Goal: Task Accomplishment & Management: Manage account settings

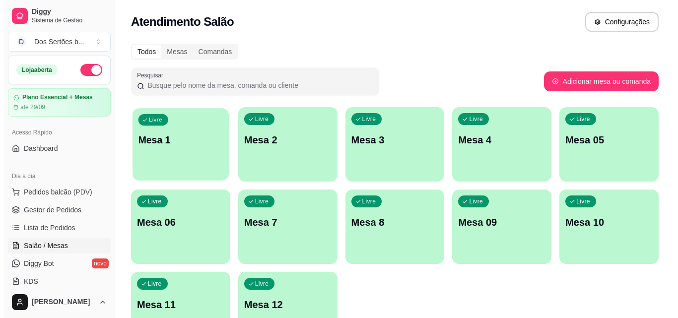
scroll to position [48, 0]
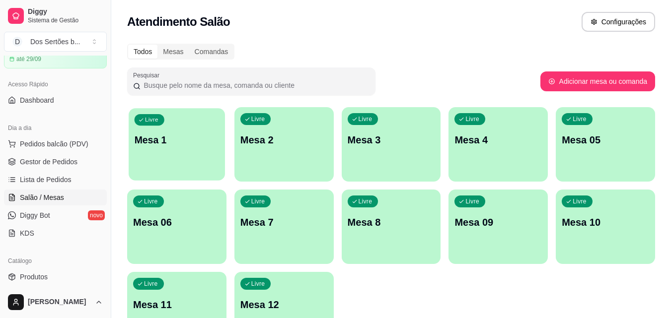
click at [179, 153] on div "Livre Mesa 1" at bounding box center [177, 138] width 96 height 61
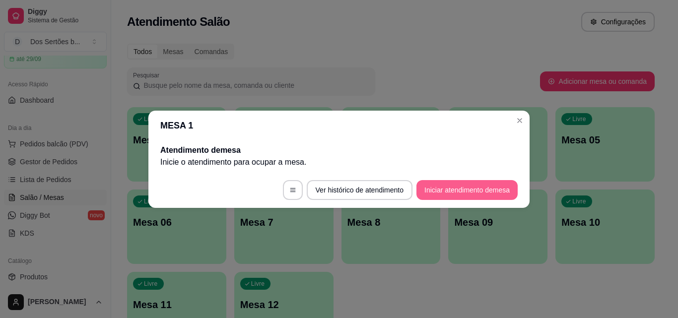
click at [455, 188] on button "Iniciar atendimento de mesa" at bounding box center [466, 190] width 101 height 20
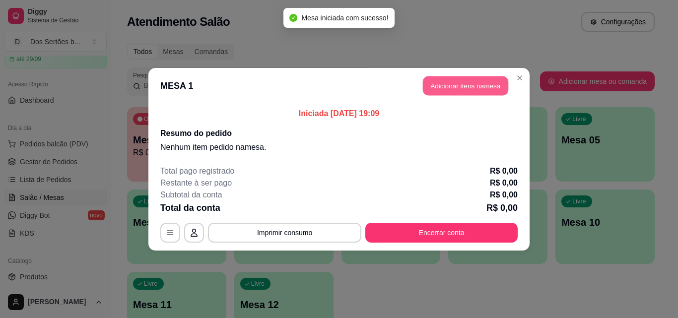
click at [435, 86] on button "Adicionar itens na mesa" at bounding box center [465, 85] width 85 height 19
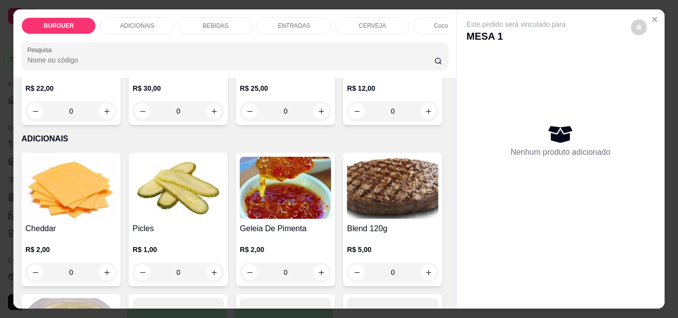
scroll to position [545, 0]
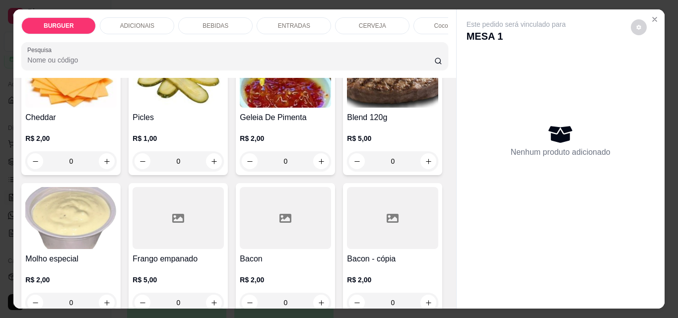
click at [425, 4] on icon "increase-product-quantity" at bounding box center [428, 0] width 7 height 7
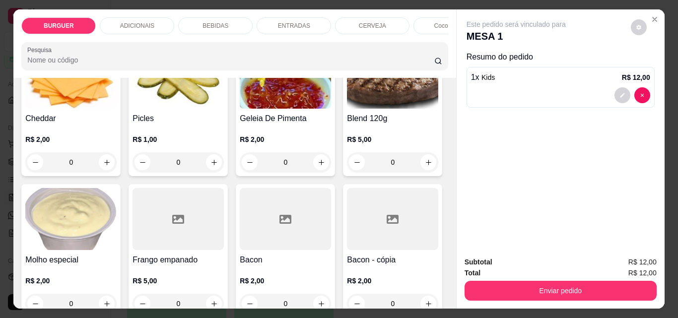
click at [424, 4] on icon "increase-product-quantity" at bounding box center [427, 0] width 7 height 7
type input "2"
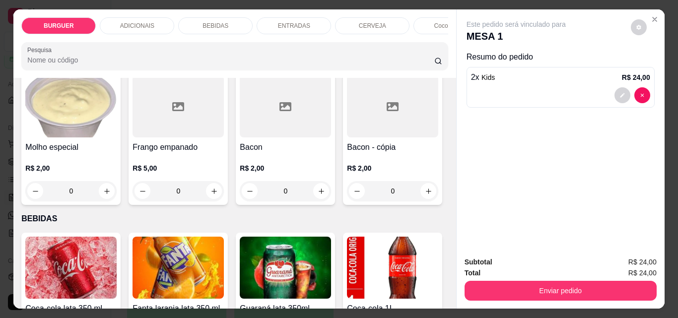
click at [104, 54] on icon "increase-product-quantity" at bounding box center [106, 49] width 7 height 7
type input "1"
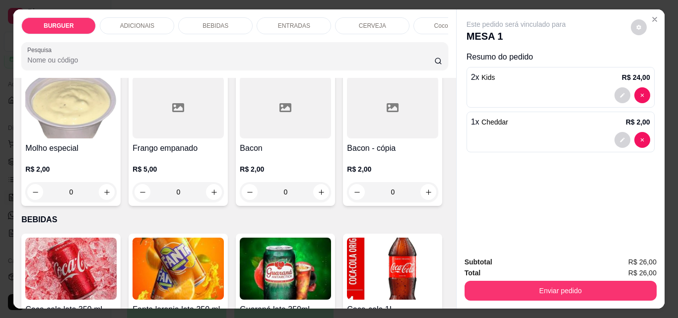
scroll to position [658, 0]
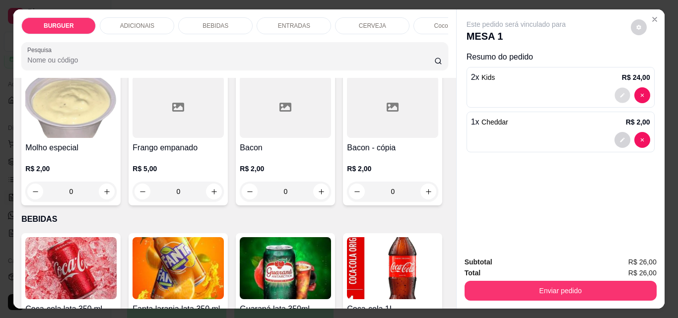
click at [614, 89] on button "decrease-product-quantity" at bounding box center [621, 95] width 15 height 15
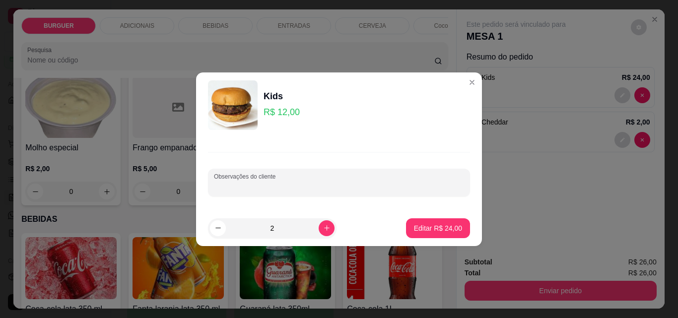
click at [254, 187] on input "Observações do cliente" at bounding box center [339, 187] width 250 height 10
type input "1 com adicional de cheddar"
click at [434, 224] on p "Editar R$ 24,00" at bounding box center [438, 228] width 48 height 10
click at [437, 223] on div "Item avulso BURGUER Clássico R$ 16,00 0 Burguer caramelizado R$ 20,00 0 Burguer…" at bounding box center [234, 193] width 442 height 231
type input "0"
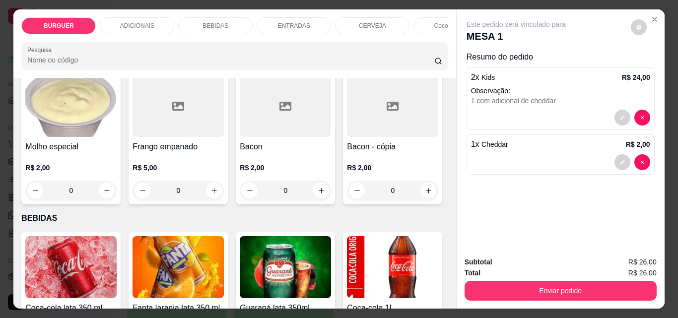
scroll to position [657, 0]
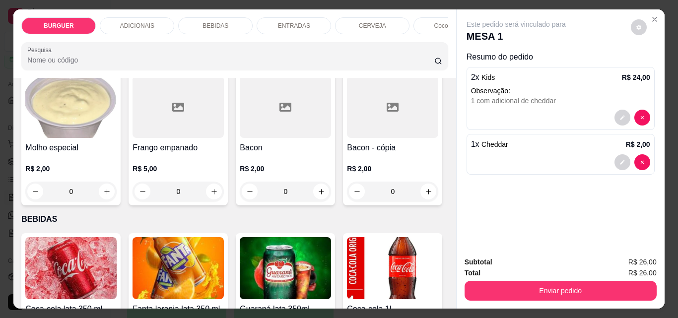
click at [216, 22] on p "BEBIDAS" at bounding box center [216, 26] width 26 height 8
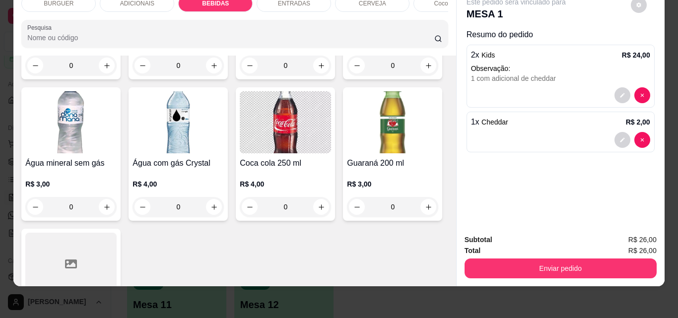
scroll to position [1237, 0]
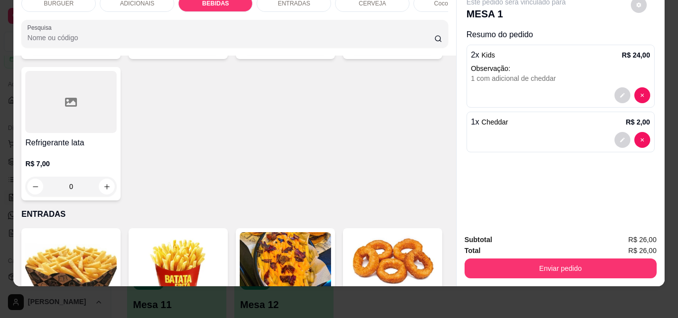
type input "1"
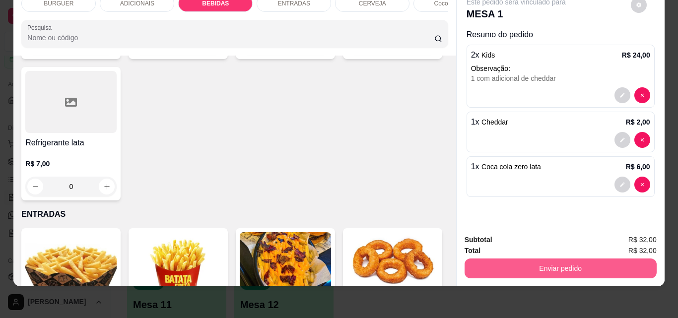
click at [556, 261] on button "Enviar pedido" at bounding box center [561, 269] width 192 height 20
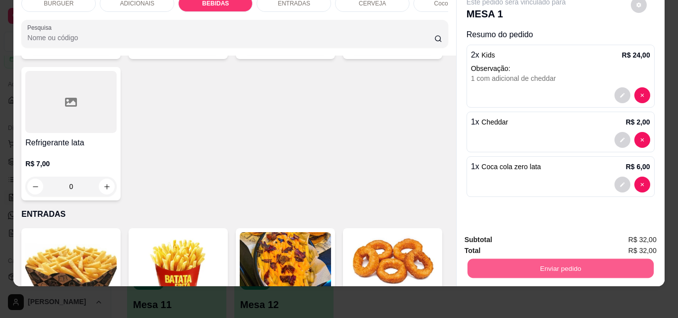
click at [535, 261] on button "Enviar pedido" at bounding box center [560, 268] width 186 height 19
click at [501, 231] on button "Não registrar e enviar pedido" at bounding box center [528, 236] width 100 height 18
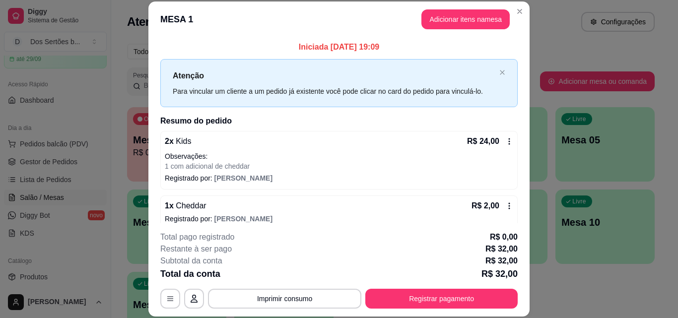
scroll to position [52, 0]
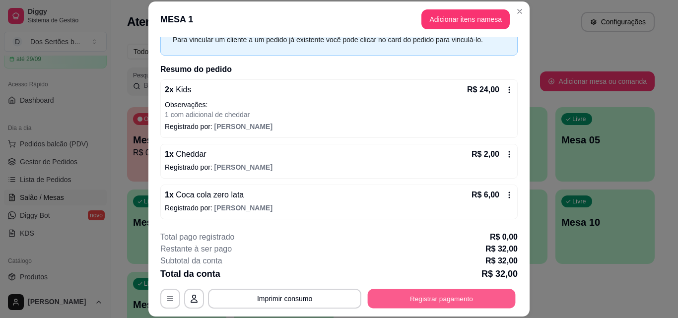
click at [414, 297] on button "Registrar pagamento" at bounding box center [442, 298] width 148 height 19
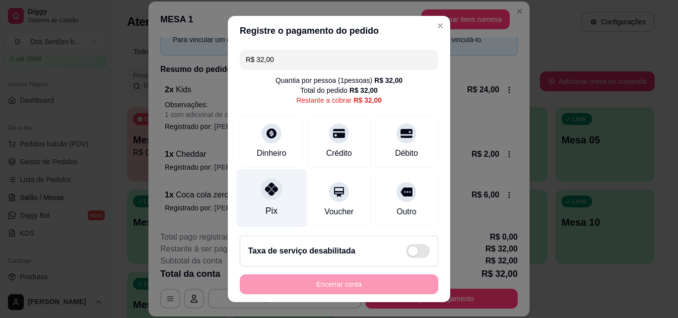
click at [261, 201] on div "Pix" at bounding box center [272, 198] width 70 height 58
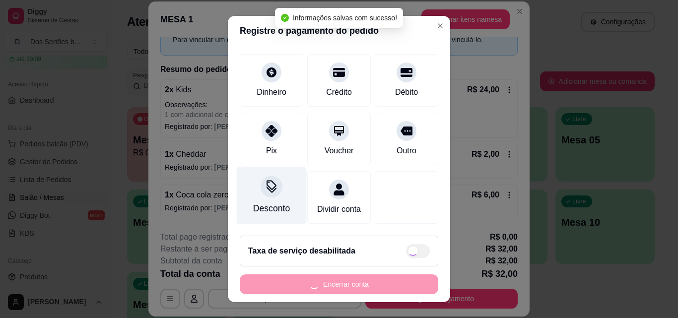
type input "R$ 0,00"
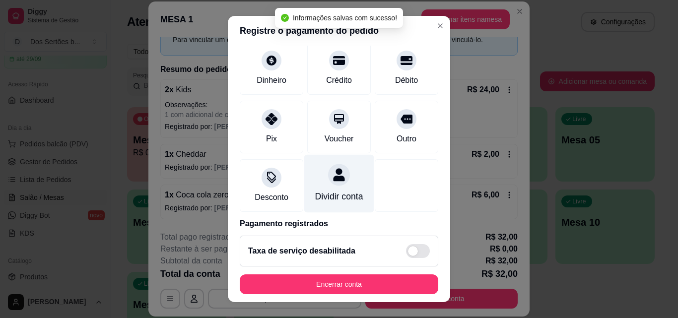
scroll to position [115, 0]
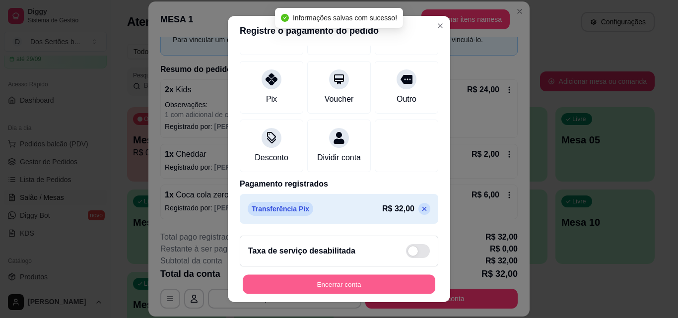
click at [387, 281] on button "Encerrar conta" at bounding box center [339, 284] width 193 height 19
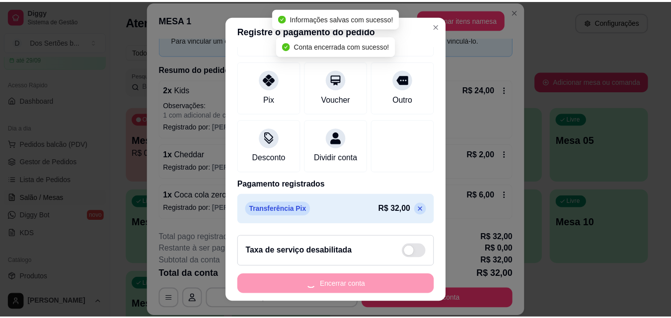
scroll to position [0, 0]
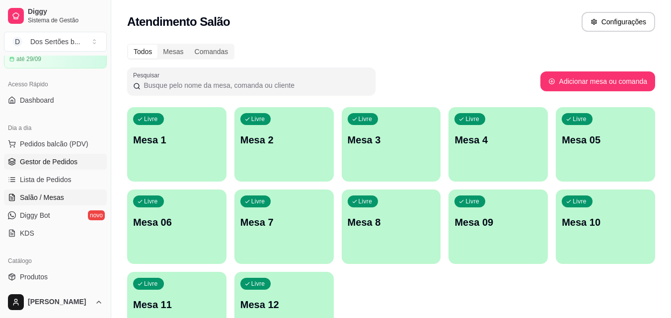
click at [54, 161] on span "Gestor de Pedidos" at bounding box center [49, 162] width 58 height 10
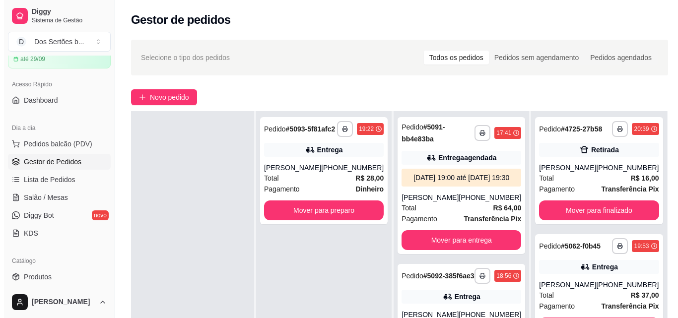
scroll to position [151, 0]
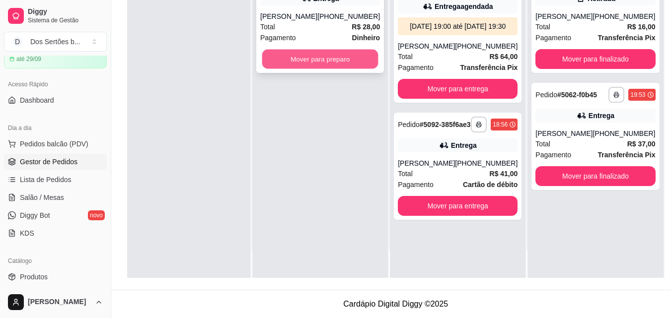
click at [297, 69] on button "Mover para preparo" at bounding box center [320, 59] width 116 height 19
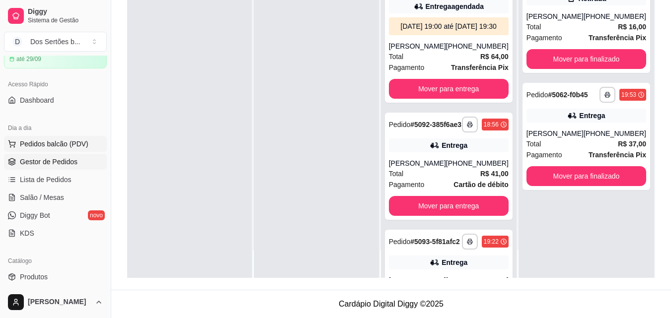
click at [41, 144] on span "Pedidos balcão (PDV)" at bounding box center [54, 144] width 68 height 10
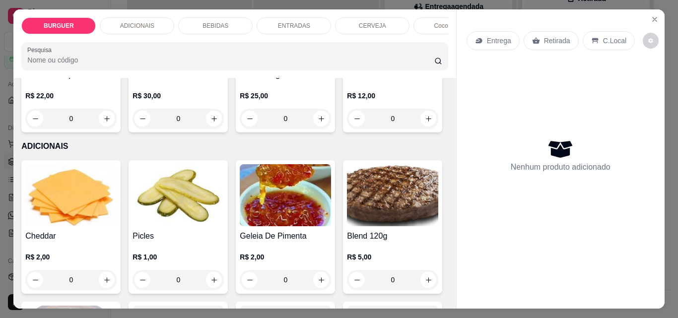
scroll to position [551, 0]
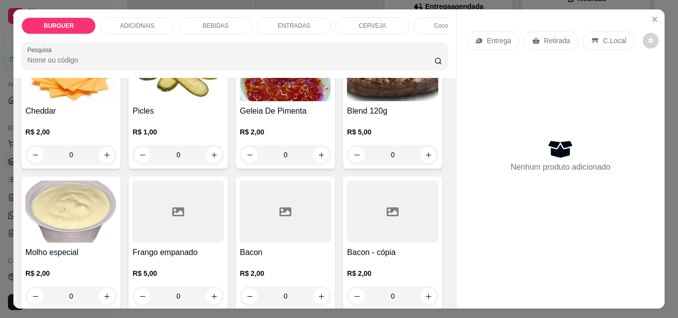
type input "1"
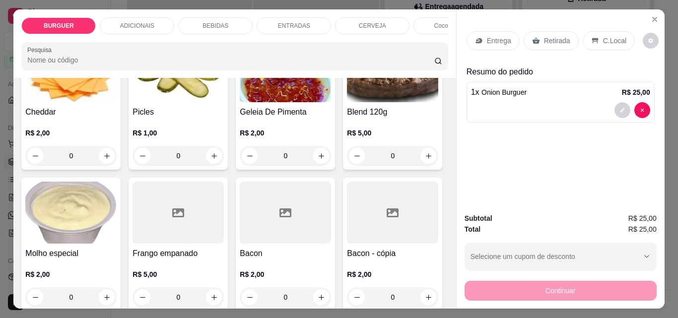
click at [214, 22] on p "BEBIDAS" at bounding box center [216, 26] width 26 height 8
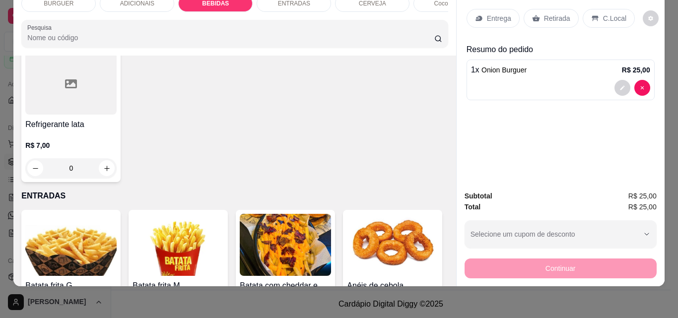
scroll to position [1393, 0]
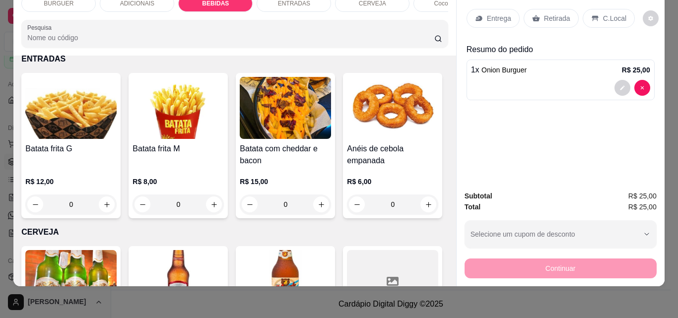
type input "1"
click at [489, 14] on p "Entrega" at bounding box center [499, 18] width 24 height 10
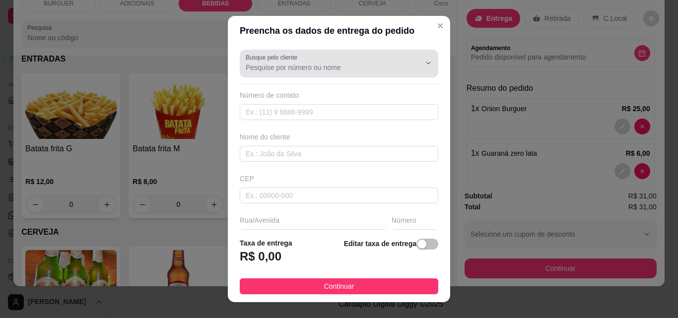
click at [267, 60] on label "Busque pelo cliente" at bounding box center [273, 57] width 55 height 8
click at [267, 63] on input "Busque pelo cliente" at bounding box center [325, 68] width 159 height 10
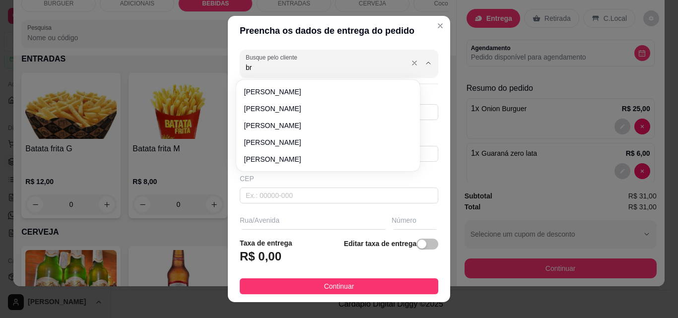
type input "b"
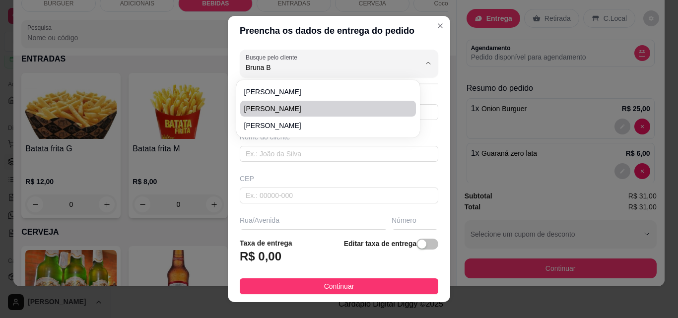
click at [251, 105] on span "[PERSON_NAME]" at bounding box center [323, 109] width 158 height 10
type input "[PERSON_NAME]"
type input "8681462225"
type input "[PERSON_NAME]"
type input "[STREET_ADDRESS][PERSON_NAME]"
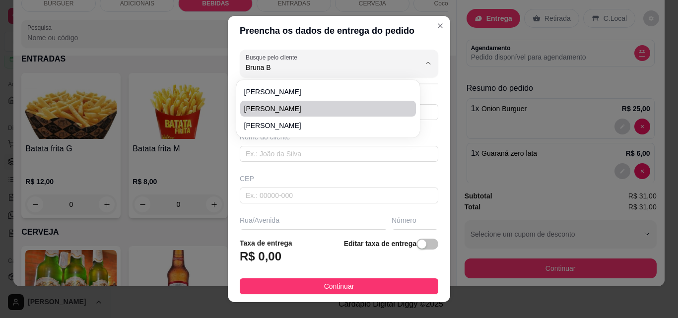
type input "290"
type input "Esperantina"
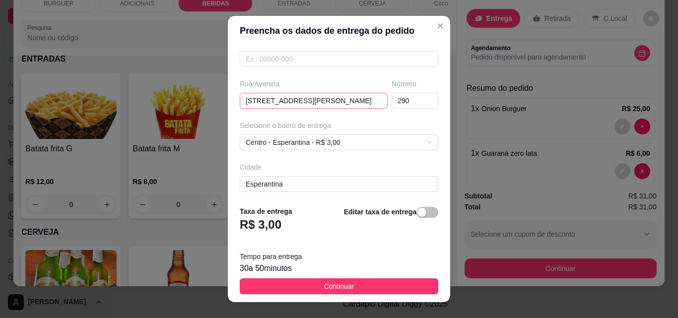
scroll to position [182, 0]
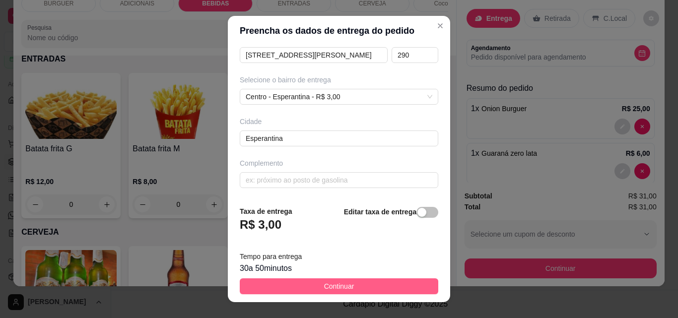
type input "[PERSON_NAME]"
click at [380, 284] on button "Continuar" at bounding box center [339, 286] width 199 height 16
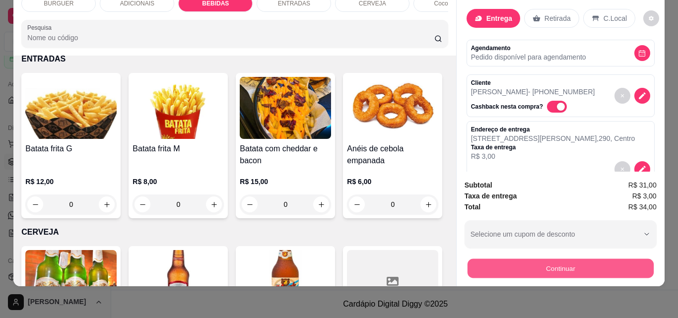
click at [516, 259] on button "Continuar" at bounding box center [560, 268] width 186 height 19
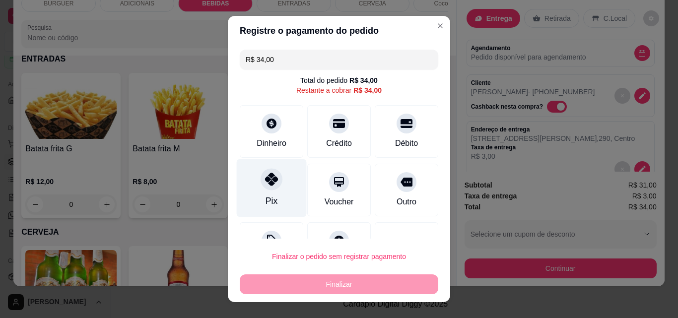
click at [266, 197] on div "Pix" at bounding box center [272, 201] width 12 height 13
type input "R$ 0,00"
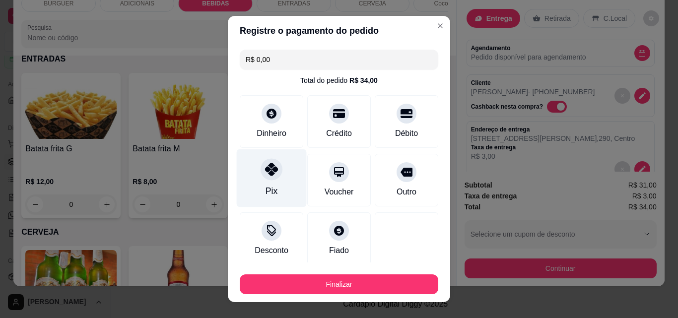
scroll to position [58, 0]
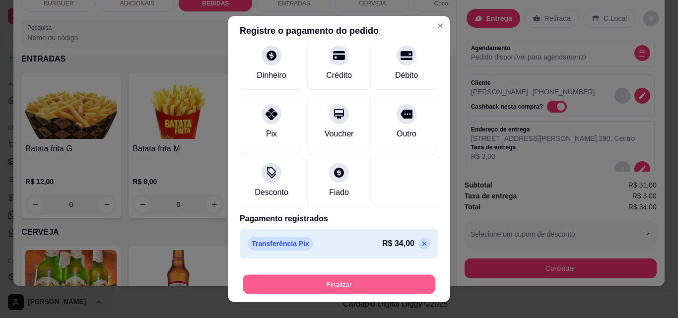
click at [353, 280] on button "Finalizar" at bounding box center [339, 284] width 193 height 19
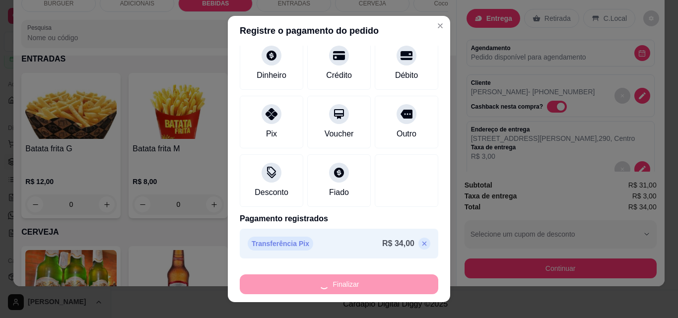
type input "0"
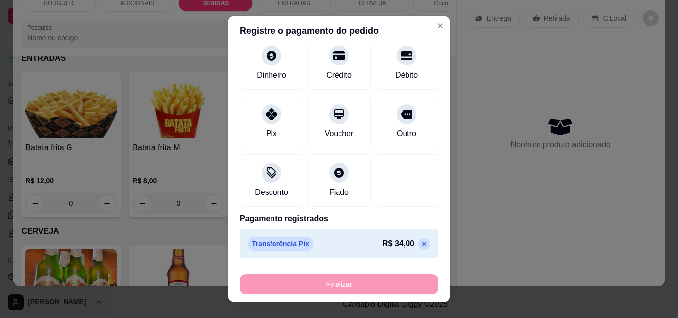
type input "-R$ 34,00"
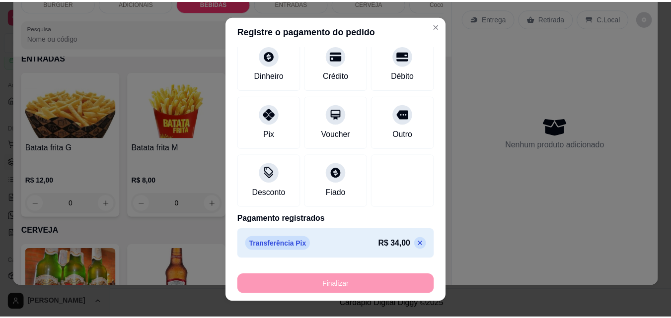
scroll to position [1392, 0]
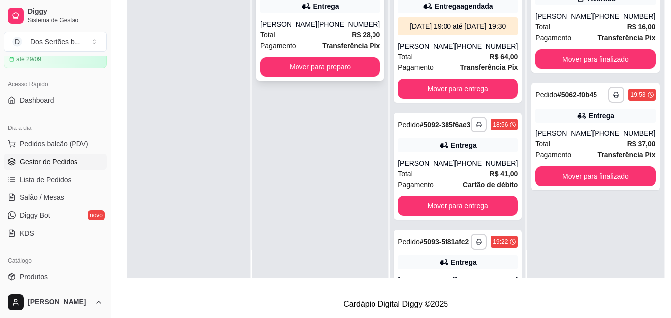
click at [317, 37] on div "Total R$ 28,00" at bounding box center [320, 34] width 120 height 11
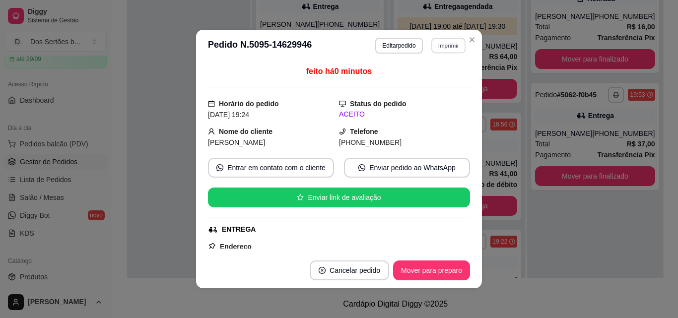
click at [435, 43] on button "Imprimir" at bounding box center [448, 45] width 34 height 15
click at [425, 76] on button "Impressora" at bounding box center [426, 79] width 69 height 15
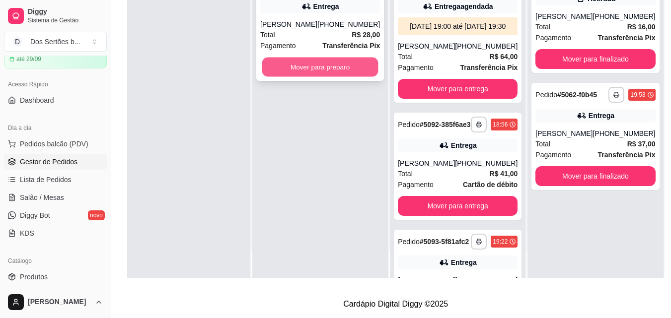
click at [296, 65] on button "Mover para preparo" at bounding box center [320, 67] width 116 height 19
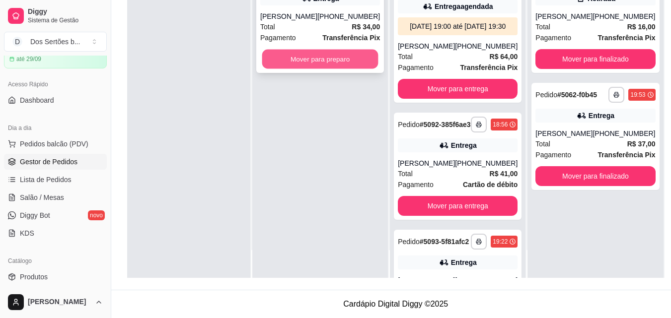
click at [306, 58] on button "Mover para preparo" at bounding box center [320, 59] width 116 height 19
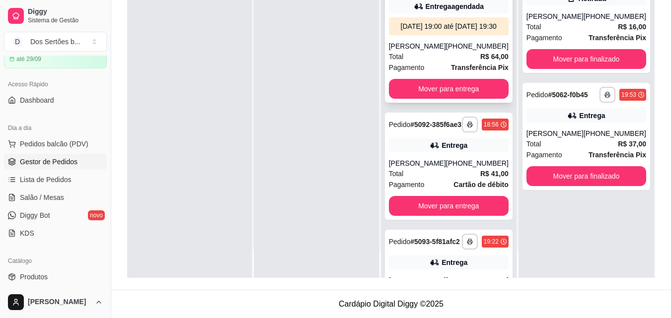
scroll to position [106, 0]
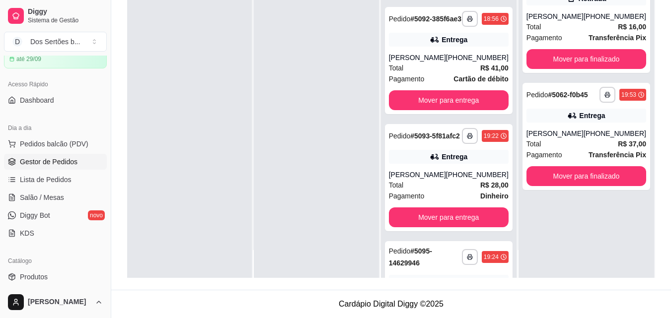
drag, startPoint x: 316, startPoint y: 67, endPoint x: 240, endPoint y: 45, distance: 79.2
click at [240, 45] on div at bounding box center [189, 119] width 125 height 318
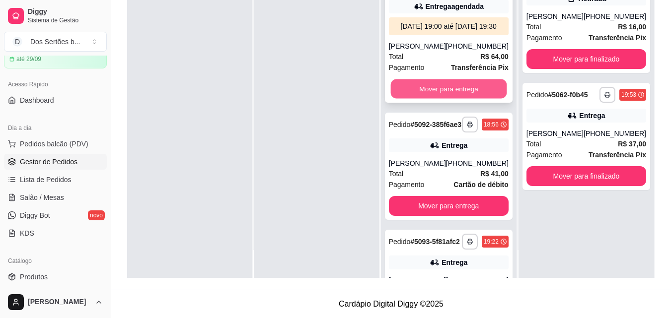
click at [462, 92] on button "Mover para entrega" at bounding box center [448, 88] width 116 height 19
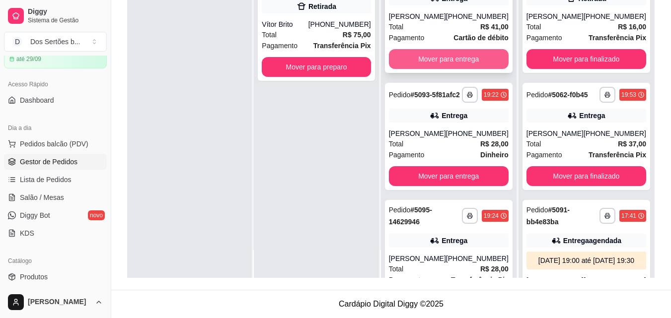
click at [451, 68] on button "Mover para entrega" at bounding box center [449, 59] width 120 height 20
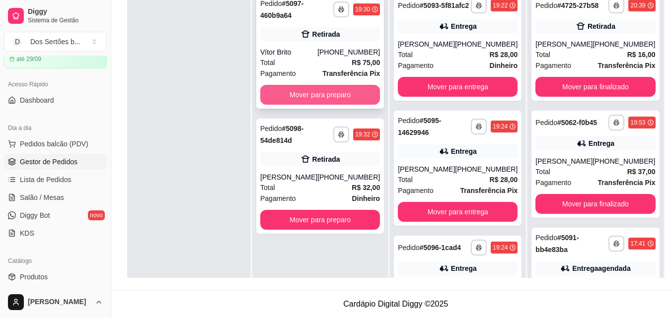
click at [290, 94] on button "Mover para preparo" at bounding box center [320, 95] width 120 height 20
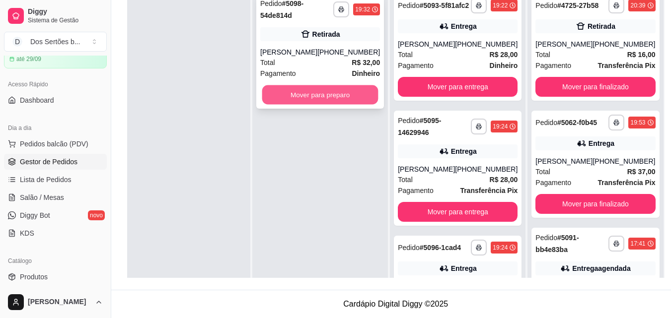
click at [344, 87] on button "Mover para preparo" at bounding box center [320, 94] width 116 height 19
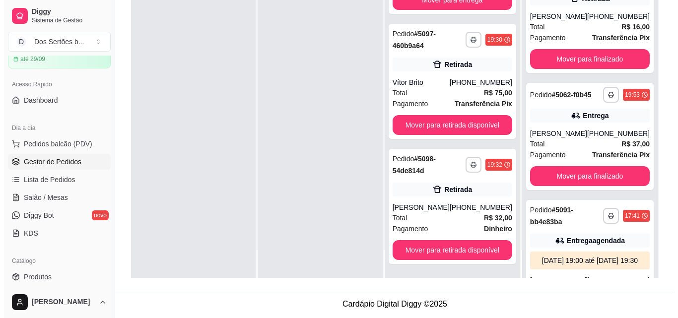
scroll to position [309, 0]
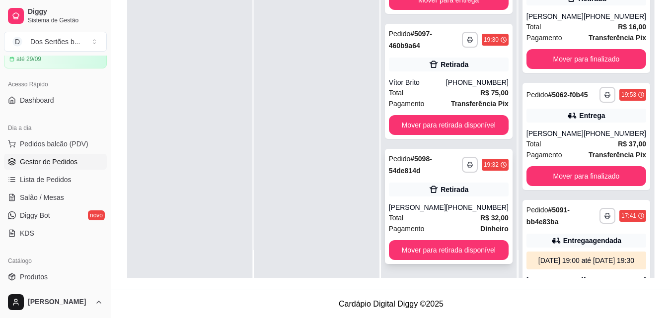
click at [467, 178] on div "**********" at bounding box center [449, 206] width 128 height 115
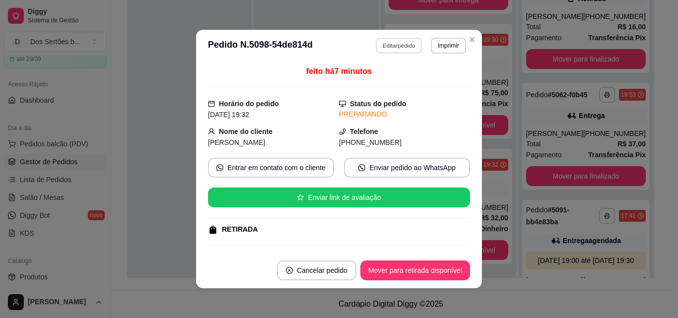
click at [387, 40] on button "Editar pedido" at bounding box center [399, 45] width 46 height 15
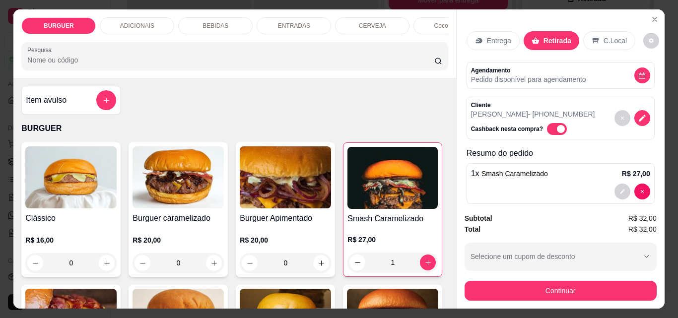
click at [212, 22] on p "BEBIDAS" at bounding box center [216, 26] width 26 height 8
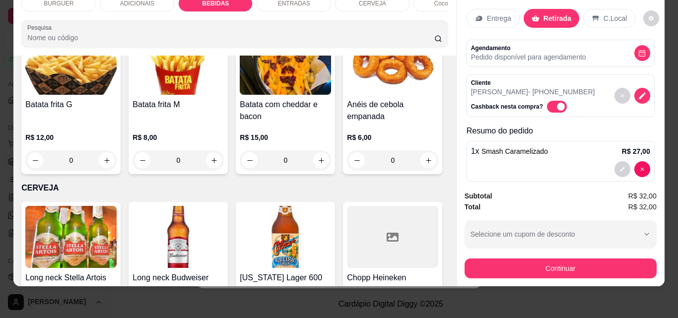
scroll to position [1229, 0]
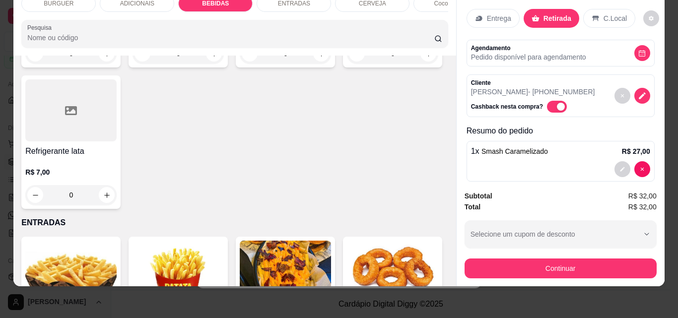
click at [136, 1] on div "ADICIONAIS" at bounding box center [137, 3] width 74 height 17
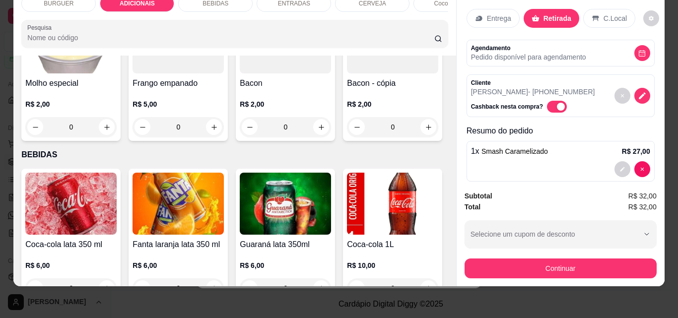
scroll to position [764, 0]
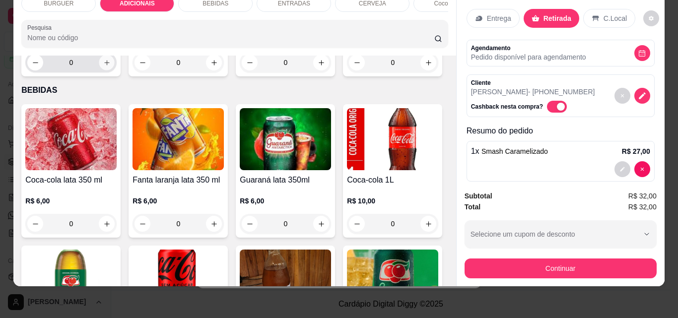
click at [111, 67] on icon "increase-product-quantity" at bounding box center [106, 62] width 7 height 7
type input "1"
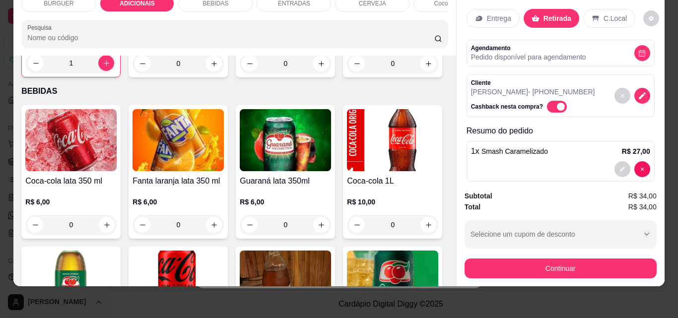
scroll to position [102, 0]
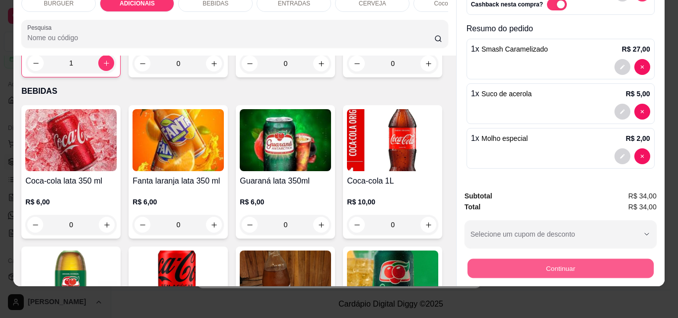
click at [570, 259] on button "Continuar" at bounding box center [560, 268] width 186 height 19
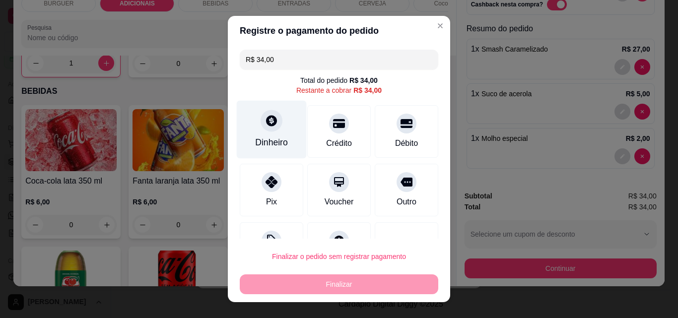
click at [268, 129] on div at bounding box center [272, 121] width 22 height 22
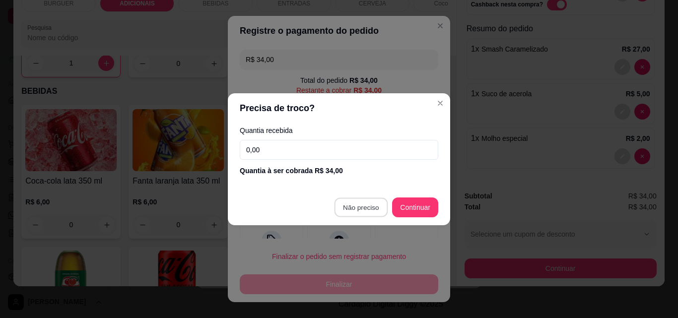
type input "R$ 0,00"
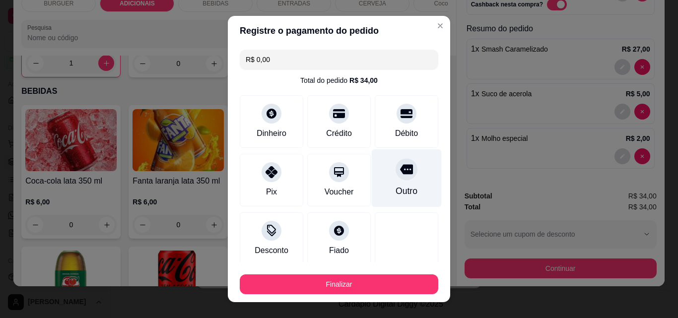
scroll to position [58, 0]
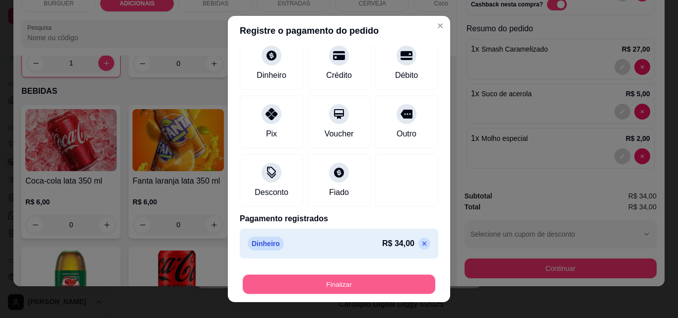
click at [346, 286] on button "Finalizar" at bounding box center [339, 284] width 193 height 19
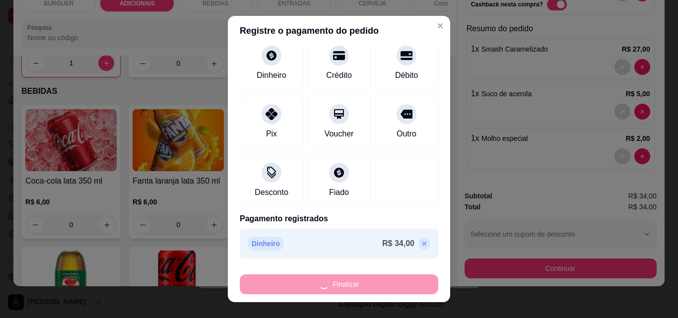
type input "0"
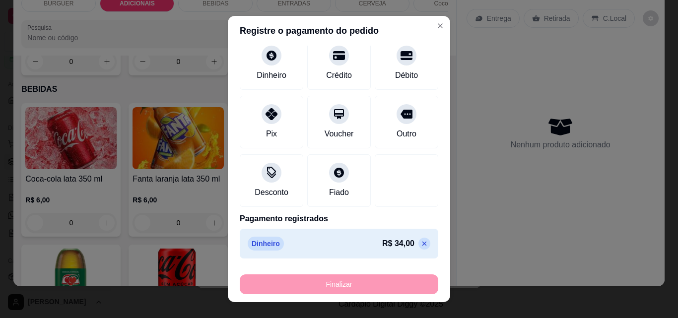
type input "-R$ 34,00"
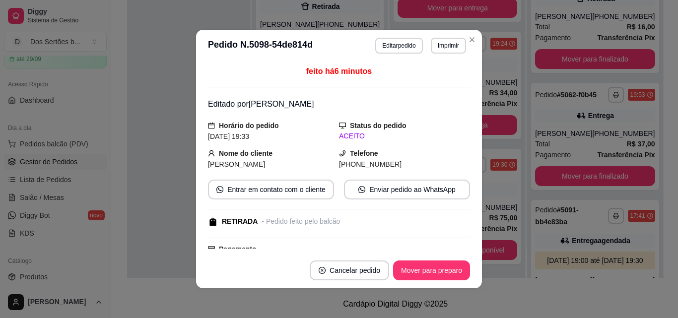
scroll to position [184, 0]
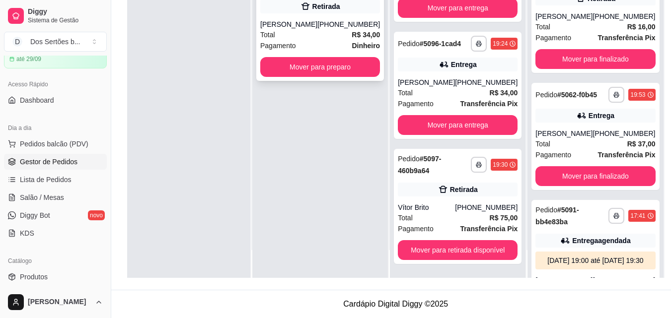
click at [285, 41] on span "Pagamento" at bounding box center [278, 45] width 36 height 11
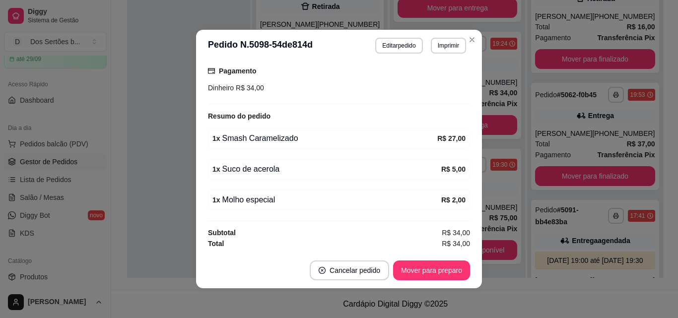
scroll to position [66, 0]
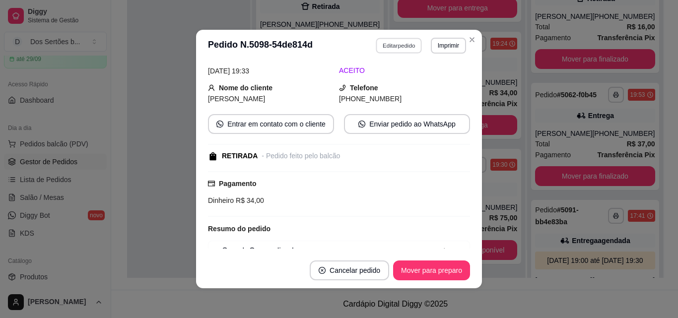
click at [384, 46] on button "Editar pedido" at bounding box center [399, 45] width 46 height 15
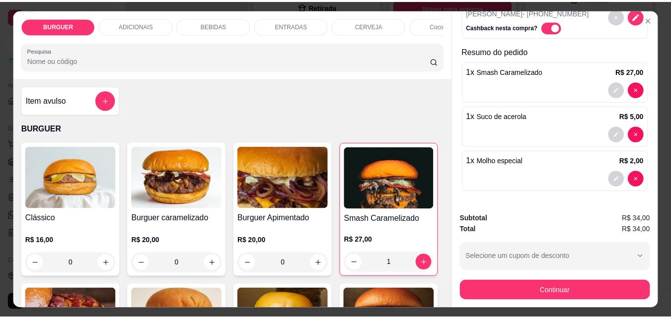
scroll to position [0, 0]
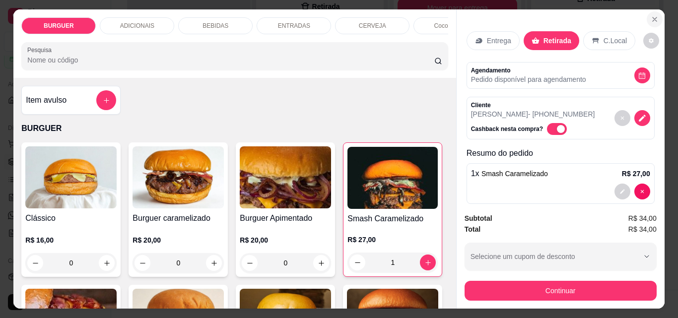
click at [654, 15] on icon "Close" at bounding box center [655, 19] width 8 height 8
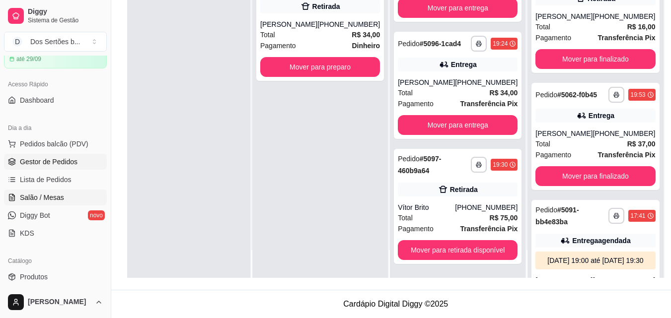
click at [42, 200] on span "Salão / Mesas" at bounding box center [42, 198] width 44 height 10
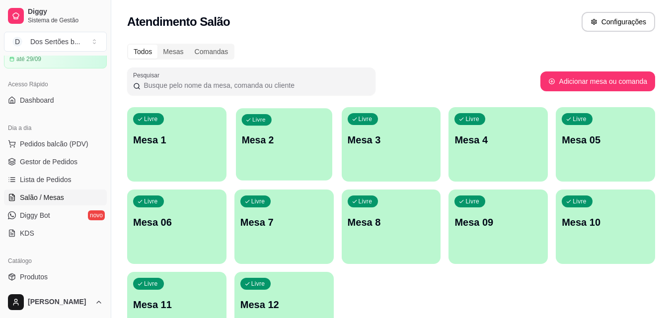
click at [261, 137] on p "Mesa 2" at bounding box center [283, 140] width 85 height 13
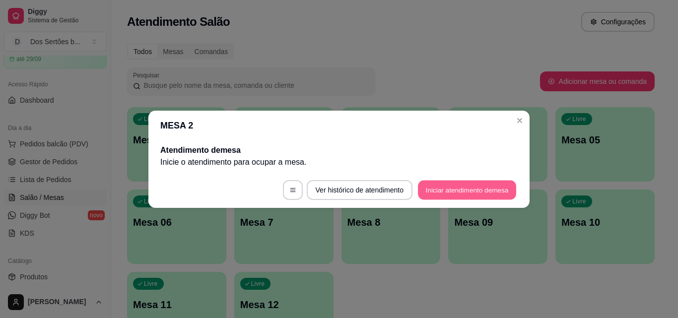
click at [487, 193] on button "Iniciar atendimento de mesa" at bounding box center [467, 189] width 98 height 19
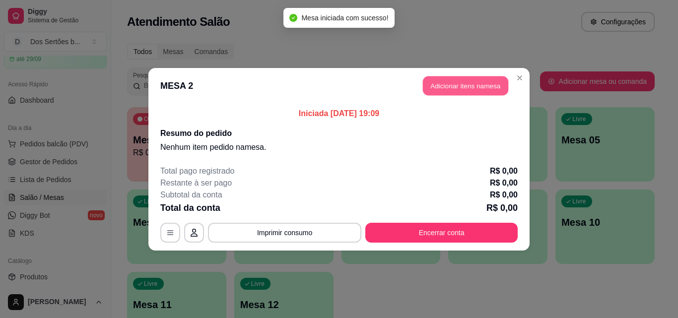
click at [441, 81] on button "Adicionar itens na mesa" at bounding box center [465, 85] width 85 height 19
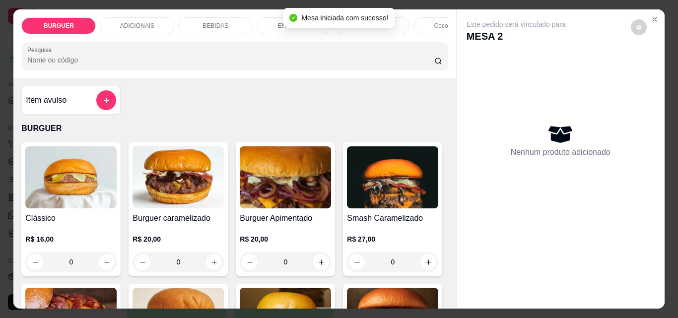
scroll to position [133, 0]
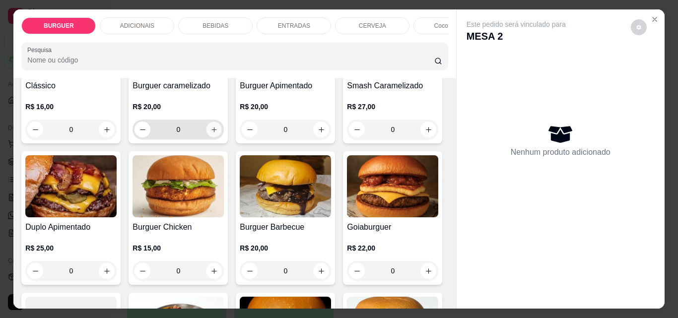
click at [211, 133] on icon "increase-product-quantity" at bounding box center [213, 129] width 7 height 7
type input "1"
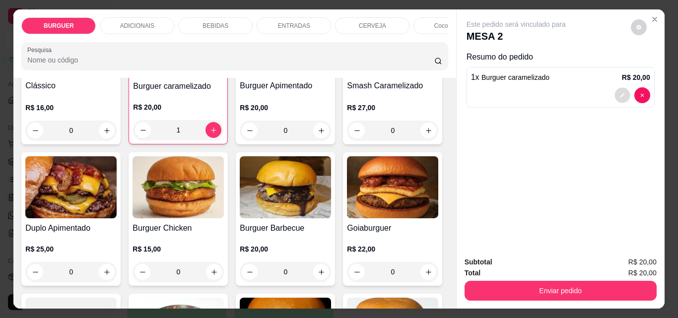
click at [622, 91] on button "decrease-product-quantity" at bounding box center [621, 95] width 15 height 15
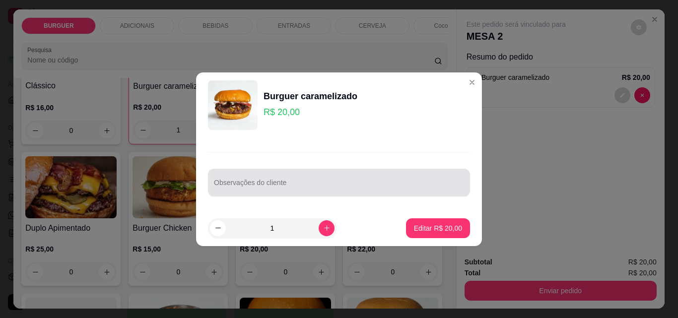
click at [246, 178] on div at bounding box center [339, 183] width 250 height 20
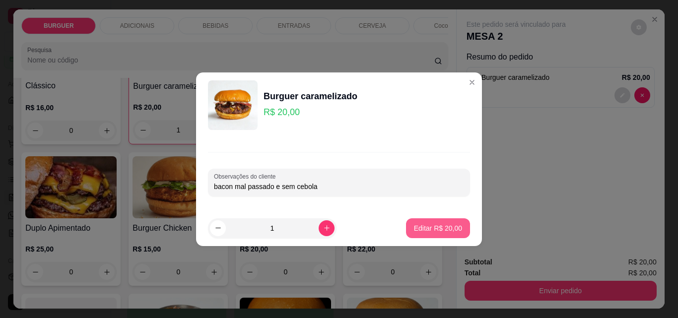
type input "bacon mal passado e sem cebola"
click at [432, 222] on button "Editar R$ 20,00" at bounding box center [438, 227] width 62 height 19
type input "0"
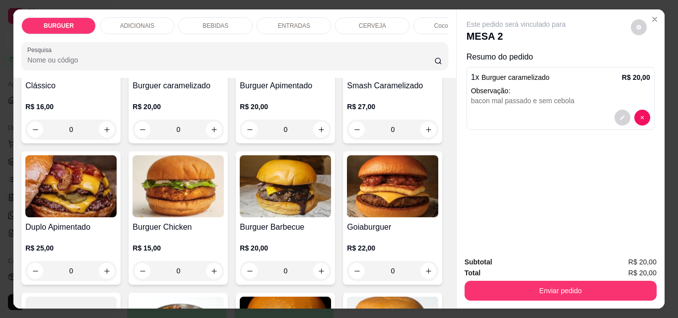
click at [276, 17] on div "ENTRADAS" at bounding box center [294, 25] width 74 height 17
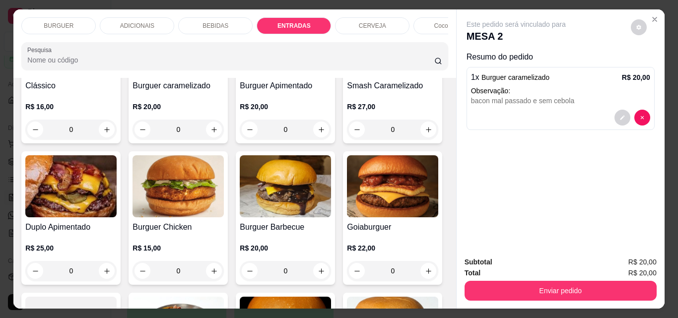
scroll to position [26, 0]
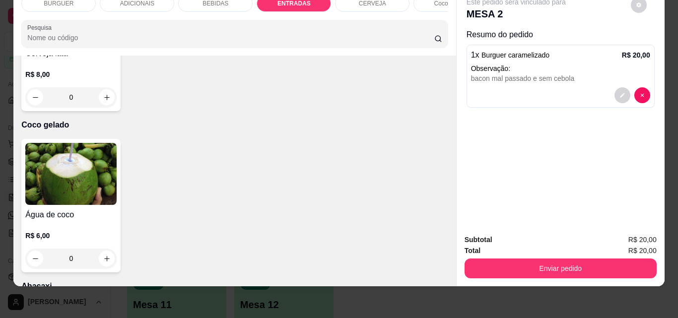
type input "1"
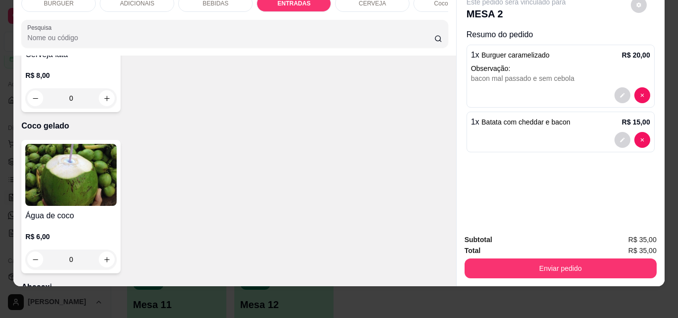
click at [190, 2] on div "BEBIDAS" at bounding box center [215, 3] width 74 height 17
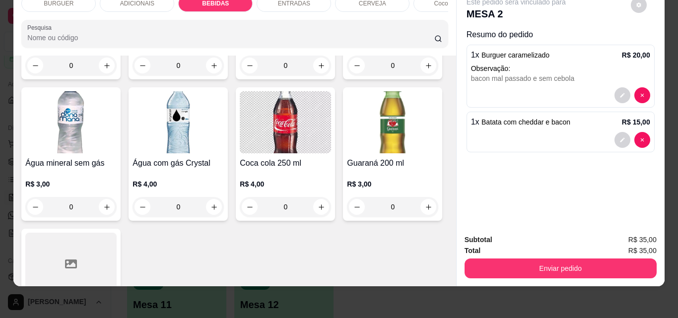
type input "1"
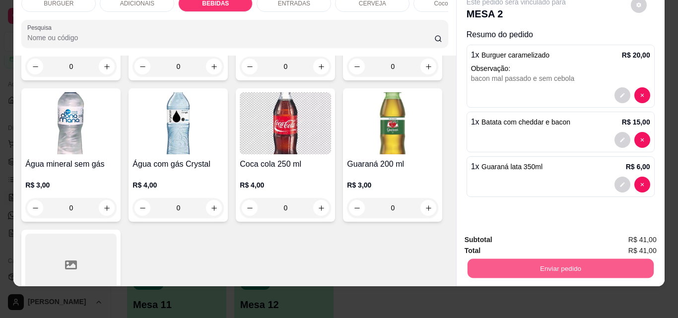
click at [532, 259] on button "Enviar pedido" at bounding box center [560, 268] width 186 height 19
click at [434, 182] on div "Coca-cola lata 350 ml R$ 6,00 0 Fanta laranja lata 350 ml R$ 6,00 0 Guaraná lat…" at bounding box center [234, 78] width 426 height 571
click at [515, 261] on button "Enviar pedido" at bounding box center [561, 269] width 192 height 20
click at [536, 234] on button "Não registrar e enviar pedido" at bounding box center [528, 236] width 100 height 18
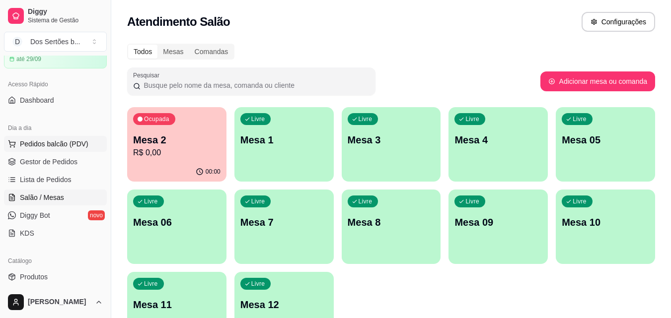
click at [36, 143] on span "Pedidos balcão (PDV)" at bounding box center [54, 144] width 68 height 10
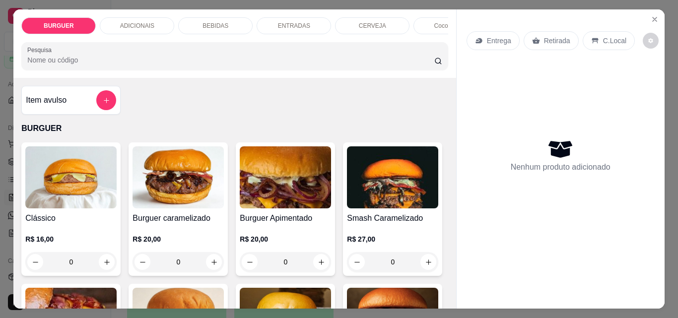
click at [544, 38] on p "Retirada" at bounding box center [557, 41] width 26 height 10
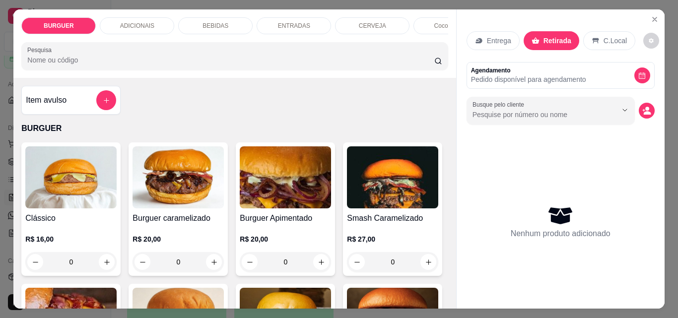
scroll to position [78, 0]
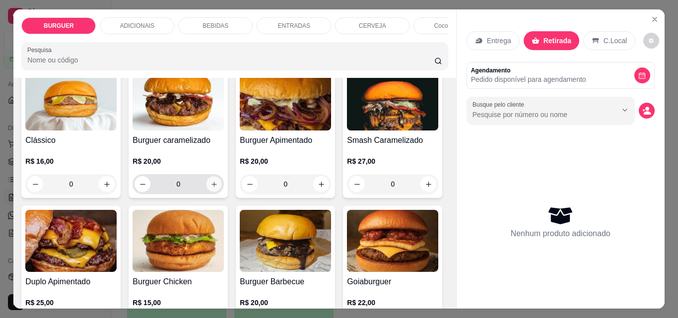
click at [211, 187] on icon "increase-product-quantity" at bounding box center [213, 184] width 5 height 5
type input "1"
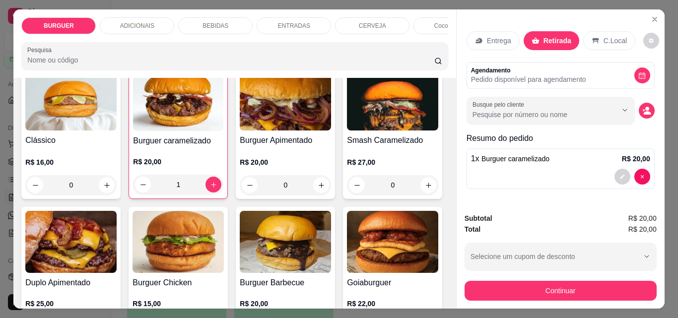
click at [209, 22] on p "BEBIDAS" at bounding box center [216, 26] width 26 height 8
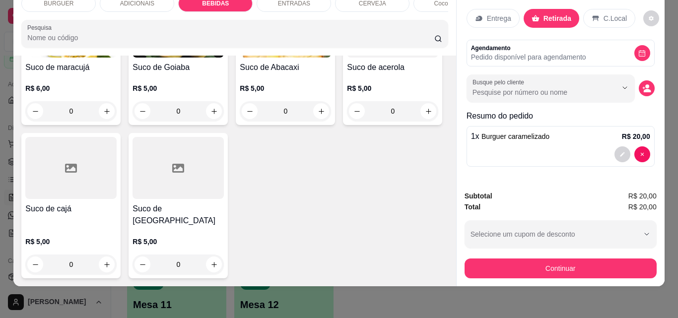
scroll to position [2202, 0]
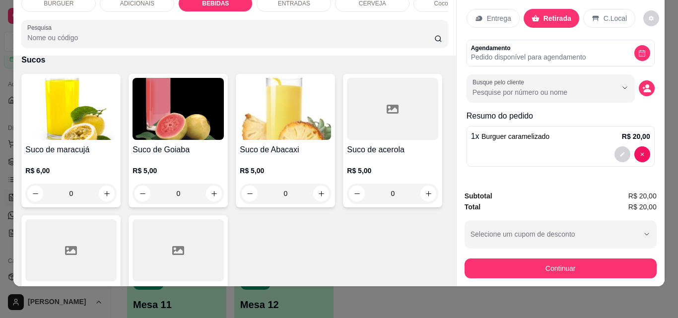
type input "1"
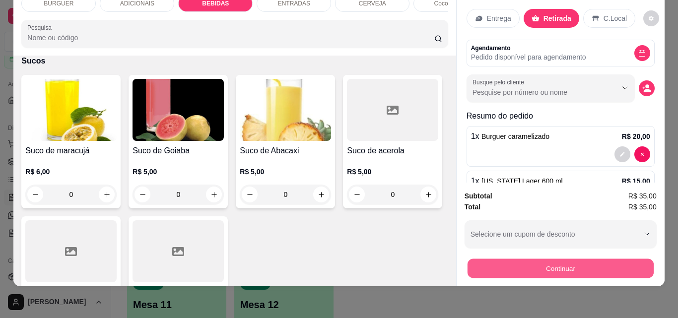
click at [554, 259] on button "Continuar" at bounding box center [560, 268] width 186 height 19
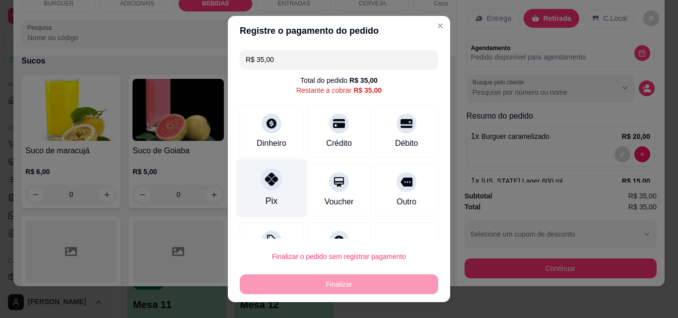
click at [261, 185] on div at bounding box center [272, 179] width 22 height 22
type input "R$ 0,00"
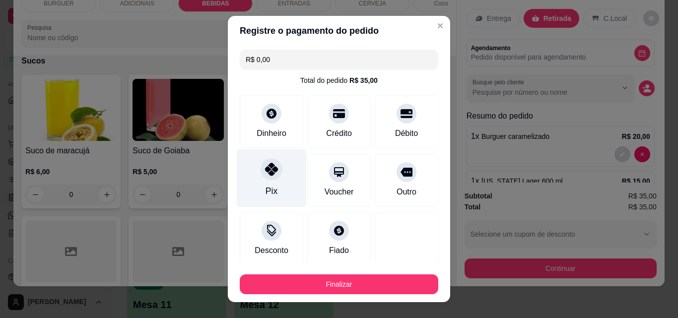
scroll to position [58, 0]
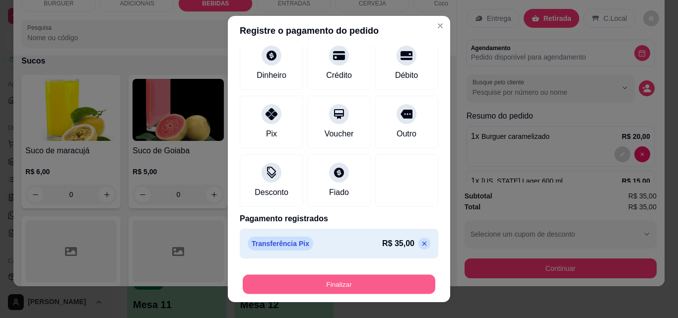
click at [349, 282] on button "Finalizar" at bounding box center [339, 284] width 193 height 19
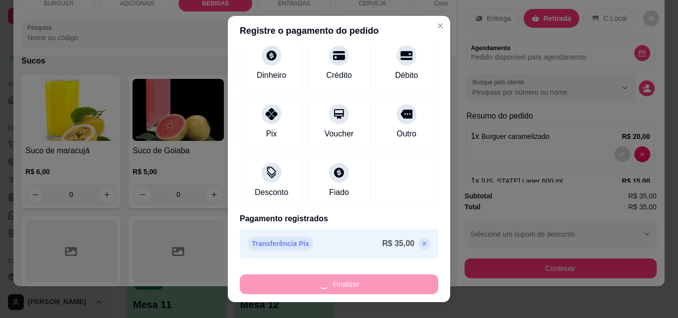
type input "0"
type input "-R$ 35,00"
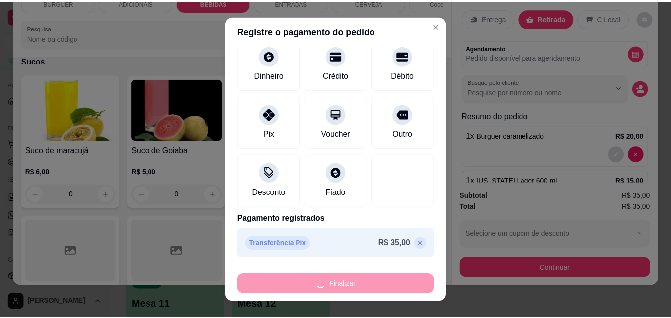
scroll to position [2201, 0]
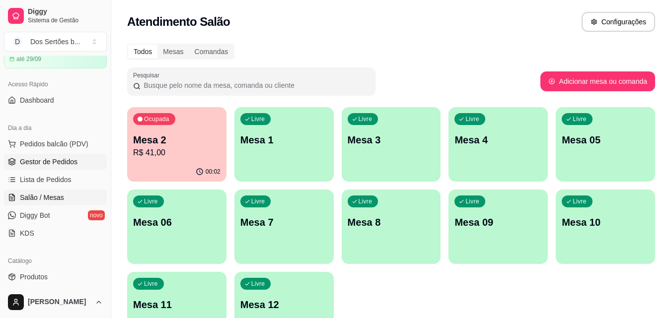
click at [25, 165] on span "Gestor de Pedidos" at bounding box center [49, 162] width 58 height 10
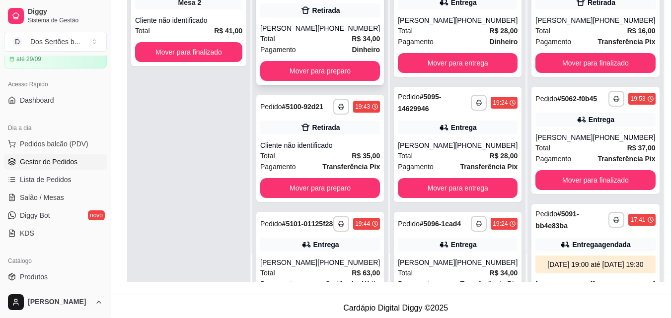
click at [328, 42] on div "Total R$ 34,00" at bounding box center [320, 38] width 120 height 11
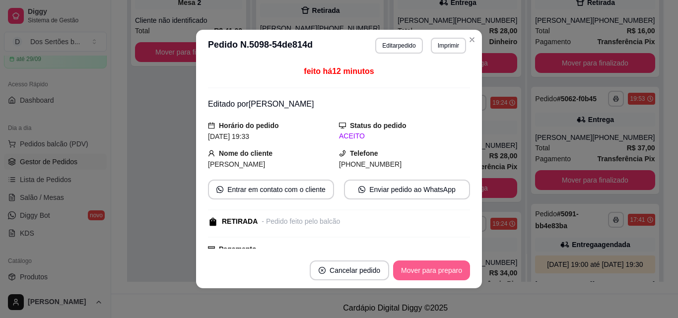
click at [424, 274] on button "Mover para preparo" at bounding box center [431, 271] width 77 height 20
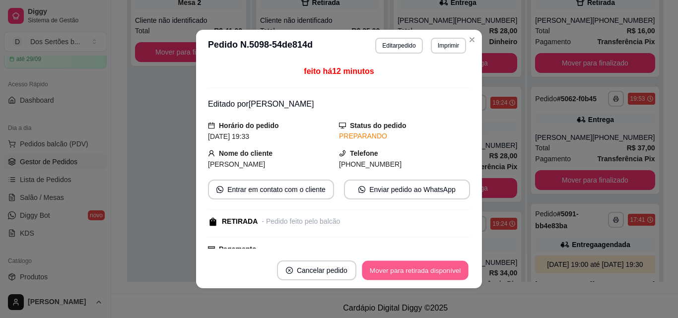
click at [434, 271] on button "Mover para retirada disponível" at bounding box center [415, 270] width 106 height 19
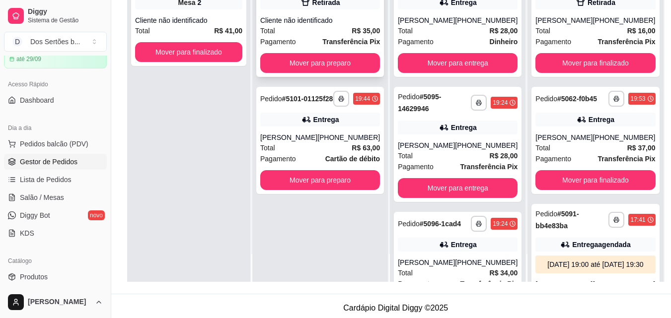
click at [312, 31] on div "Total R$ 35,00" at bounding box center [320, 30] width 120 height 11
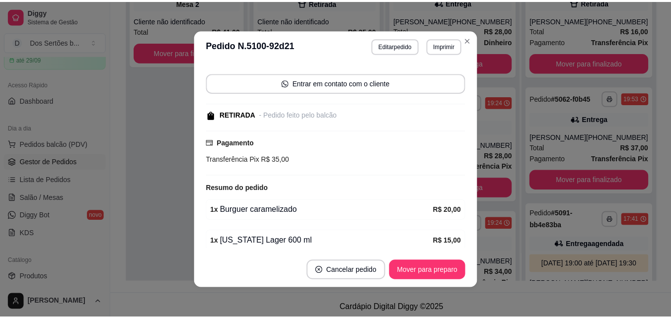
scroll to position [104, 0]
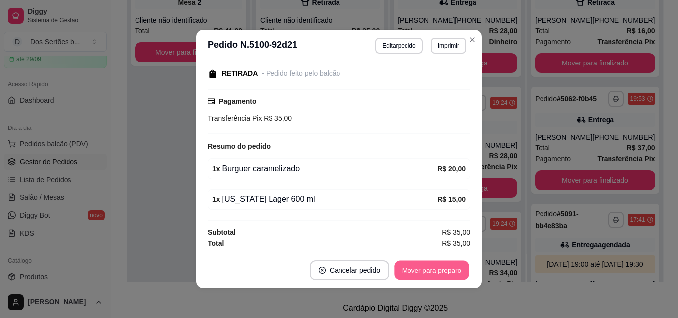
click at [422, 268] on button "Mover para preparo" at bounding box center [431, 270] width 74 height 19
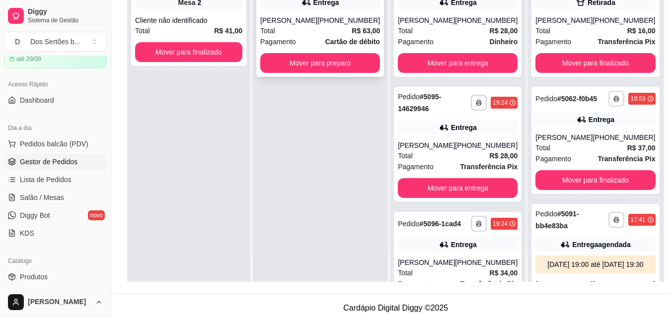
click at [326, 36] on div "Total R$ 63,00" at bounding box center [320, 30] width 120 height 11
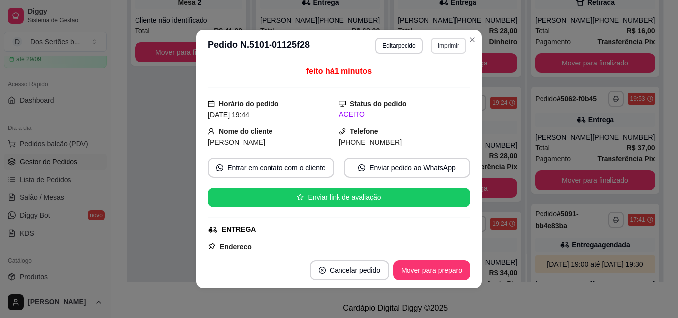
click at [444, 48] on button "Imprimir" at bounding box center [448, 46] width 35 height 16
click at [432, 80] on button "Impressora" at bounding box center [426, 79] width 69 height 15
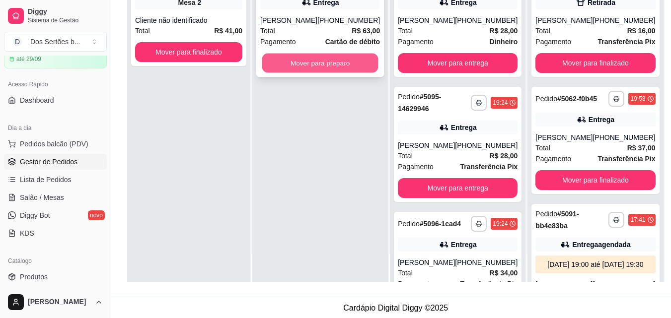
click at [301, 73] on button "Mover para preparo" at bounding box center [320, 63] width 116 height 19
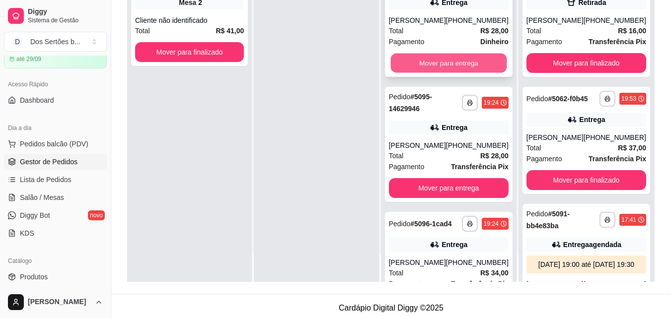
click at [416, 70] on button "Mover para entrega" at bounding box center [448, 63] width 116 height 19
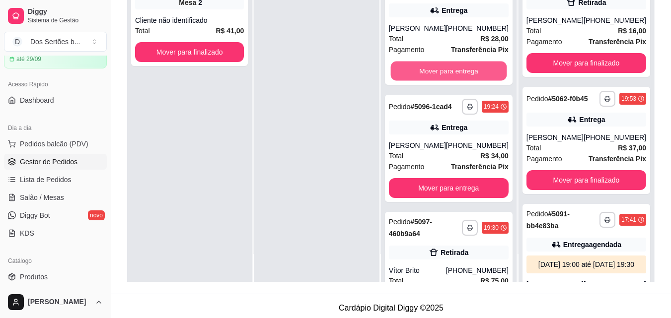
click at [416, 70] on button "Mover para entrega" at bounding box center [448, 71] width 116 height 19
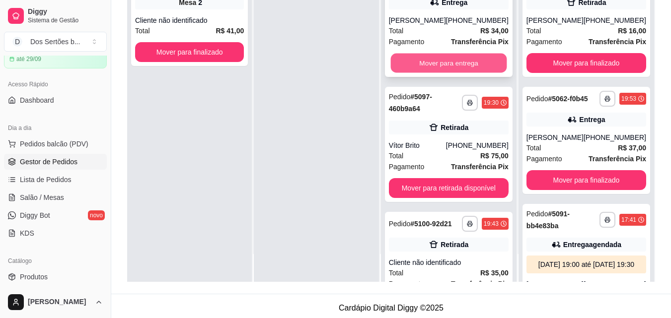
click at [421, 63] on button "Mover para entrega" at bounding box center [448, 63] width 116 height 19
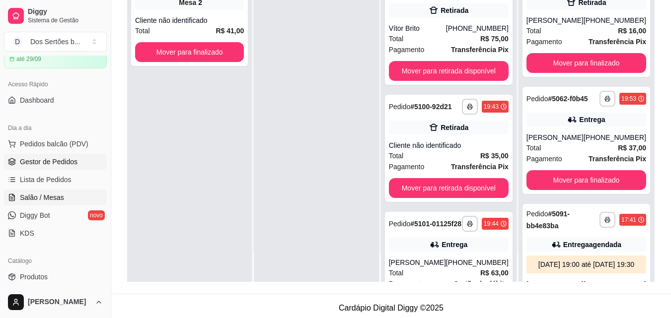
click at [9, 195] on icon at bounding box center [11, 197] width 5 height 6
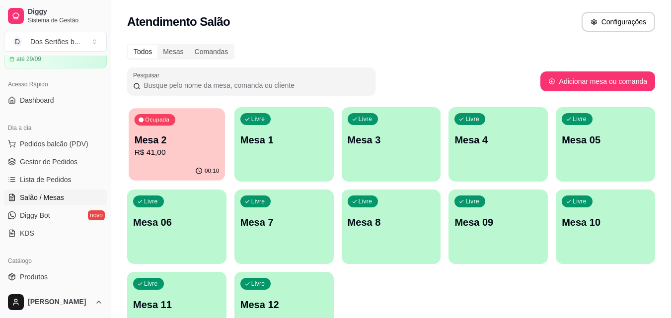
click at [166, 147] on p "R$ 41,00" at bounding box center [177, 152] width 85 height 11
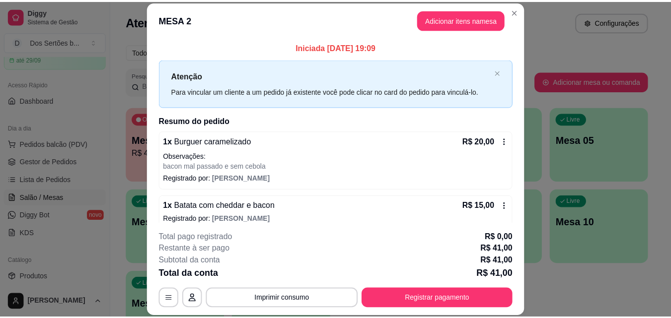
scroll to position [52, 0]
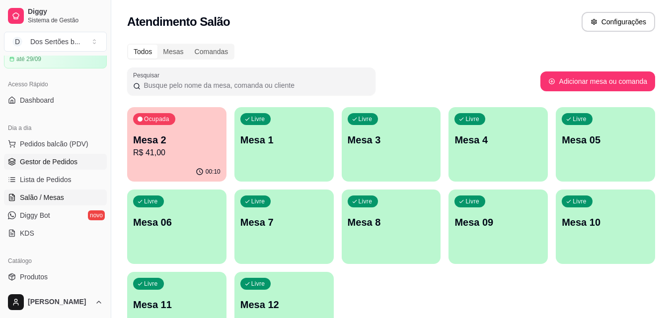
click at [64, 157] on span "Gestor de Pedidos" at bounding box center [49, 162] width 58 height 10
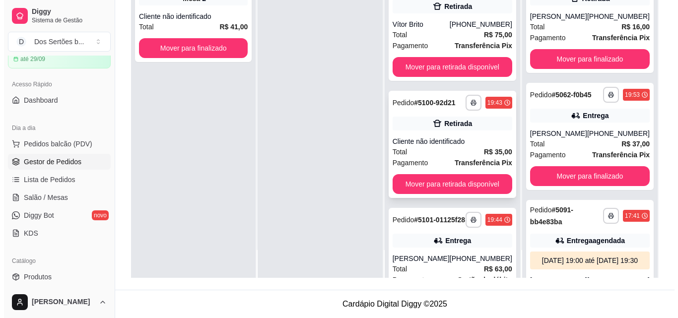
scroll to position [57, 0]
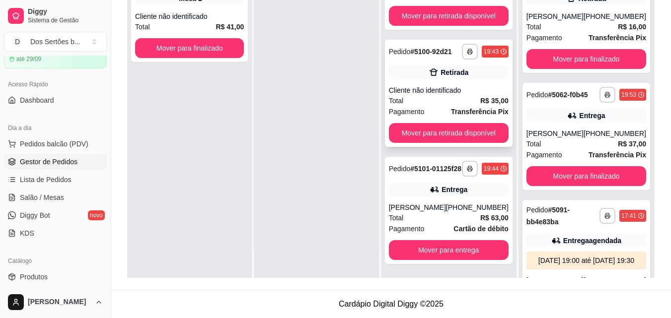
click at [443, 106] on div "Pagamento Transferência Pix" at bounding box center [449, 111] width 120 height 11
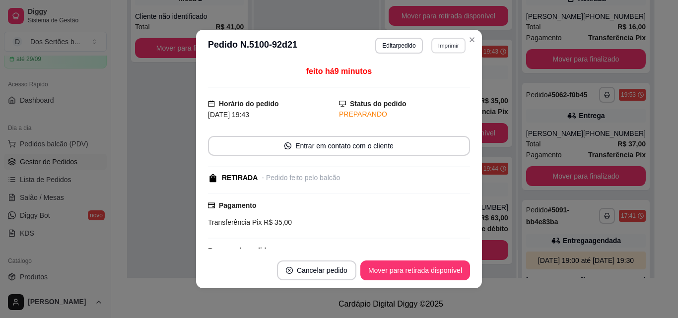
click at [442, 43] on button "Imprimir" at bounding box center [448, 45] width 34 height 15
click at [425, 74] on button "Impressora" at bounding box center [427, 80] width 72 height 16
click at [448, 52] on button "Imprimir" at bounding box center [448, 45] width 34 height 15
click at [470, 38] on icon "Close" at bounding box center [472, 40] width 4 height 4
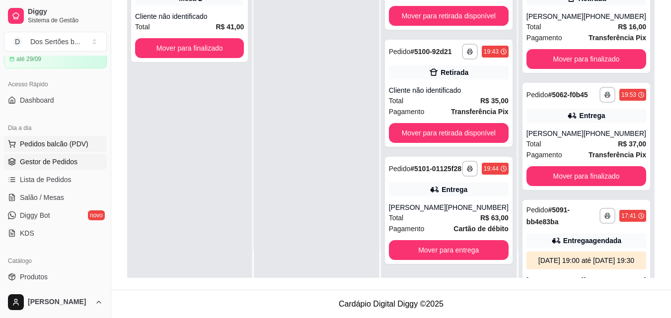
click at [60, 144] on span "Pedidos balcão (PDV)" at bounding box center [54, 144] width 68 height 10
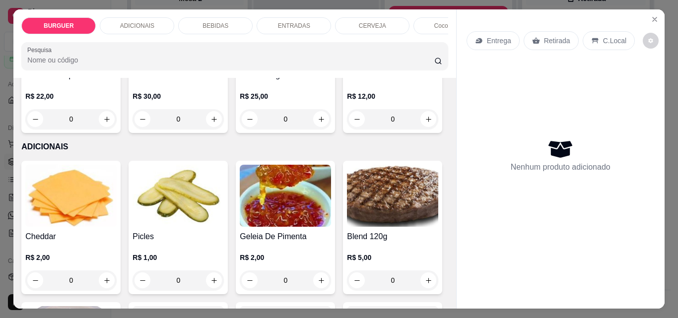
scroll to position [514, 0]
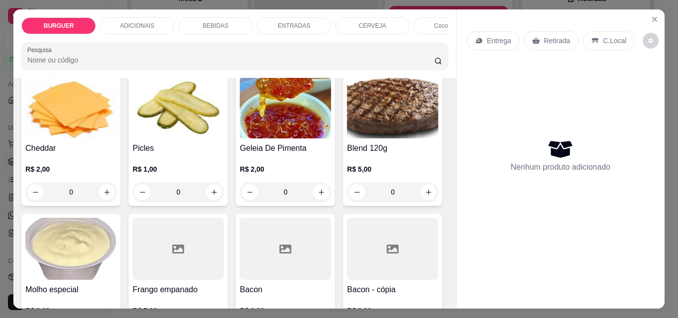
click at [210, 35] on icon "increase-product-quantity" at bounding box center [213, 30] width 7 height 7
type input "1"
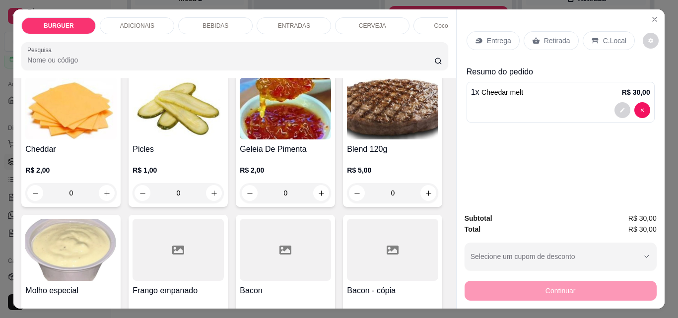
scroll to position [515, 0]
click at [208, 22] on p "BEBIDAS" at bounding box center [216, 26] width 26 height 8
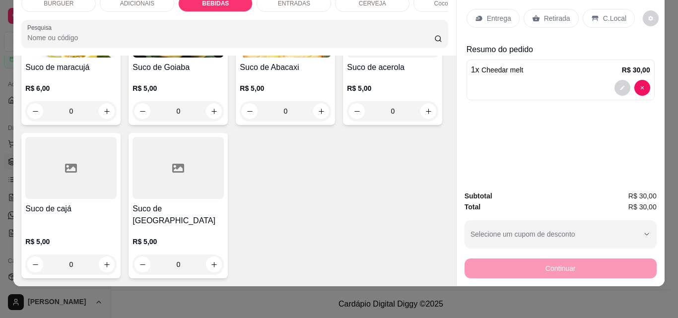
scroll to position [2798, 0]
click at [215, 119] on button "increase-product-quantity" at bounding box center [213, 111] width 15 height 15
type input "1"
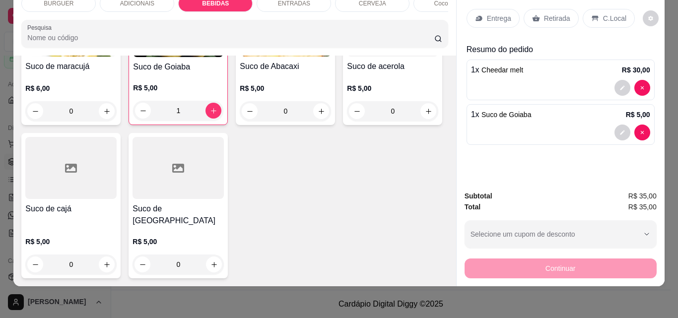
click at [547, 13] on p "Retirada" at bounding box center [557, 18] width 26 height 10
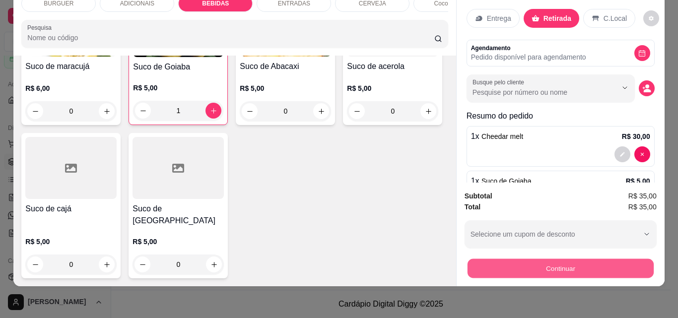
click at [551, 259] on button "Continuar" at bounding box center [560, 268] width 186 height 19
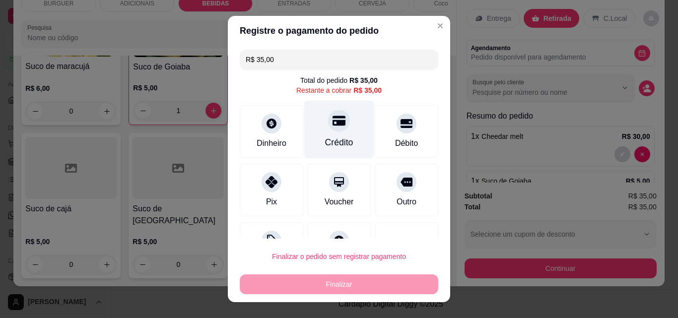
click at [335, 123] on icon at bounding box center [339, 121] width 13 height 10
type input "R$ 0,00"
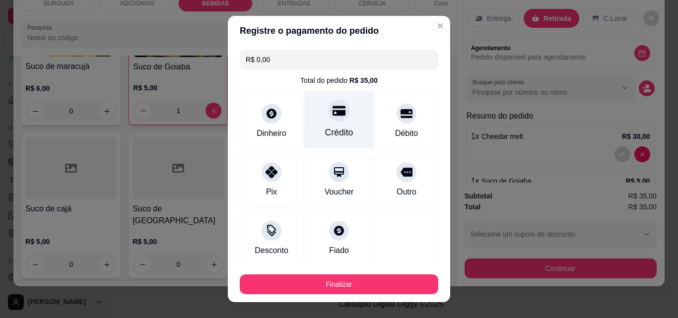
scroll to position [58, 0]
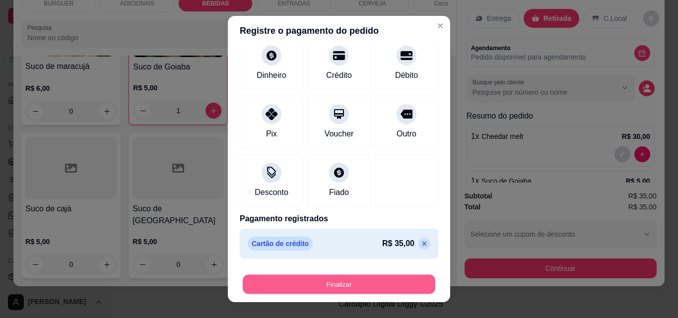
click at [317, 278] on button "Finalizar" at bounding box center [339, 284] width 193 height 19
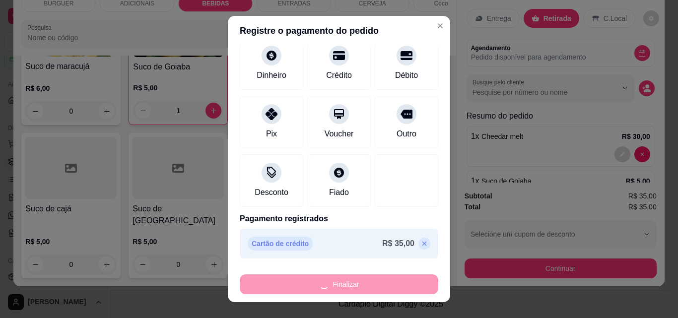
type input "0"
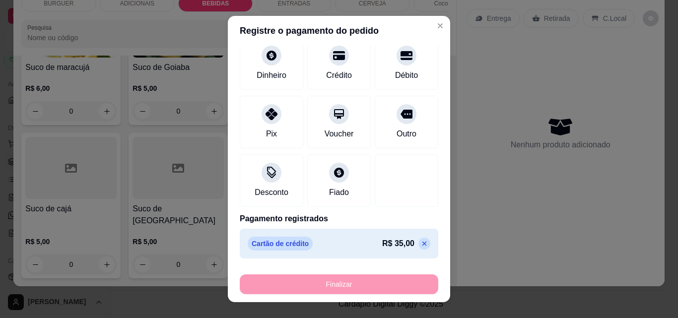
type input "-R$ 35,00"
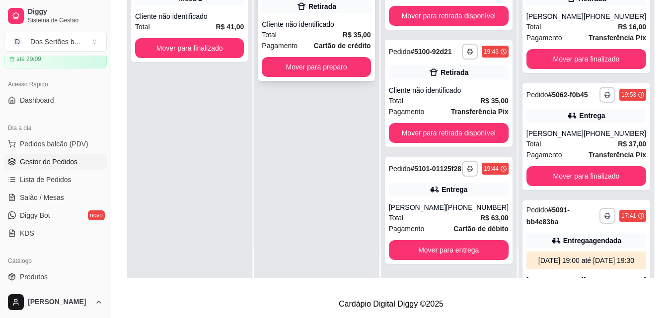
click at [305, 20] on div "Cliente não identificado" at bounding box center [316, 24] width 109 height 10
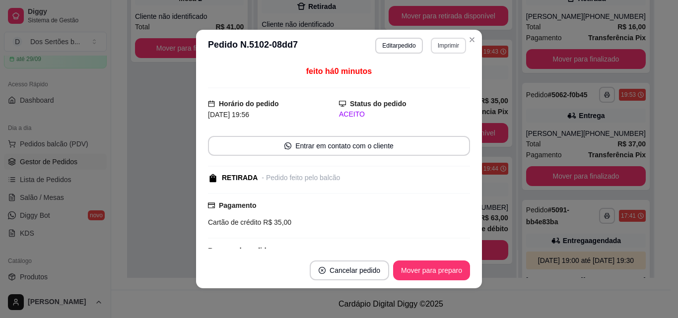
click at [443, 46] on button "Imprimir" at bounding box center [448, 46] width 35 height 16
click at [426, 77] on button "Impressora" at bounding box center [426, 79] width 69 height 15
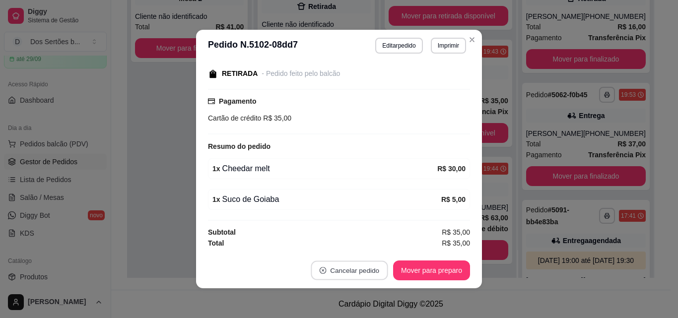
click at [347, 267] on button "Cancelar pedido" at bounding box center [349, 270] width 77 height 19
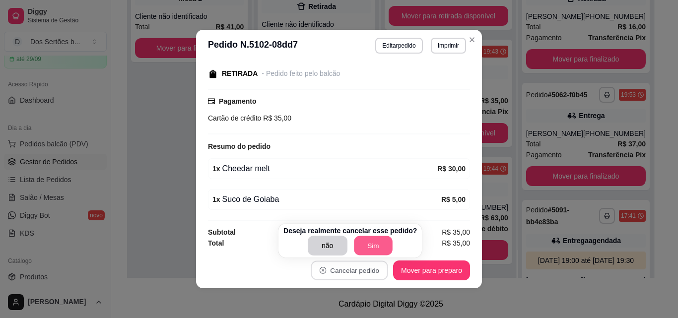
click at [374, 238] on button "Sim" at bounding box center [373, 245] width 39 height 19
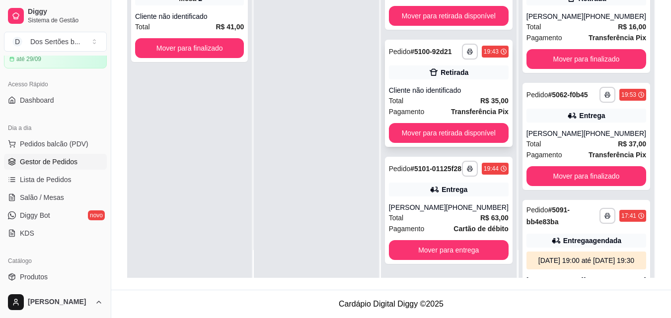
click at [436, 95] on div "Total R$ 35,00" at bounding box center [449, 100] width 120 height 11
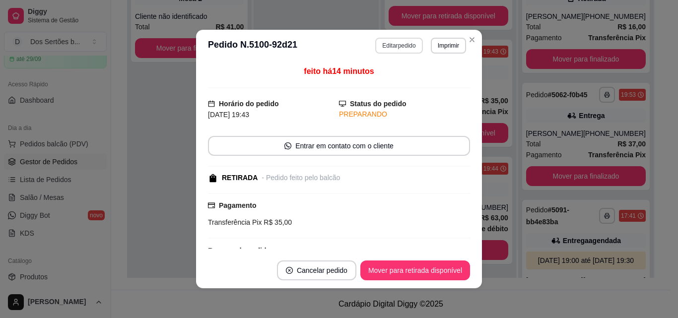
click at [389, 41] on button "Editar pedido" at bounding box center [398, 46] width 47 height 16
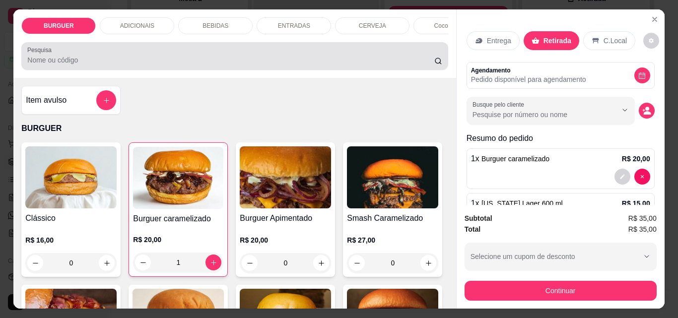
scroll to position [26, 0]
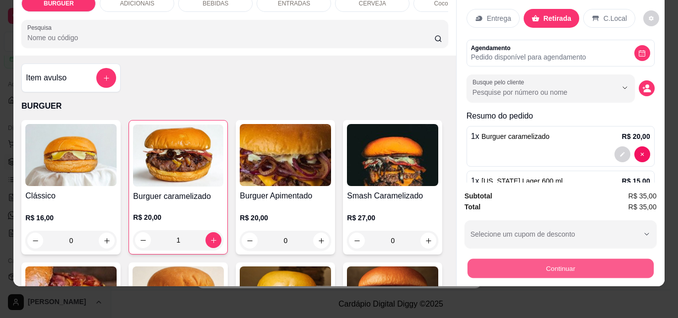
click at [486, 259] on button "Continuar" at bounding box center [560, 268] width 186 height 19
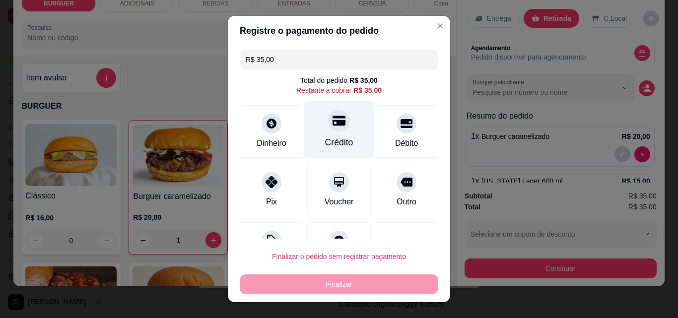
click at [332, 129] on div at bounding box center [339, 121] width 22 height 22
type input "R$ 0,00"
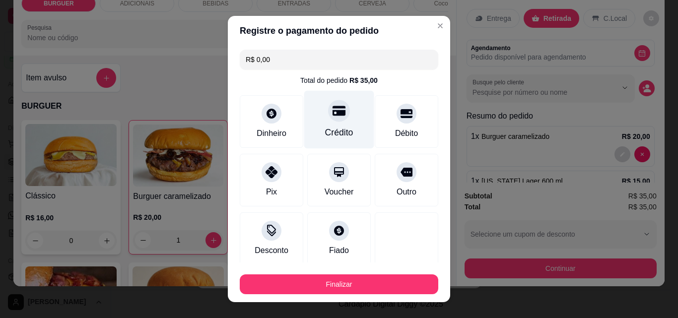
scroll to position [58, 0]
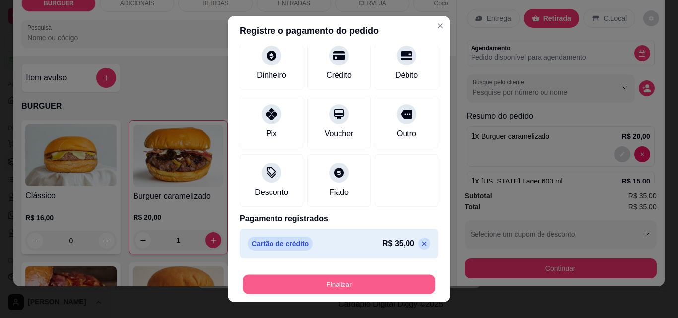
click at [352, 285] on button "Finalizar" at bounding box center [339, 284] width 193 height 19
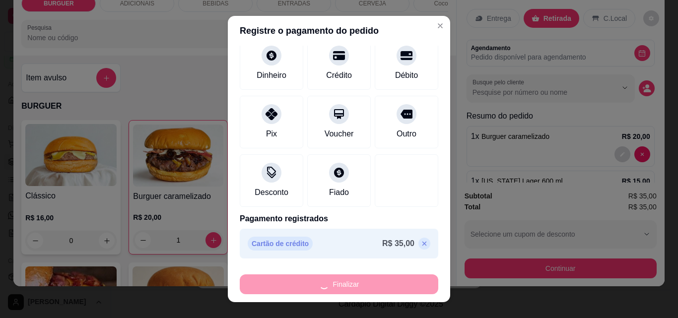
type input "0"
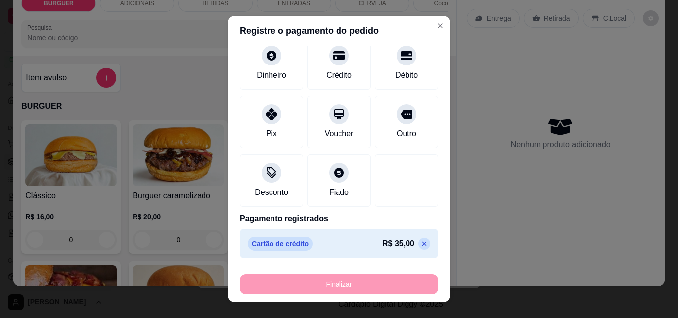
type input "-R$ 35,00"
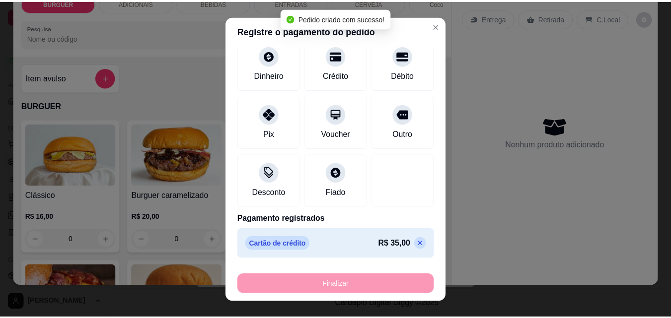
scroll to position [0, 0]
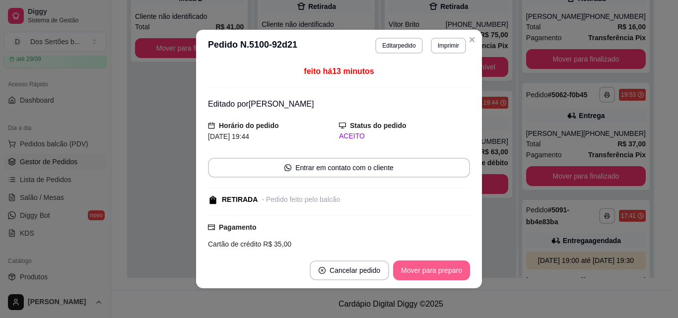
click at [418, 273] on button "Mover para preparo" at bounding box center [431, 271] width 77 height 20
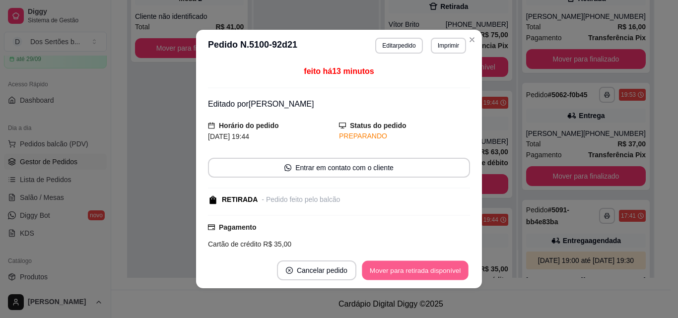
click at [424, 264] on button "Mover para retirada disponível" at bounding box center [415, 270] width 106 height 19
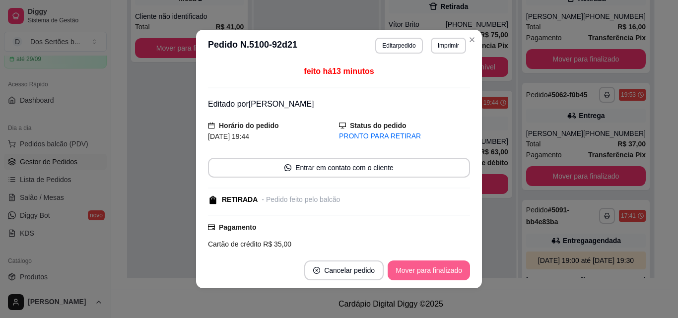
click at [424, 264] on button "Mover para finalizado" at bounding box center [429, 271] width 82 height 20
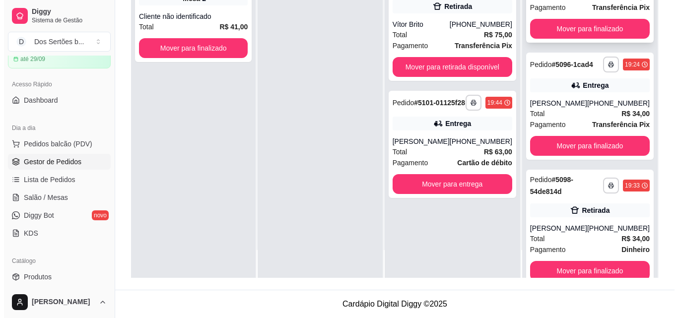
scroll to position [724, 0]
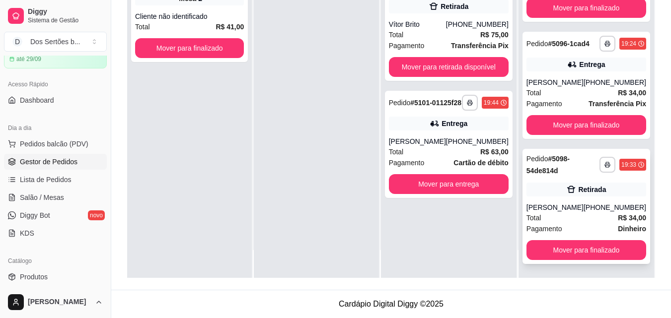
click at [598, 229] on div "Pagamento Dinheiro" at bounding box center [586, 228] width 120 height 11
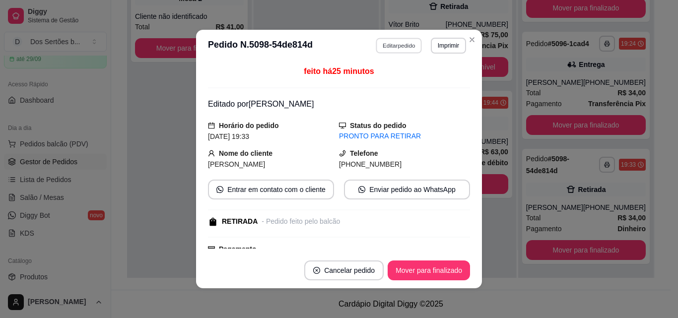
click at [387, 44] on button "Editar pedido" at bounding box center [399, 45] width 46 height 15
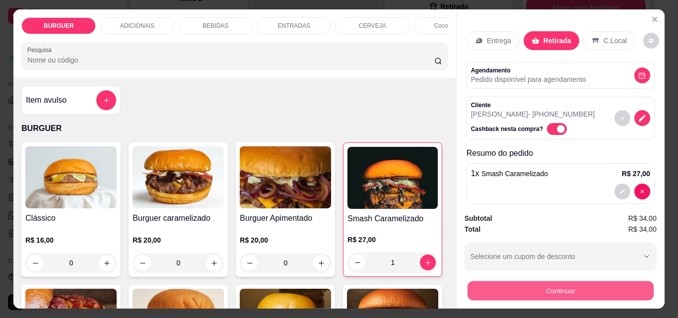
click at [506, 281] on button "Continuar" at bounding box center [560, 290] width 186 height 19
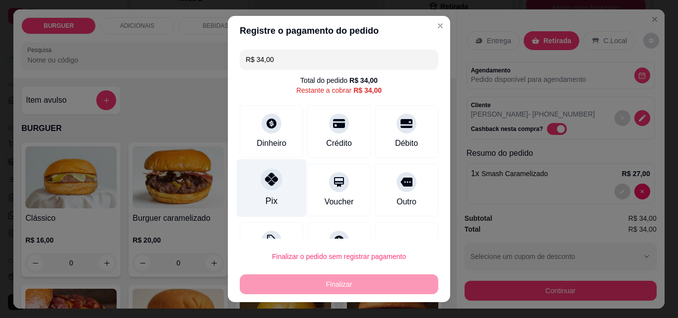
click at [284, 191] on div "Pix" at bounding box center [272, 188] width 70 height 58
type input "R$ 0,00"
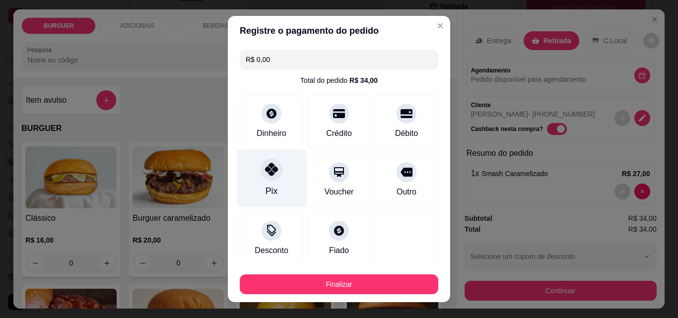
scroll to position [58, 0]
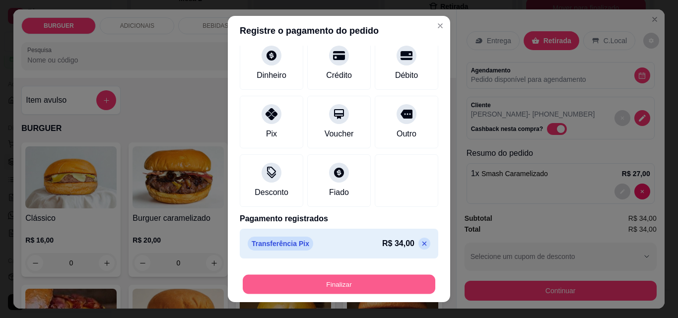
click at [394, 284] on button "Finalizar" at bounding box center [339, 284] width 193 height 19
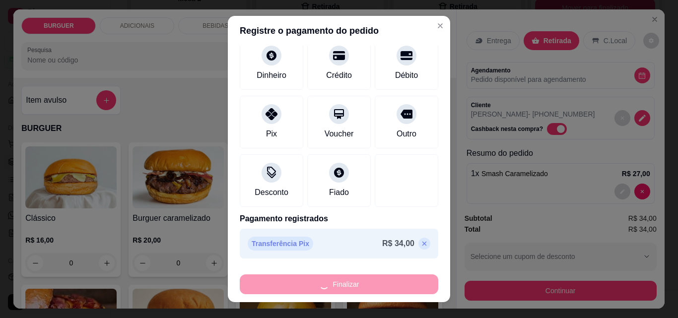
type input "0"
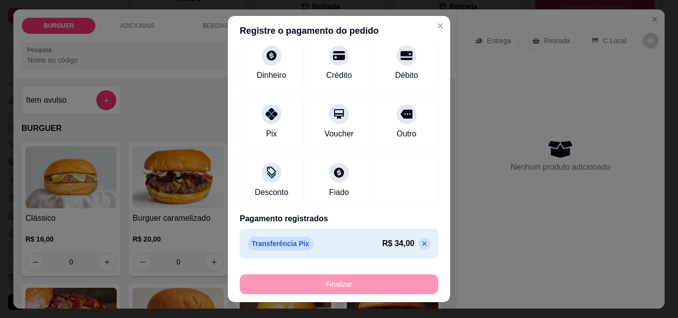
type input "-R$ 34,00"
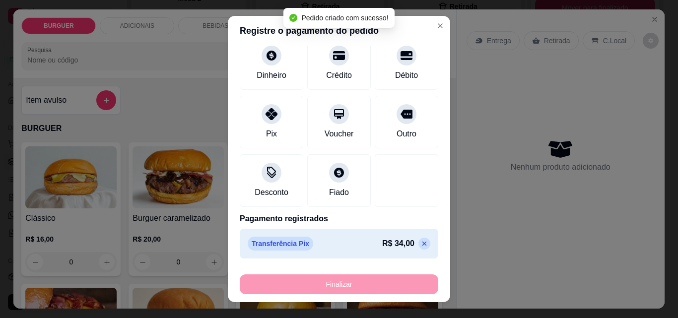
scroll to position [599, 0]
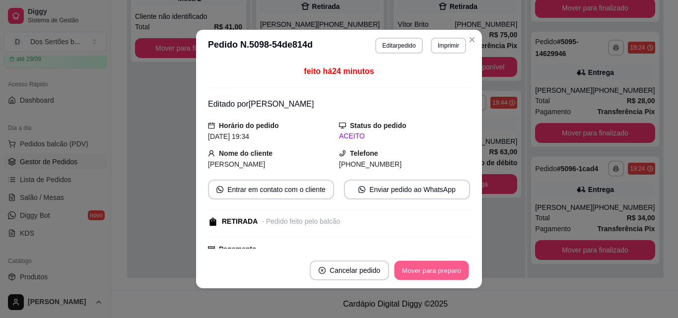
click at [419, 268] on button "Mover para preparo" at bounding box center [431, 270] width 74 height 19
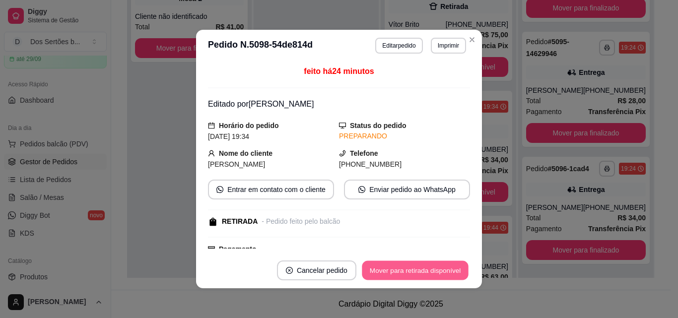
click at [419, 268] on button "Mover para retirada disponível" at bounding box center [415, 270] width 106 height 19
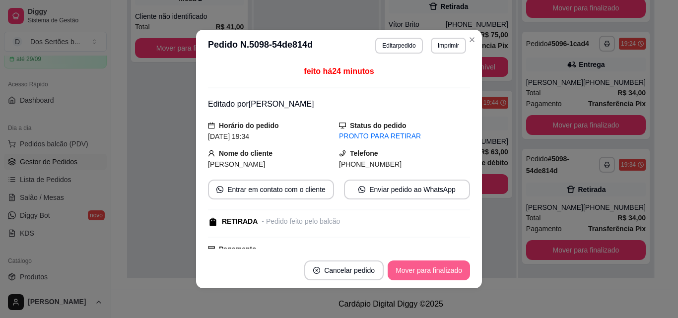
click at [419, 268] on button "Mover para finalizado" at bounding box center [429, 271] width 82 height 20
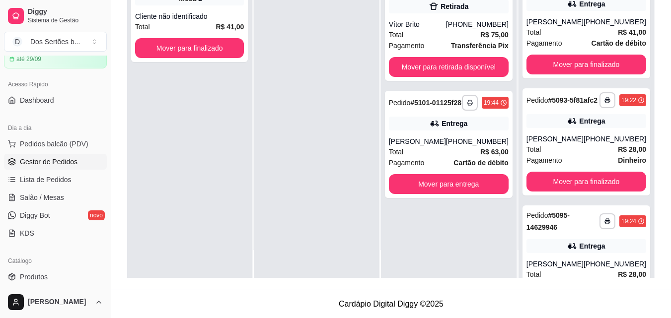
scroll to position [342, 0]
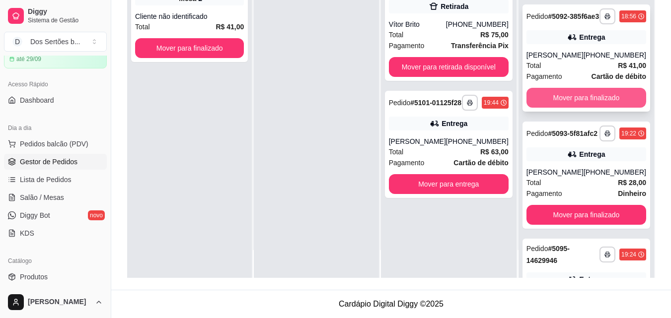
click at [589, 108] on button "Mover para finalizado" at bounding box center [586, 98] width 120 height 20
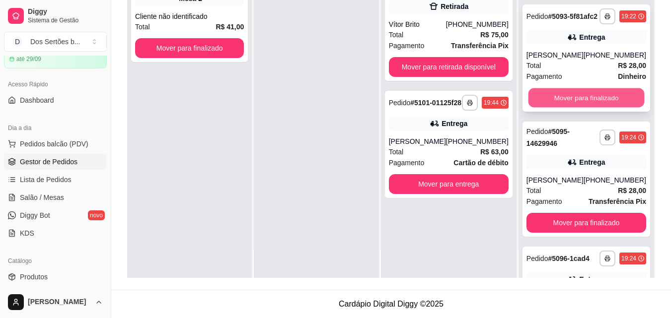
click at [567, 108] on button "Mover para finalizado" at bounding box center [586, 97] width 116 height 19
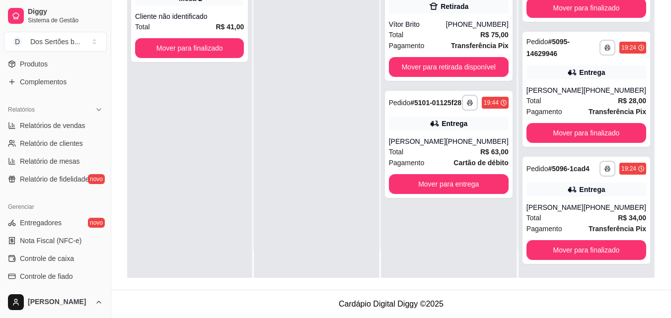
scroll to position [362, 0]
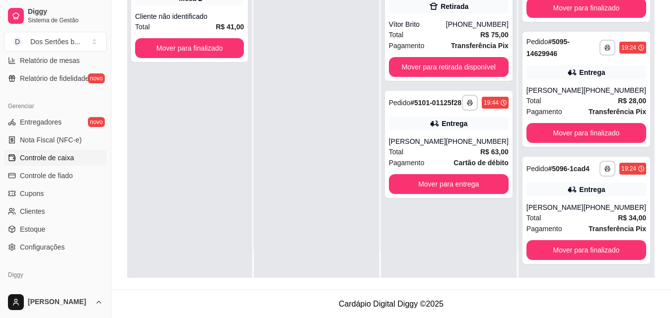
click at [28, 155] on span "Controle de caixa" at bounding box center [47, 158] width 54 height 10
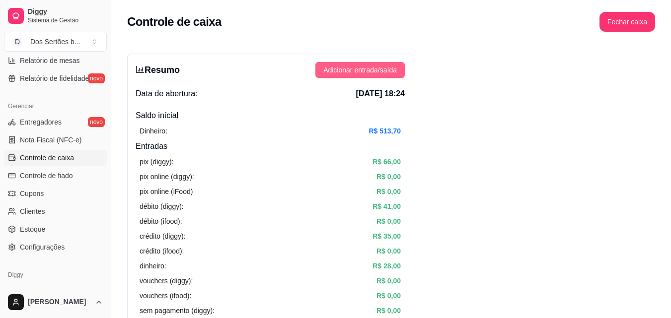
click at [337, 70] on span "Adicionar entrada/saída" at bounding box center [359, 70] width 73 height 11
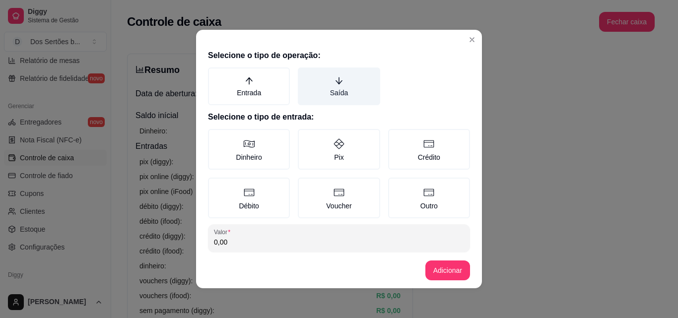
click at [336, 82] on icon "arrow-down" at bounding box center [339, 80] width 9 height 9
click at [305, 75] on button "Saída" at bounding box center [301, 71] width 8 height 8
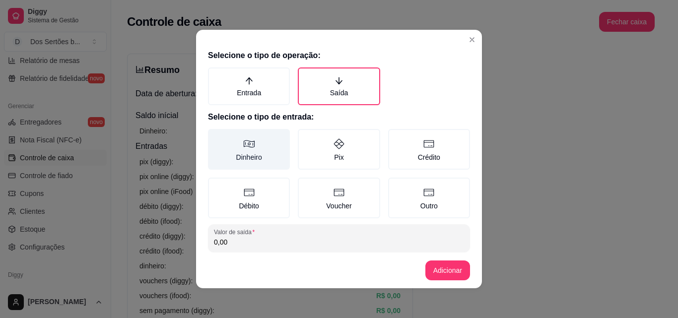
click at [251, 145] on label "Dinheiro" at bounding box center [249, 149] width 82 height 41
click at [215, 136] on button "Dinheiro" at bounding box center [211, 133] width 8 height 8
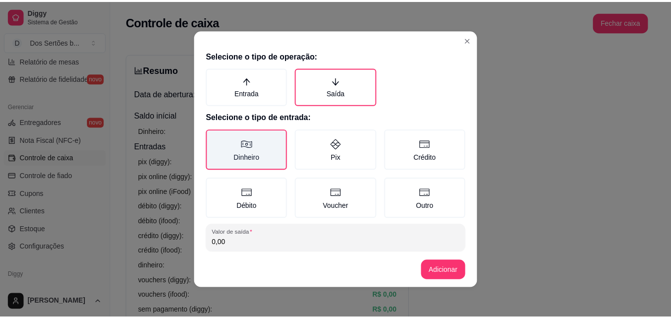
scroll to position [53, 0]
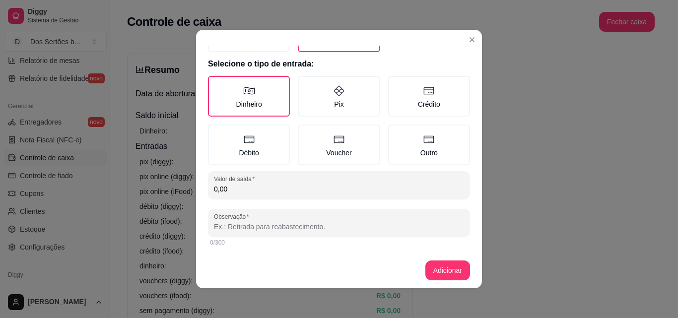
click at [232, 189] on input "0,00" at bounding box center [339, 189] width 250 height 10
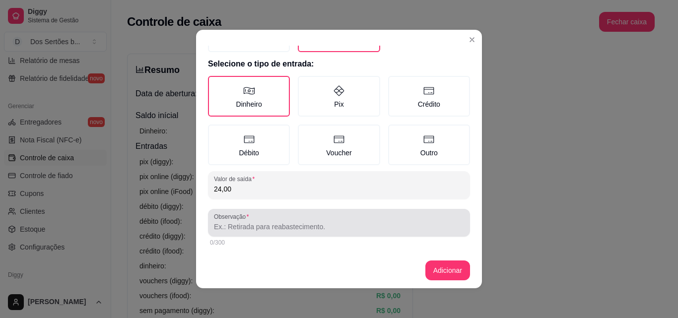
type input "24,00"
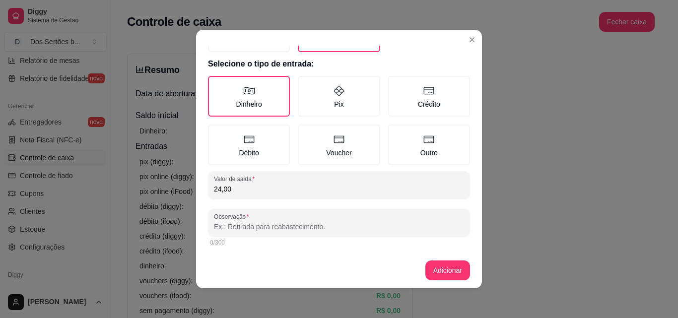
click at [225, 223] on input "Observação" at bounding box center [339, 227] width 250 height 10
type input "A"
type input "água sem gás"
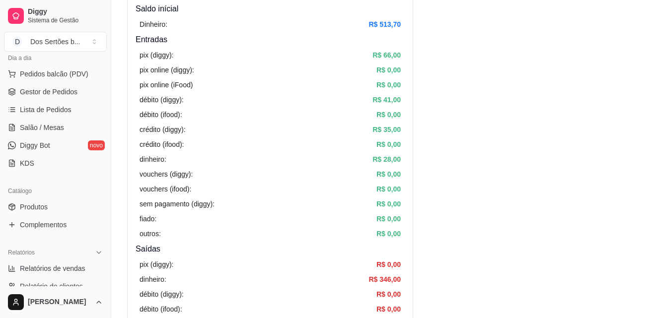
scroll to position [29, 0]
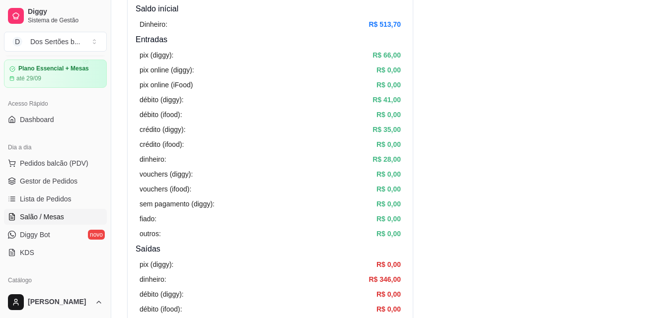
click at [34, 214] on span "Salão / Mesas" at bounding box center [42, 217] width 44 height 10
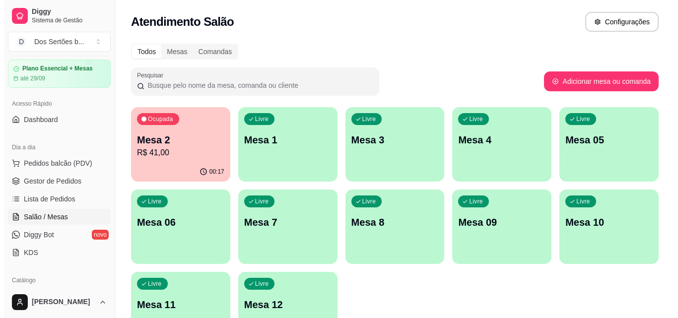
scroll to position [68, 0]
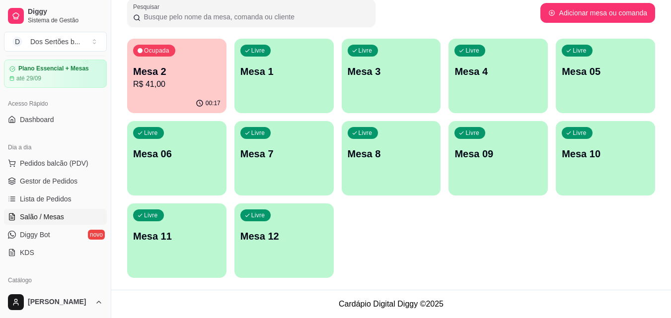
click at [576, 168] on div "Livre Mesa 10" at bounding box center [604, 152] width 99 height 63
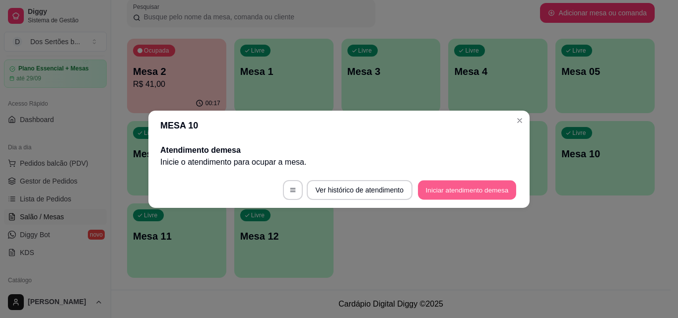
click at [470, 190] on button "Iniciar atendimento de mesa" at bounding box center [467, 189] width 98 height 19
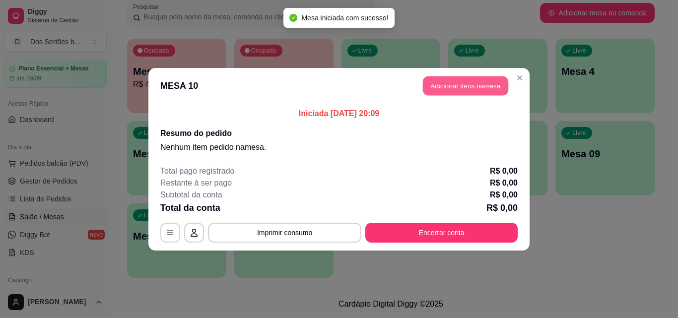
click at [454, 92] on button "Adicionar itens na mesa" at bounding box center [465, 85] width 85 height 19
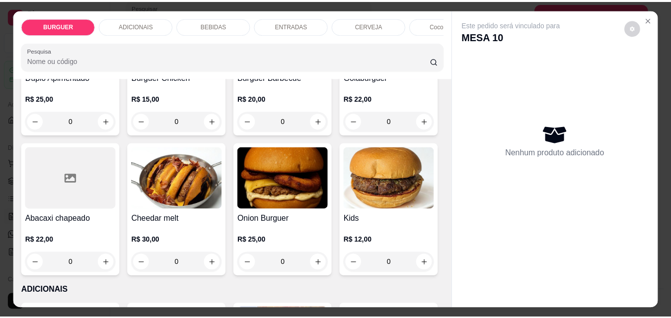
scroll to position [284, 0]
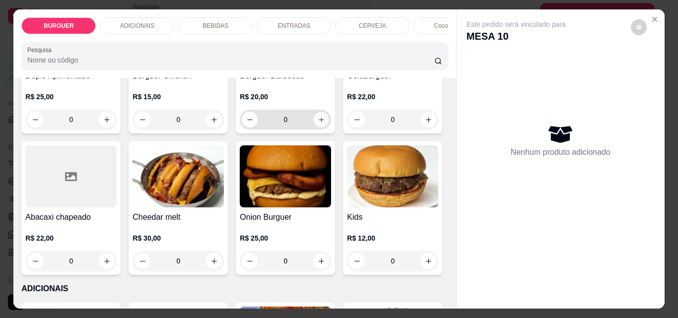
click at [319, 122] on icon "increase-product-quantity" at bounding box center [321, 119] width 5 height 5
type input "1"
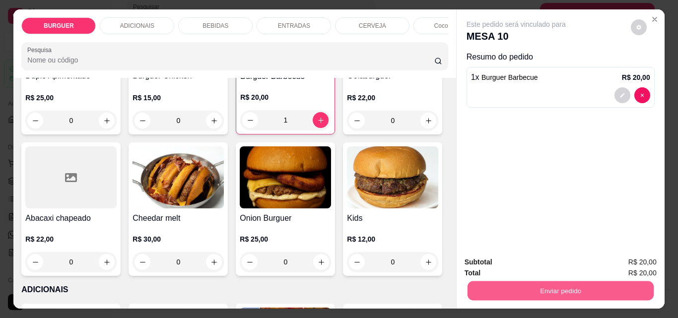
click at [526, 281] on button "Enviar pedido" at bounding box center [560, 290] width 186 height 19
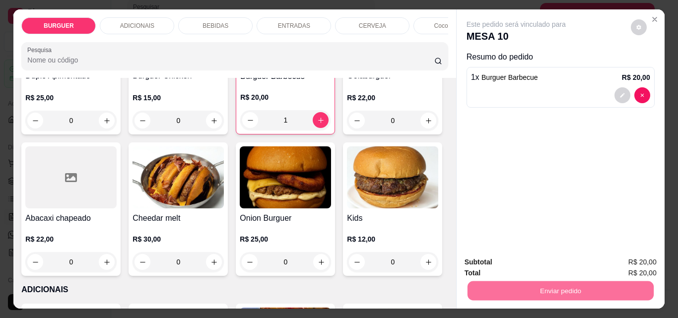
click at [521, 258] on button "Não registrar e enviar pedido" at bounding box center [528, 262] width 100 height 18
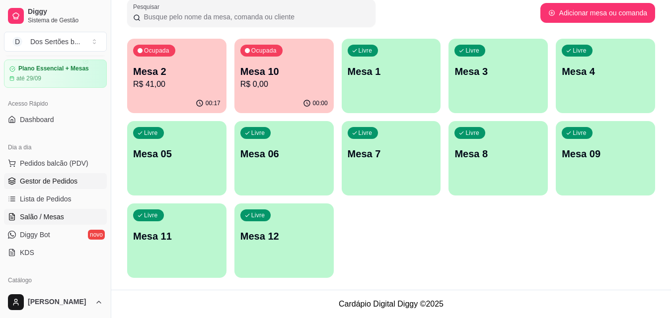
click at [47, 175] on link "Gestor de Pedidos" at bounding box center [55, 181] width 103 height 16
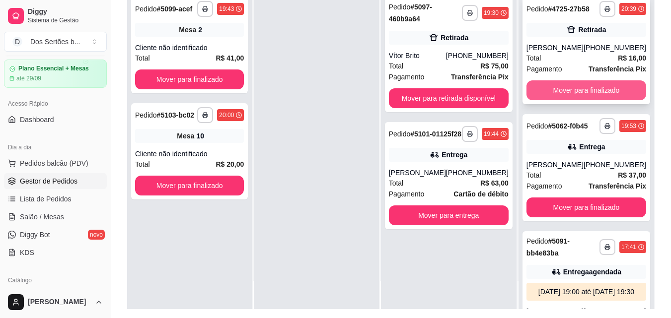
scroll to position [52, 0]
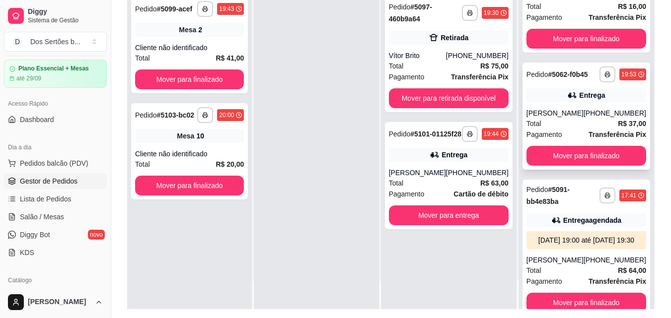
click at [588, 101] on div "**********" at bounding box center [586, 116] width 128 height 107
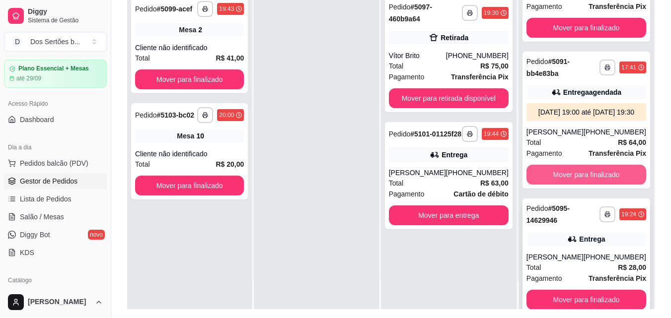
scroll to position [256, 0]
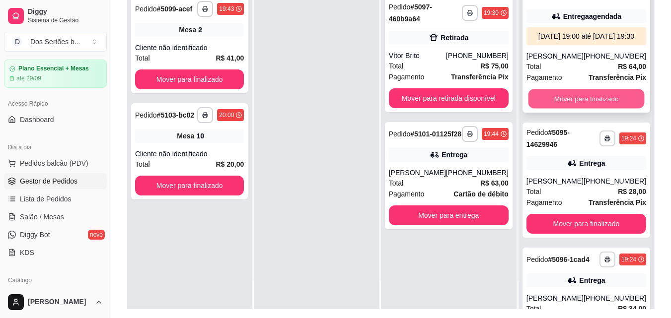
click at [579, 109] on button "Mover para finalizado" at bounding box center [586, 98] width 116 height 19
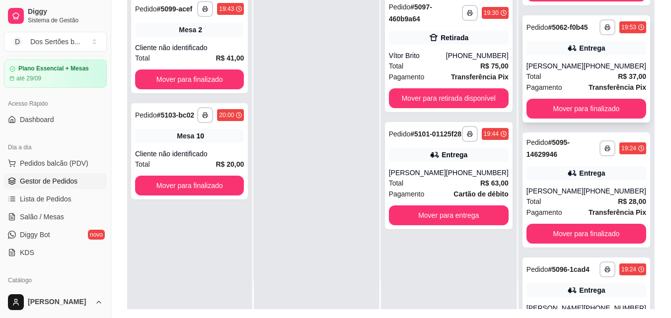
scroll to position [192, 0]
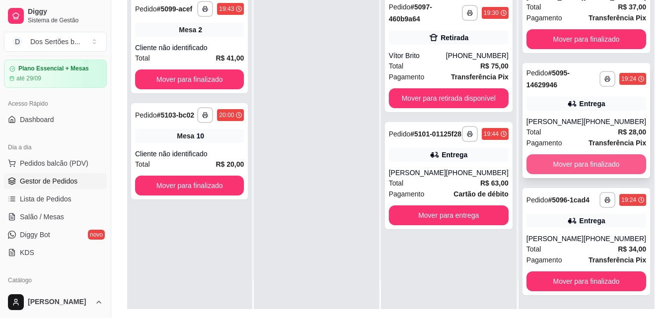
click at [572, 159] on button "Mover para finalizado" at bounding box center [586, 164] width 120 height 20
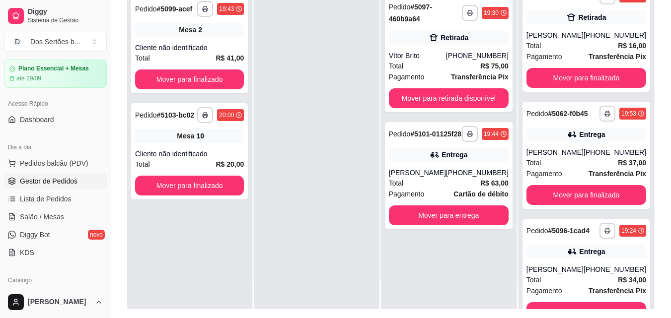
scroll to position [67, 0]
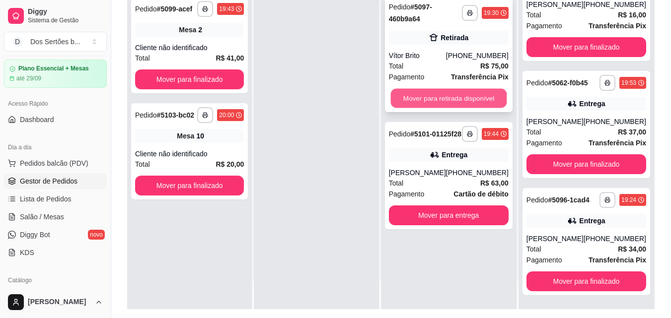
click at [443, 93] on button "Mover para retirada disponível" at bounding box center [448, 98] width 116 height 19
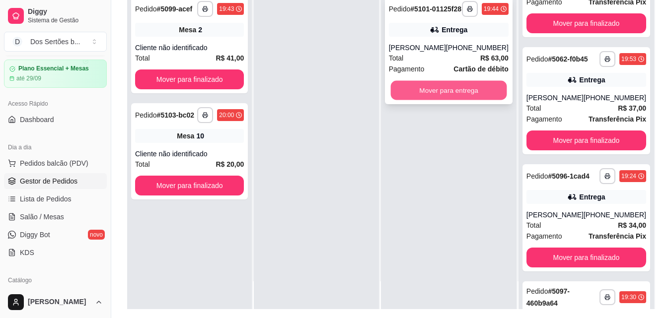
click at [472, 100] on button "Mover para entrega" at bounding box center [448, 90] width 116 height 19
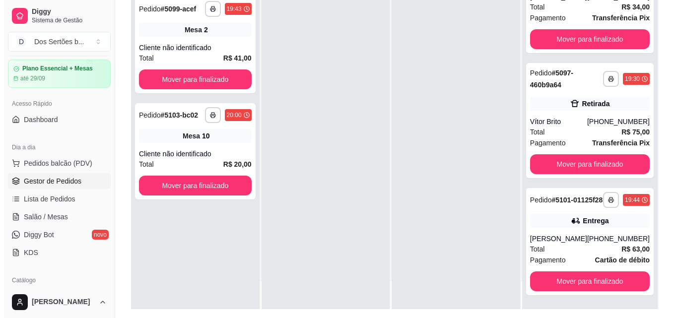
scroll to position [327, 0]
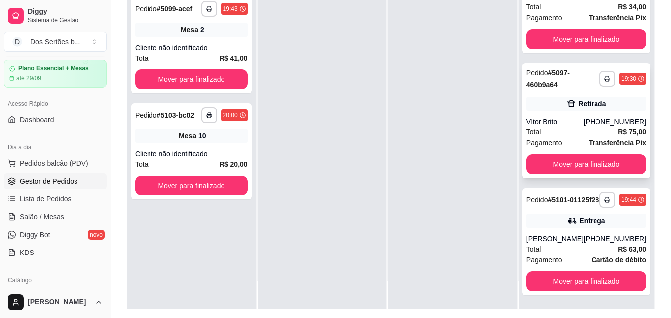
click at [563, 97] on div "Retirada" at bounding box center [586, 104] width 120 height 14
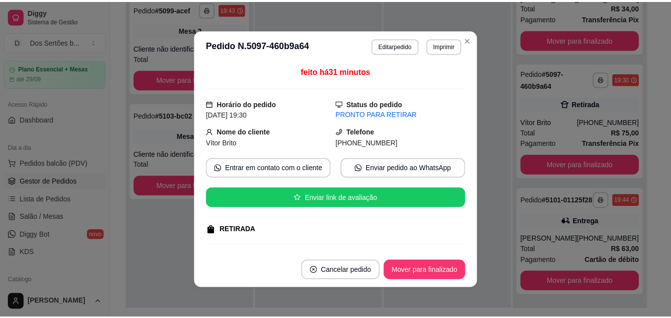
scroll to position [182, 0]
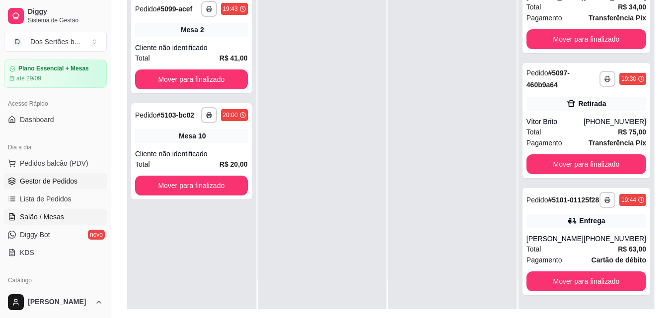
click at [32, 210] on link "Salão / Mesas" at bounding box center [55, 217] width 103 height 16
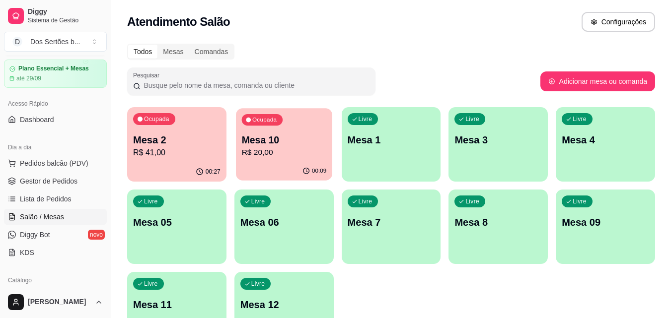
click at [259, 140] on p "Mesa 10" at bounding box center [283, 140] width 85 height 13
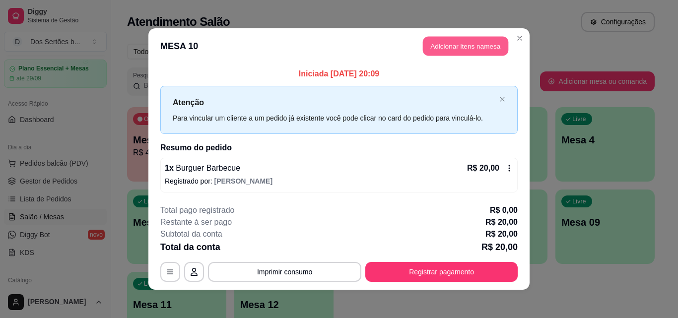
click at [434, 46] on button "Adicionar itens na mesa" at bounding box center [465, 46] width 85 height 19
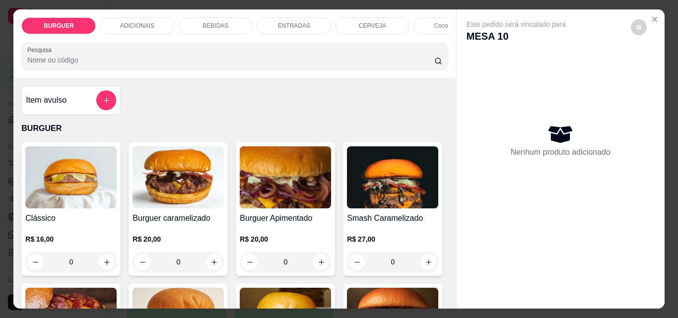
click at [209, 26] on div "BEBIDAS" at bounding box center [215, 25] width 74 height 17
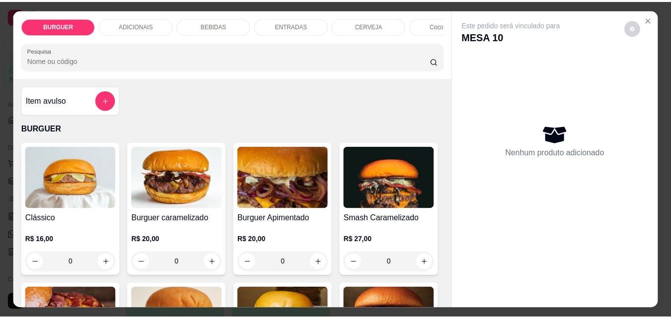
scroll to position [26, 0]
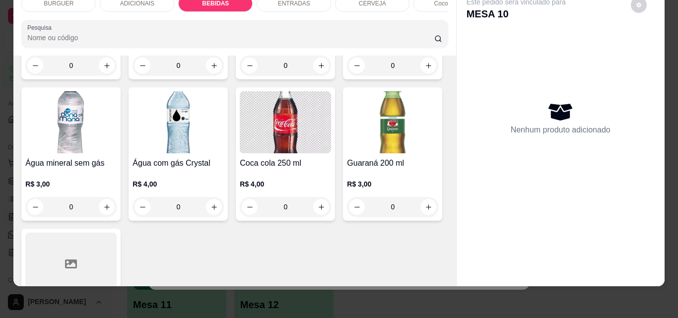
type input "1"
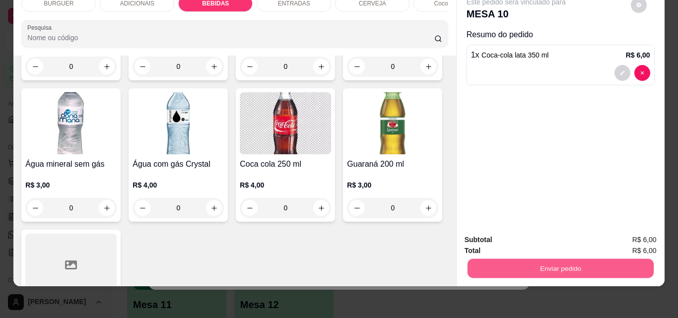
click at [541, 269] on button "Enviar pedido" at bounding box center [560, 268] width 186 height 19
click at [526, 235] on button "Não registrar e enviar pedido" at bounding box center [528, 236] width 100 height 18
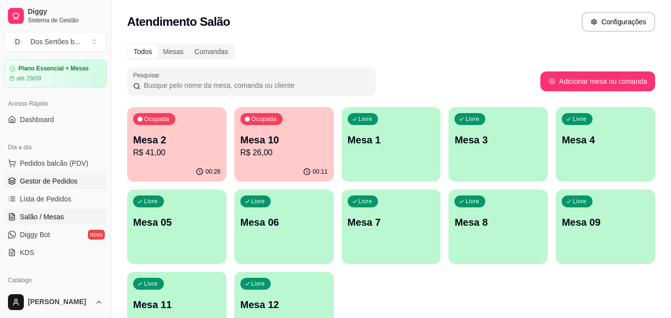
click at [30, 176] on link "Gestor de Pedidos" at bounding box center [55, 181] width 103 height 16
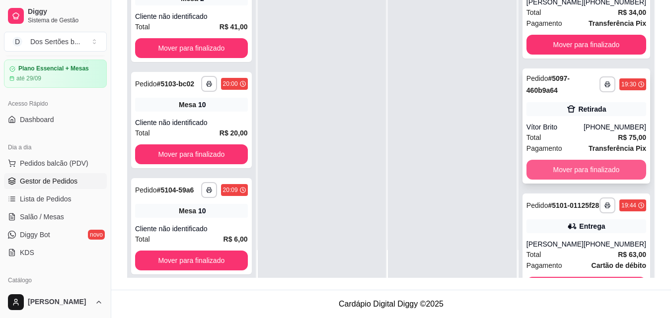
scroll to position [327, 0]
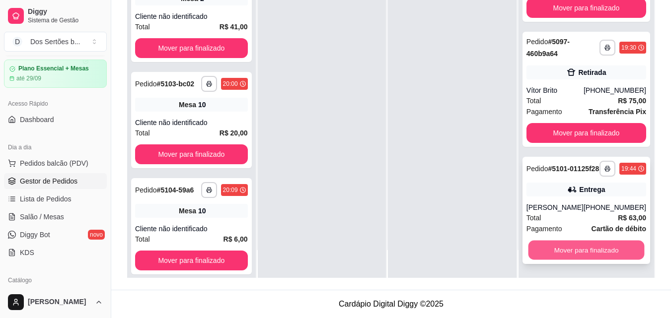
click at [576, 250] on button "Mover para finalizado" at bounding box center [586, 250] width 116 height 19
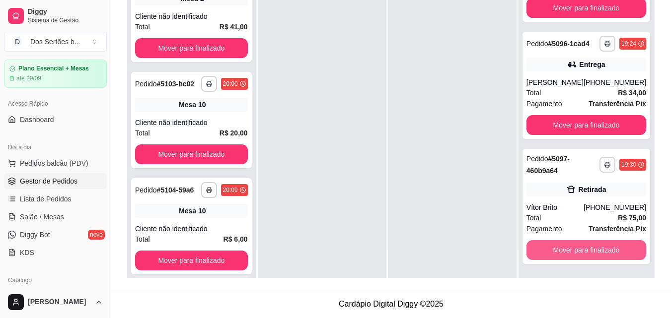
scroll to position [192, 0]
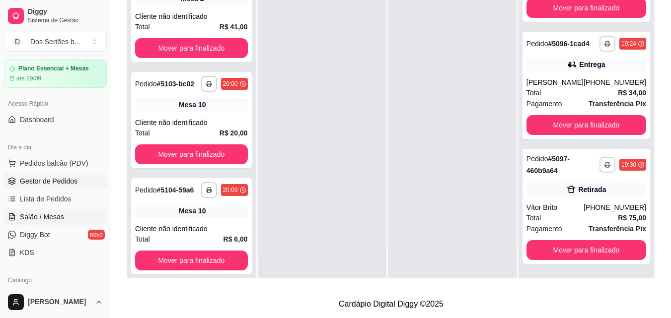
click at [69, 214] on link "Salão / Mesas" at bounding box center [55, 217] width 103 height 16
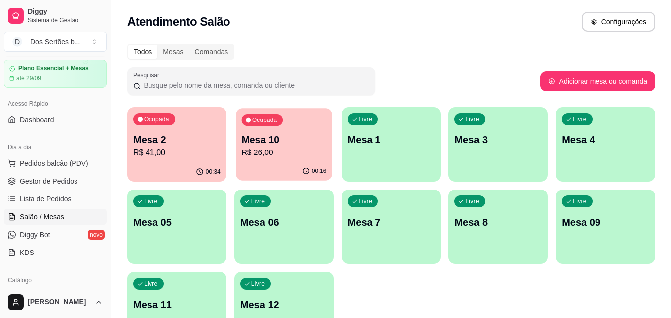
click at [314, 138] on p "Mesa 10" at bounding box center [283, 140] width 85 height 13
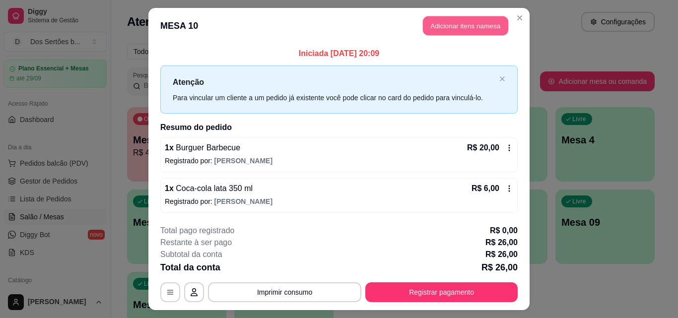
click at [469, 24] on button "Adicionar itens na mesa" at bounding box center [465, 25] width 85 height 19
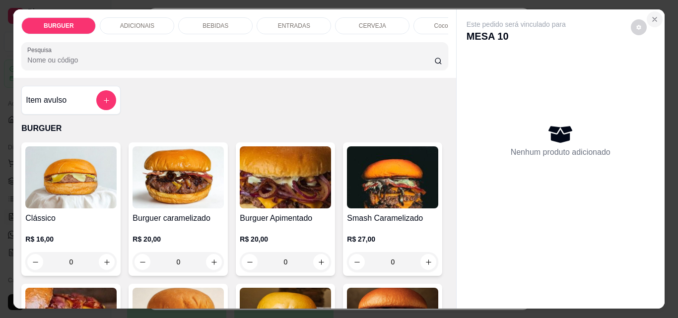
click at [655, 11] on button "Close" at bounding box center [655, 19] width 16 height 16
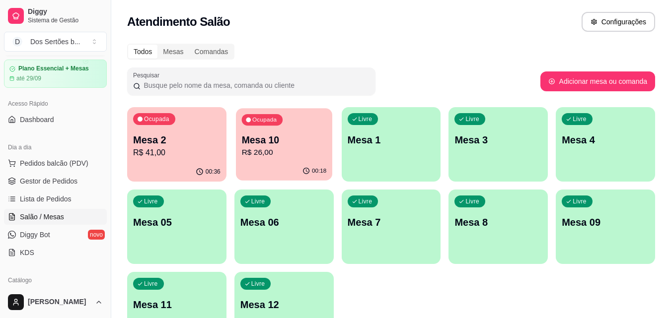
click at [262, 144] on p "Mesa 10" at bounding box center [283, 140] width 85 height 13
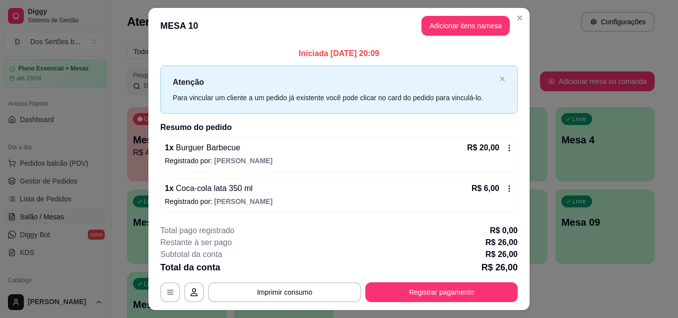
scroll to position [24, 0]
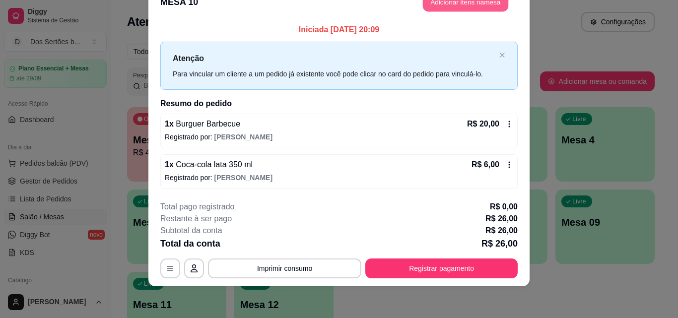
click at [458, 4] on button "Adicionar itens na mesa" at bounding box center [465, 2] width 85 height 19
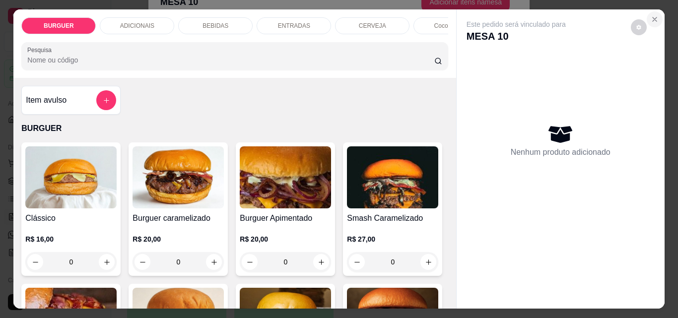
click at [651, 15] on icon "Close" at bounding box center [655, 19] width 8 height 8
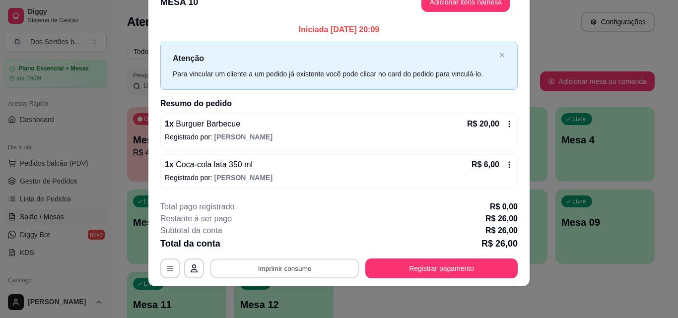
click at [259, 270] on button "Imprimir consumo" at bounding box center [284, 268] width 149 height 19
click at [281, 247] on button "Impressora" at bounding box center [283, 245] width 69 height 15
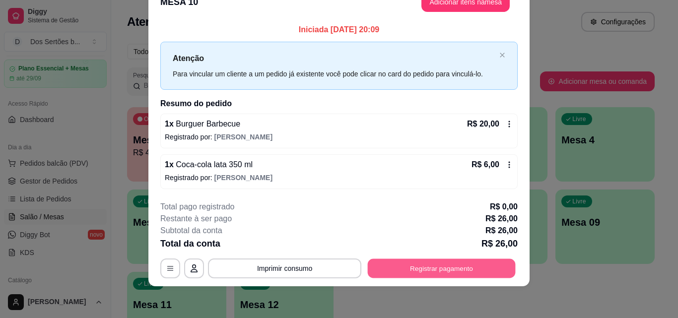
click at [409, 263] on button "Registrar pagamento" at bounding box center [442, 268] width 148 height 19
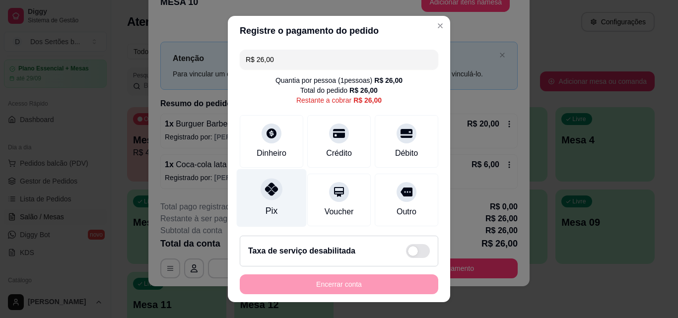
click at [270, 201] on div "Pix" at bounding box center [272, 198] width 70 height 58
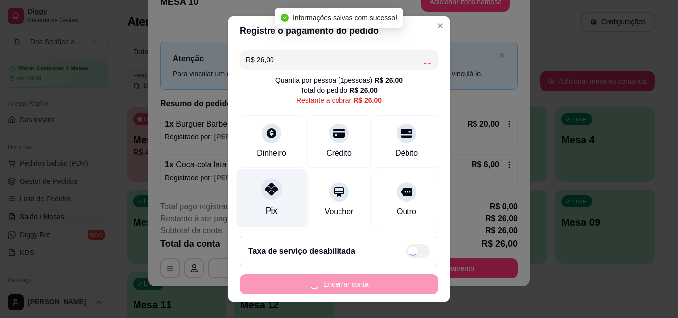
type input "R$ 0,00"
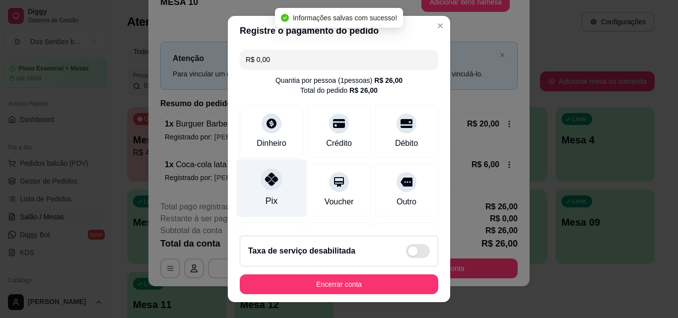
scroll to position [115, 0]
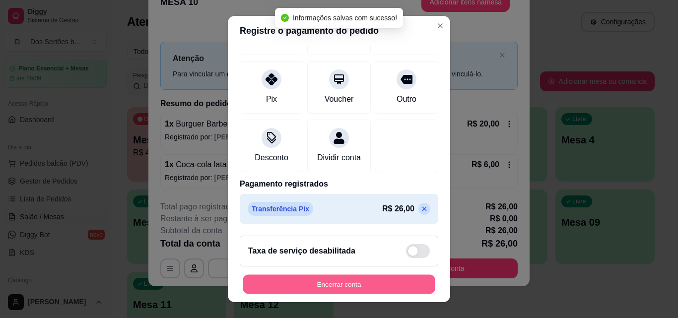
click at [367, 283] on button "Encerrar conta" at bounding box center [339, 284] width 193 height 19
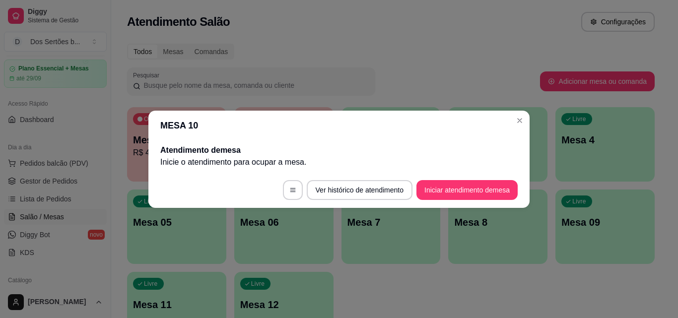
scroll to position [0, 0]
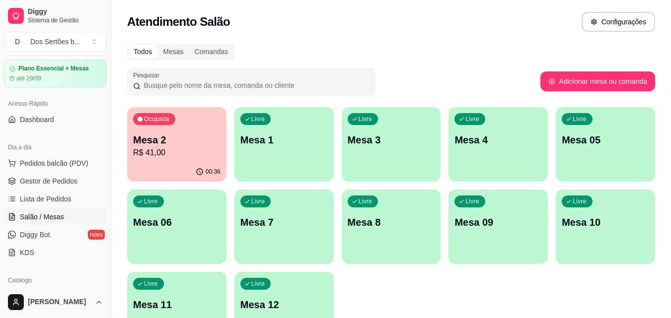
click at [155, 138] on p "Mesa 2" at bounding box center [176, 140] width 87 height 14
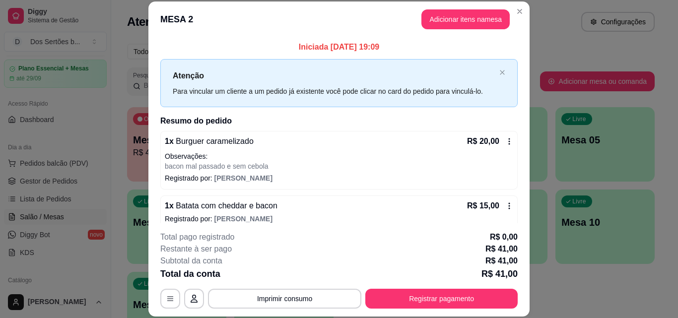
scroll to position [52, 0]
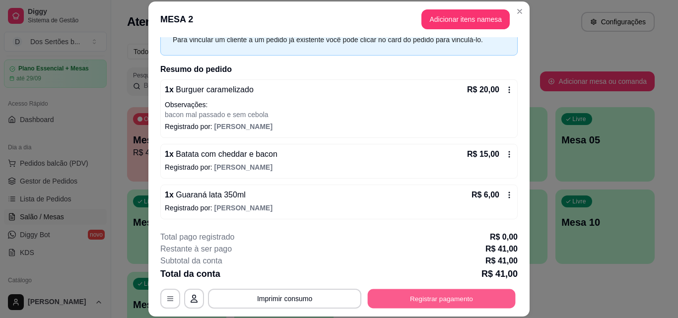
click at [432, 295] on button "Registrar pagamento" at bounding box center [442, 298] width 148 height 19
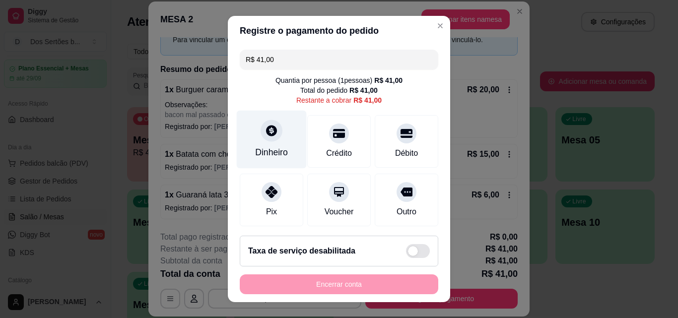
click at [266, 136] on icon at bounding box center [271, 130] width 11 height 11
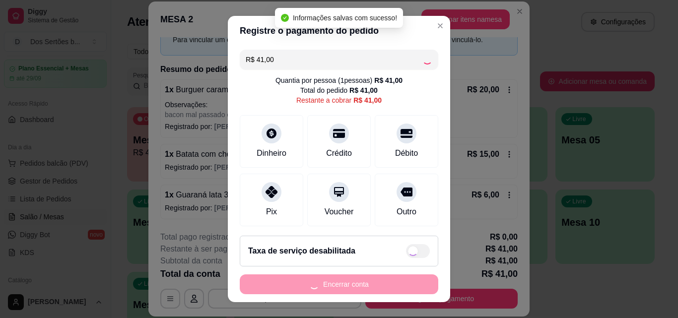
type input "R$ 0,00"
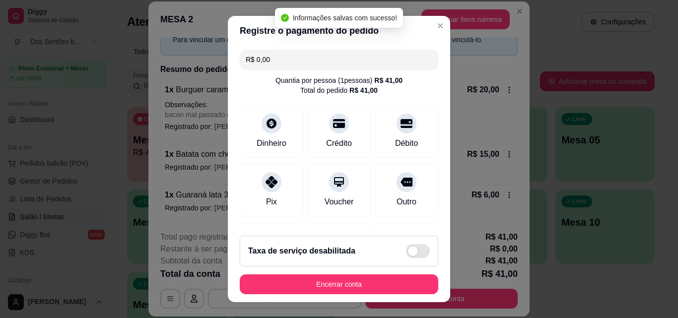
scroll to position [115, 0]
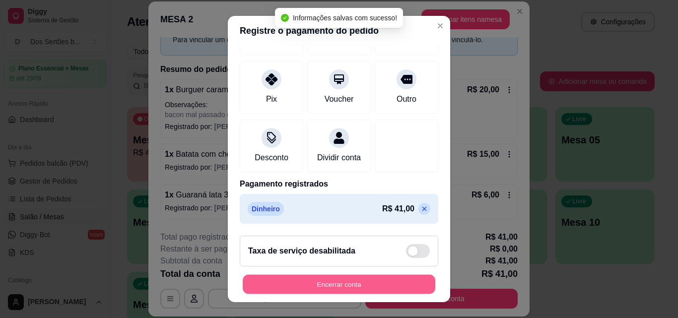
click at [383, 284] on button "Encerrar conta" at bounding box center [339, 284] width 193 height 19
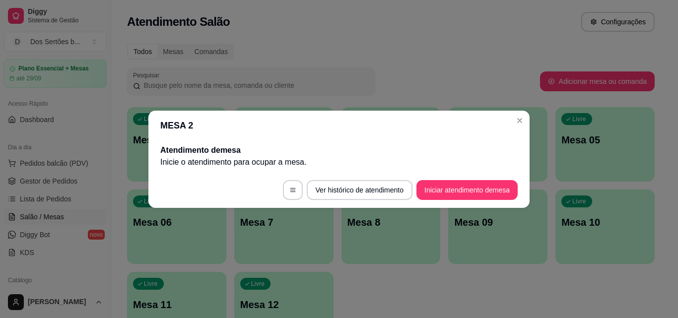
scroll to position [0, 0]
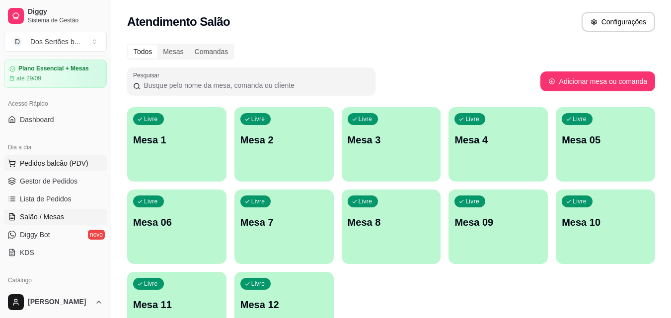
click at [46, 166] on span "Pedidos balcão (PDV)" at bounding box center [54, 163] width 68 height 10
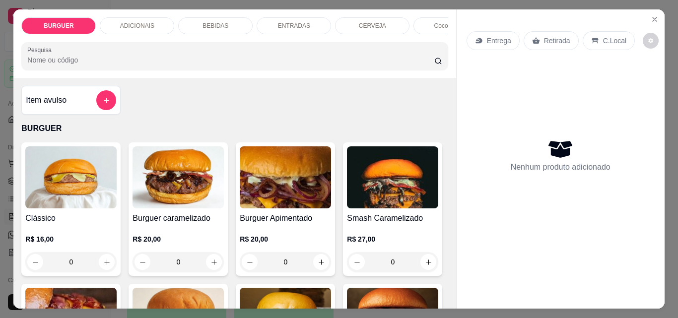
scroll to position [171, 0]
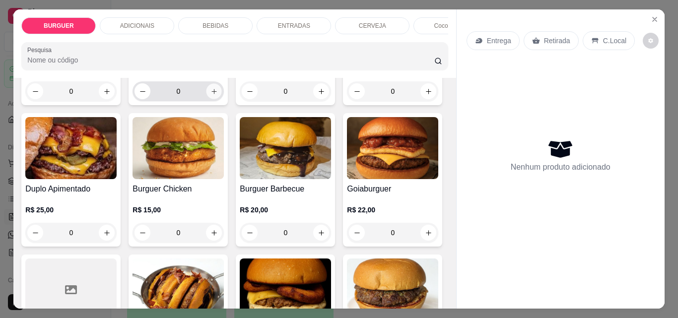
click at [211, 94] on icon "increase-product-quantity" at bounding box center [213, 91] width 5 height 5
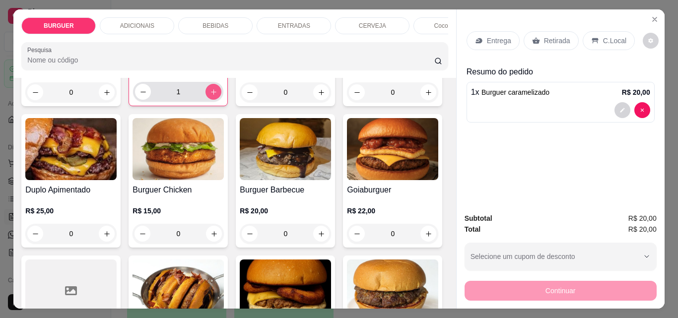
scroll to position [172, 0]
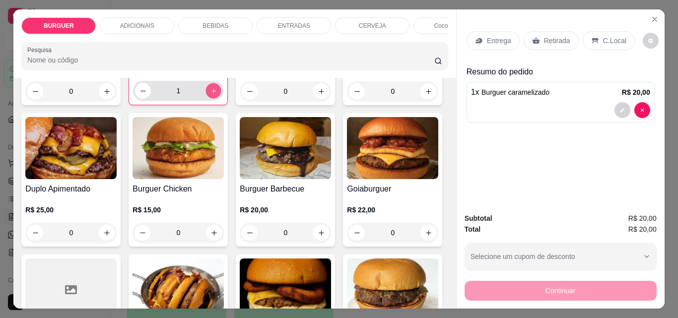
click at [211, 95] on icon "increase-product-quantity" at bounding box center [213, 90] width 7 height 7
type input "2"
click at [133, 17] on div "ADICIONAIS" at bounding box center [137, 25] width 74 height 17
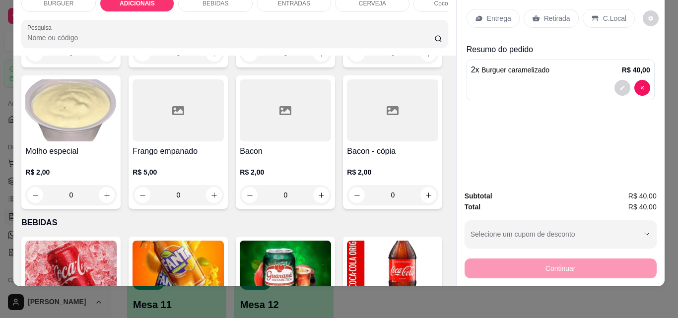
scroll to position [814, 0]
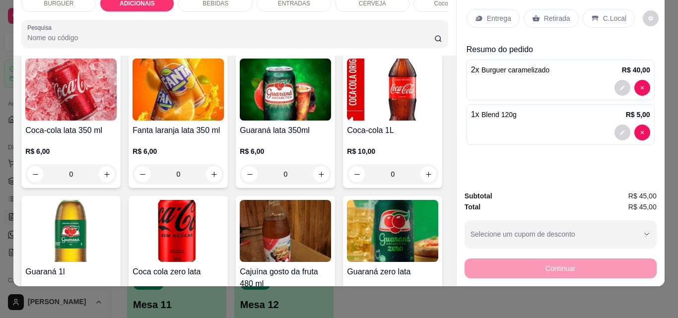
type input "2"
click at [552, 13] on p "Retirada" at bounding box center [557, 18] width 26 height 10
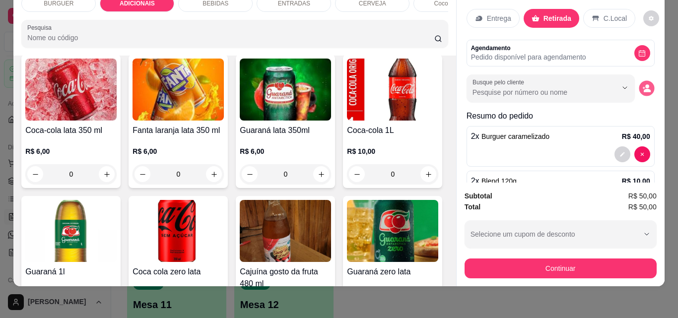
click at [642, 84] on icon "decrease-product-quantity" at bounding box center [646, 88] width 8 height 8
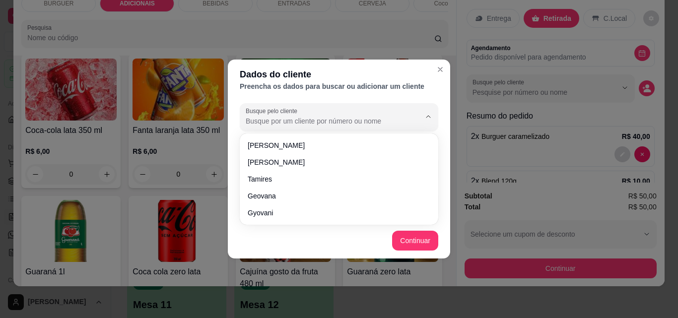
click at [260, 120] on input "Busque pelo cliente" at bounding box center [325, 121] width 159 height 10
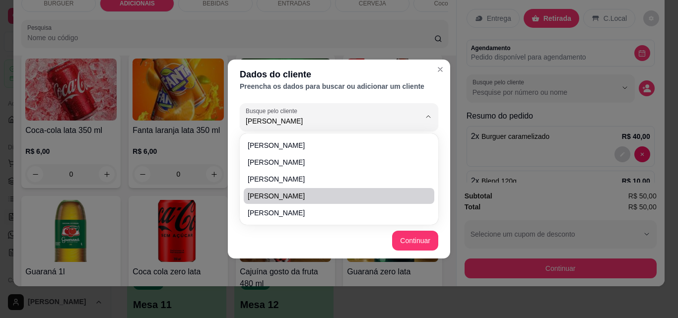
click at [276, 194] on span "[PERSON_NAME]" at bounding box center [334, 196] width 173 height 10
type input "[PERSON_NAME]"
type input "[PHONE_NUMBER]"
type input "[PERSON_NAME]"
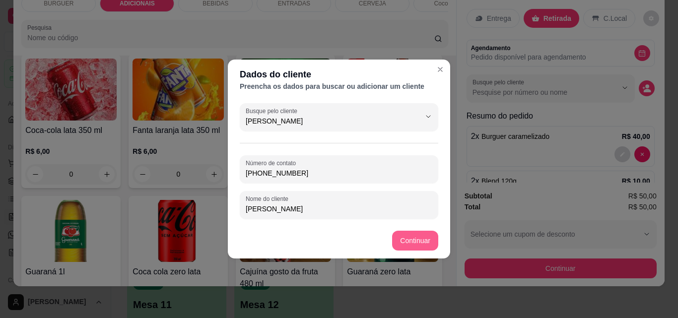
type input "[PERSON_NAME]"
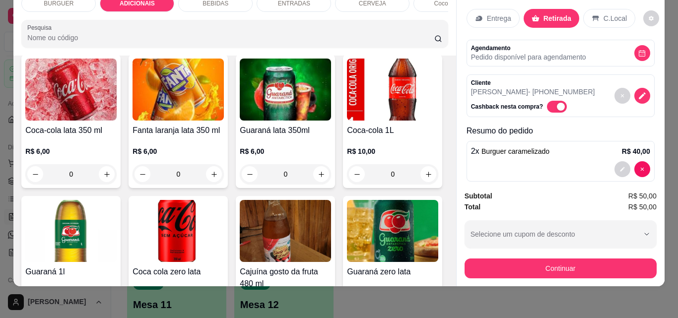
scroll to position [0, 0]
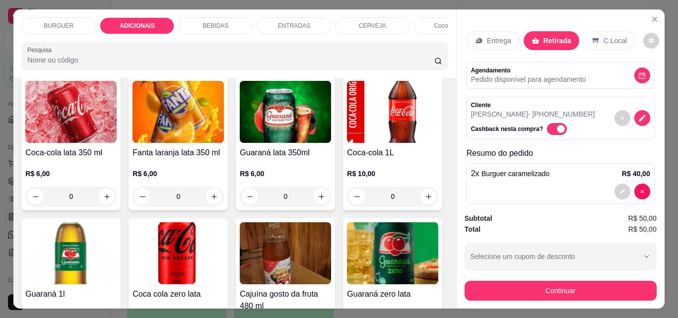
click at [210, 22] on p "BEBIDAS" at bounding box center [216, 26] width 26 height 8
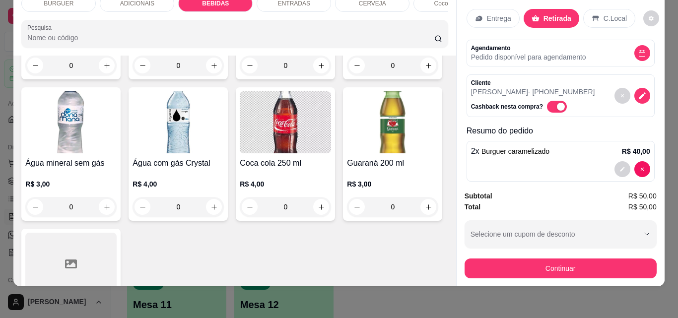
click at [268, 3] on div "ENTRADAS" at bounding box center [294, 3] width 74 height 17
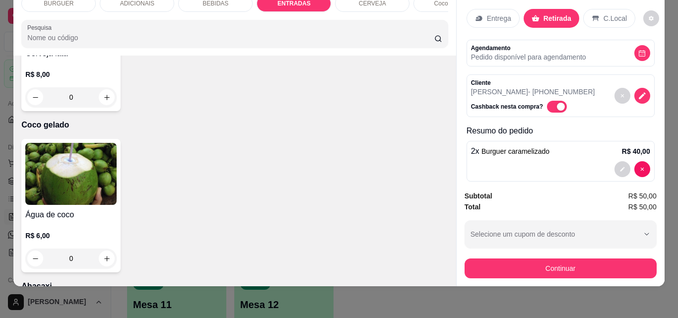
type input "1"
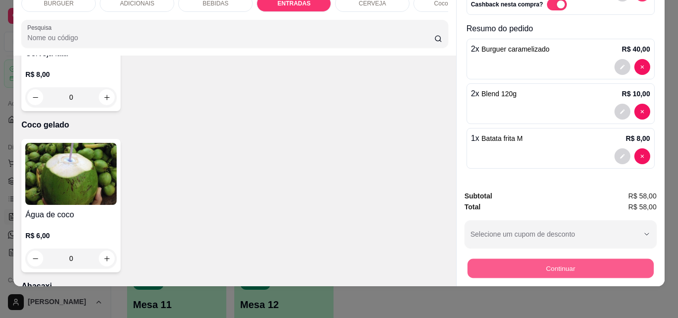
click at [532, 265] on button "Continuar" at bounding box center [560, 268] width 186 height 19
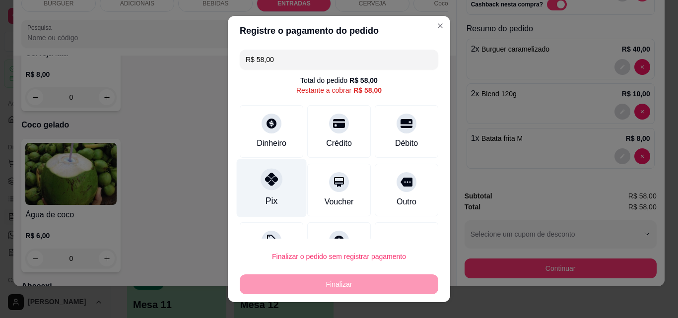
click at [271, 181] on icon at bounding box center [271, 179] width 13 height 13
type input "R$ 0,00"
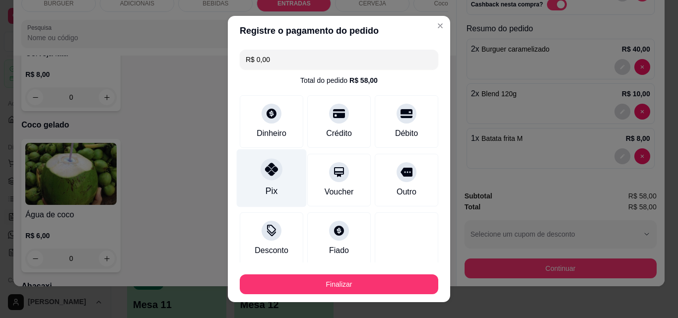
scroll to position [58, 0]
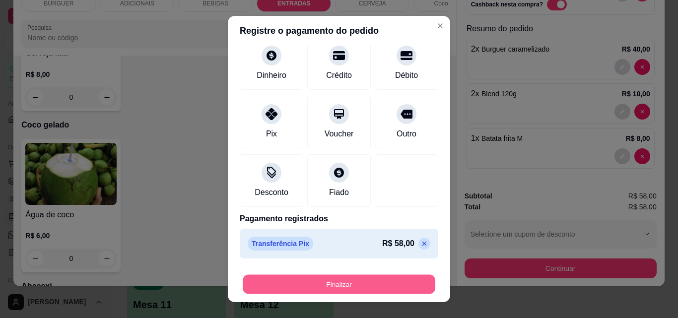
click at [359, 279] on button "Finalizar" at bounding box center [339, 284] width 193 height 19
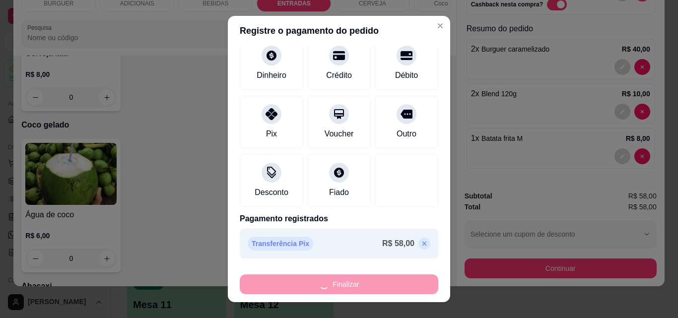
type input "0"
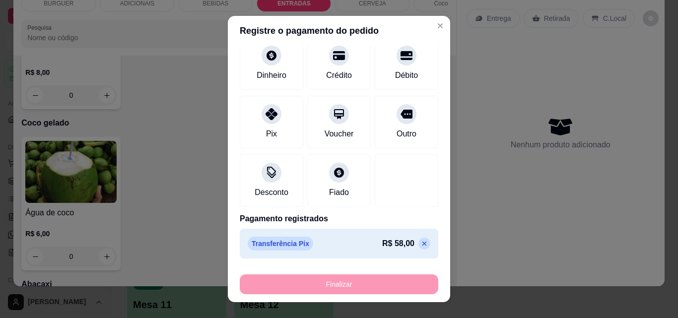
type input "-R$ 58,00"
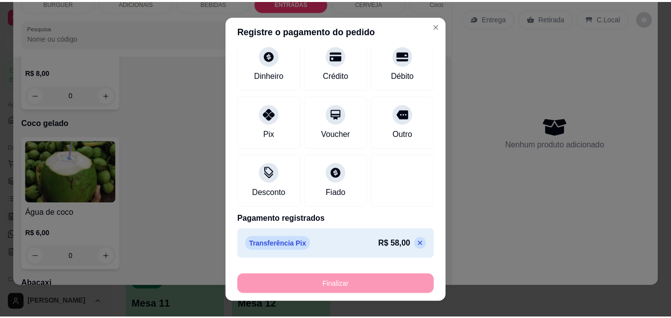
scroll to position [1814, 0]
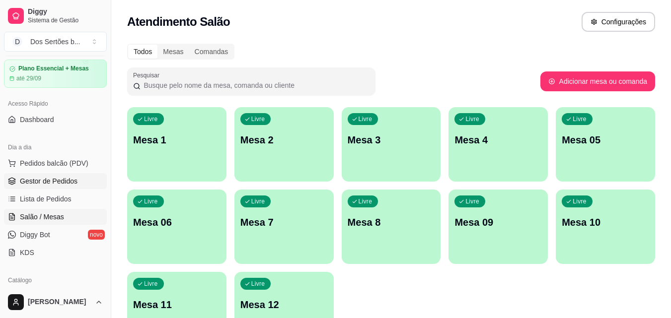
click at [46, 180] on span "Gestor de Pedidos" at bounding box center [49, 181] width 58 height 10
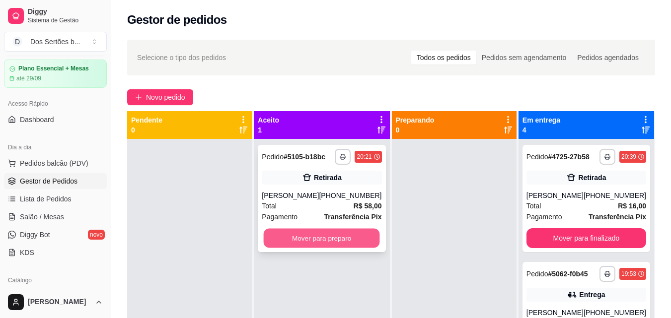
click at [317, 236] on button "Mover para preparo" at bounding box center [322, 238] width 116 height 19
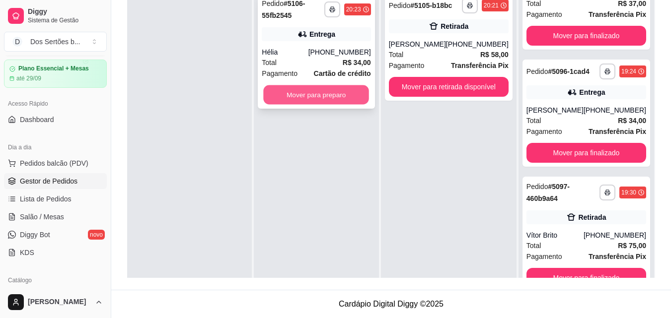
click at [291, 89] on button "Mover para preparo" at bounding box center [317, 94] width 106 height 19
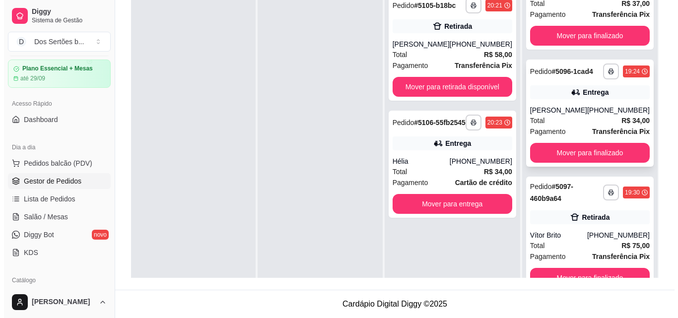
scroll to position [28, 0]
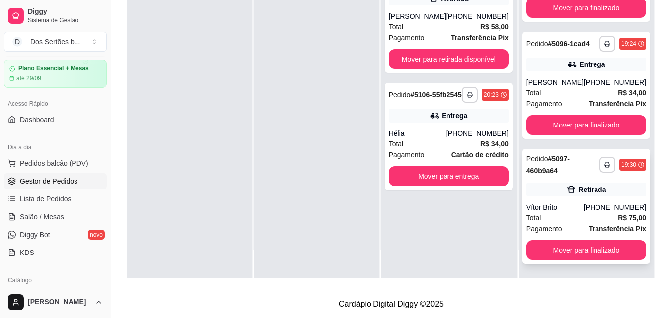
click at [578, 187] on div "Retirada" at bounding box center [592, 190] width 28 height 10
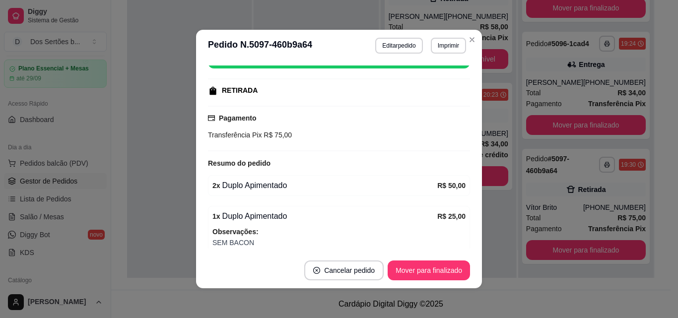
scroll to position [182, 0]
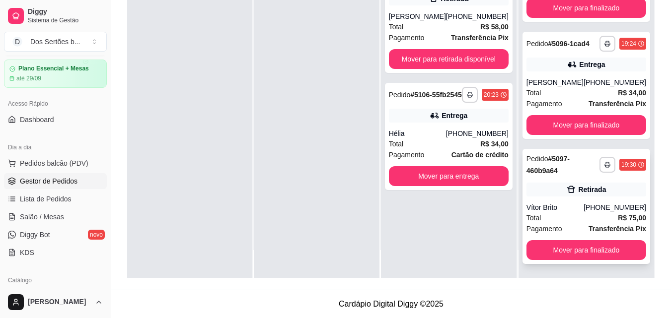
click at [583, 240] on div "**********" at bounding box center [586, 206] width 128 height 115
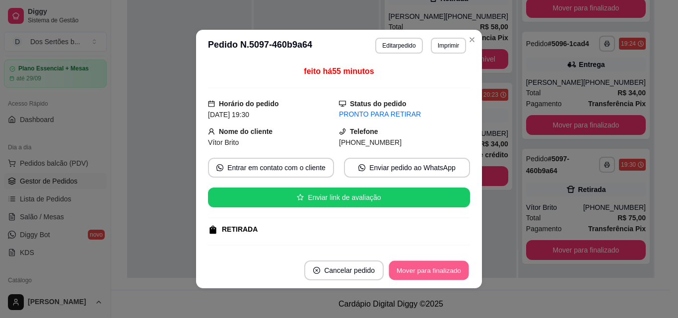
click at [430, 273] on button "Mover para finalizado" at bounding box center [429, 270] width 80 height 19
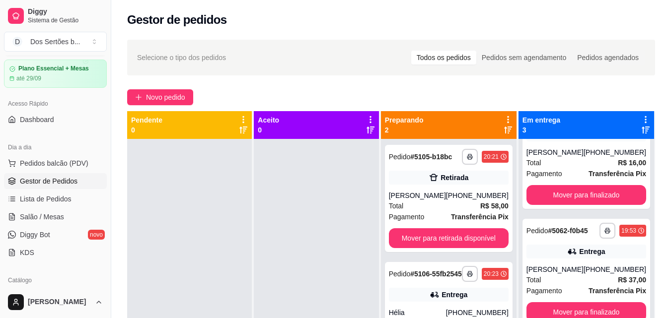
scroll to position [151, 0]
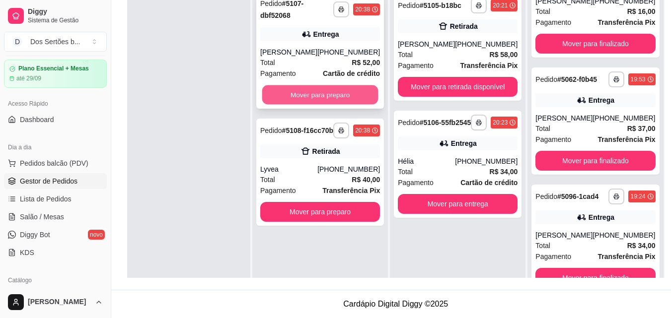
click at [330, 102] on button "Mover para preparo" at bounding box center [320, 94] width 116 height 19
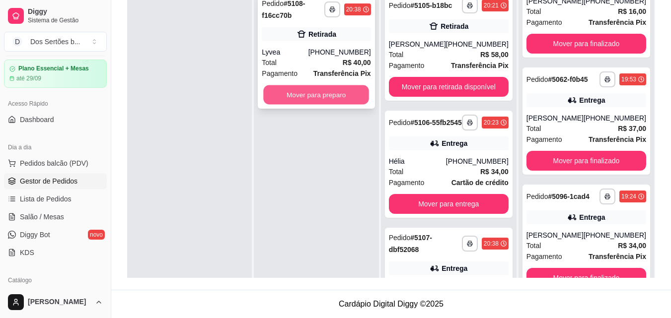
click at [342, 91] on button "Mover para preparo" at bounding box center [317, 94] width 106 height 19
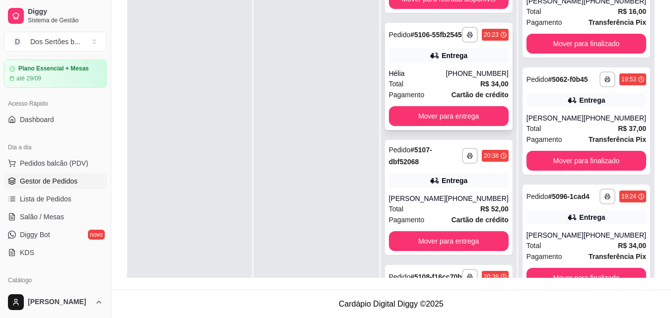
click at [457, 141] on div "**********" at bounding box center [449, 147] width 136 height 318
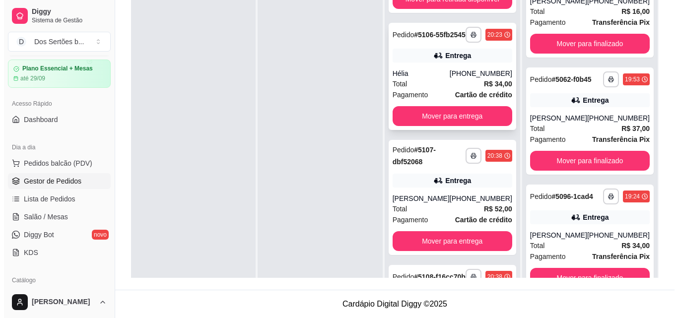
scroll to position [162, 0]
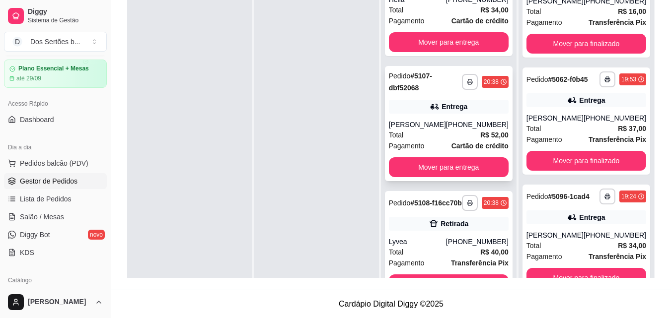
click at [419, 130] on div "[PERSON_NAME]" at bounding box center [417, 125] width 57 height 10
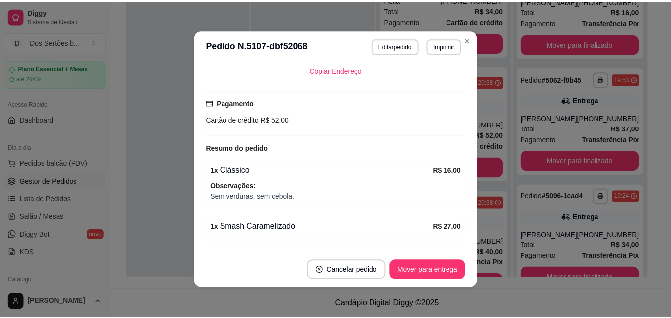
scroll to position [316, 0]
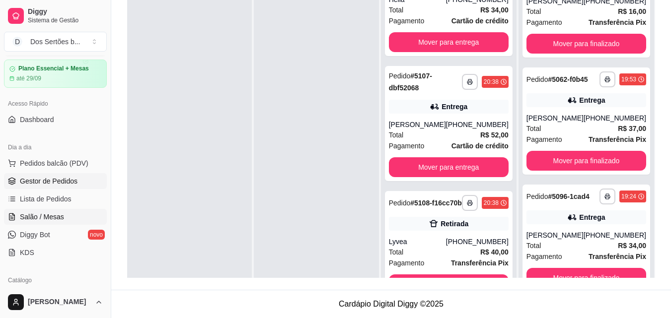
click at [48, 216] on span "Salão / Mesas" at bounding box center [42, 217] width 44 height 10
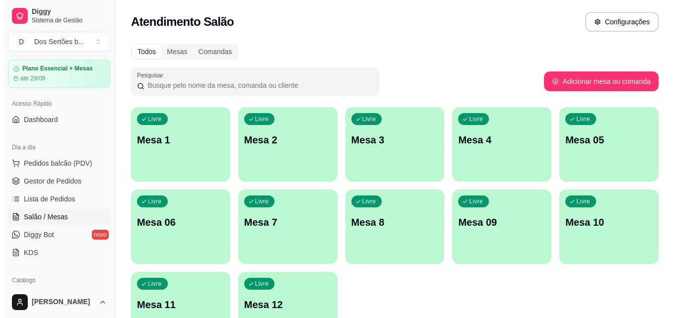
scroll to position [68, 0]
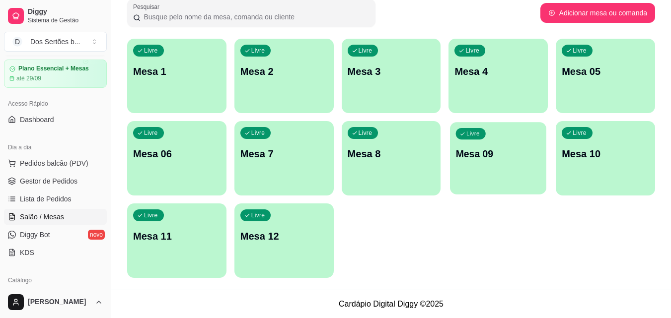
click at [474, 153] on p "Mesa 09" at bounding box center [498, 153] width 85 height 13
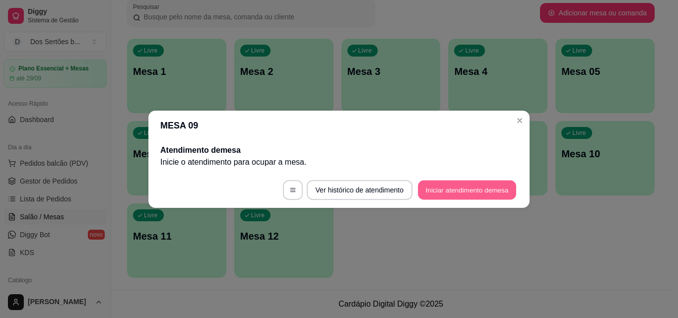
click at [464, 187] on button "Iniciar atendimento de mesa" at bounding box center [467, 189] width 98 height 19
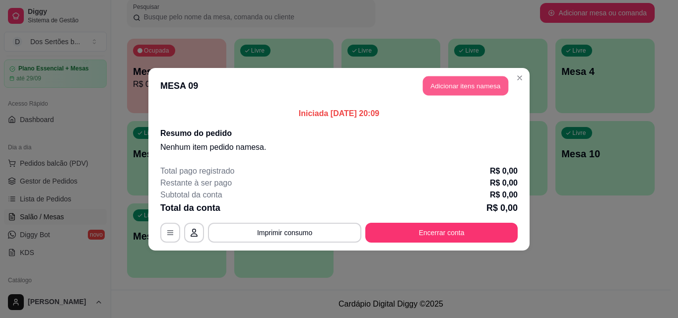
click at [440, 85] on button "Adicionar itens na mesa" at bounding box center [465, 85] width 85 height 19
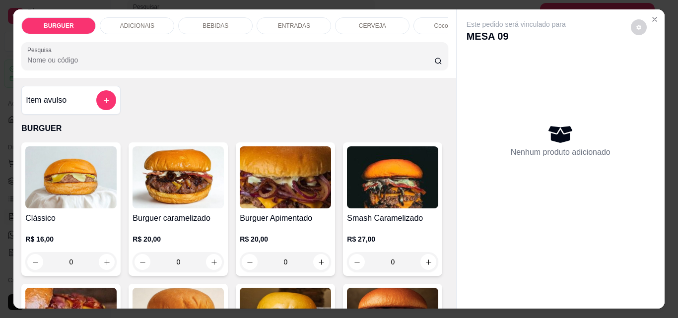
scroll to position [103, 0]
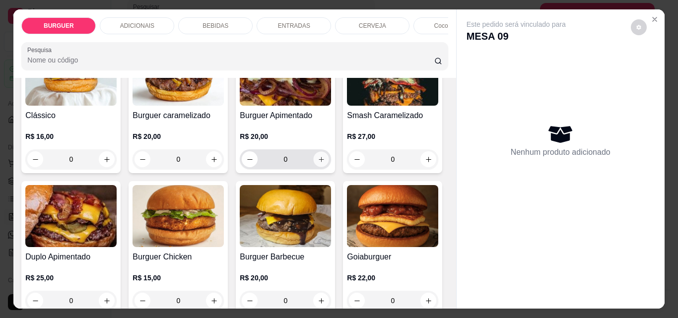
click at [319, 161] on icon "increase-product-quantity" at bounding box center [321, 159] width 7 height 7
type input "1"
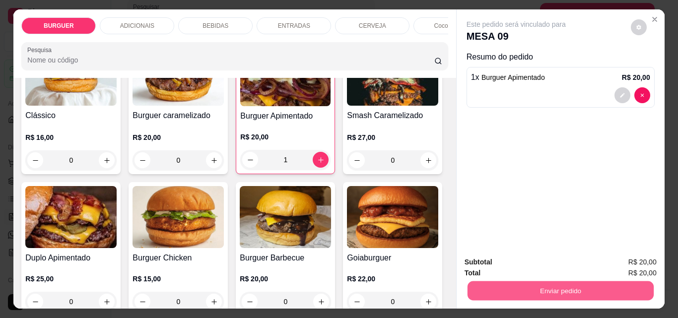
click at [518, 284] on button "Enviar pedido" at bounding box center [560, 290] width 186 height 19
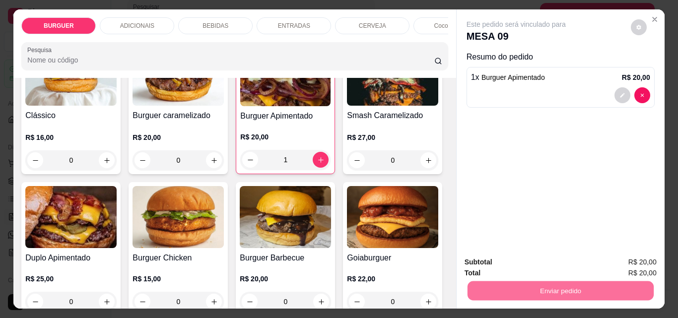
click at [506, 261] on button "Não registrar e enviar pedido" at bounding box center [528, 262] width 100 height 18
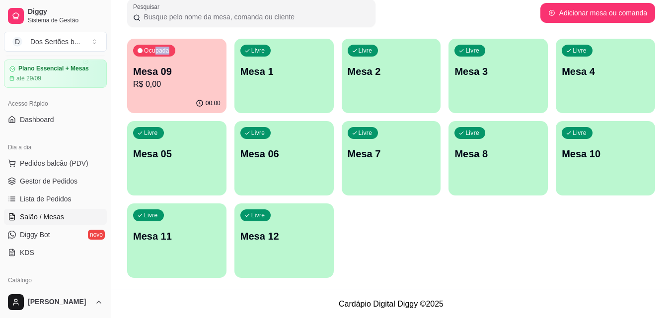
drag, startPoint x: 155, startPoint y: 31, endPoint x: 188, endPoint y: 32, distance: 32.8
click at [188, 32] on div "Todos Mesas Comandas Pesquisar Adicionar mesa ou comanda Ocupada Mesa 09 R$ 0,0…" at bounding box center [390, 129] width 559 height 321
click at [24, 159] on span "Pedidos balcão (PDV)" at bounding box center [54, 163] width 68 height 10
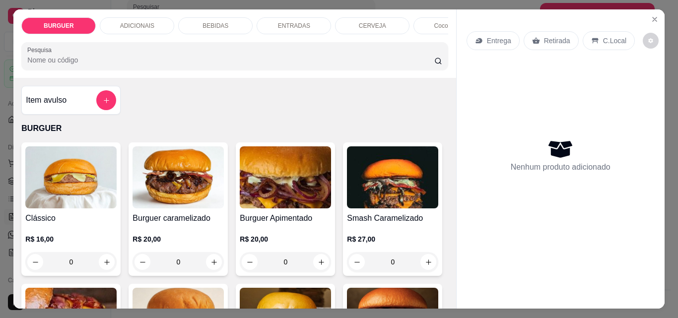
scroll to position [131, 0]
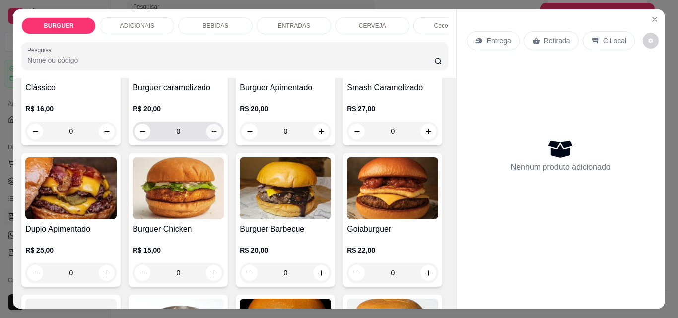
click at [211, 135] on icon "increase-product-quantity" at bounding box center [213, 131] width 7 height 7
type input "1"
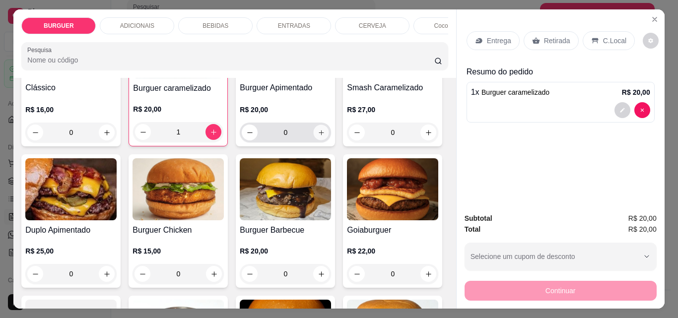
click at [318, 136] on icon "increase-product-quantity" at bounding box center [321, 132] width 7 height 7
type input "1"
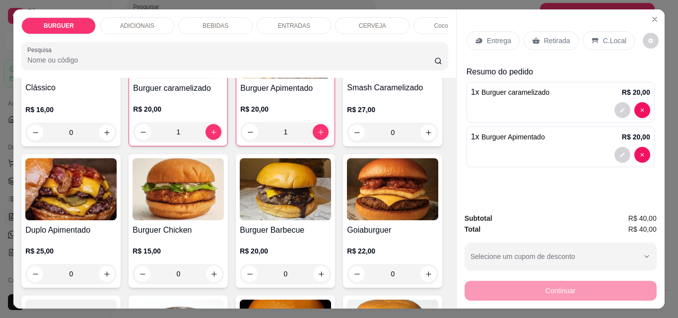
click at [551, 36] on p "Retirada" at bounding box center [557, 41] width 26 height 10
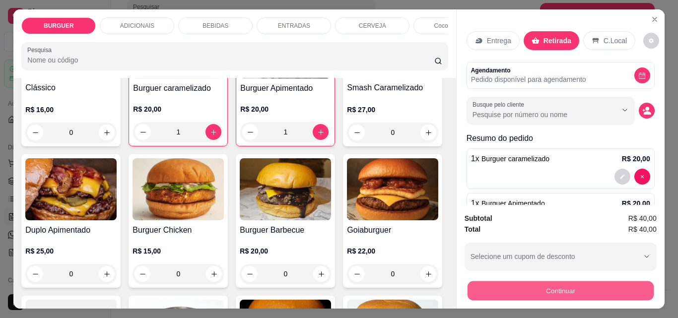
click at [551, 284] on button "Continuar" at bounding box center [560, 290] width 186 height 19
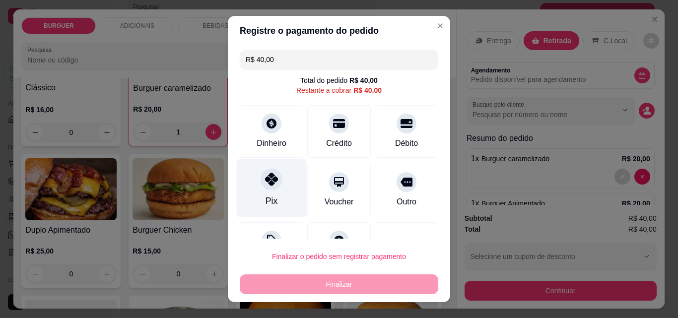
click at [261, 170] on div at bounding box center [272, 179] width 22 height 22
type input "R$ 0,00"
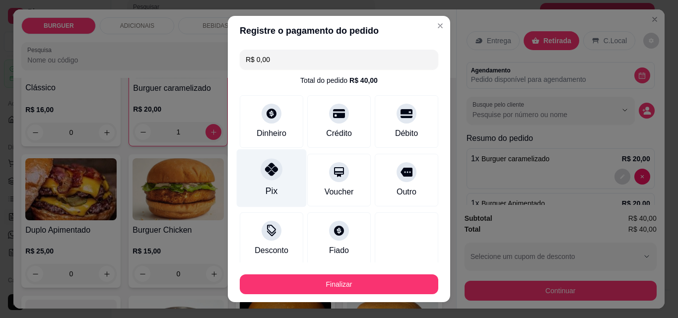
scroll to position [58, 0]
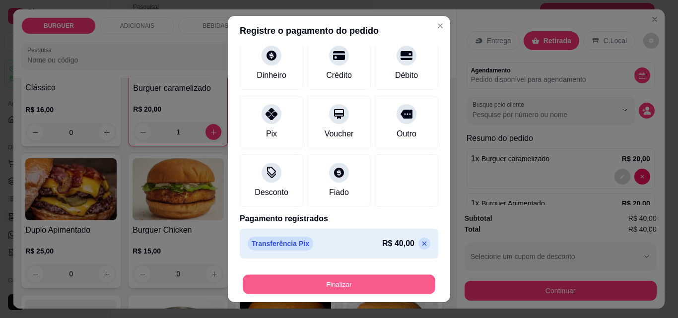
click at [322, 285] on button "Finalizar" at bounding box center [339, 284] width 193 height 19
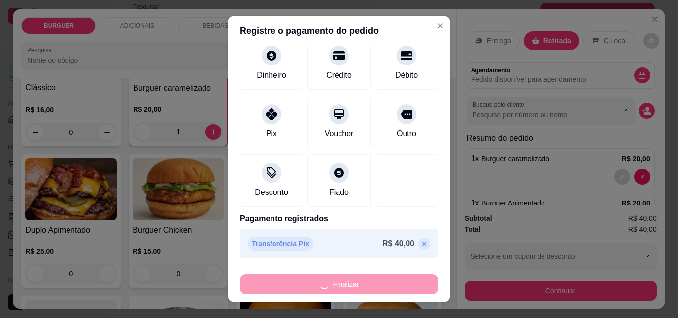
type input "0"
type input "-R$ 40,00"
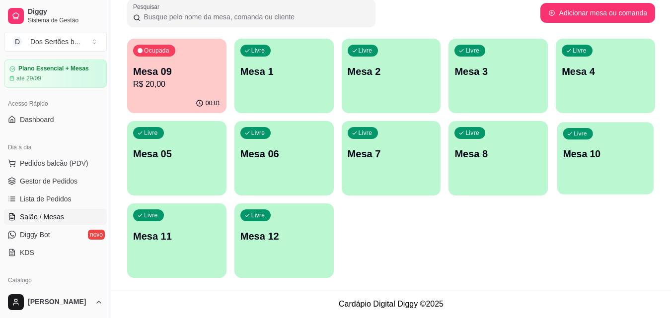
click at [574, 167] on div "Livre Mesa 10" at bounding box center [605, 152] width 96 height 61
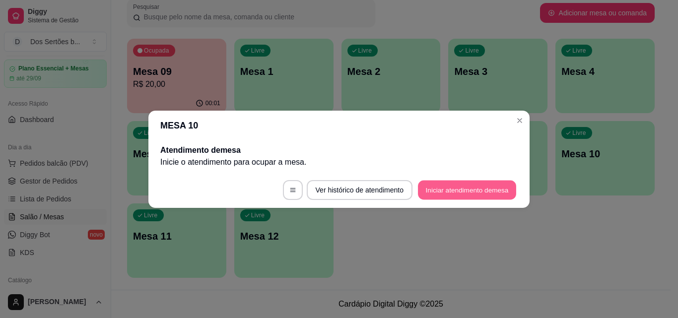
click at [454, 191] on button "Iniciar atendimento de mesa" at bounding box center [467, 189] width 98 height 19
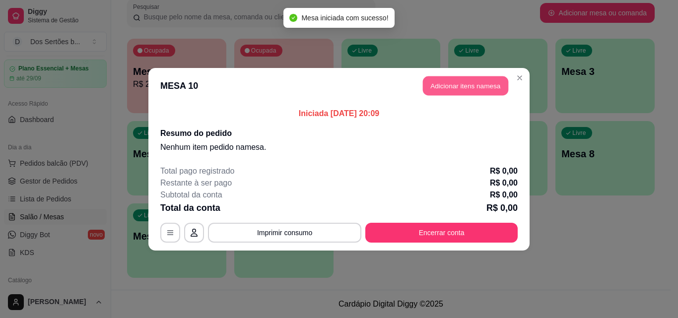
click at [435, 87] on button "Adicionar itens na mesa" at bounding box center [465, 85] width 85 height 19
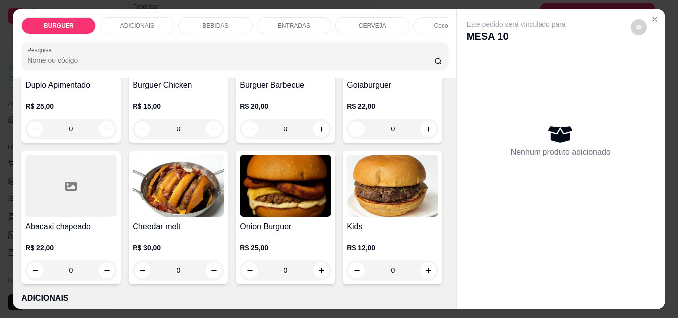
scroll to position [364, 0]
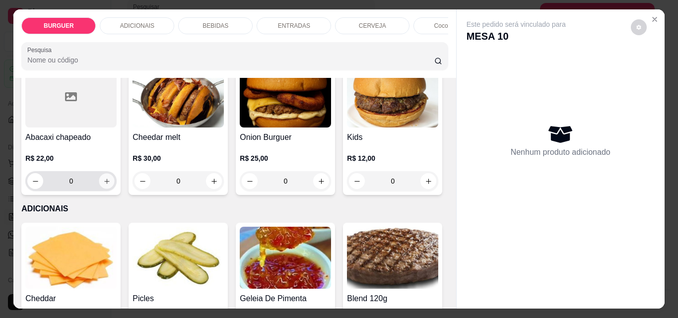
click at [115, 181] on button "increase-product-quantity" at bounding box center [106, 181] width 15 height 15
type input "1"
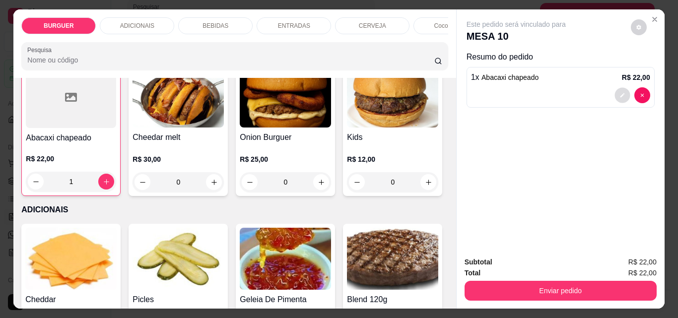
click at [619, 92] on icon "decrease-product-quantity" at bounding box center [622, 95] width 6 height 6
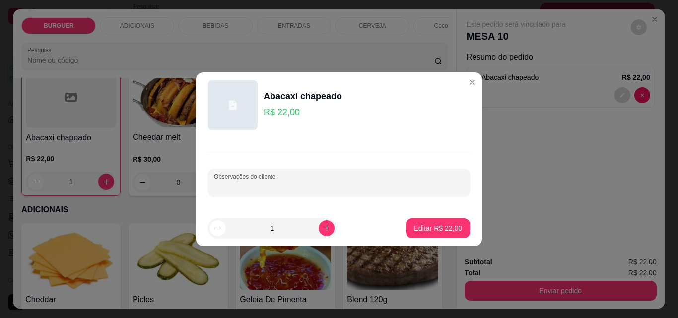
click at [276, 182] on input "Observações do cliente" at bounding box center [339, 187] width 250 height 10
type input "sem abacaxi"
click at [445, 226] on p "Editar R$ 22,00" at bounding box center [437, 227] width 47 height 9
type input "0"
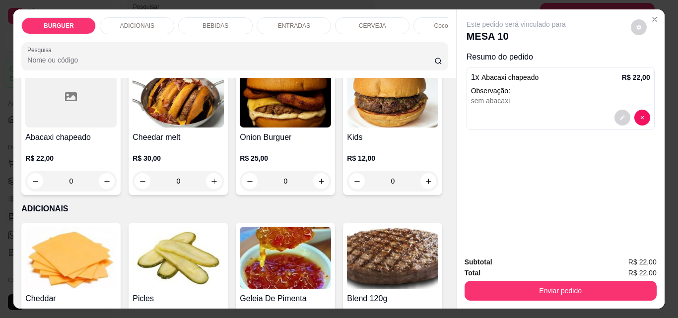
click at [217, 22] on p "BEBIDAS" at bounding box center [216, 26] width 26 height 8
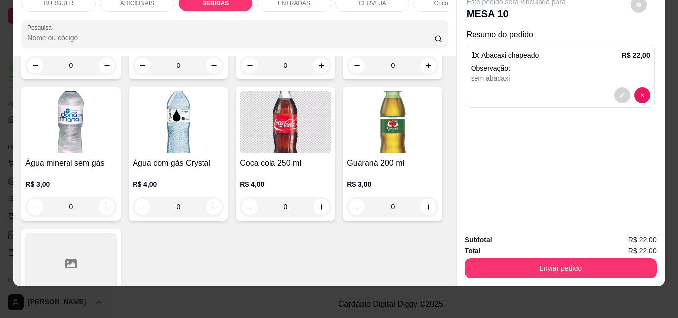
scroll to position [1240, 0]
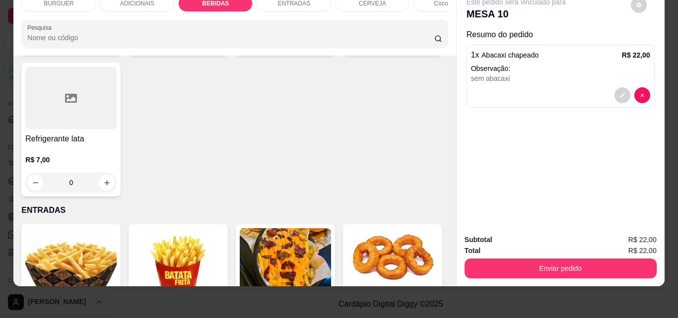
type input "1"
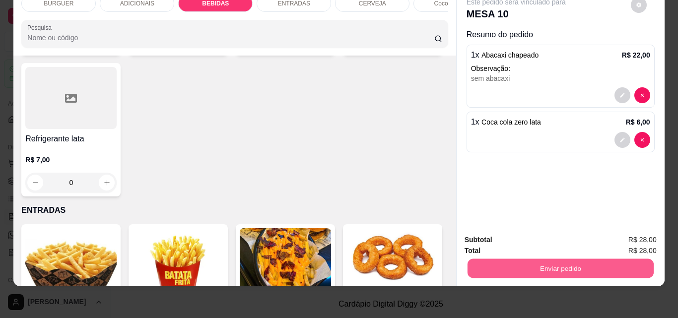
click at [547, 264] on button "Enviar pedido" at bounding box center [560, 268] width 186 height 19
click at [528, 231] on button "Não registrar e enviar pedido" at bounding box center [527, 236] width 103 height 19
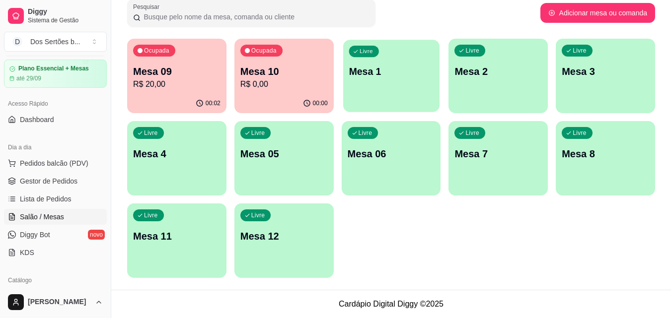
click at [410, 99] on div "Livre Mesa 1" at bounding box center [391, 70] width 96 height 61
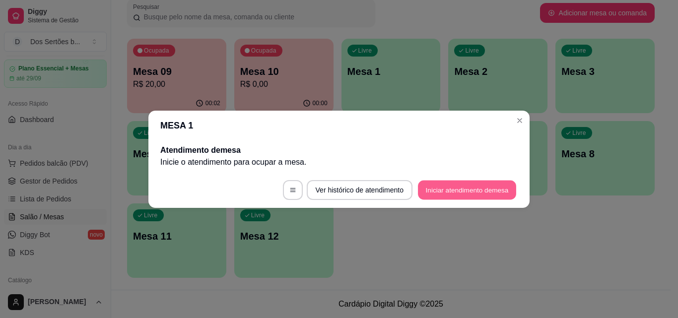
click at [478, 186] on button "Iniciar atendimento de mesa" at bounding box center [467, 189] width 98 height 19
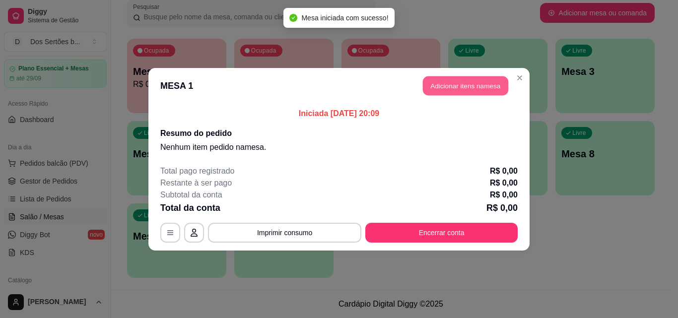
click at [448, 87] on button "Adicionar itens na mesa" at bounding box center [465, 85] width 85 height 19
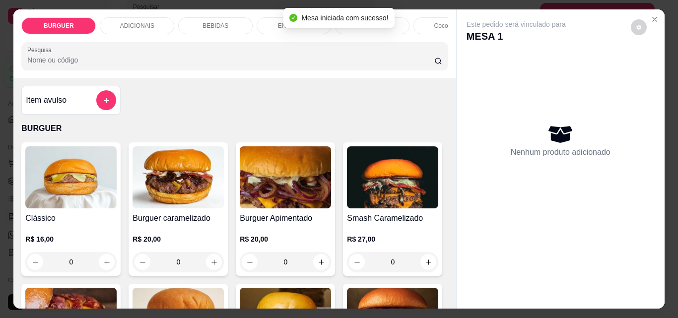
scroll to position [107, 0]
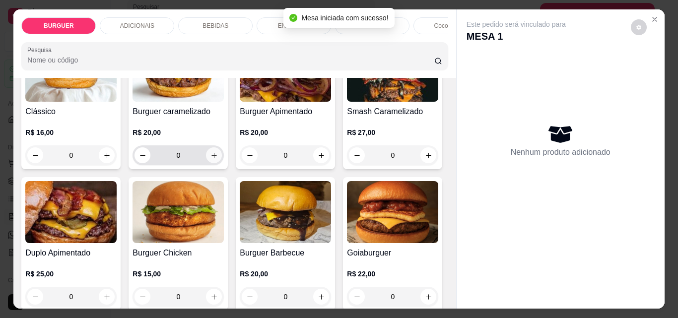
click at [210, 158] on icon "increase-product-quantity" at bounding box center [213, 155] width 7 height 7
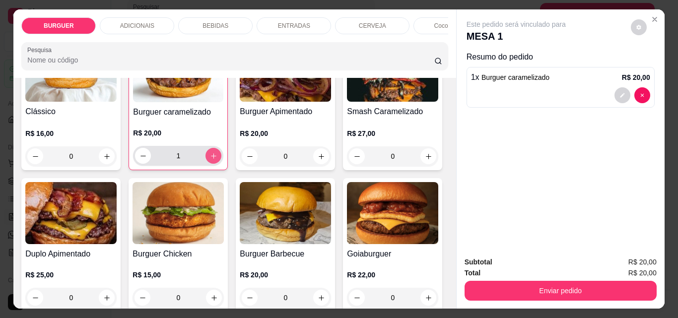
type input "1"
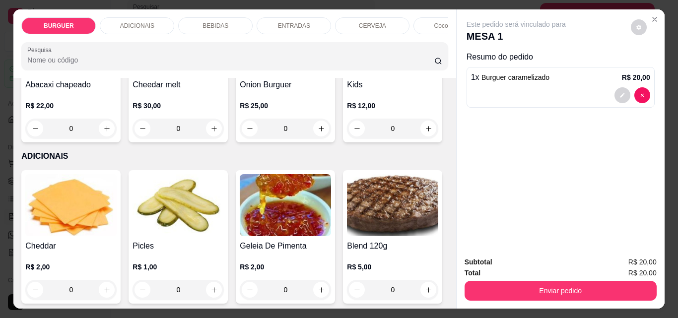
scroll to position [418, 0]
type input "1"
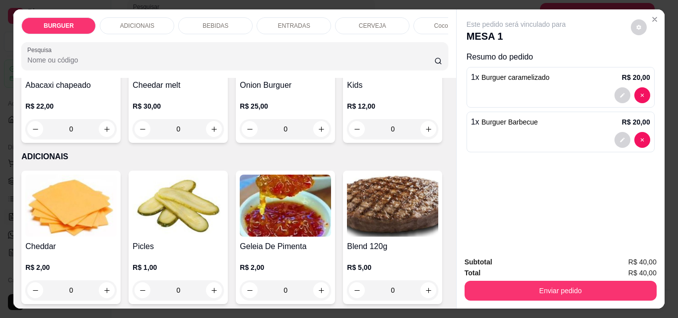
scroll to position [418, 0]
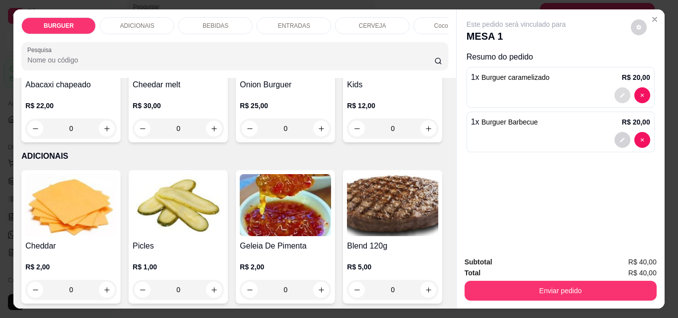
click at [619, 92] on icon "decrease-product-quantity" at bounding box center [622, 95] width 6 height 6
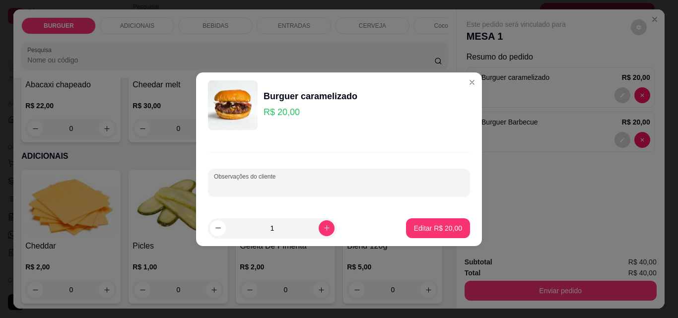
click at [275, 188] on input "Observações do cliente" at bounding box center [339, 187] width 250 height 10
type input "carne bem passada"
click at [446, 224] on p "Editar R$ 20,00" at bounding box center [438, 228] width 48 height 10
type input "0"
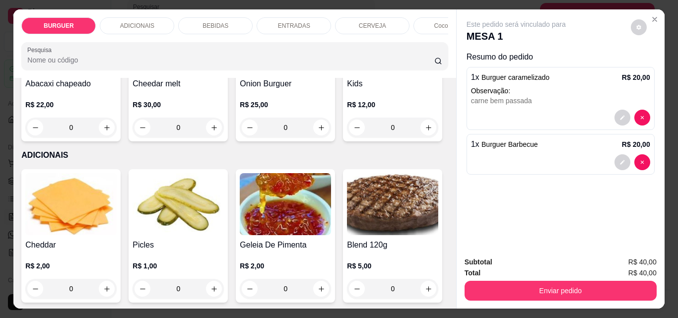
scroll to position [417, 0]
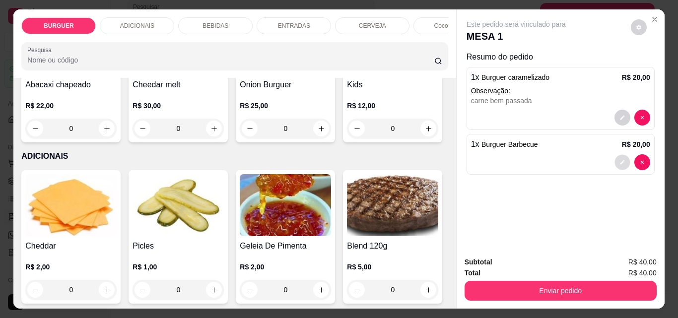
click at [617, 155] on button "decrease-product-quantity" at bounding box center [621, 162] width 15 height 15
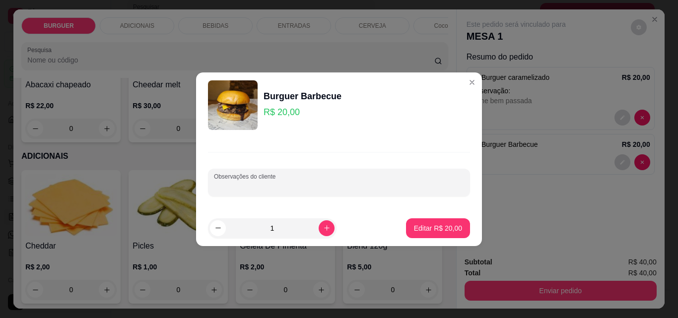
click at [319, 183] on input "Observações do cliente" at bounding box center [339, 187] width 250 height 10
type input "a"
type input "v"
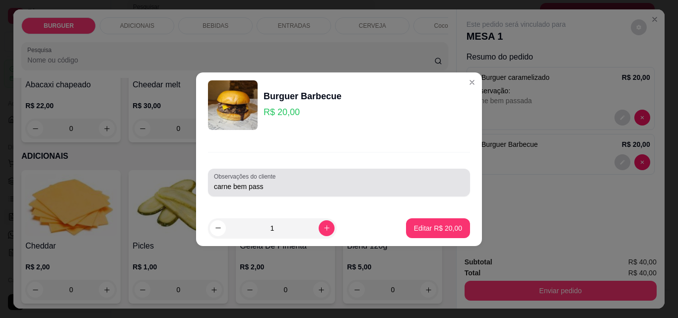
click at [370, 193] on div "Observações do cliente carne bem pass" at bounding box center [339, 183] width 262 height 28
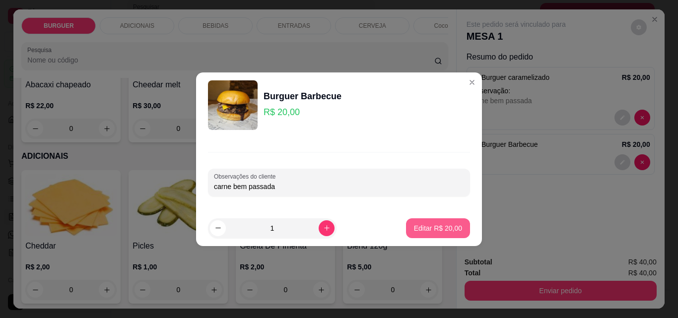
type input "carne bem passada"
click at [439, 231] on p "Editar R$ 20,00" at bounding box center [437, 227] width 47 height 9
type input "0"
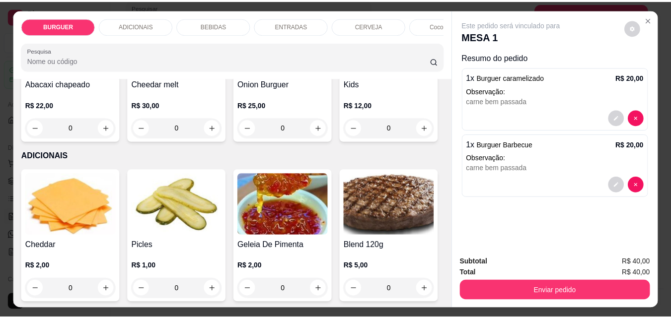
scroll to position [417, 0]
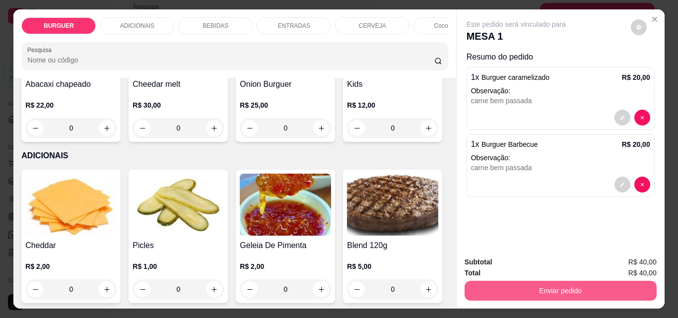
click at [563, 287] on button "Enviar pedido" at bounding box center [561, 291] width 192 height 20
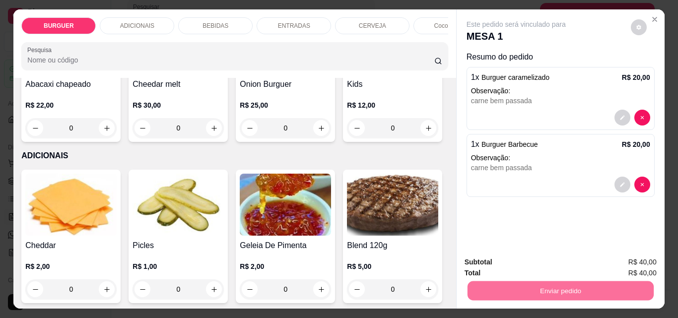
click at [550, 259] on button "Não registrar e enviar pedido" at bounding box center [528, 262] width 100 height 18
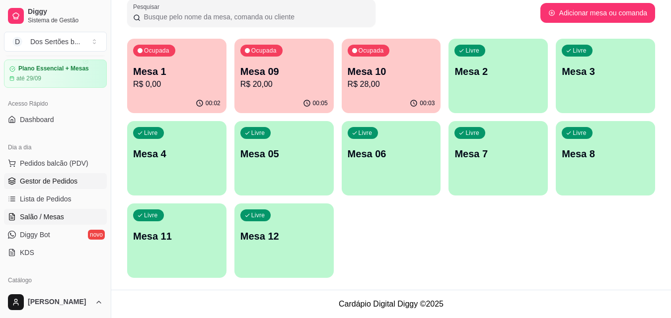
click at [61, 176] on link "Gestor de Pedidos" at bounding box center [55, 181] width 103 height 16
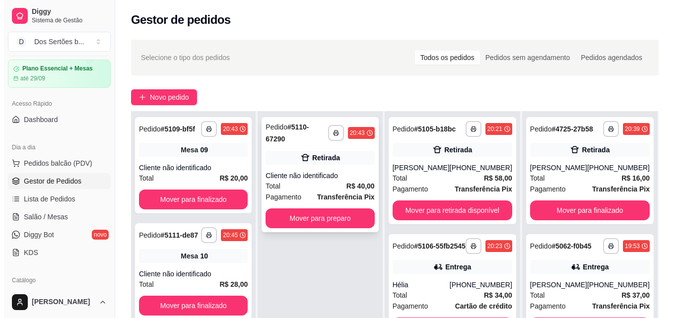
scroll to position [94, 0]
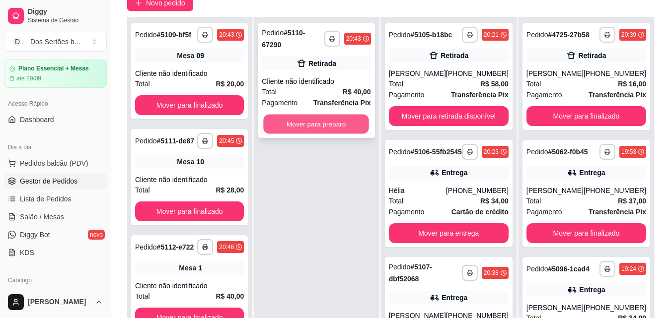
click at [315, 116] on button "Mover para preparo" at bounding box center [317, 124] width 106 height 19
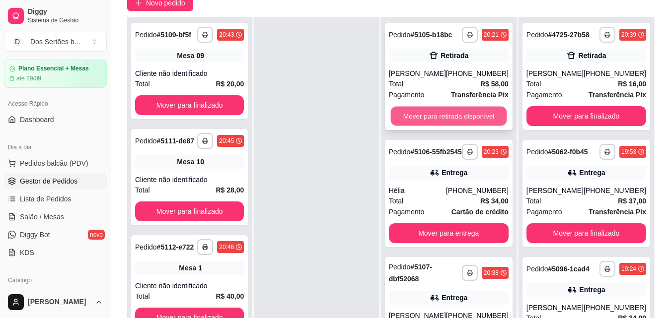
click at [456, 112] on button "Mover para retirada disponível" at bounding box center [448, 116] width 116 height 19
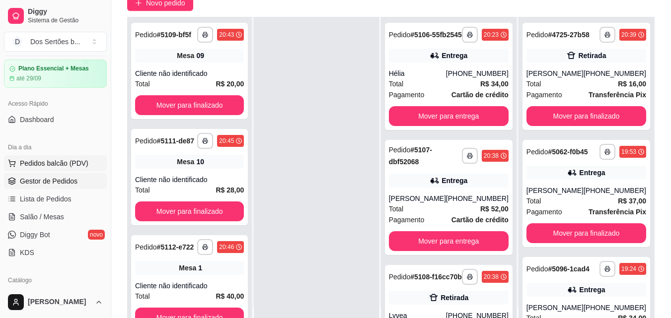
click at [45, 160] on span "Pedidos balcão (PDV)" at bounding box center [54, 163] width 68 height 10
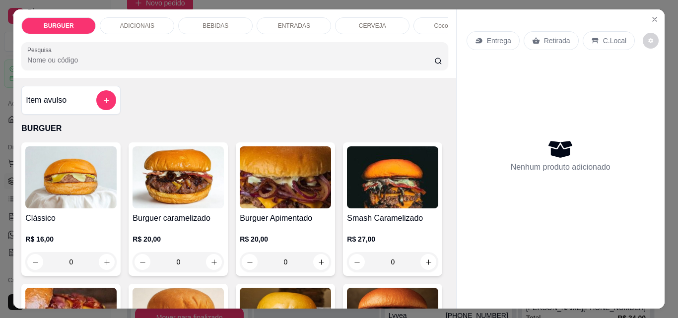
click at [203, 23] on p "BEBIDAS" at bounding box center [216, 26] width 26 height 8
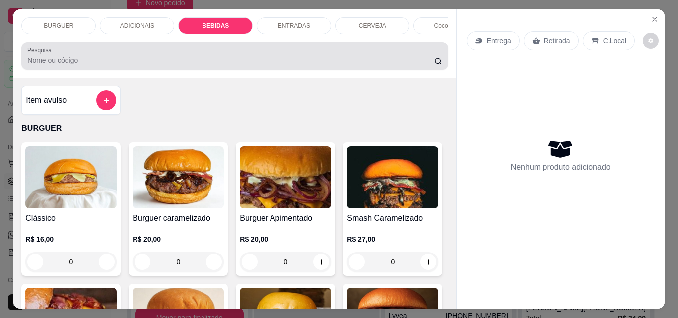
scroll to position [26, 0]
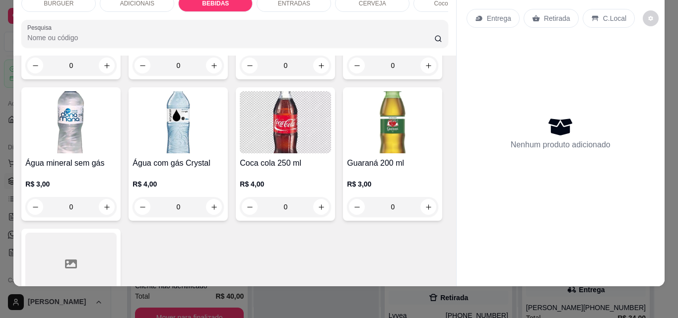
drag, startPoint x: 228, startPoint y: 190, endPoint x: 223, endPoint y: 165, distance: 25.7
click at [223, 165] on div "Coca-cola lata 350 ml R$ 6,00 0 Fanta laranja lata 350 ml R$ 6,00 0 Guaraná lat…" at bounding box center [234, 78] width 426 height 570
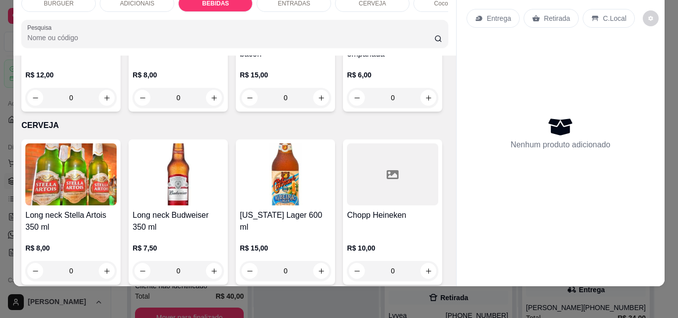
scroll to position [1694, 0]
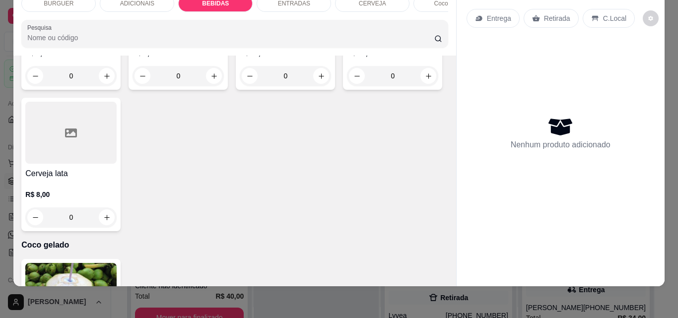
drag, startPoint x: 282, startPoint y: 120, endPoint x: 240, endPoint y: 76, distance: 60.7
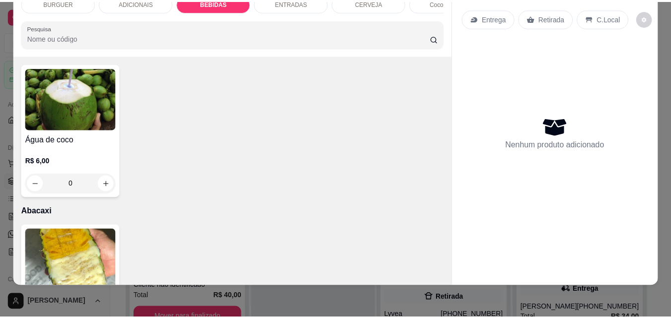
scroll to position [2084, 0]
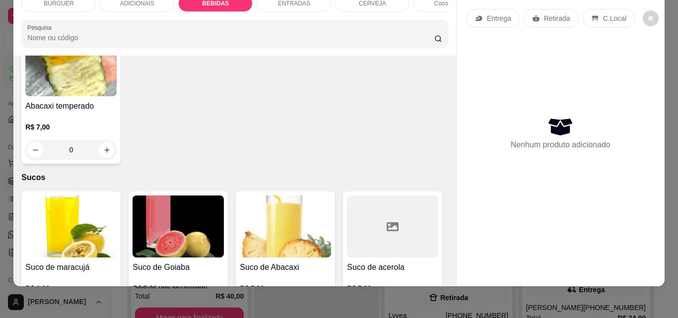
type input "1"
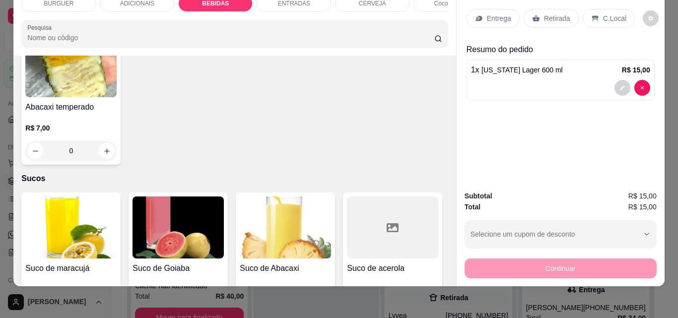
click at [591, 14] on icon at bounding box center [595, 18] width 8 height 8
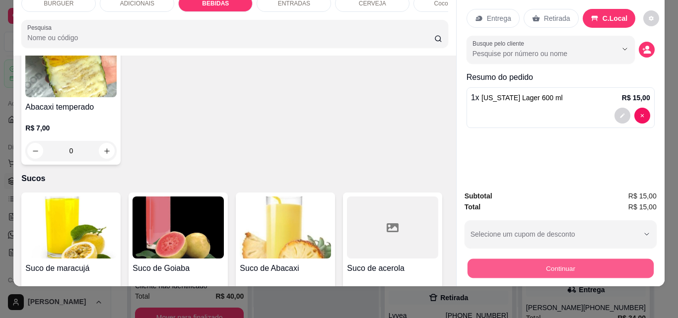
click at [555, 259] on button "Continuar" at bounding box center [560, 268] width 186 height 19
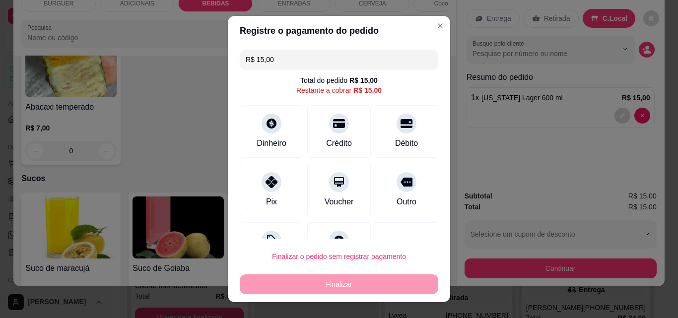
click at [297, 186] on div "Pix Voucher Outro" at bounding box center [339, 190] width 199 height 53
click at [265, 181] on icon at bounding box center [271, 179] width 13 height 13
type input "R$ 0,00"
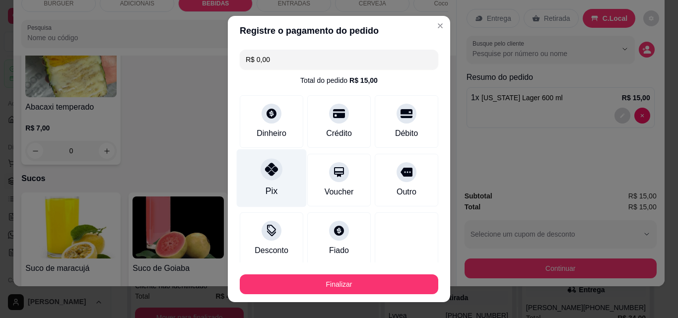
drag, startPoint x: 261, startPoint y: 180, endPoint x: 236, endPoint y: 182, distance: 24.9
click at [237, 182] on div "Pix" at bounding box center [272, 178] width 70 height 58
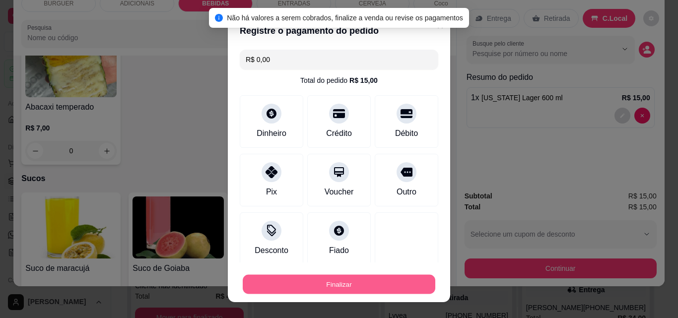
click at [314, 284] on button "Finalizar" at bounding box center [339, 284] width 193 height 19
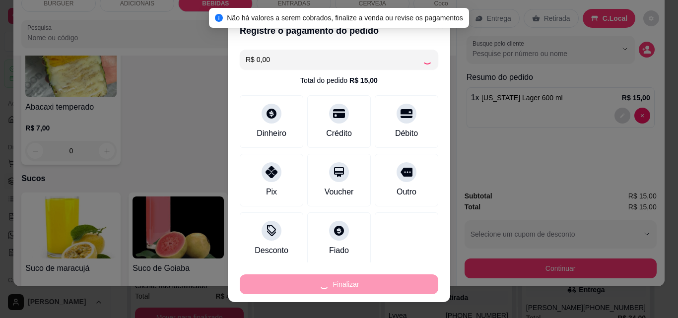
type input "0"
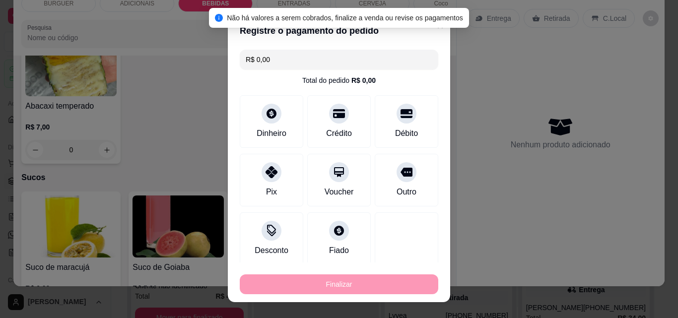
type input "-R$ 15,00"
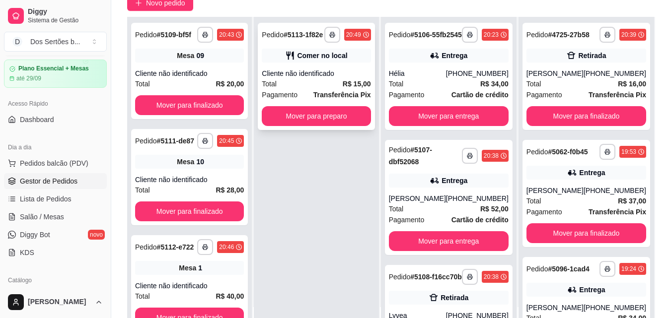
click at [342, 72] on div "Cliente não identificado" at bounding box center [316, 73] width 109 height 10
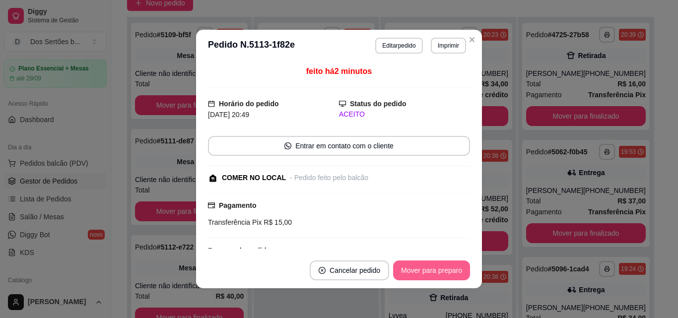
click at [424, 270] on button "Mover para preparo" at bounding box center [431, 271] width 77 height 20
click at [431, 264] on button "Mover para retirada disponível" at bounding box center [415, 270] width 106 height 19
click at [431, 264] on button "Mover para finalizado" at bounding box center [429, 270] width 80 height 19
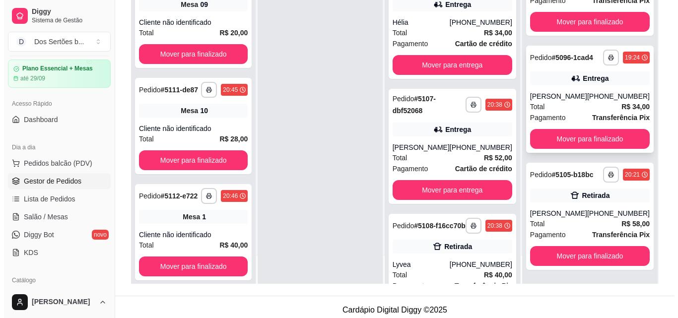
scroll to position [151, 0]
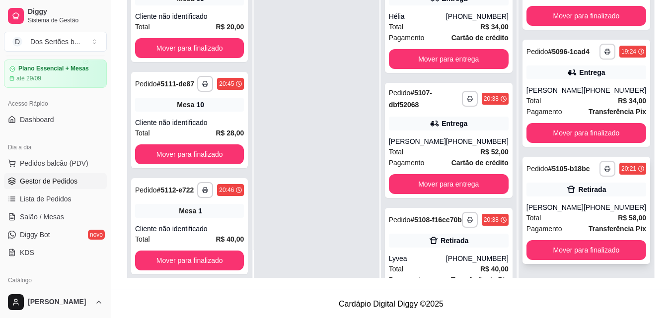
click at [586, 205] on div "[PHONE_NUMBER]" at bounding box center [614, 208] width 63 height 10
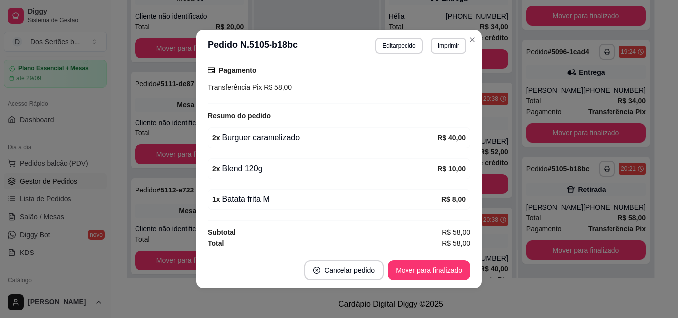
scroll to position [2, 0]
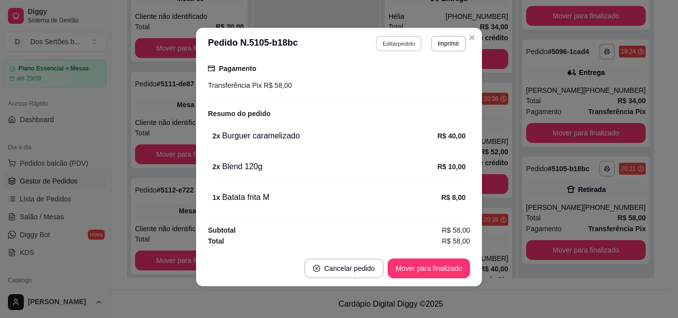
click at [381, 36] on button "Editar pedido" at bounding box center [399, 43] width 46 height 15
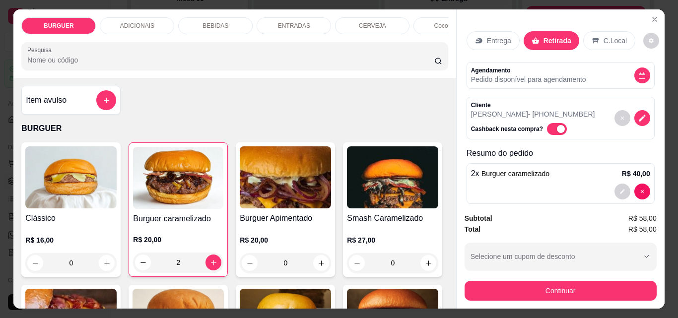
click at [223, 22] on p "BEBIDAS" at bounding box center [216, 26] width 26 height 8
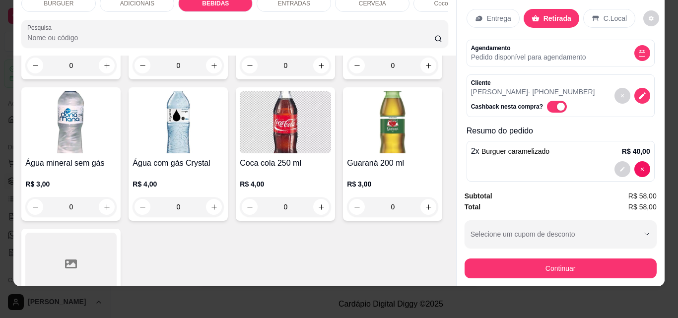
scroll to position [1198, 0]
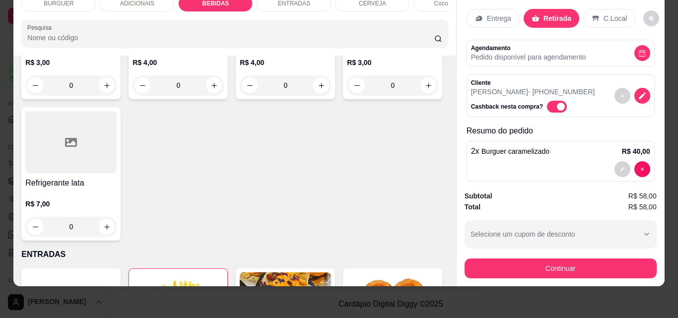
type input "1"
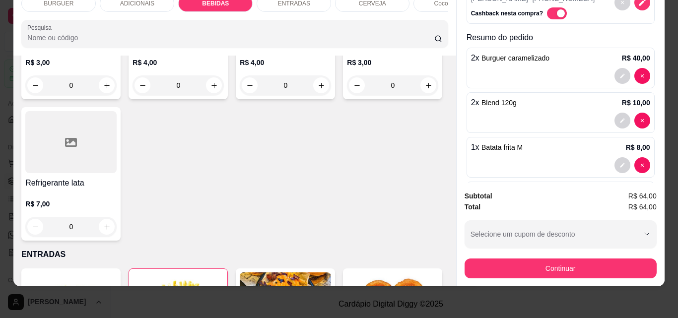
scroll to position [147, 0]
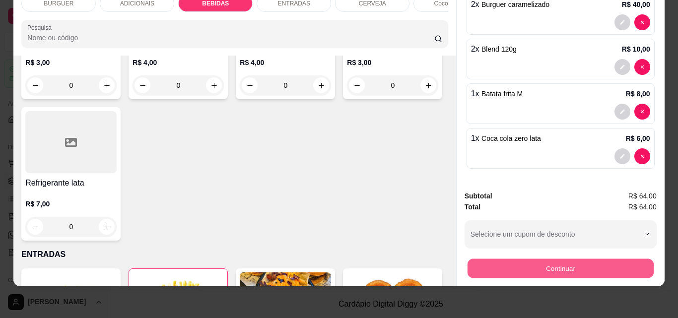
click at [581, 259] on button "Continuar" at bounding box center [560, 268] width 186 height 19
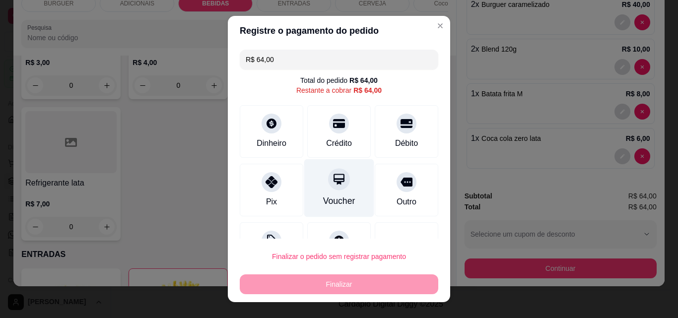
click at [335, 208] on div "Voucher" at bounding box center [339, 188] width 70 height 58
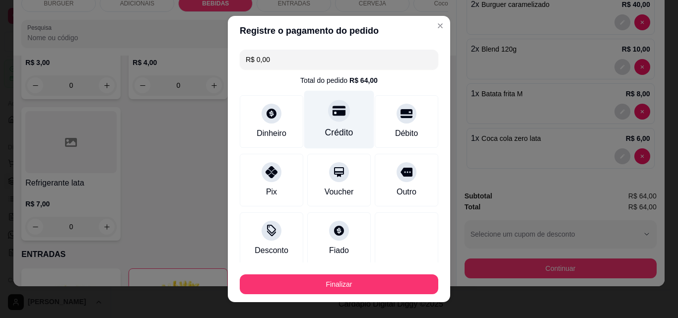
click at [334, 136] on div "Crédito" at bounding box center [339, 132] width 28 height 13
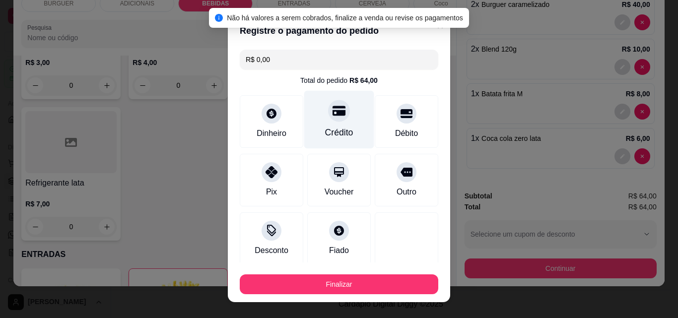
scroll to position [58, 0]
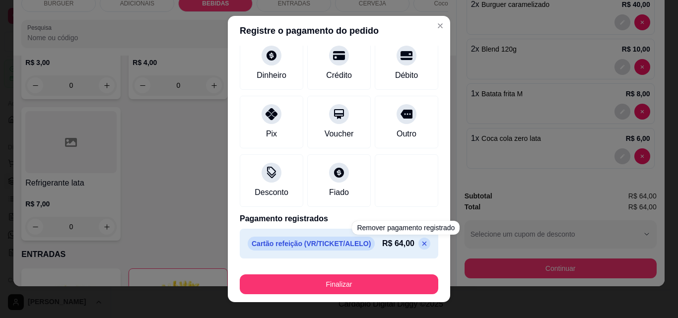
click at [420, 241] on icon at bounding box center [424, 244] width 8 height 8
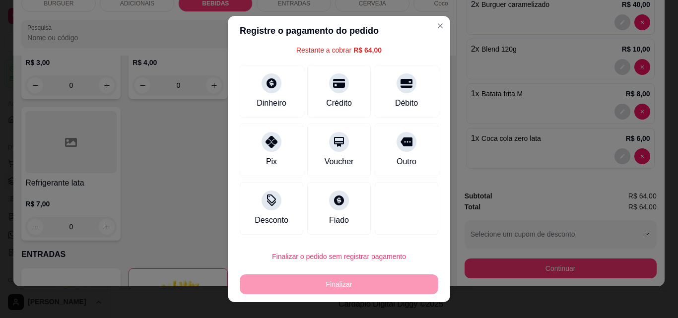
scroll to position [40, 0]
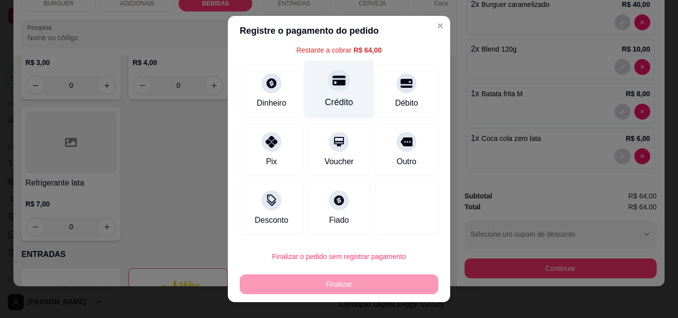
click at [328, 82] on div at bounding box center [339, 80] width 22 height 22
type input "R$ 0,00"
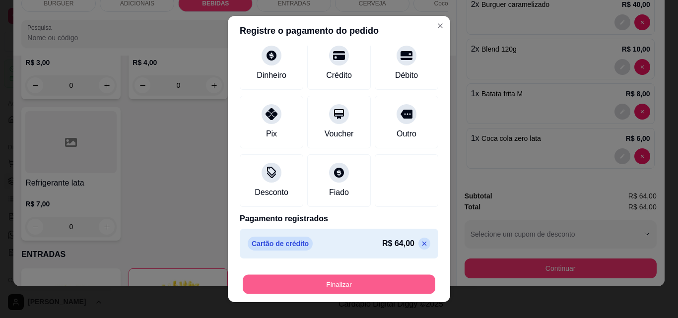
click at [390, 281] on button "Finalizar" at bounding box center [339, 284] width 193 height 19
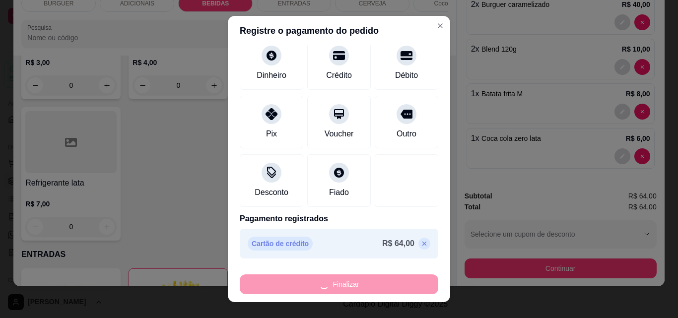
type input "0"
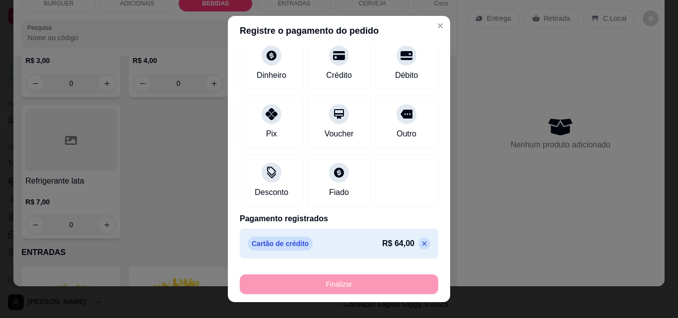
type input "-R$ 64,00"
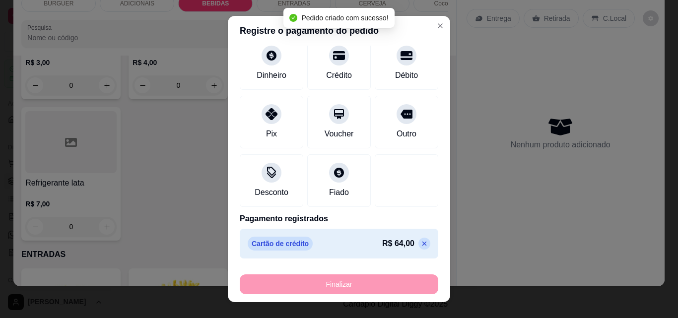
scroll to position [179, 0]
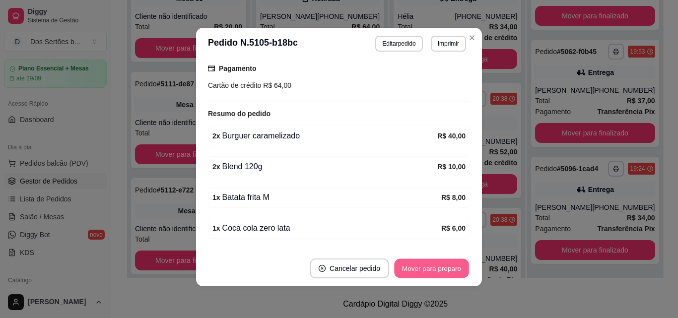
click at [413, 273] on button "Mover para preparo" at bounding box center [431, 268] width 74 height 19
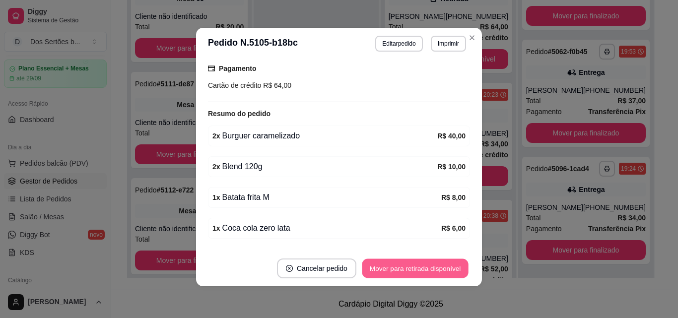
click at [427, 269] on button "Mover para retirada disponível" at bounding box center [415, 268] width 106 height 19
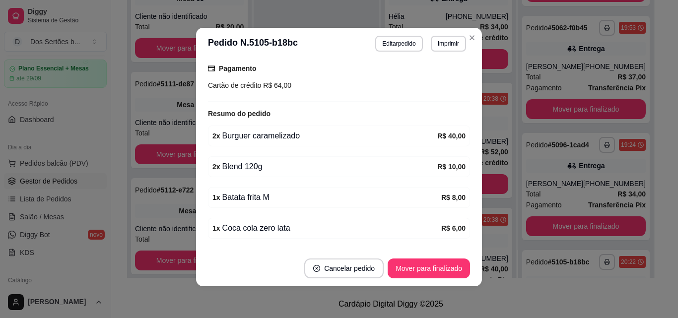
scroll to position [192, 0]
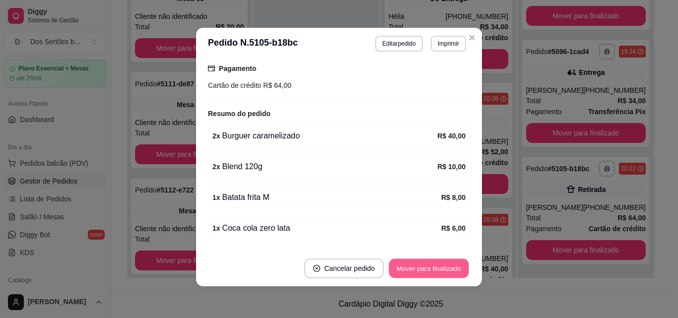
click at [428, 271] on button "Mover para finalizado" at bounding box center [429, 268] width 80 height 19
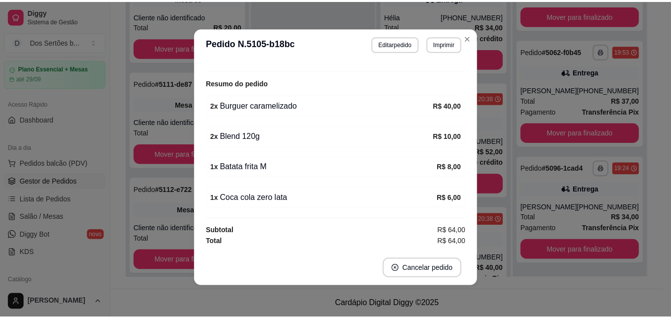
scroll to position [146, 0]
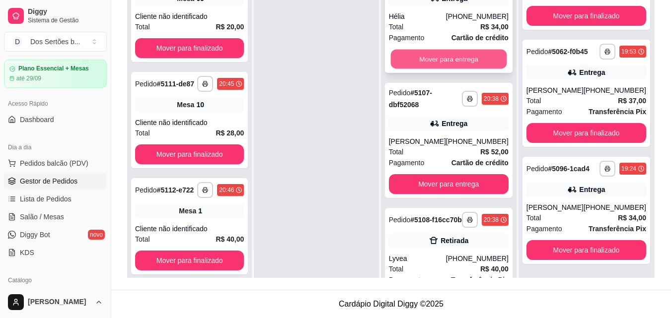
click at [457, 67] on button "Mover para entrega" at bounding box center [448, 59] width 116 height 19
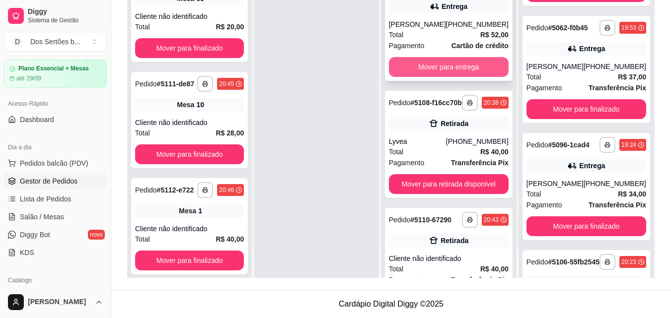
scroll to position [192, 0]
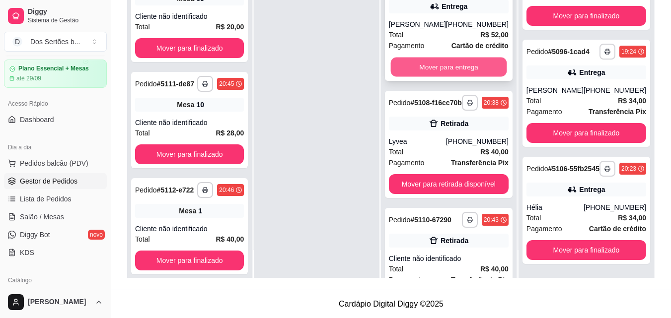
click at [445, 60] on button "Mover para entrega" at bounding box center [448, 67] width 116 height 19
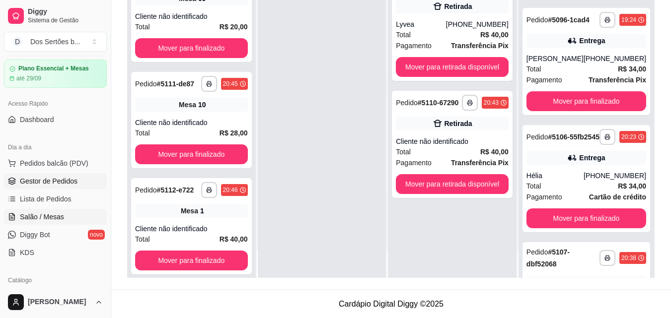
click at [38, 213] on span "Salão / Mesas" at bounding box center [42, 217] width 44 height 10
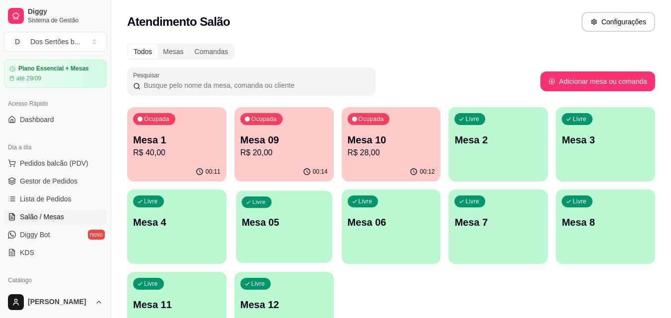
click at [281, 228] on p "Mesa 05" at bounding box center [283, 222] width 85 height 13
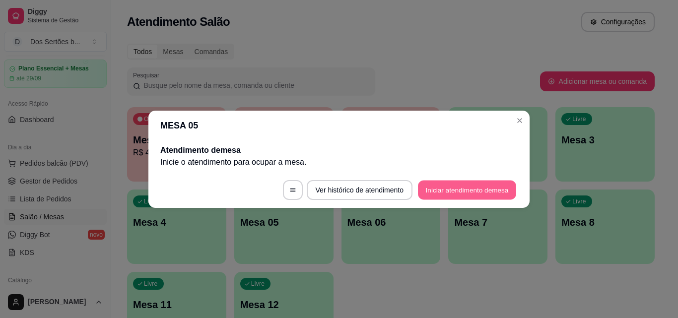
click at [460, 184] on button "Iniciar atendimento de mesa" at bounding box center [467, 189] width 98 height 19
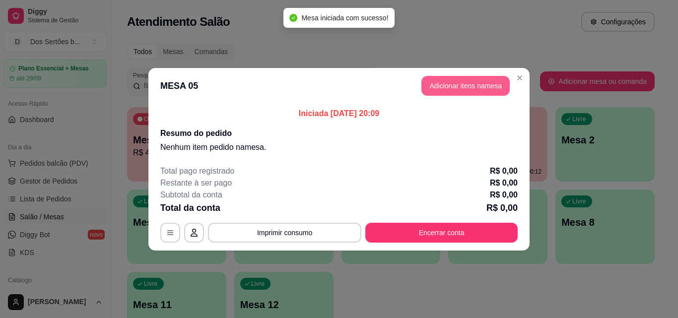
click at [457, 82] on button "Adicionar itens na mesa" at bounding box center [465, 86] width 88 height 20
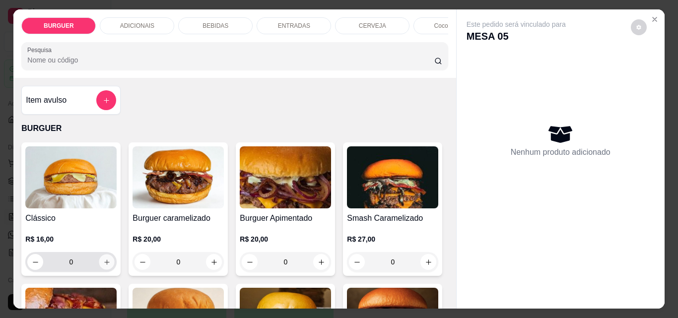
click at [103, 266] on icon "increase-product-quantity" at bounding box center [106, 262] width 7 height 7
type input "1"
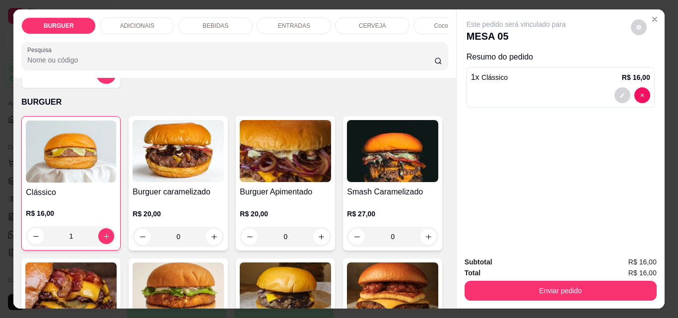
scroll to position [36, 0]
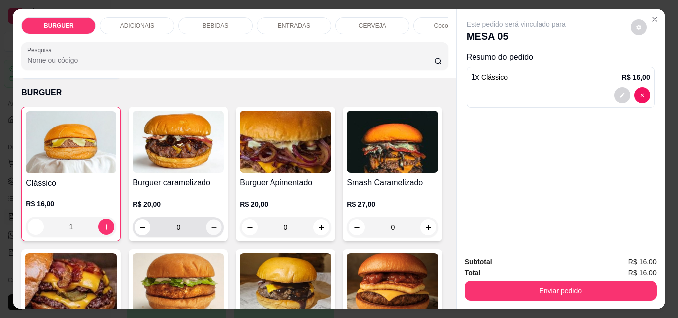
click at [210, 229] on icon "increase-product-quantity" at bounding box center [213, 227] width 7 height 7
type input "1"
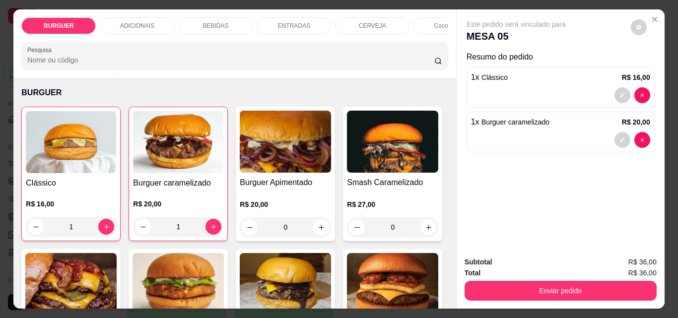
click at [203, 25] on p "BEBIDAS" at bounding box center [216, 26] width 26 height 8
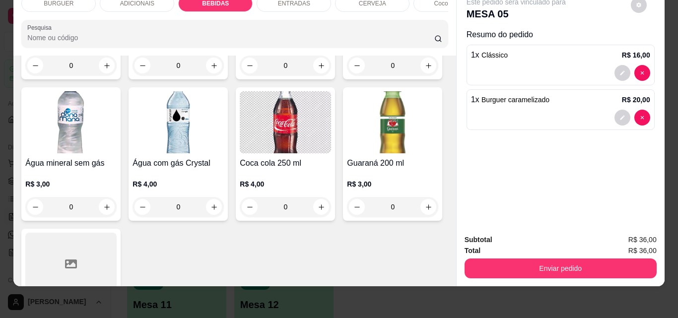
scroll to position [1102, 0]
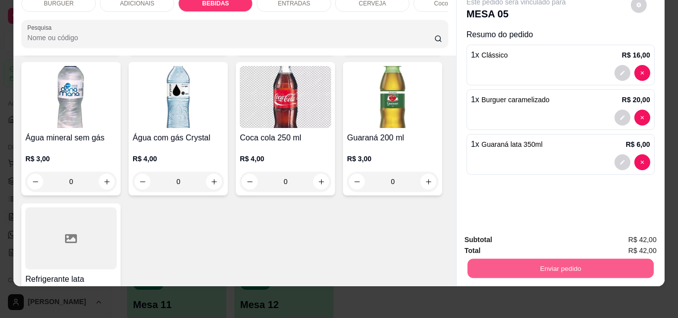
click at [523, 260] on button "Enviar pedido" at bounding box center [560, 268] width 186 height 19
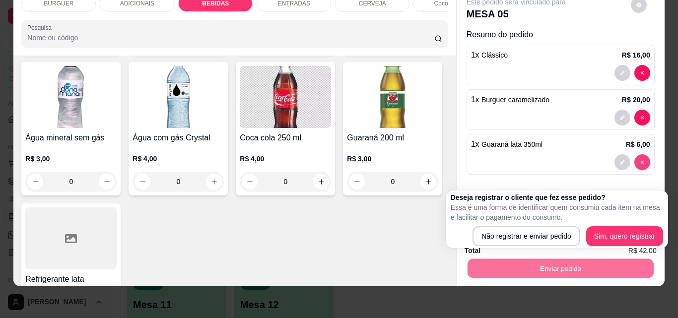
click at [640, 159] on icon "decrease-product-quantity" at bounding box center [642, 162] width 6 height 6
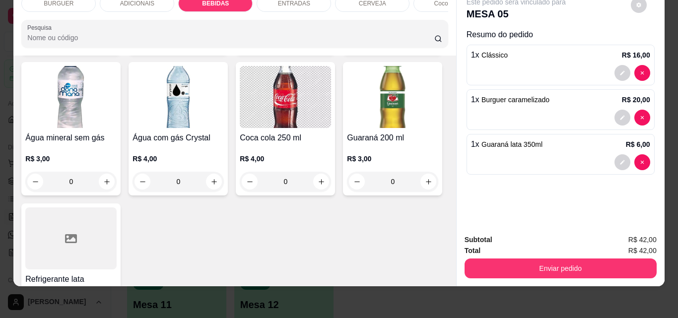
scroll to position [1160, 0]
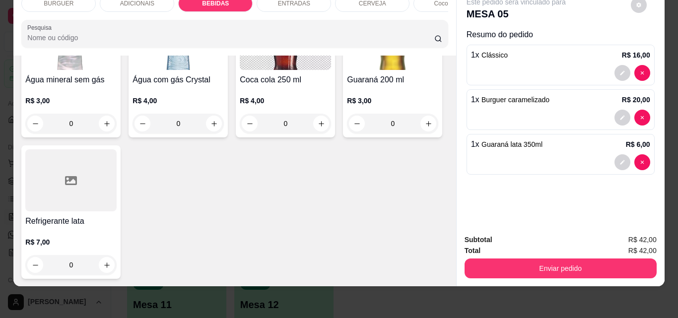
type input "0"
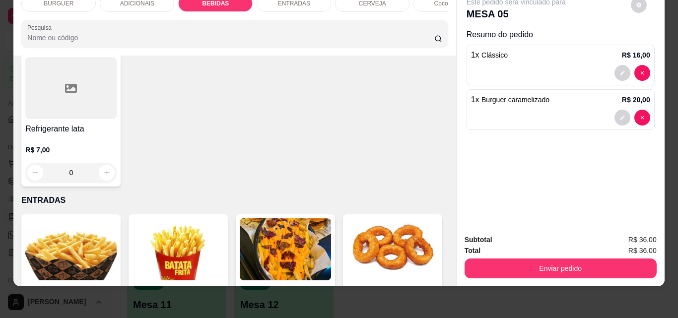
scroll to position [1446, 0]
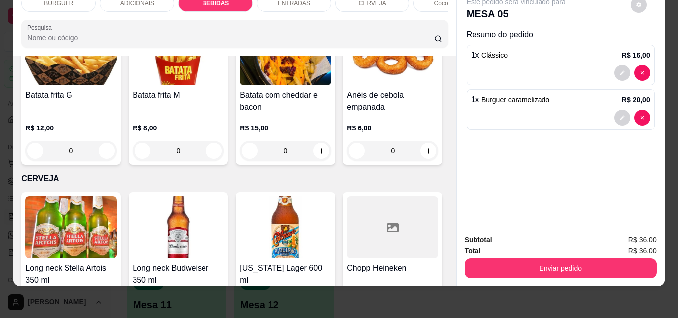
type input "1"
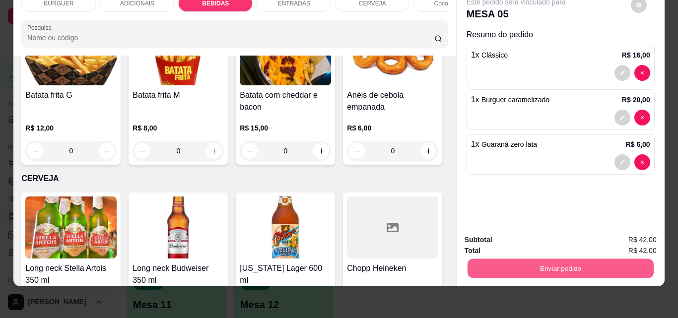
click at [558, 259] on button "Enviar pedido" at bounding box center [560, 268] width 186 height 19
click at [512, 232] on button "Não registrar e enviar pedido" at bounding box center [528, 236] width 100 height 18
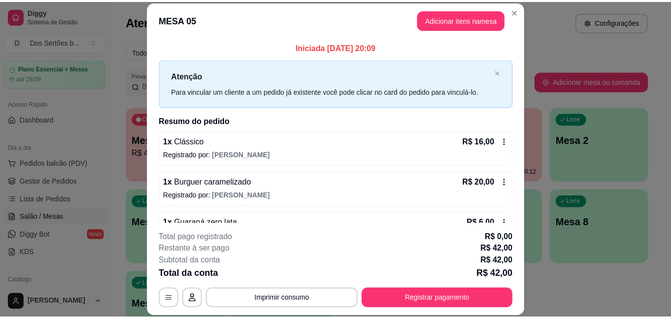
scroll to position [28, 0]
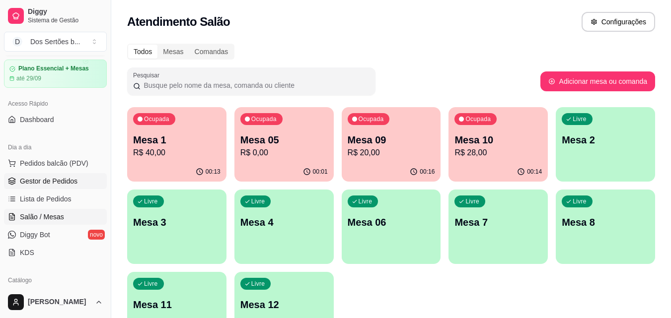
click at [32, 179] on span "Gestor de Pedidos" at bounding box center [49, 181] width 58 height 10
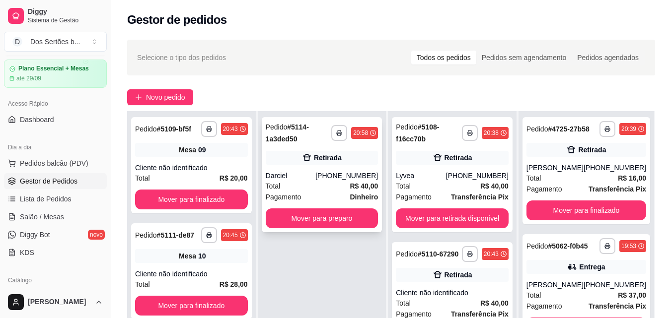
scroll to position [17, 0]
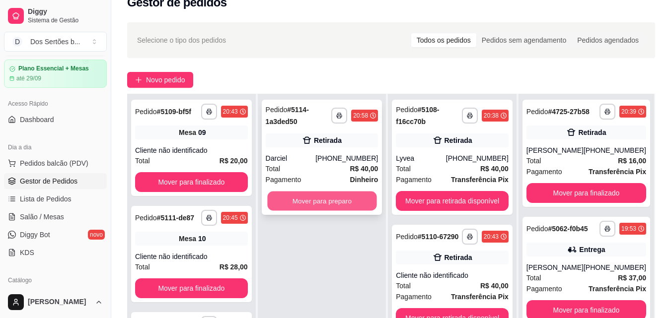
click at [311, 200] on button "Mover para preparo" at bounding box center [321, 201] width 109 height 19
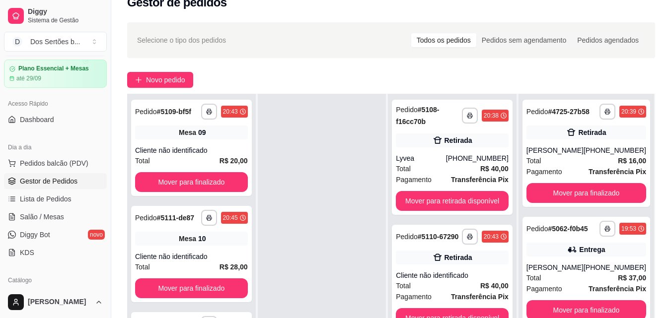
scroll to position [50, 0]
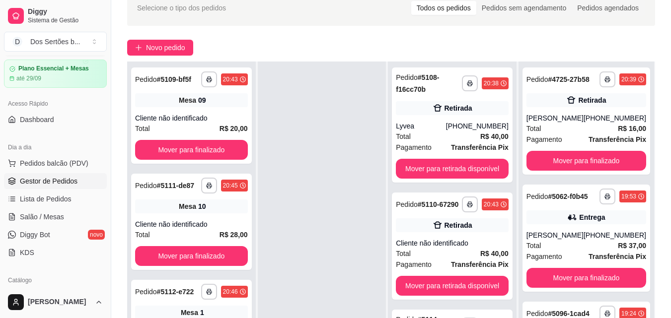
drag, startPoint x: 356, startPoint y: 166, endPoint x: 303, endPoint y: 120, distance: 70.7
click at [303, 120] on div at bounding box center [322, 221] width 129 height 318
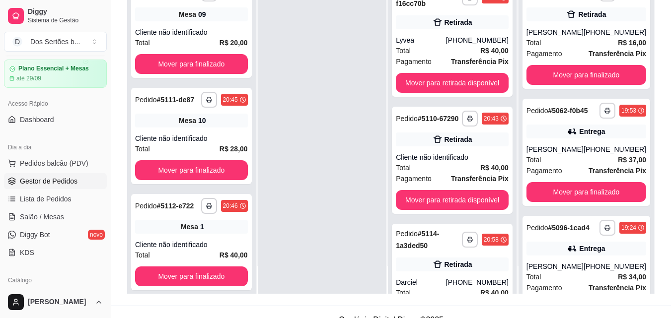
scroll to position [151, 0]
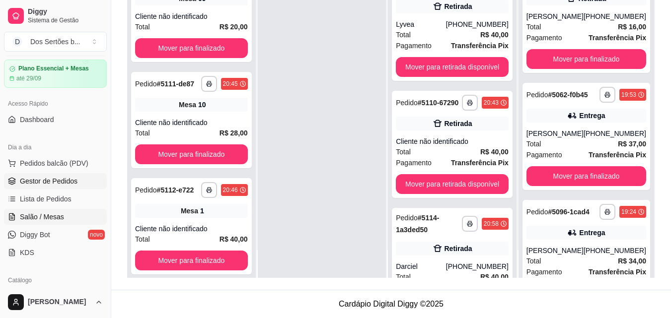
click at [26, 218] on span "Salão / Mesas" at bounding box center [42, 217] width 44 height 10
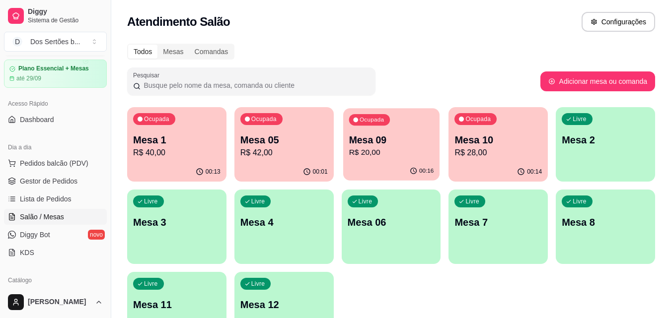
click at [374, 139] on p "Mesa 09" at bounding box center [390, 140] width 85 height 13
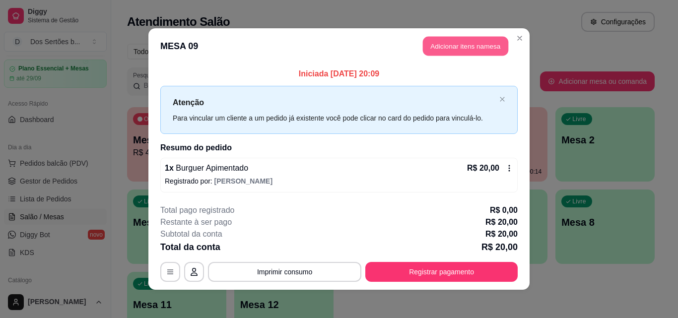
click at [438, 47] on button "Adicionar itens na mesa" at bounding box center [465, 46] width 85 height 19
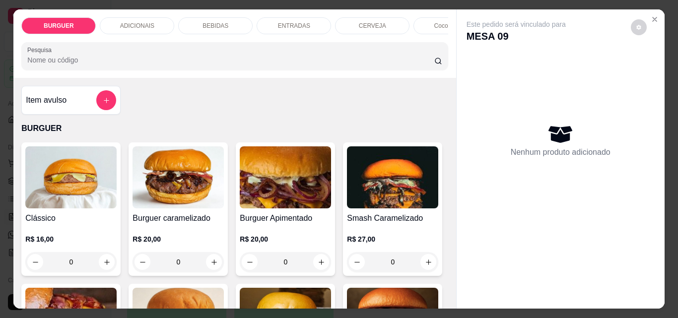
click at [207, 23] on p "BEBIDAS" at bounding box center [216, 26] width 26 height 8
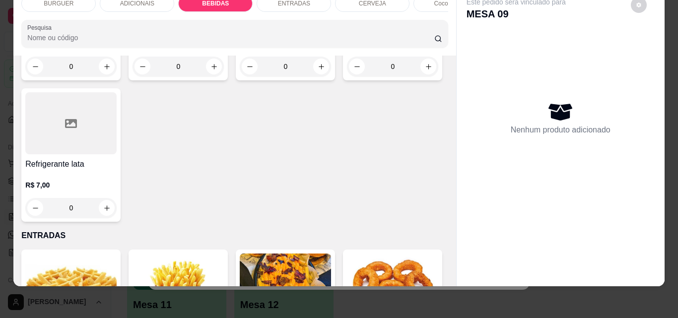
scroll to position [1109, 0]
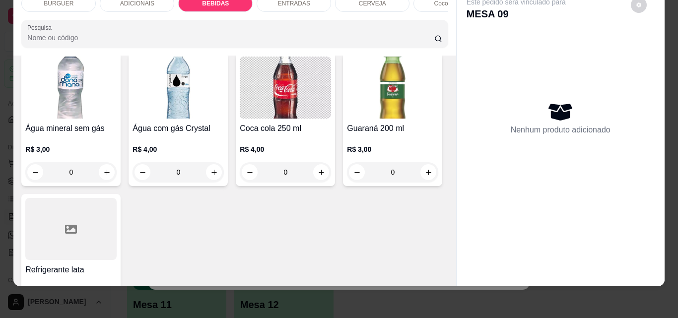
type input "1"
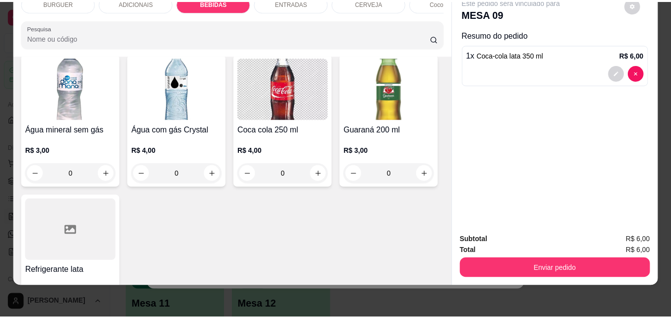
scroll to position [1110, 0]
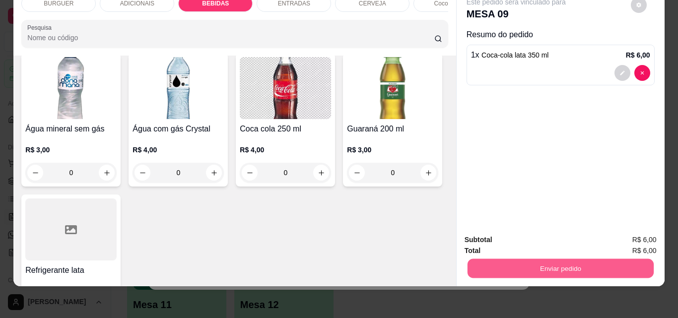
click at [512, 260] on button "Enviar pedido" at bounding box center [560, 268] width 186 height 19
click at [523, 234] on button "Não registrar e enviar pedido" at bounding box center [528, 236] width 100 height 18
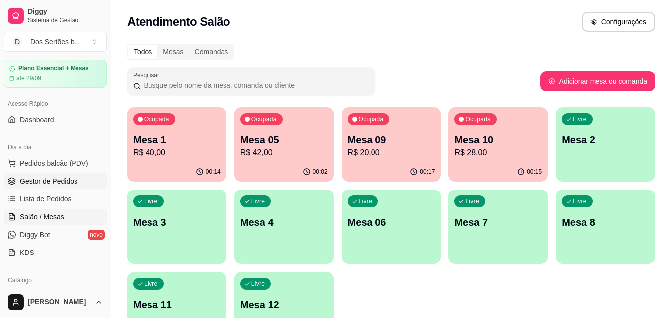
click at [20, 180] on span "Gestor de Pedidos" at bounding box center [49, 181] width 58 height 10
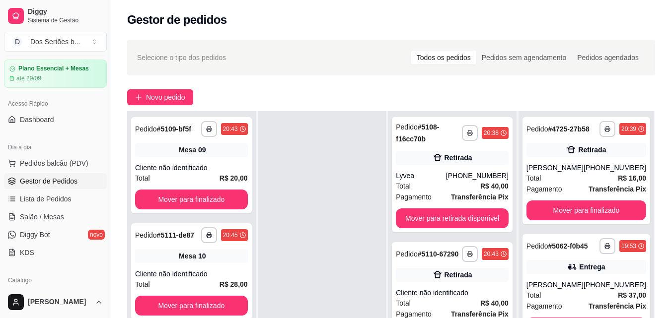
scroll to position [129, 0]
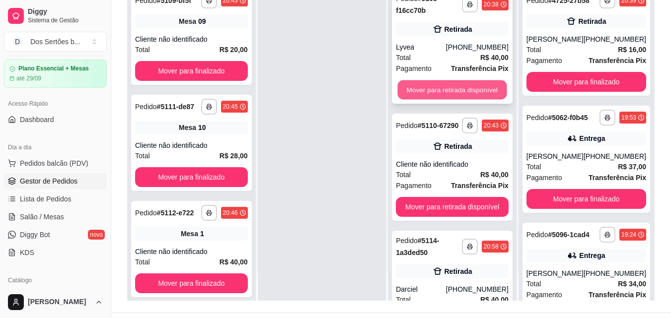
click at [435, 82] on button "Mover para retirada disponível" at bounding box center [452, 89] width 109 height 19
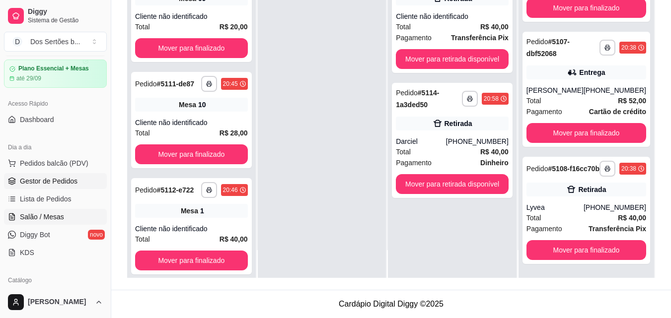
scroll to position [203, 0]
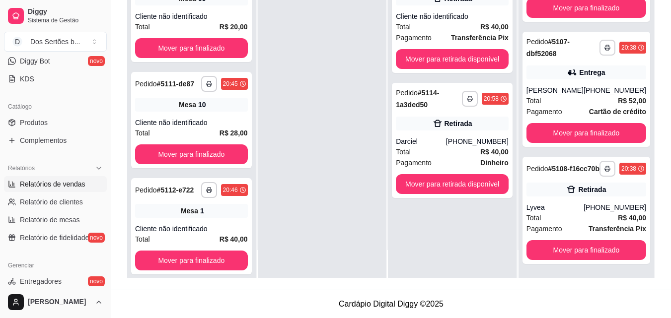
click at [49, 184] on span "Relatórios de vendas" at bounding box center [53, 184] width 66 height 10
select select "ALL"
select select "0"
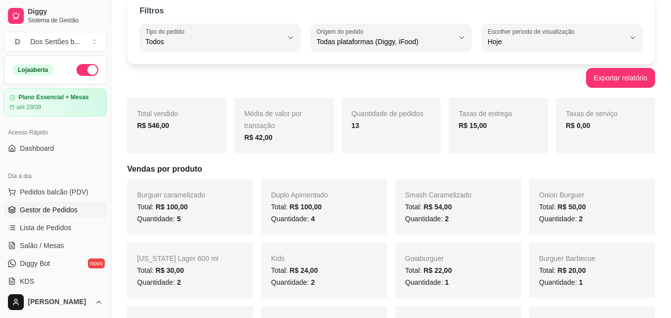
click at [61, 210] on span "Gestor de Pedidos" at bounding box center [49, 210] width 58 height 10
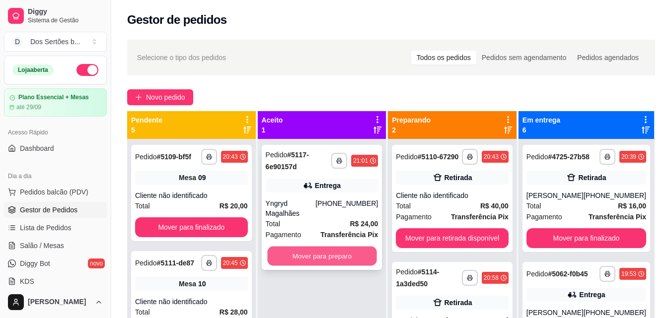
click at [292, 247] on button "Mover para preparo" at bounding box center [321, 256] width 109 height 19
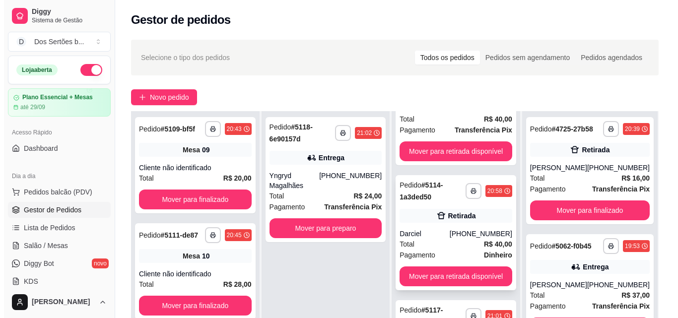
scroll to position [151, 0]
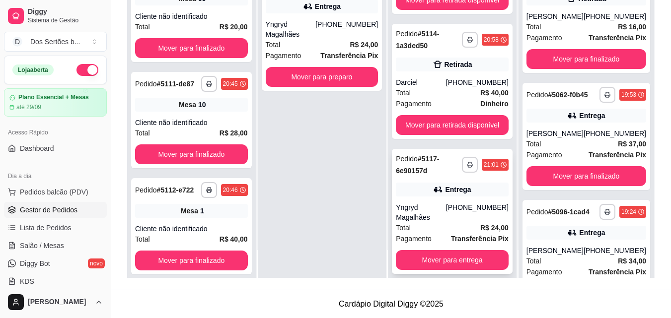
click at [451, 222] on div "Total R$ 24,00" at bounding box center [452, 227] width 113 height 11
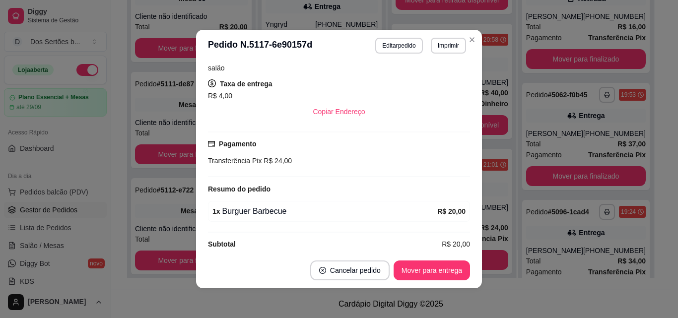
scroll to position [2, 0]
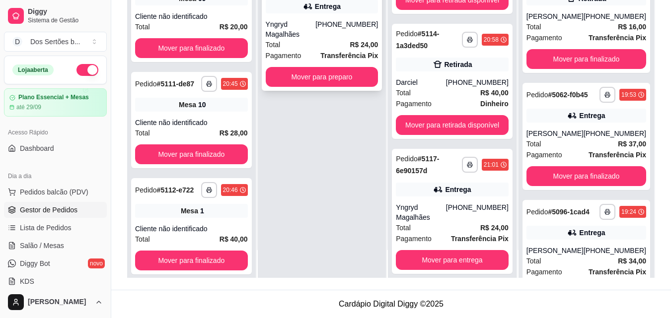
click at [296, 17] on div "**********" at bounding box center [322, 28] width 121 height 125
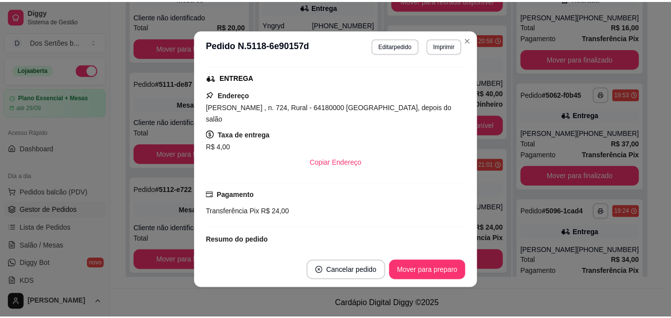
scroll to position [151, 0]
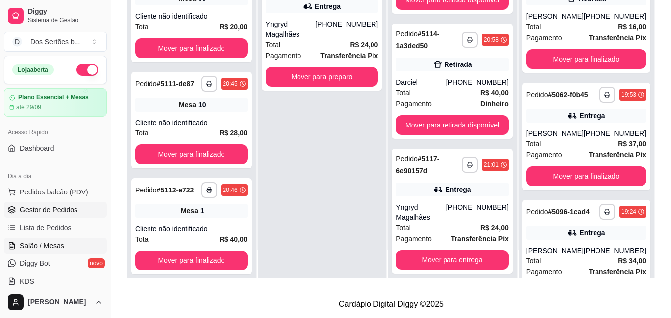
click at [58, 239] on link "Salão / Mesas" at bounding box center [55, 246] width 103 height 16
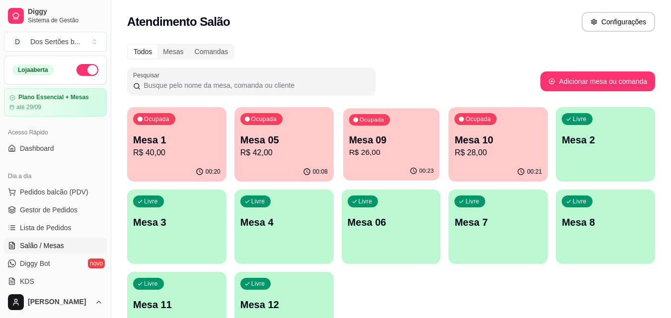
click at [398, 150] on p "R$ 26,00" at bounding box center [390, 152] width 85 height 11
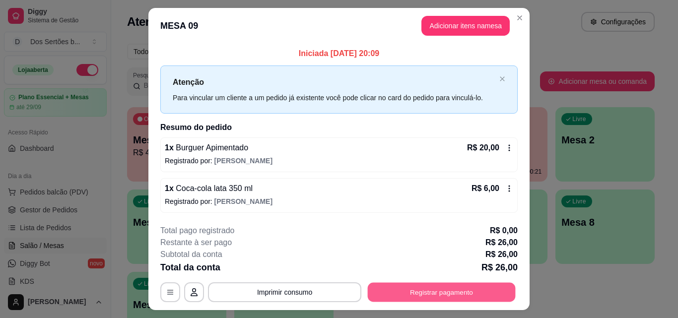
click at [446, 284] on button "Registrar pagamento" at bounding box center [442, 292] width 148 height 19
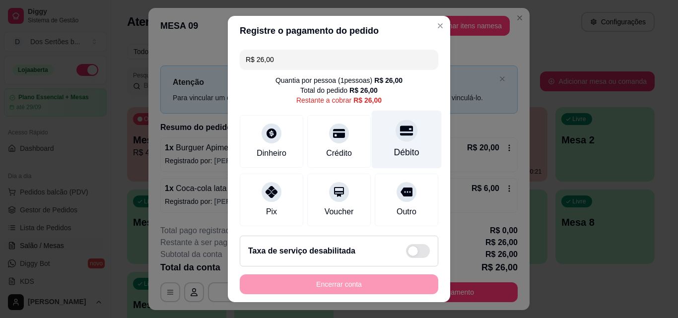
click at [394, 147] on div "Débito" at bounding box center [406, 152] width 25 height 13
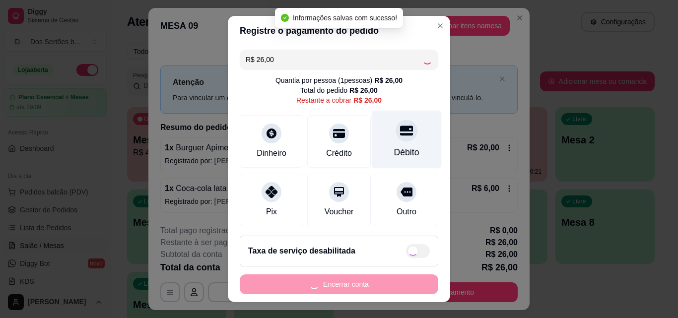
type input "R$ 0,00"
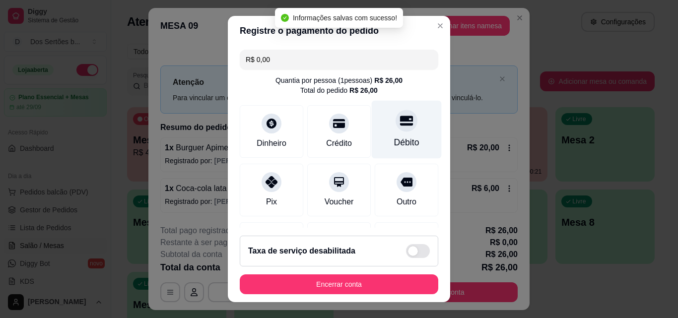
scroll to position [115, 0]
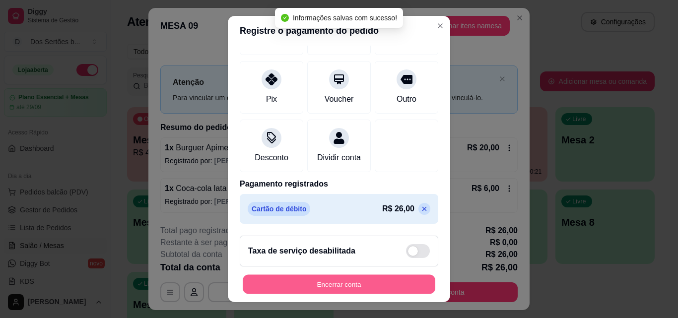
click at [390, 290] on button "Encerrar conta" at bounding box center [339, 284] width 193 height 19
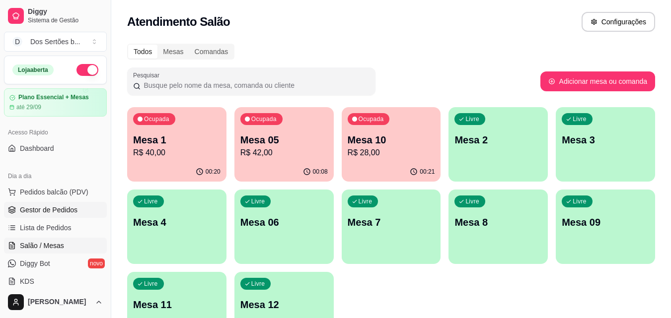
click at [58, 207] on span "Gestor de Pedidos" at bounding box center [49, 210] width 58 height 10
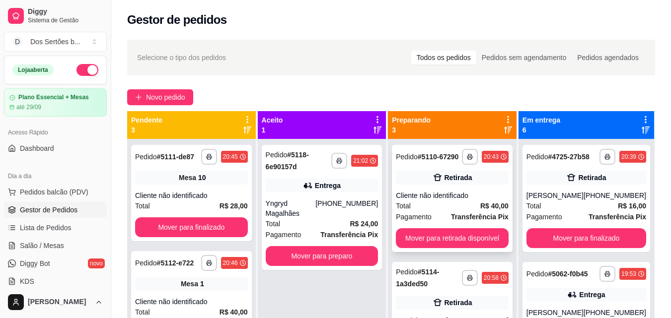
click at [431, 188] on div "**********" at bounding box center [452, 198] width 121 height 107
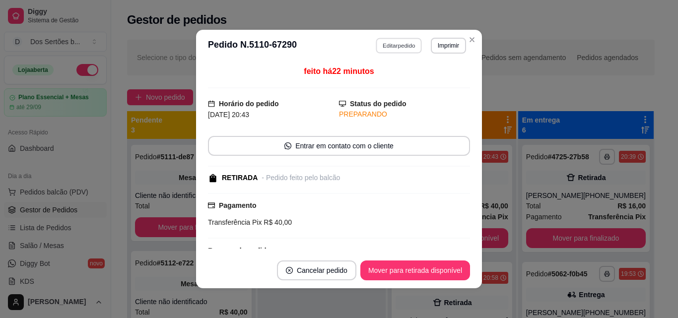
click at [403, 43] on button "Editar pedido" at bounding box center [399, 45] width 46 height 15
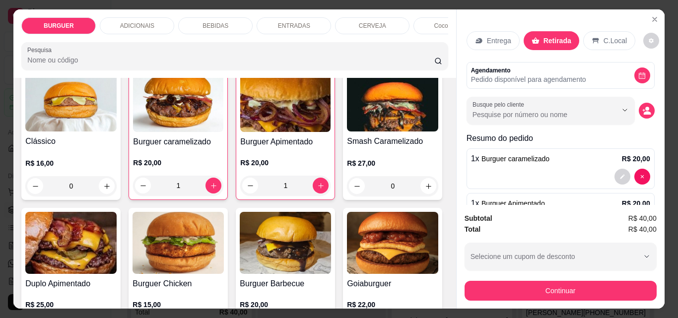
scroll to position [43, 0]
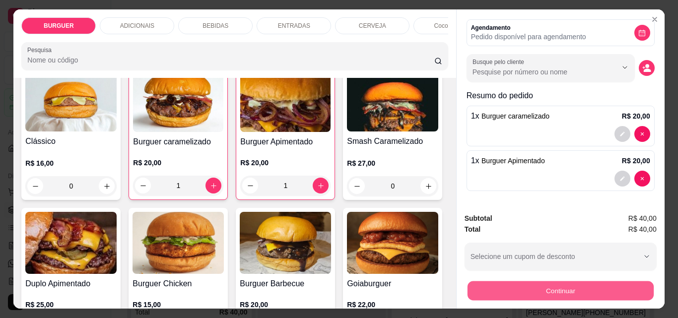
click at [519, 286] on button "Continuar" at bounding box center [560, 290] width 186 height 19
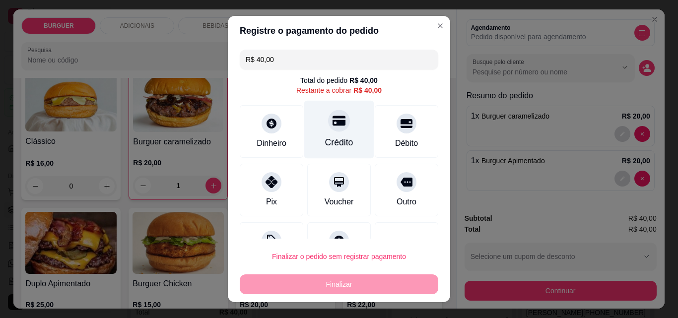
click at [336, 128] on div at bounding box center [339, 121] width 22 height 22
type input "R$ 0,00"
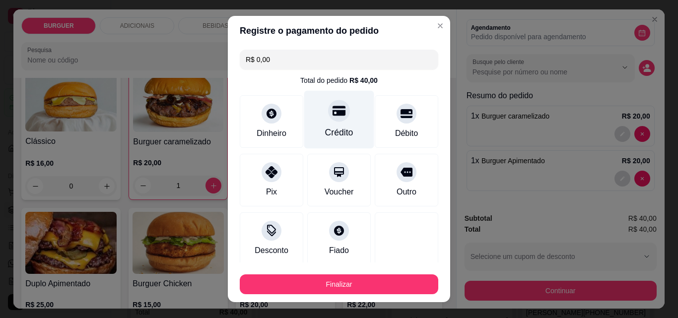
scroll to position [58, 0]
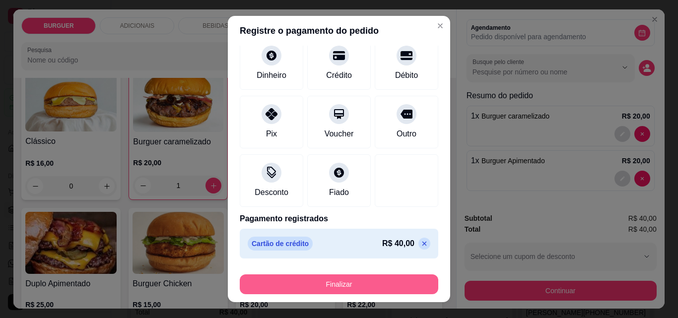
click at [371, 286] on button "Finalizar" at bounding box center [339, 284] width 199 height 20
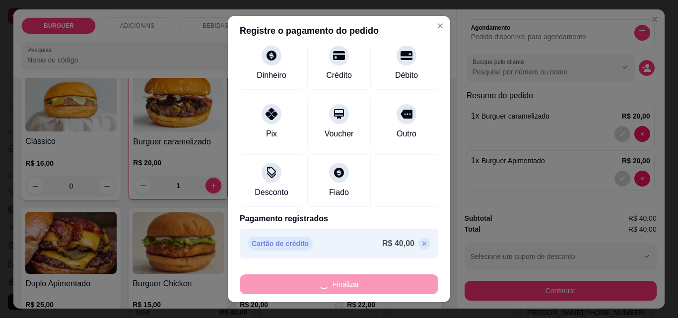
type input "0"
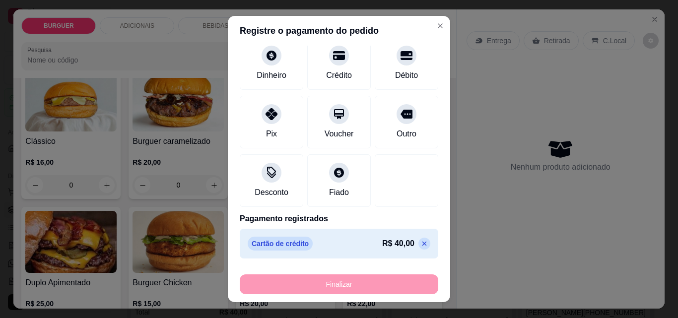
type input "-R$ 40,00"
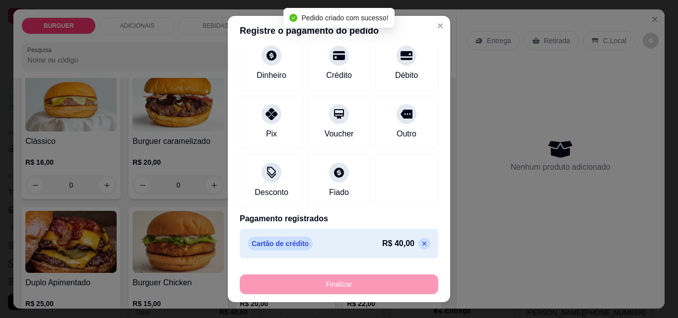
scroll to position [0, 0]
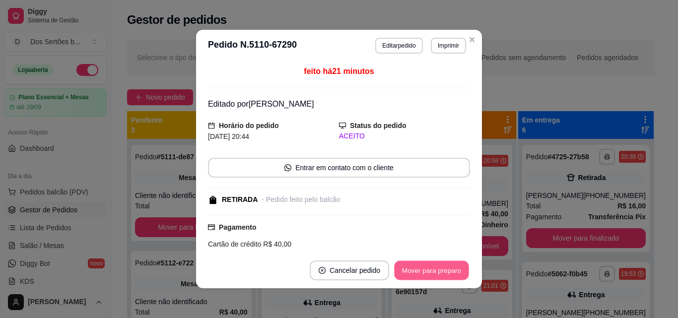
click at [433, 276] on button "Mover para preparo" at bounding box center [431, 270] width 74 height 19
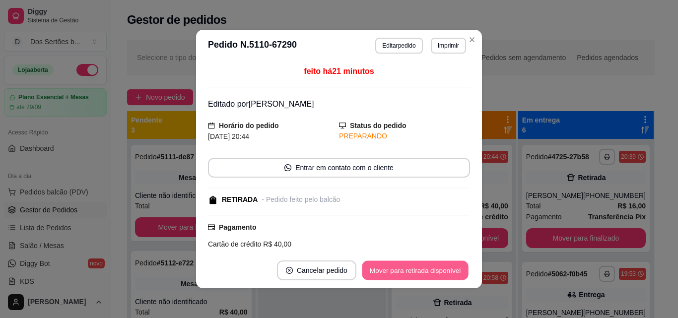
click at [430, 271] on button "Mover para retirada disponível" at bounding box center [415, 270] width 106 height 19
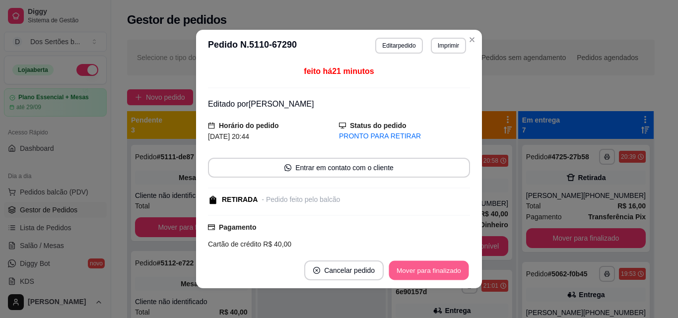
click at [430, 272] on button "Mover para finalizado" at bounding box center [429, 270] width 80 height 19
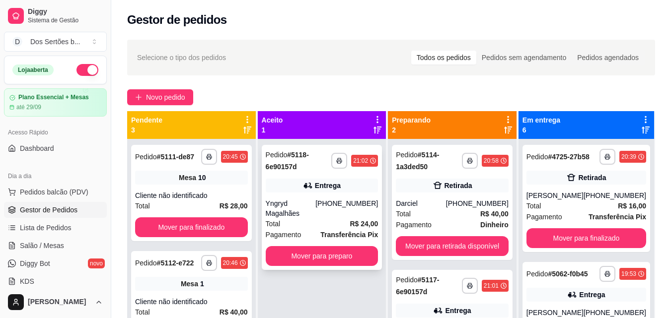
click at [316, 202] on div "Yngryd Magalhães" at bounding box center [291, 209] width 50 height 20
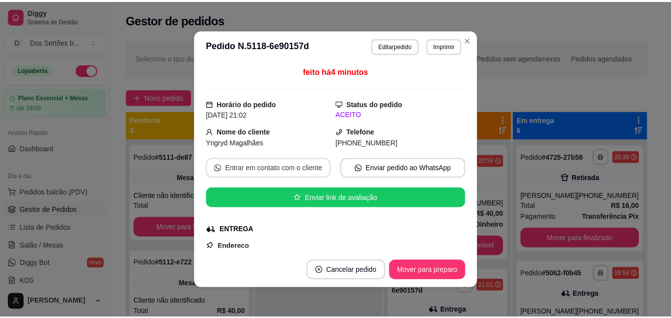
scroll to position [203, 0]
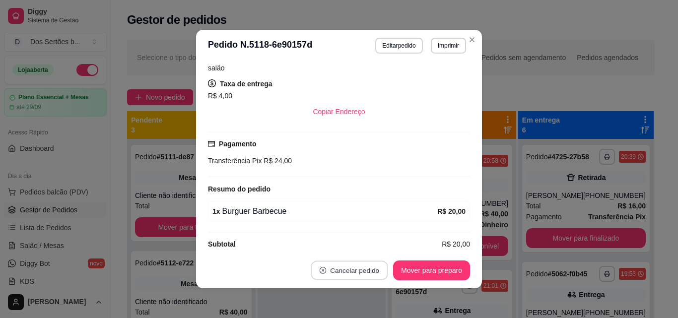
click at [322, 276] on button "Cancelar pedido" at bounding box center [349, 270] width 77 height 19
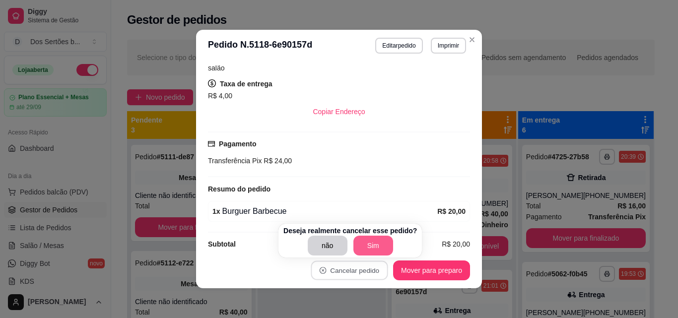
click at [359, 246] on button "Sim" at bounding box center [373, 246] width 40 height 20
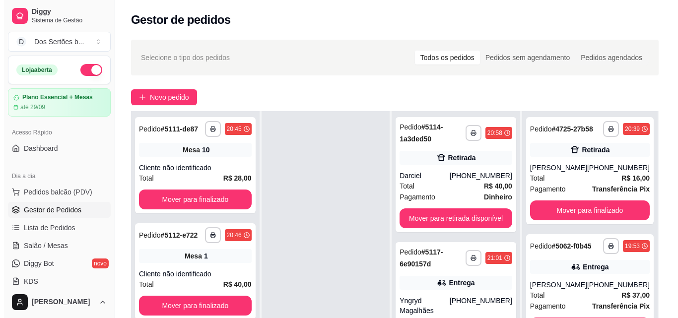
scroll to position [151, 0]
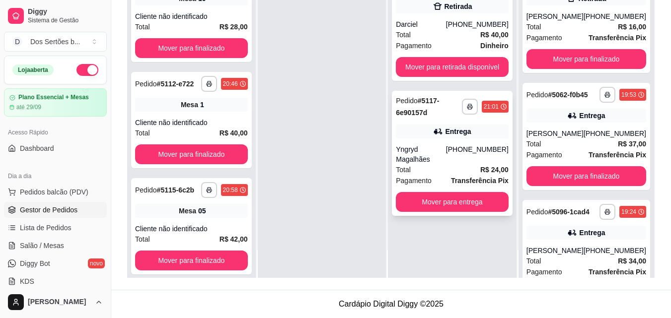
click at [457, 142] on div "**********" at bounding box center [452, 153] width 121 height 125
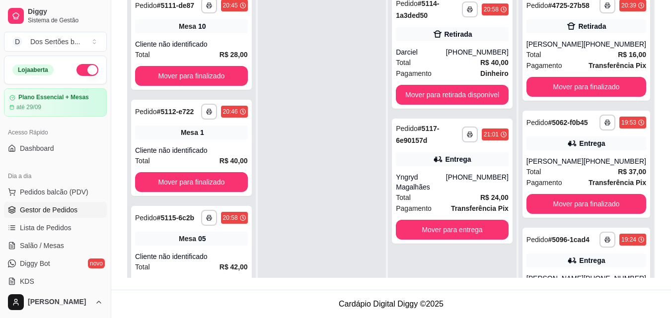
click at [52, 236] on ul "Pedidos balcão (PDV) Gestor de Pedidos Lista de Pedidos Salão / Mesas Diggy Bot…" at bounding box center [55, 236] width 103 height 105
click at [47, 242] on span "Salão / Mesas" at bounding box center [42, 246] width 44 height 10
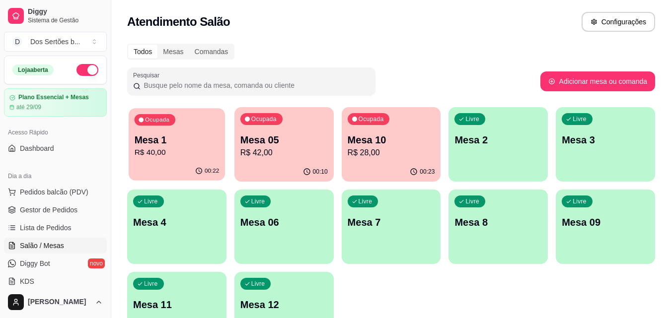
click at [165, 149] on p "R$ 40,00" at bounding box center [177, 152] width 85 height 11
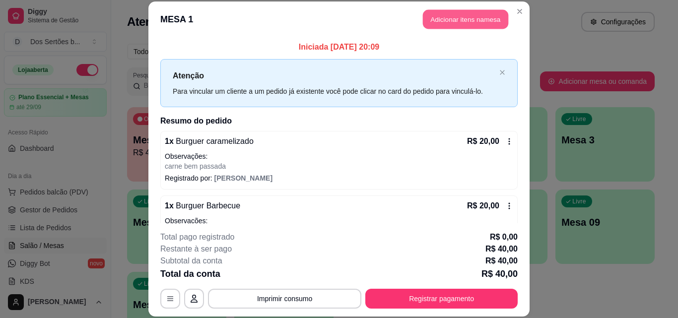
click at [451, 15] on button "Adicionar itens na mesa" at bounding box center [465, 19] width 85 height 19
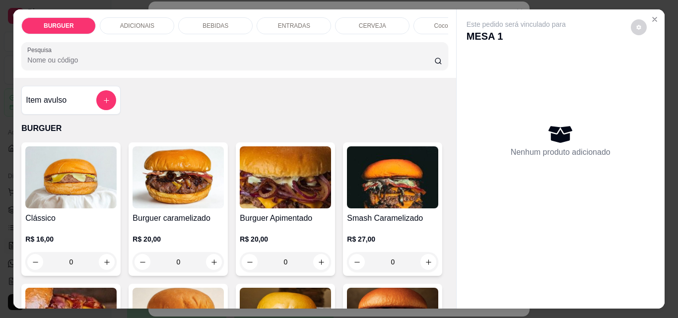
click at [203, 25] on p "BEBIDAS" at bounding box center [216, 26] width 26 height 8
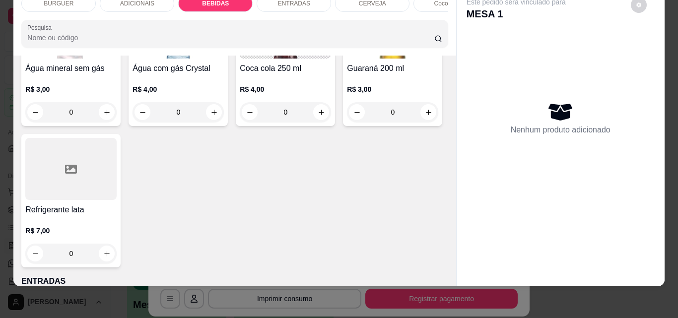
scroll to position [1250, 0]
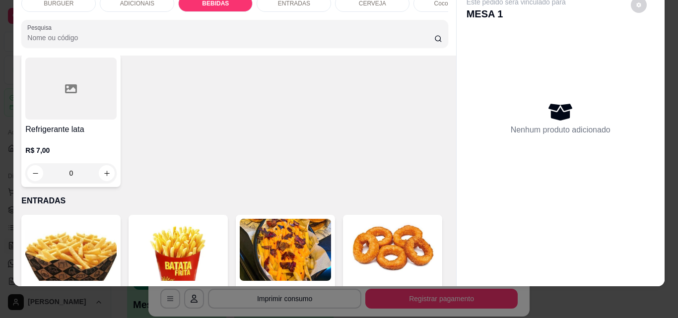
type input "1"
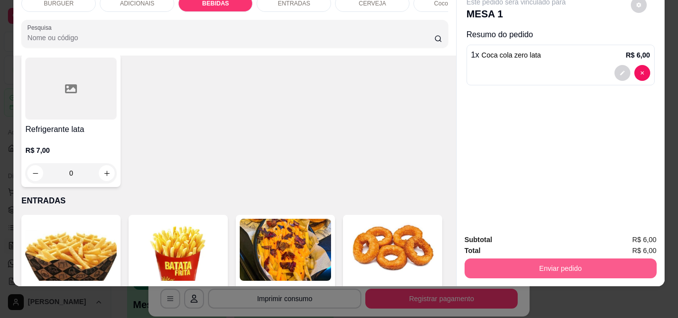
click at [561, 263] on button "Enviar pedido" at bounding box center [561, 269] width 192 height 20
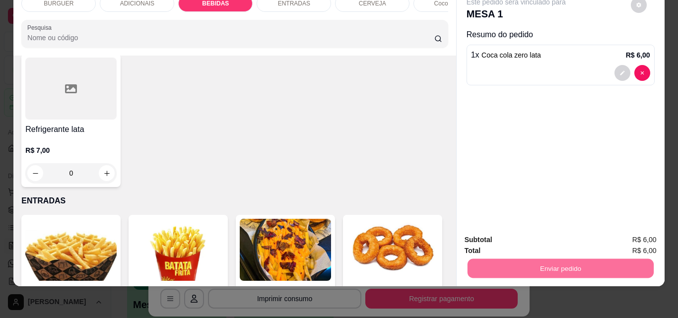
click at [543, 236] on button "Não registrar e enviar pedido" at bounding box center [528, 236] width 100 height 18
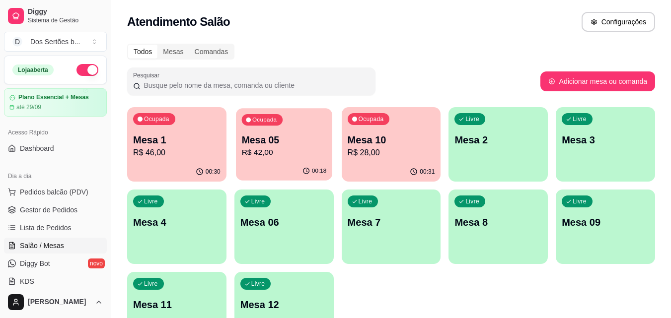
click at [238, 147] on div "Ocupada Mesa 05 R$ 42,00" at bounding box center [284, 135] width 96 height 54
click at [183, 143] on p "Mesa 1" at bounding box center [176, 140] width 87 height 14
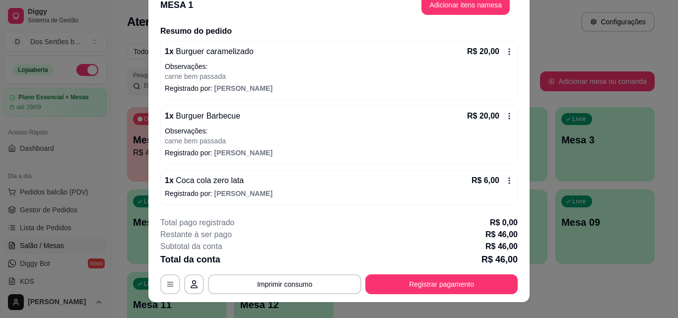
scroll to position [30, 0]
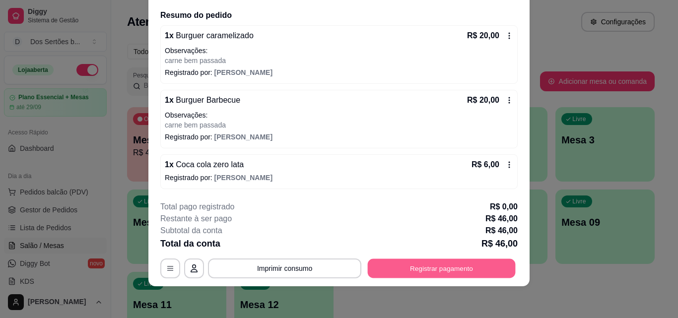
click at [421, 266] on button "Registrar pagamento" at bounding box center [442, 268] width 148 height 19
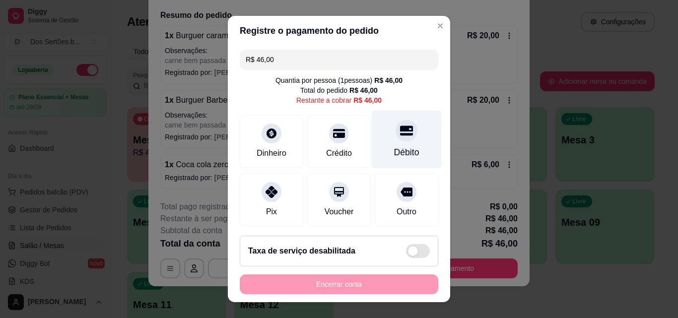
click at [400, 133] on icon at bounding box center [406, 130] width 13 height 13
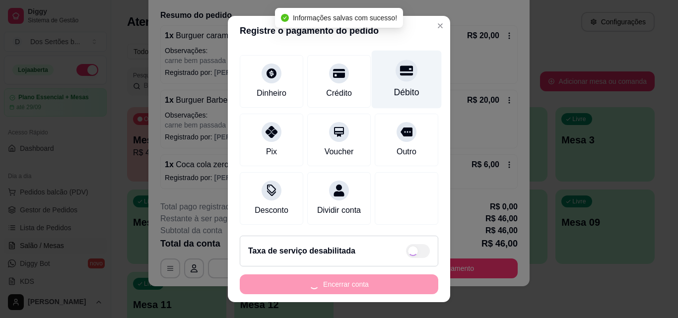
type input "R$ 0,00"
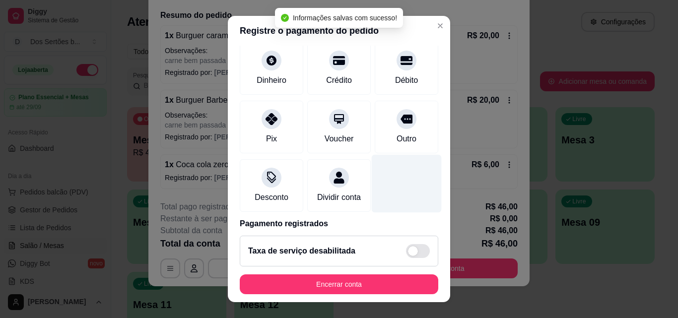
scroll to position [115, 0]
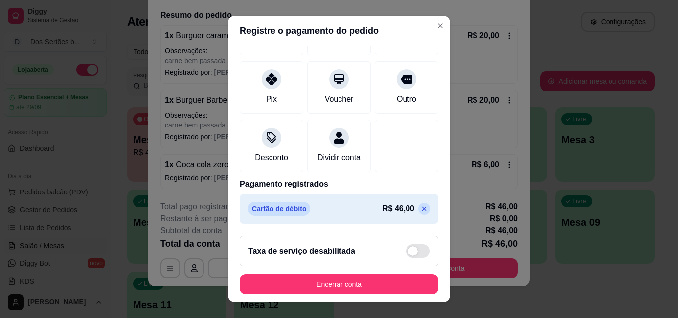
drag, startPoint x: 392, startPoint y: 180, endPoint x: 395, endPoint y: 211, distance: 31.4
click at [394, 189] on p "Pagamento registrados" at bounding box center [339, 184] width 199 height 12
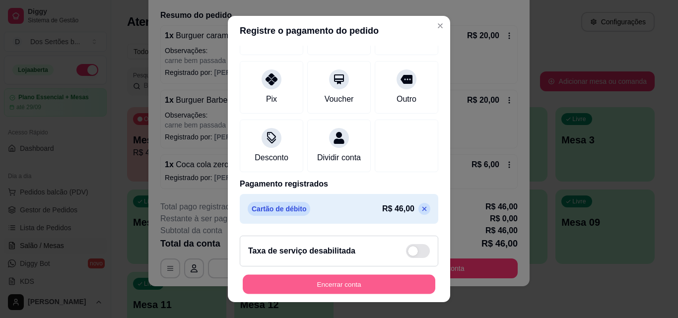
click at [368, 278] on button "Encerrar conta" at bounding box center [339, 284] width 193 height 19
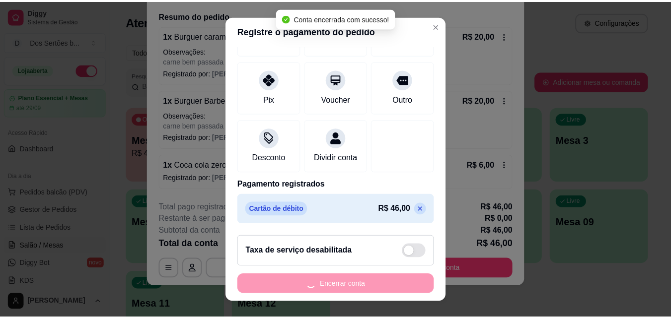
scroll to position [0, 0]
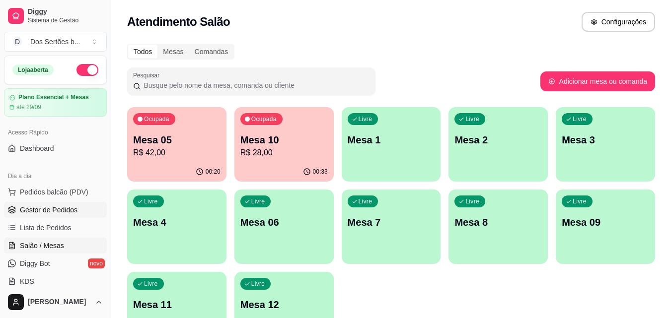
click at [57, 210] on span "Gestor de Pedidos" at bounding box center [49, 210] width 58 height 10
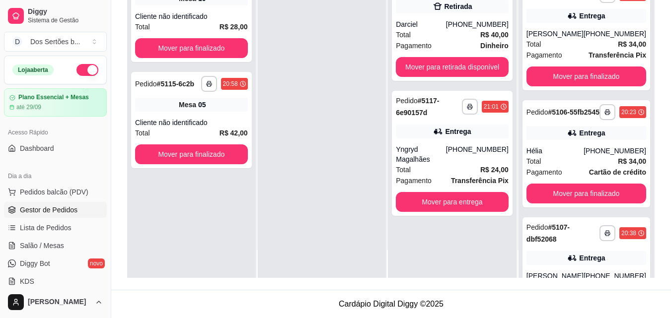
scroll to position [322, 0]
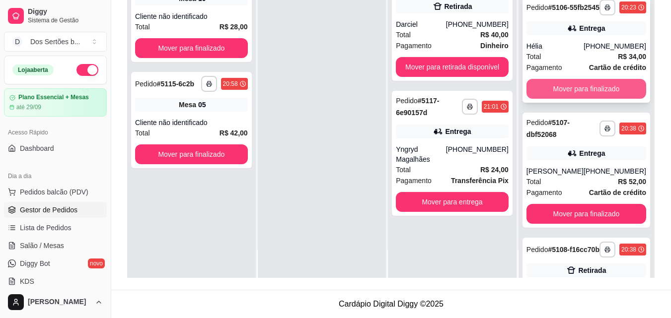
click at [556, 99] on button "Mover para finalizado" at bounding box center [586, 89] width 120 height 20
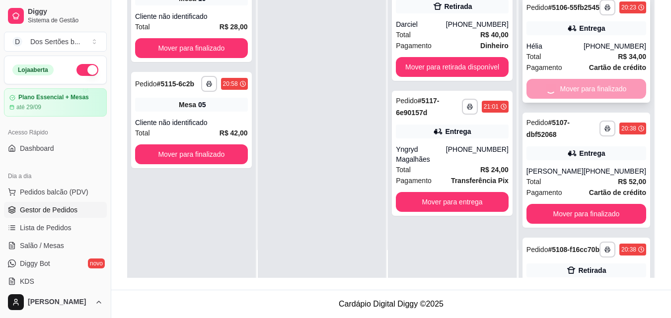
scroll to position [317, 0]
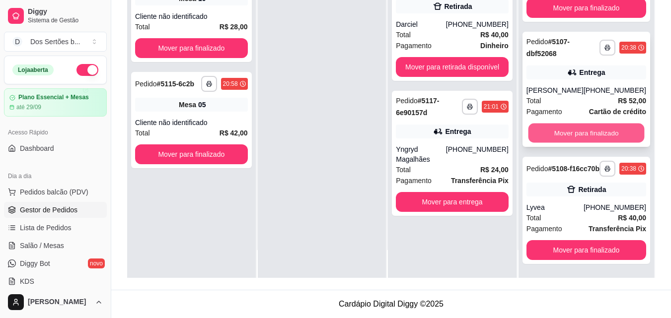
click at [564, 124] on button "Mover para finalizado" at bounding box center [586, 133] width 116 height 19
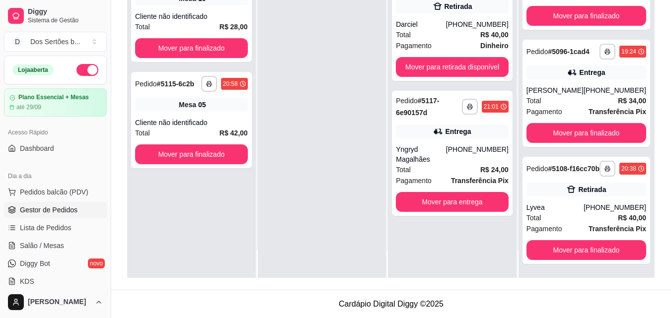
scroll to position [192, 0]
click at [414, 66] on button "Mover para retirada disponível" at bounding box center [452, 67] width 109 height 19
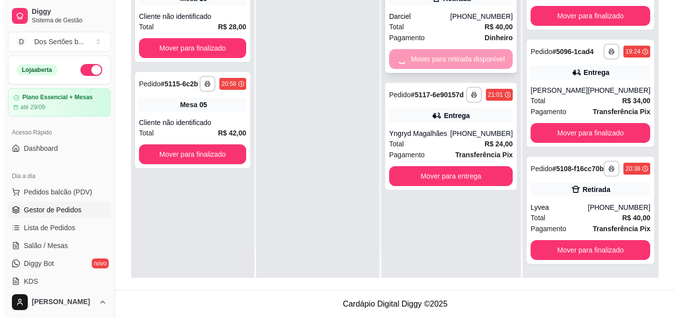
scroll to position [317, 0]
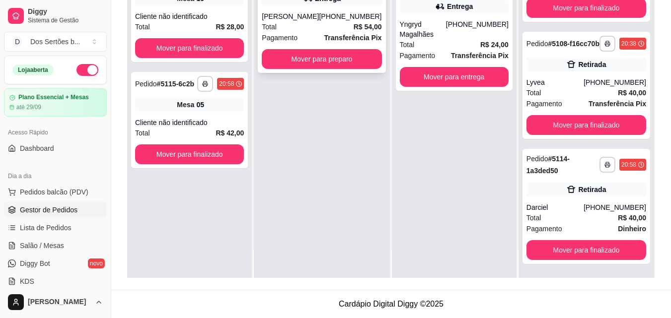
click at [317, 31] on div "Total R$ 54,00" at bounding box center [322, 26] width 120 height 11
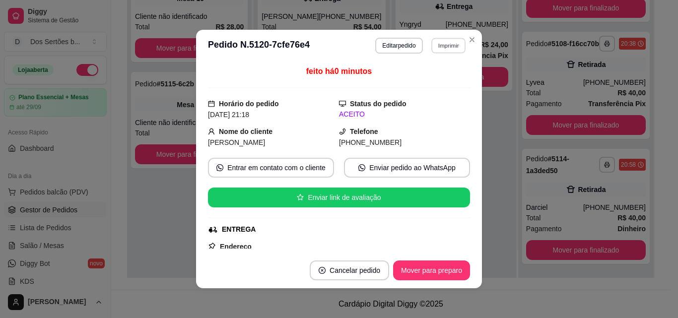
click at [443, 45] on button "Imprimir" at bounding box center [448, 45] width 34 height 15
click at [413, 77] on button "Impressora" at bounding box center [426, 79] width 69 height 15
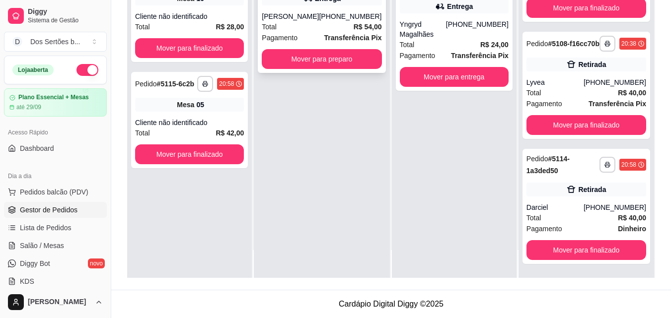
click at [310, 32] on div "Total R$ 54,00" at bounding box center [322, 26] width 120 height 11
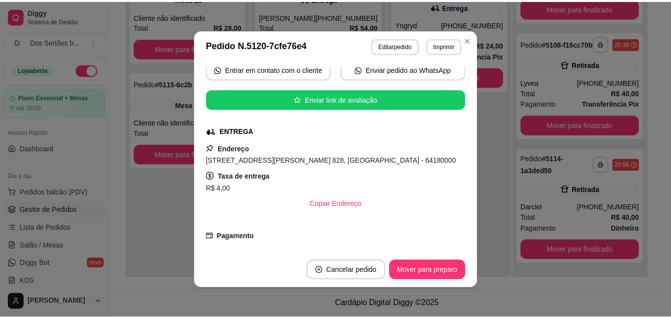
scroll to position [203, 0]
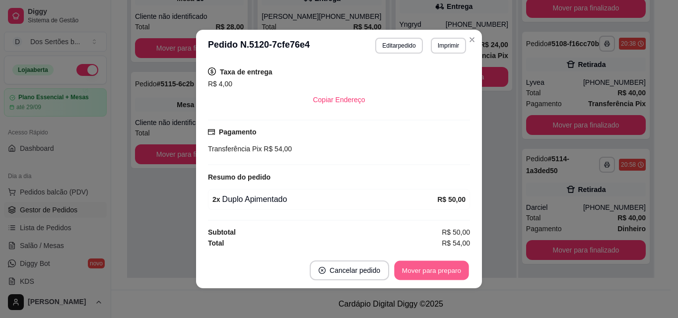
click at [430, 273] on button "Mover para preparo" at bounding box center [431, 270] width 74 height 19
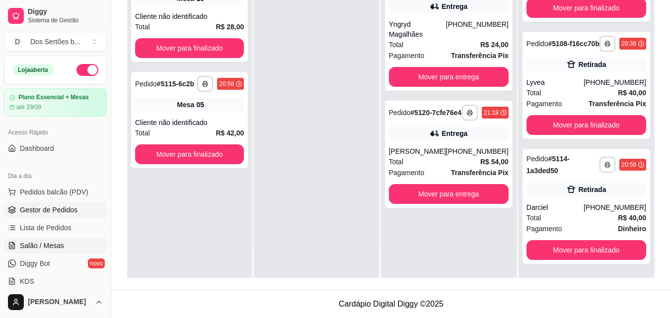
click at [45, 245] on span "Salão / Mesas" at bounding box center [42, 246] width 44 height 10
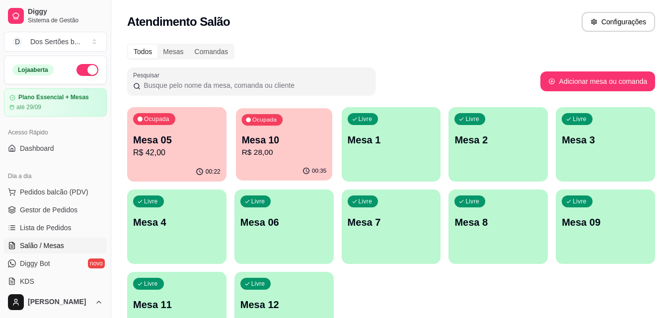
click at [256, 139] on p "Mesa 10" at bounding box center [283, 140] width 85 height 13
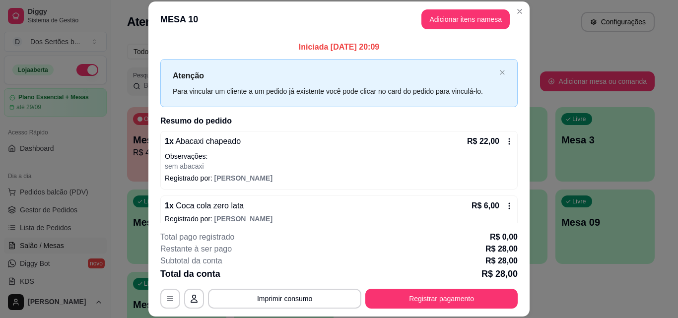
scroll to position [11, 0]
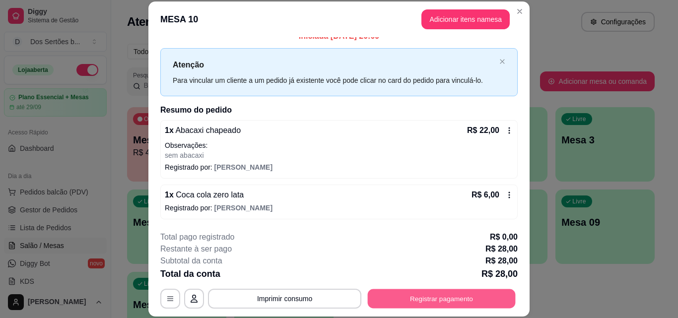
click at [425, 302] on button "Registrar pagamento" at bounding box center [442, 298] width 148 height 19
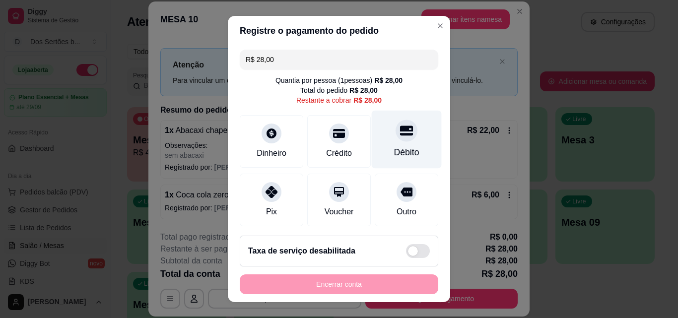
click at [394, 154] on div "Débito" at bounding box center [406, 152] width 25 height 13
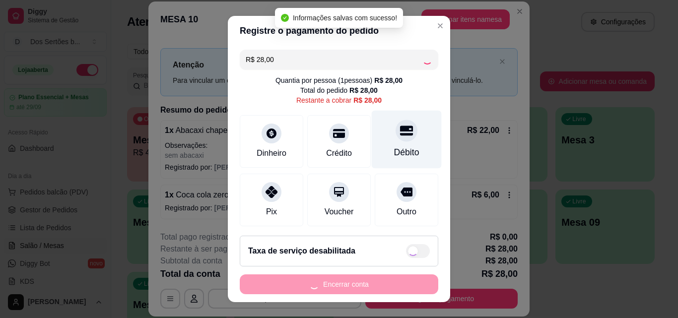
type input "R$ 0,00"
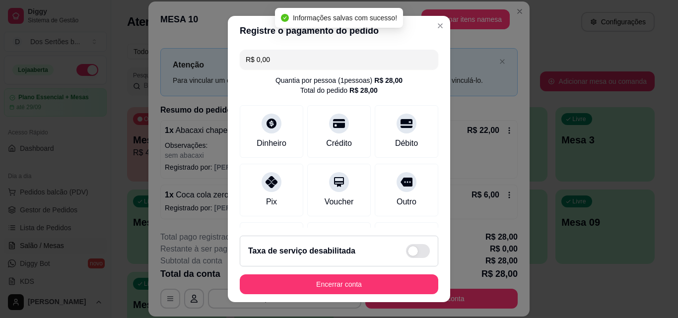
scroll to position [115, 0]
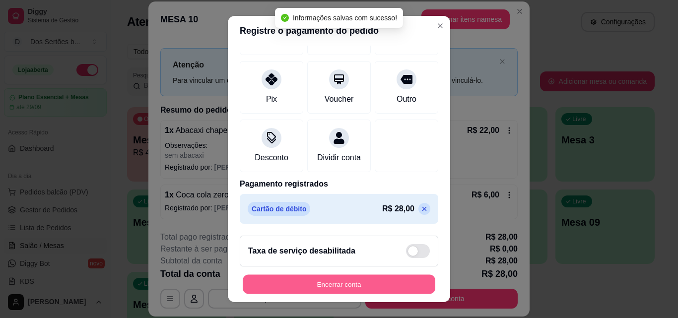
click at [378, 285] on button "Encerrar conta" at bounding box center [339, 284] width 193 height 19
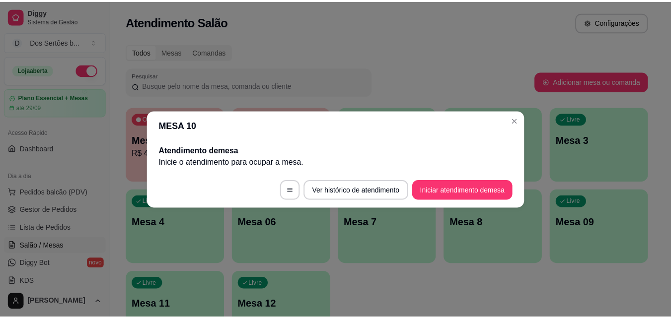
scroll to position [0, 0]
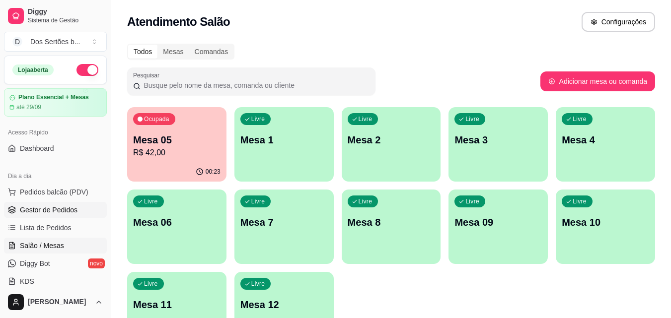
click at [37, 209] on span "Gestor de Pedidos" at bounding box center [49, 210] width 58 height 10
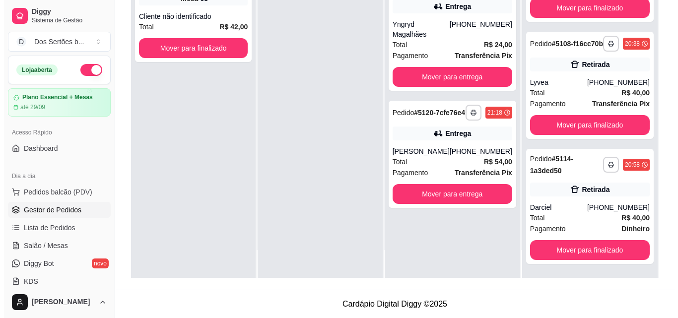
scroll to position [317, 0]
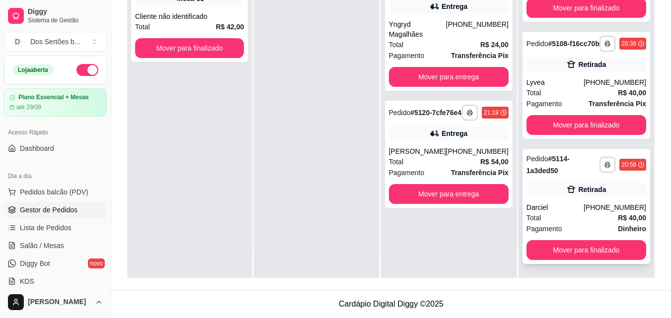
click at [595, 195] on div "Retirada" at bounding box center [586, 190] width 120 height 14
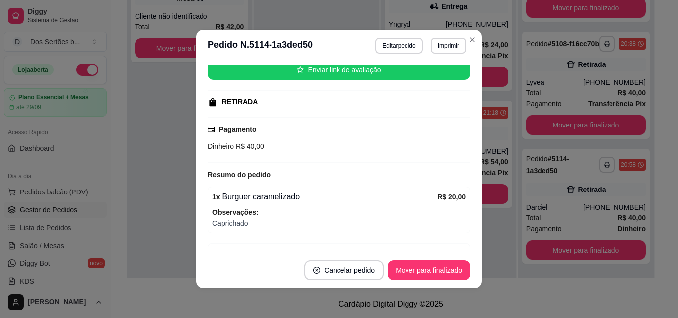
scroll to position [145, 0]
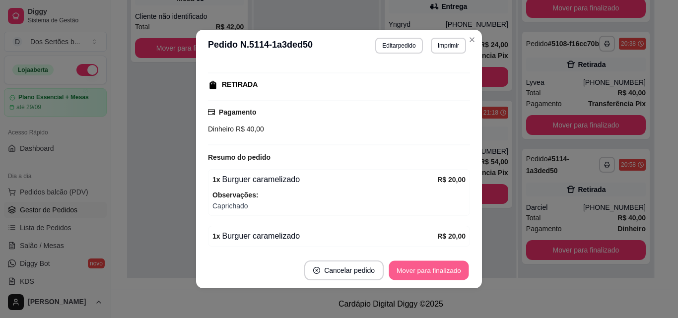
click at [414, 267] on button "Mover para finalizado" at bounding box center [429, 270] width 80 height 19
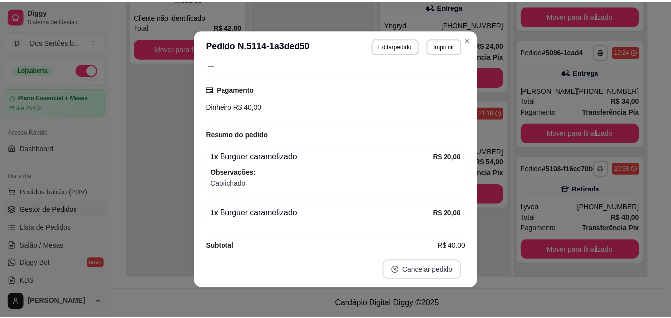
scroll to position [122, 0]
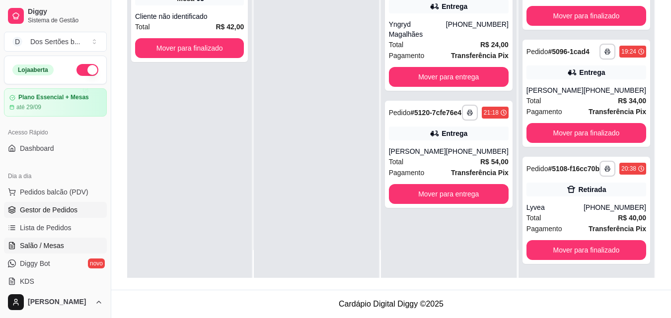
click at [38, 242] on span "Salão / Mesas" at bounding box center [42, 246] width 44 height 10
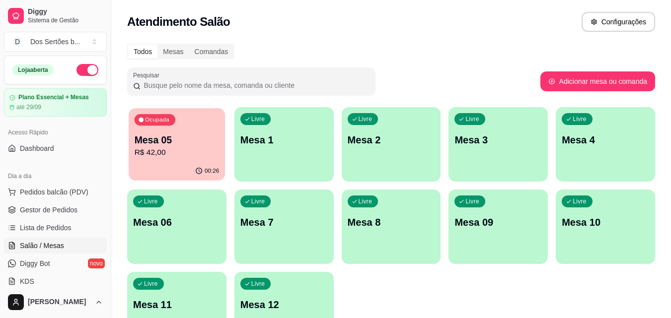
click at [175, 132] on div "Ocupada Mesa 05 R$ 42,00" at bounding box center [177, 135] width 96 height 54
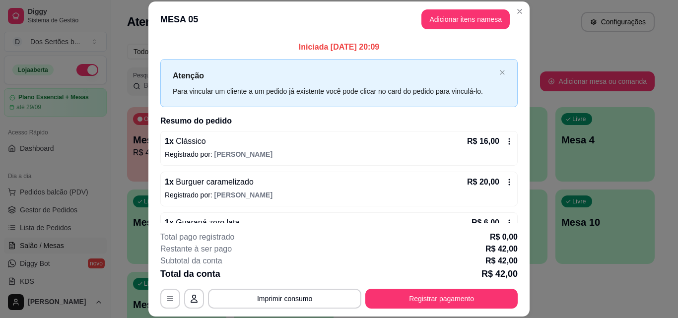
scroll to position [28, 0]
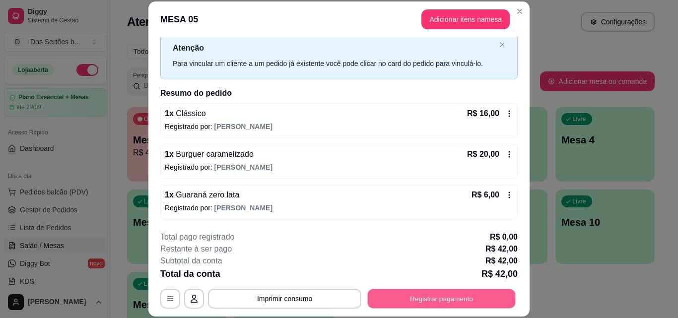
click at [406, 293] on button "Registrar pagamento" at bounding box center [442, 298] width 148 height 19
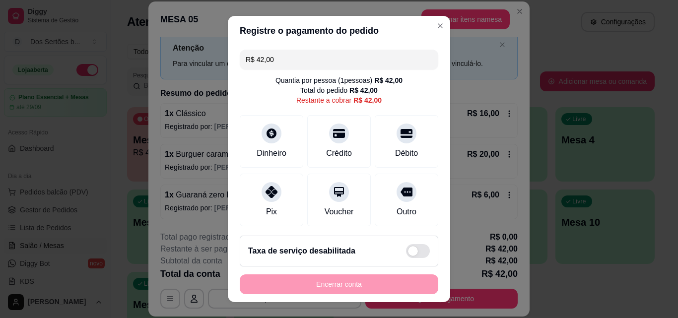
click at [278, 58] on input "R$ 42,00" at bounding box center [339, 60] width 187 height 20
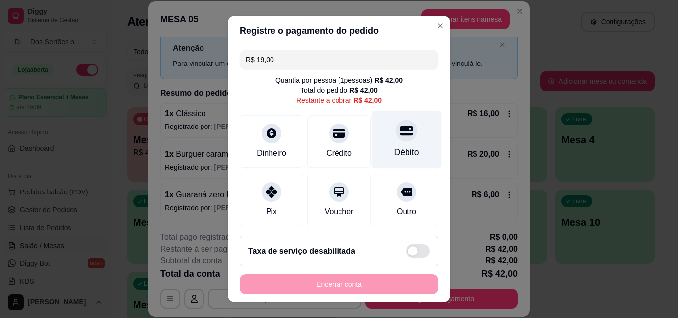
click at [376, 142] on div "Débito" at bounding box center [407, 140] width 70 height 58
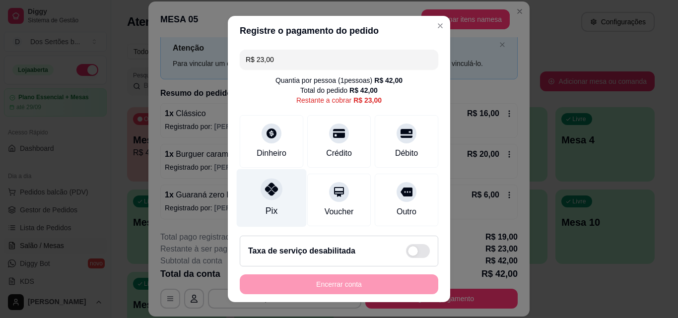
click at [279, 184] on div "Pix" at bounding box center [272, 198] width 70 height 58
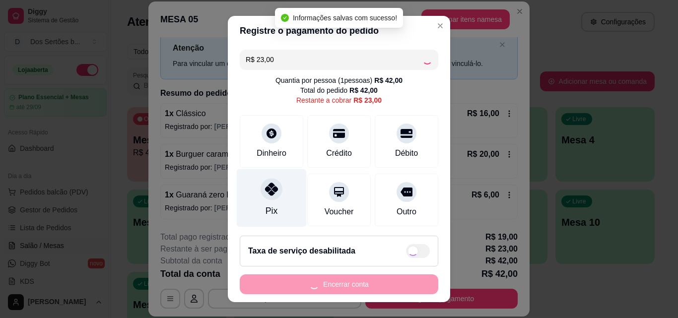
type input "R$ 0,00"
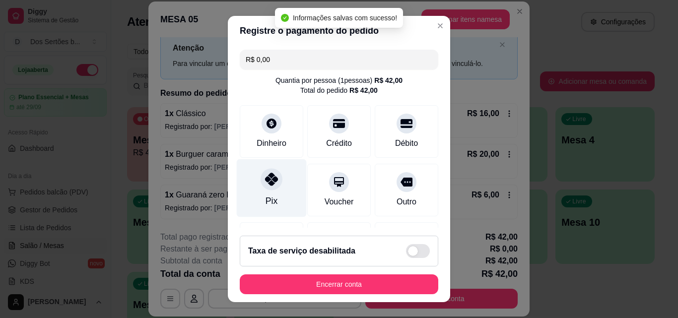
scroll to position [152, 0]
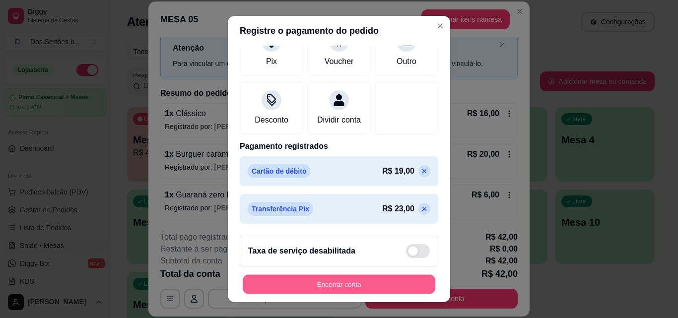
click at [285, 280] on button "Encerrar conta" at bounding box center [339, 284] width 193 height 19
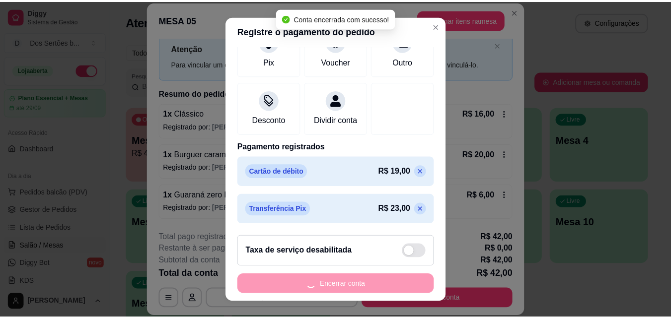
scroll to position [0, 0]
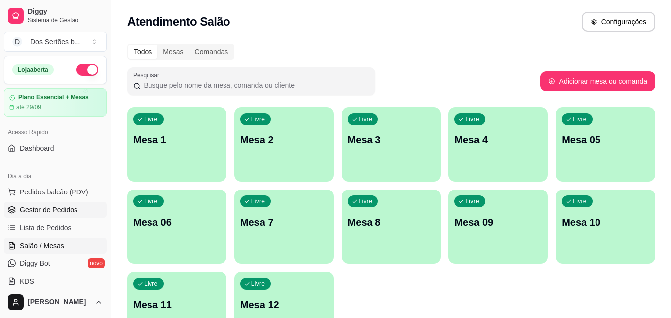
click at [64, 213] on span "Gestor de Pedidos" at bounding box center [49, 210] width 58 height 10
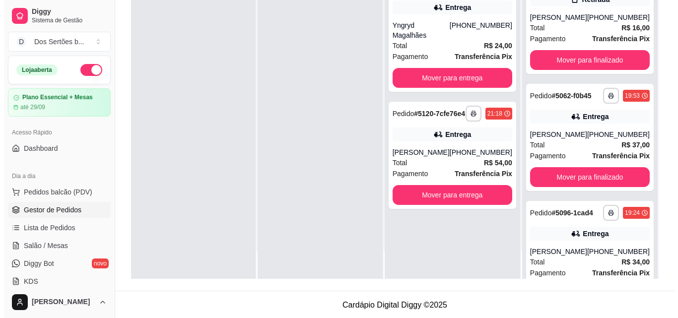
scroll to position [151, 0]
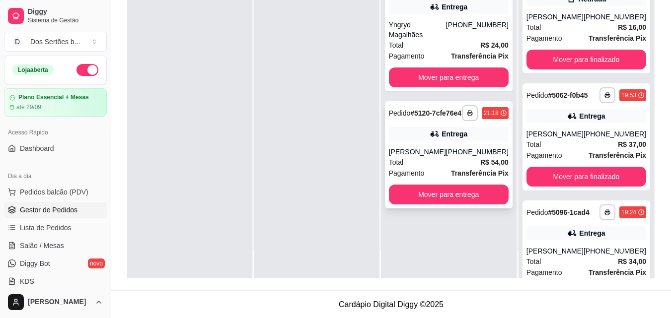
click at [428, 143] on div "**********" at bounding box center [449, 154] width 128 height 107
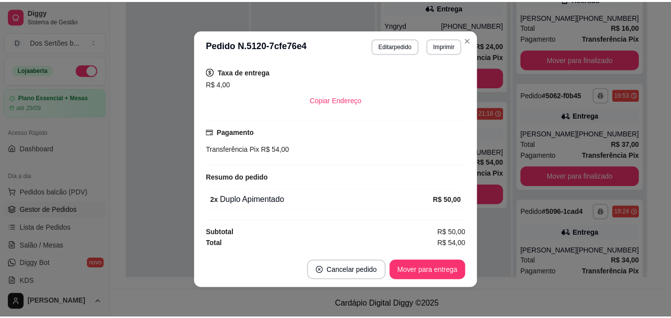
scroll to position [2, 0]
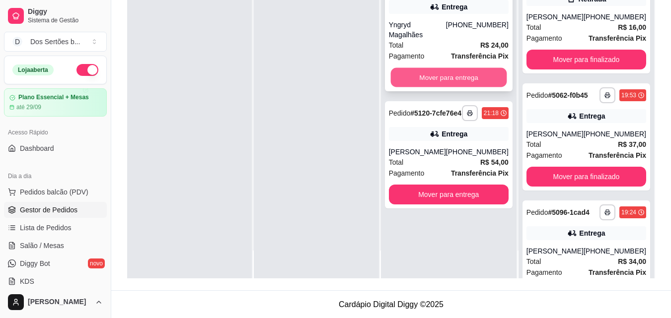
click at [445, 68] on button "Mover para entrega" at bounding box center [448, 77] width 116 height 19
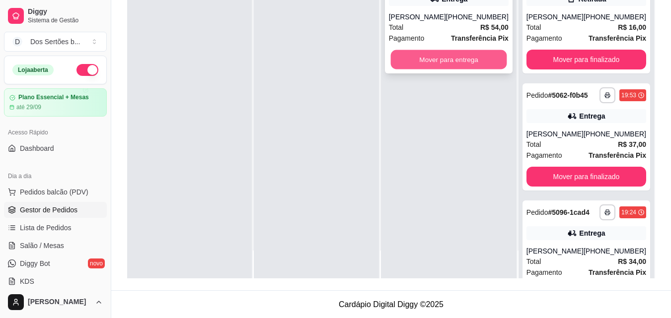
click at [454, 67] on button "Mover para entrega" at bounding box center [448, 59] width 116 height 19
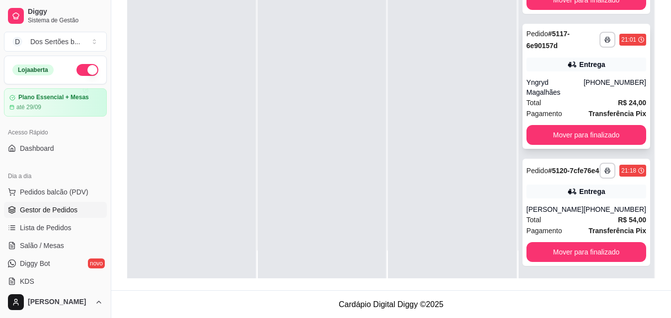
scroll to position [328, 0]
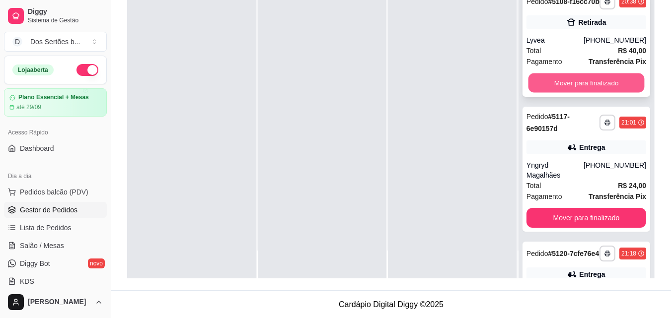
click at [600, 93] on button "Mover para finalizado" at bounding box center [586, 82] width 116 height 19
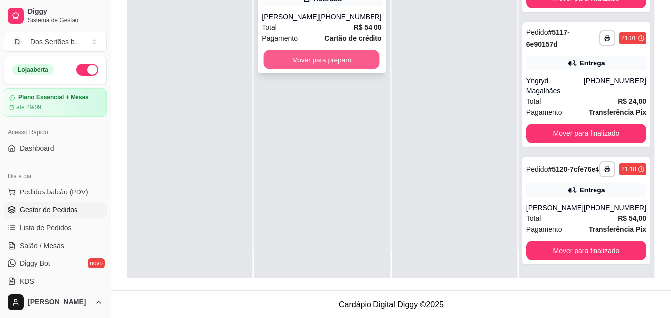
click at [302, 66] on button "Mover para preparo" at bounding box center [322, 59] width 116 height 19
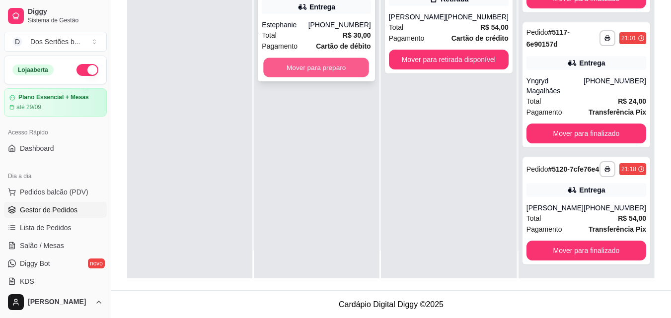
click at [302, 66] on button "Mover para preparo" at bounding box center [317, 67] width 106 height 19
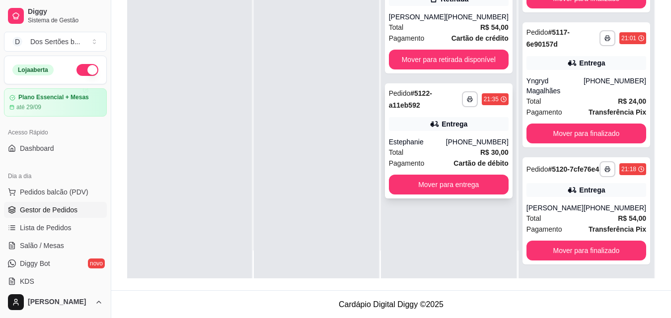
click at [467, 129] on div "Entrega" at bounding box center [454, 124] width 26 height 10
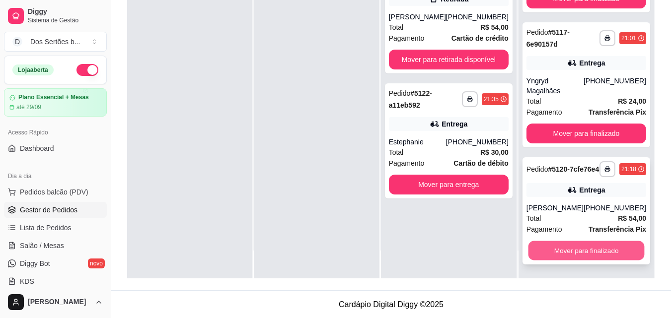
click at [556, 256] on button "Mover para finalizado" at bounding box center [586, 250] width 116 height 19
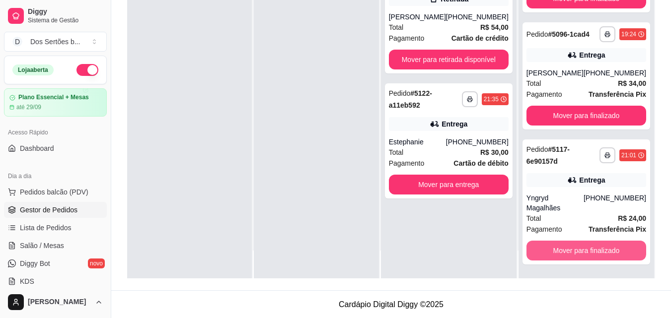
scroll to position [202, 0]
click at [576, 249] on button "Mover para finalizado" at bounding box center [586, 250] width 116 height 19
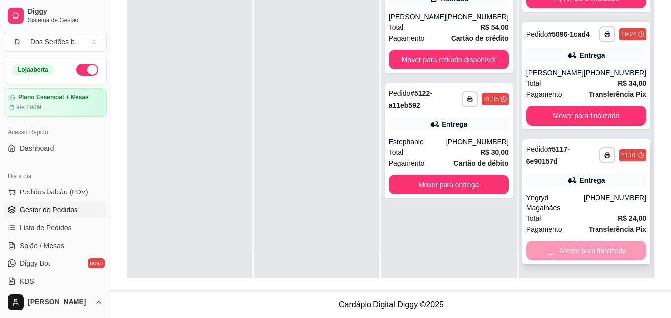
scroll to position [67, 0]
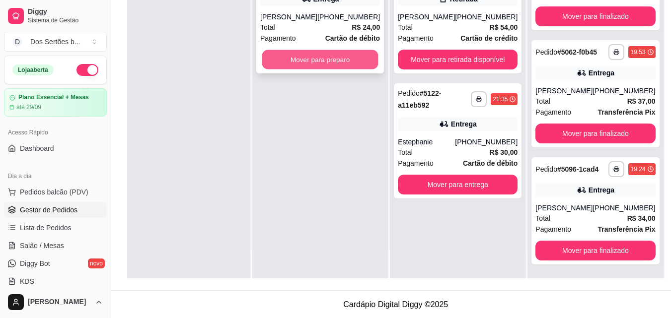
click at [297, 64] on button "Mover para preparo" at bounding box center [320, 59] width 116 height 19
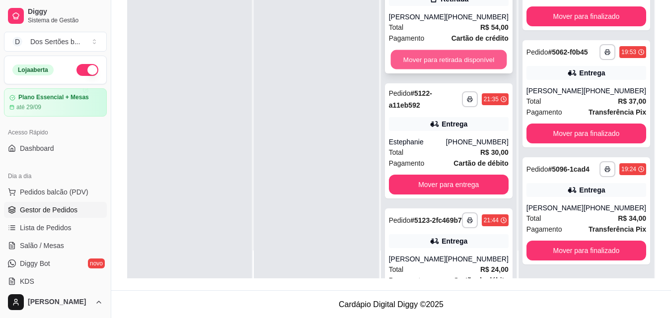
click at [424, 69] on button "Mover para retirada disponível" at bounding box center [448, 59] width 116 height 19
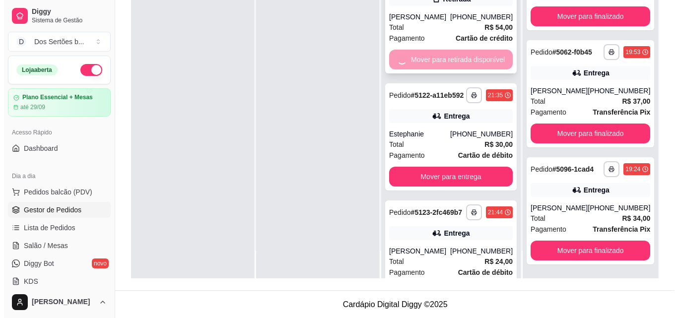
scroll to position [192, 0]
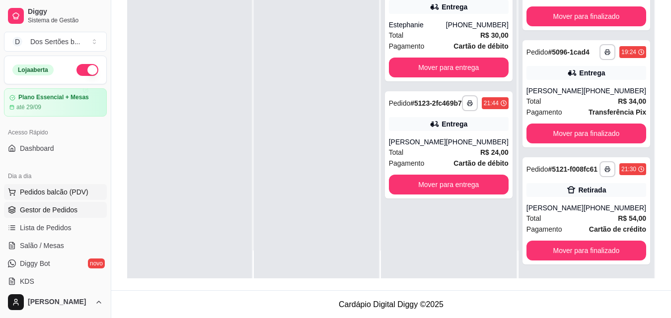
click at [46, 194] on span "Pedidos balcão (PDV)" at bounding box center [54, 192] width 68 height 10
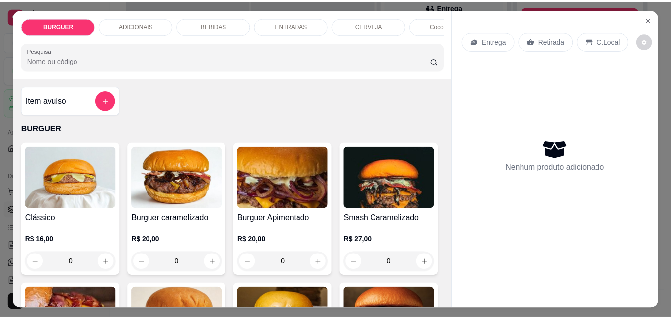
scroll to position [101, 0]
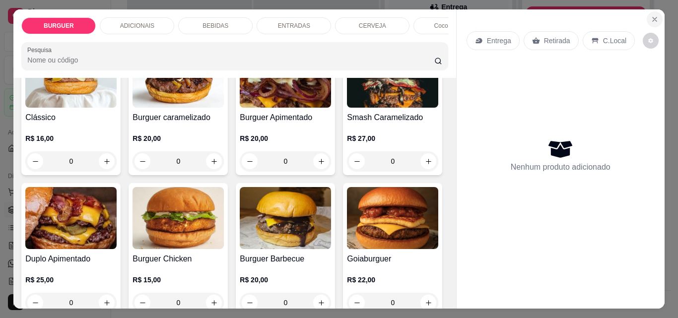
click at [653, 15] on icon "Close" at bounding box center [655, 19] width 8 height 8
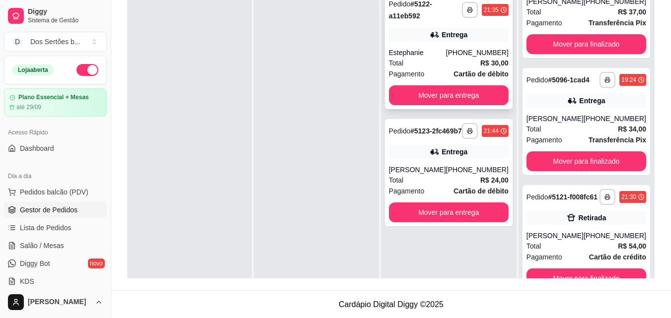
click at [462, 39] on div "Entrega" at bounding box center [454, 35] width 26 height 10
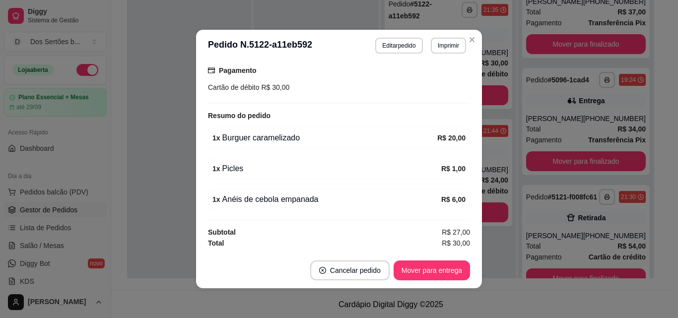
scroll to position [2, 0]
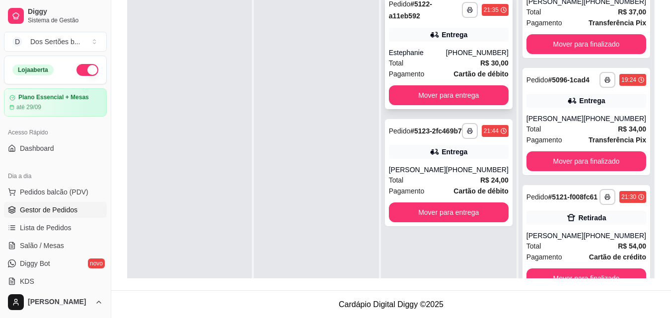
click at [456, 42] on div "**********" at bounding box center [449, 51] width 128 height 115
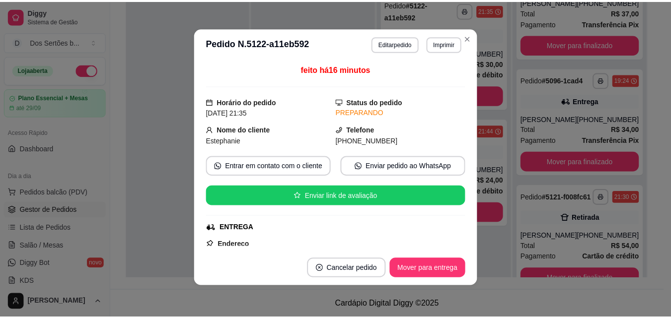
scroll to position [96, 0]
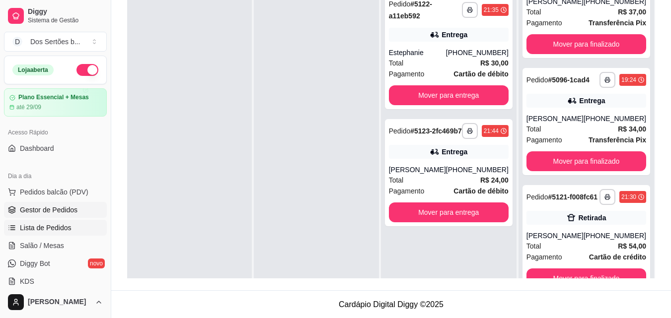
click at [59, 232] on span "Lista de Pedidos" at bounding box center [46, 228] width 52 height 10
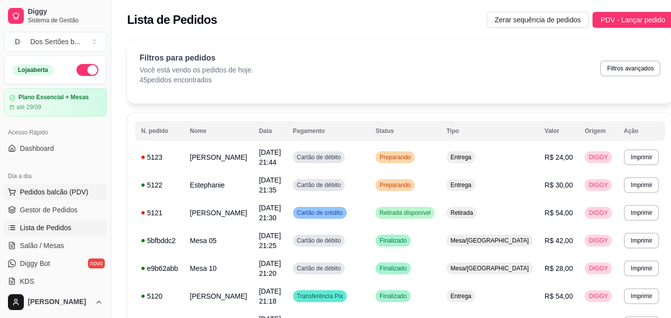
click at [56, 189] on span "Pedidos balcão (PDV)" at bounding box center [54, 192] width 68 height 10
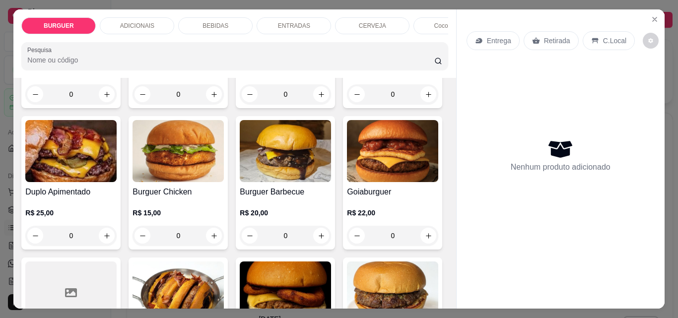
scroll to position [272, 0]
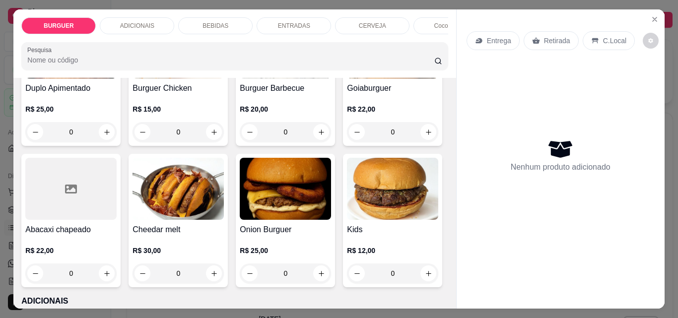
type input "1"
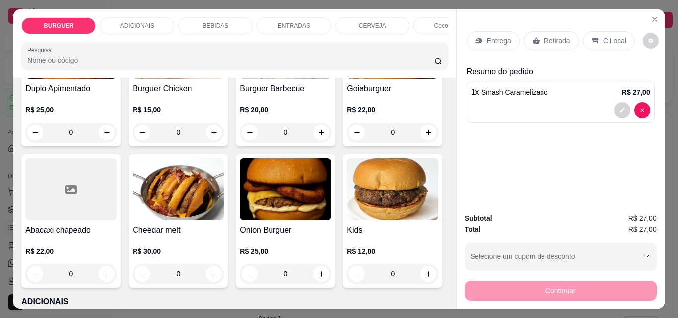
click at [219, 22] on p "BEBIDAS" at bounding box center [216, 26] width 26 height 8
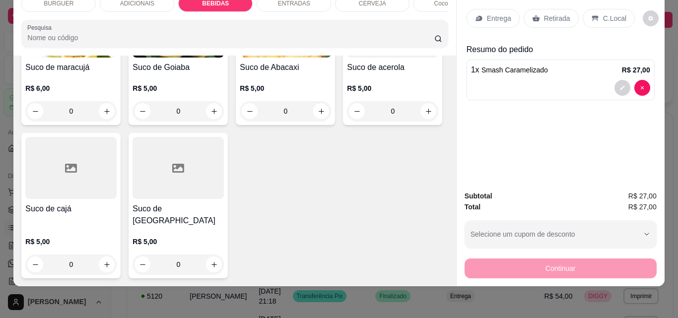
scroll to position [2443, 0]
type input "1"
click at [549, 13] on p "Retirada" at bounding box center [557, 18] width 26 height 10
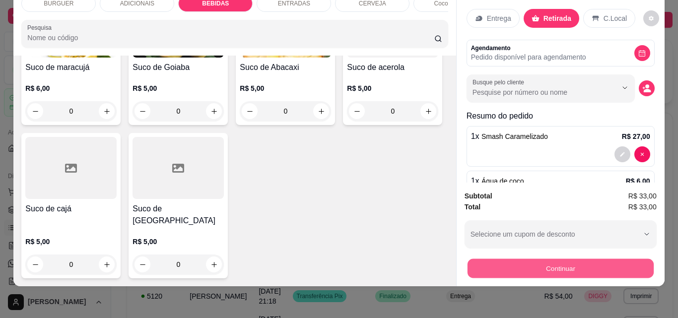
click at [533, 259] on button "Continuar" at bounding box center [560, 268] width 186 height 19
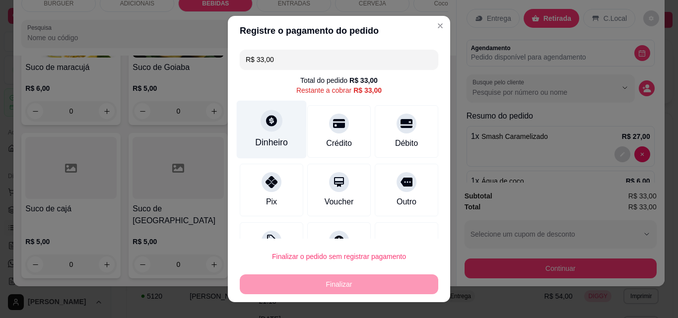
click at [269, 127] on icon at bounding box center [271, 120] width 13 height 13
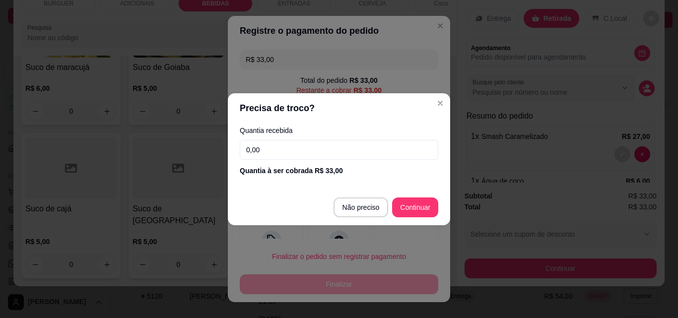
click at [282, 149] on input "0,00" at bounding box center [339, 150] width 199 height 20
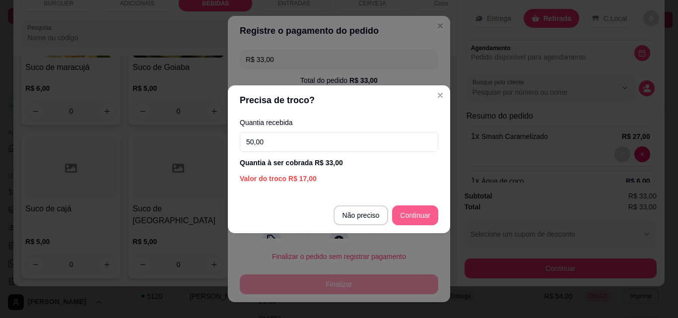
type input "50,00"
type input "R$ 0,00"
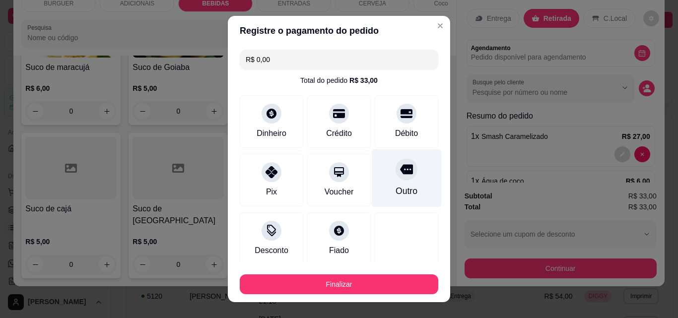
scroll to position [58, 0]
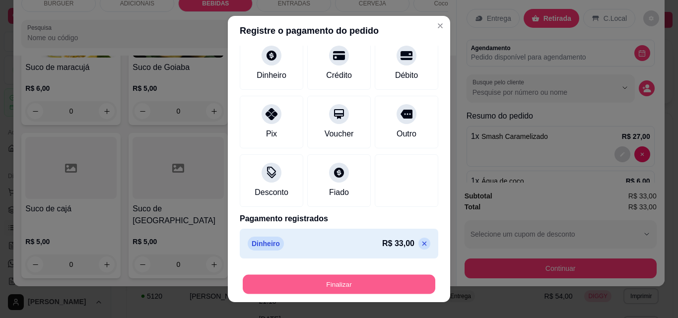
click at [375, 276] on button "Finalizar" at bounding box center [339, 284] width 193 height 19
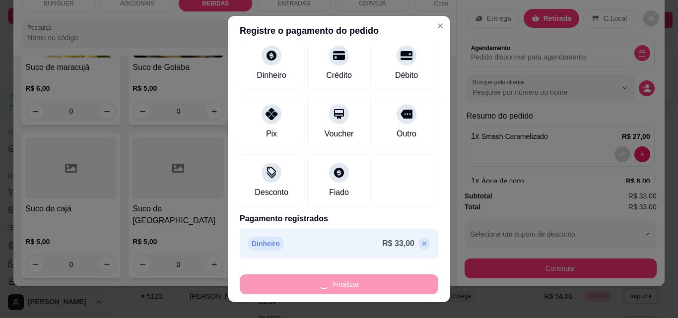
type input "0"
type input "-R$ 33,00"
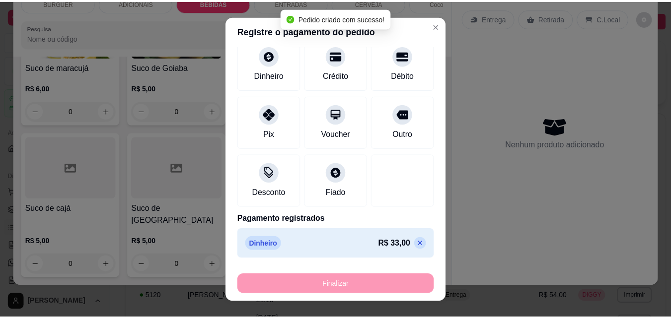
scroll to position [2442, 0]
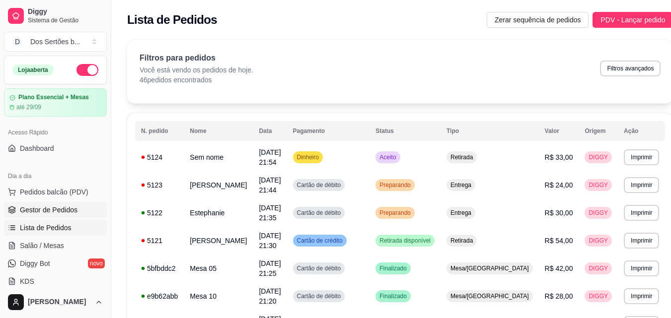
click at [50, 205] on span "Gestor de Pedidos" at bounding box center [49, 210] width 58 height 10
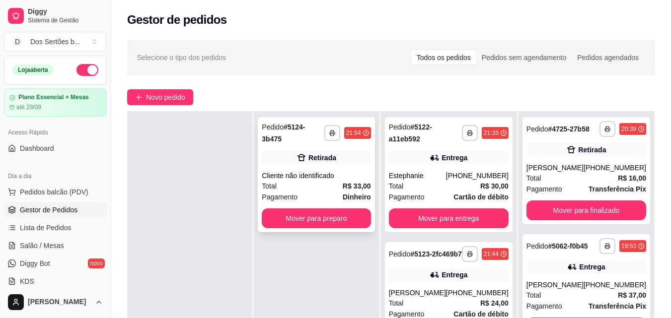
scroll to position [80, 0]
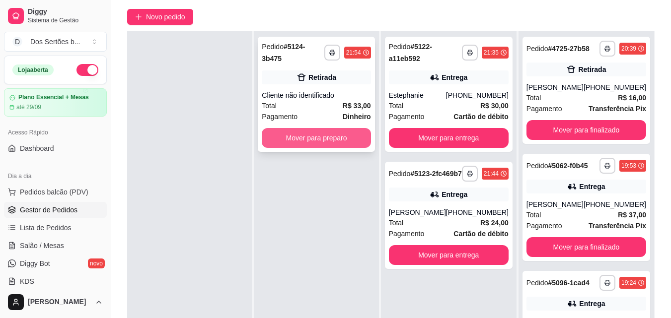
click at [307, 128] on button "Mover para preparo" at bounding box center [316, 138] width 109 height 20
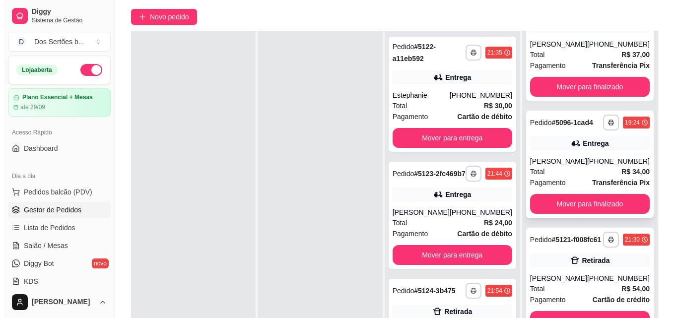
scroll to position [151, 0]
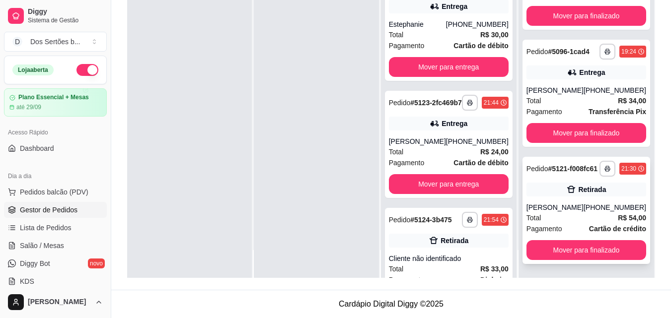
click at [558, 209] on div "[PERSON_NAME]" at bounding box center [554, 208] width 57 height 10
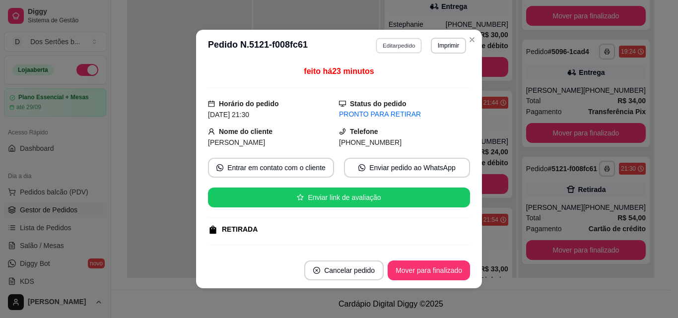
click at [385, 46] on button "Editar pedido" at bounding box center [399, 45] width 46 height 15
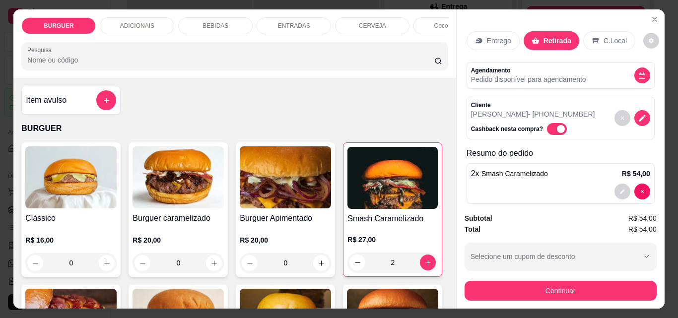
click at [225, 19] on div "BEBIDAS" at bounding box center [215, 25] width 74 height 17
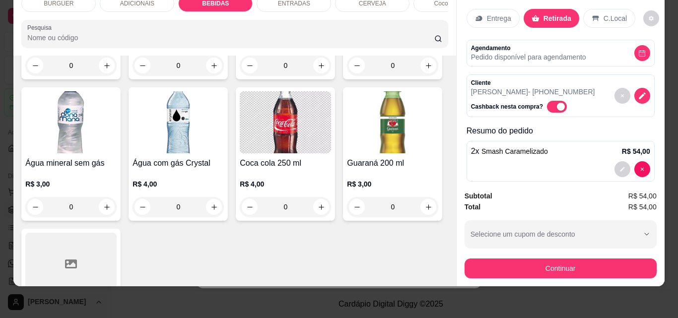
scroll to position [1258, 0]
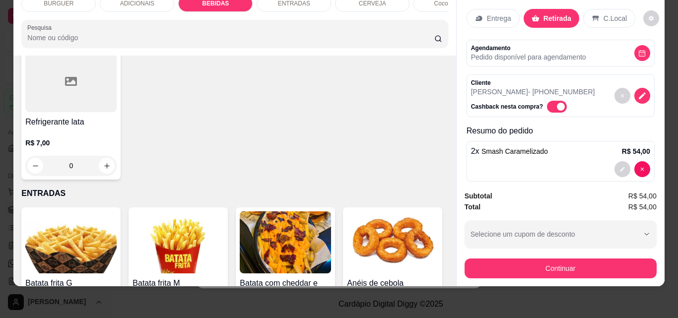
type input "1"
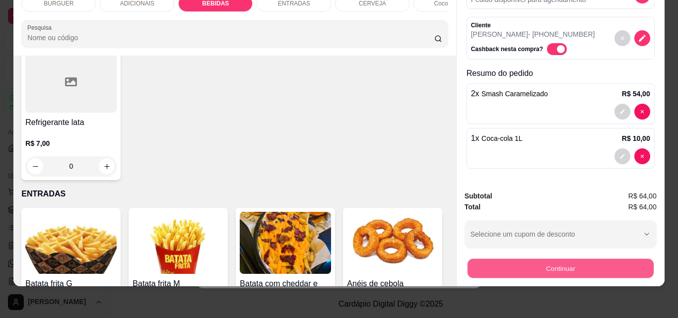
click at [545, 259] on button "Continuar" at bounding box center [560, 268] width 186 height 19
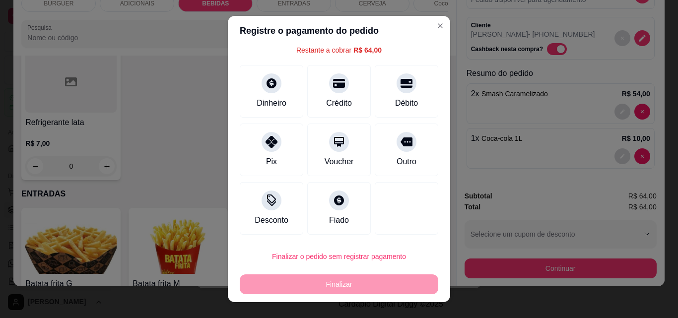
scroll to position [16, 0]
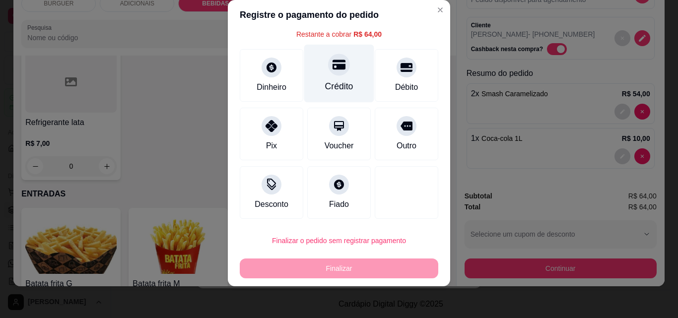
click at [325, 84] on div "Crédito" at bounding box center [339, 86] width 28 height 13
type input "R$ 0,00"
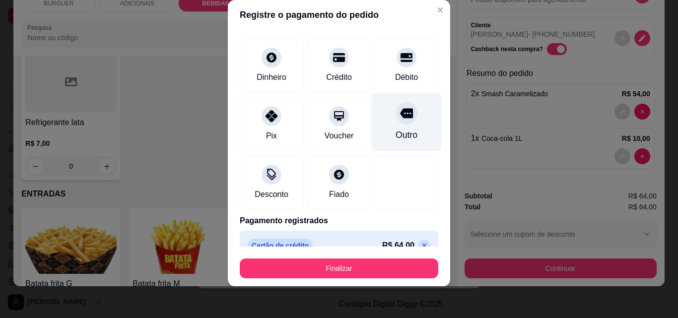
scroll to position [58, 0]
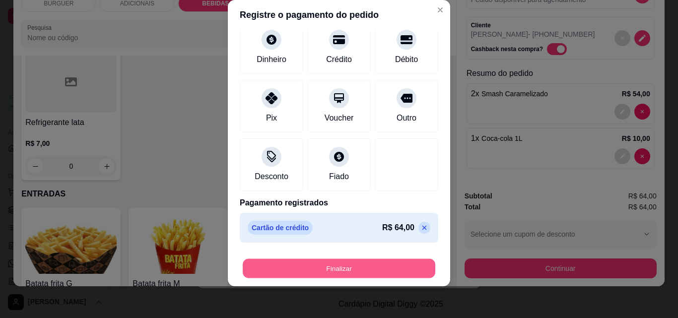
click at [365, 268] on button "Finalizar" at bounding box center [339, 268] width 193 height 19
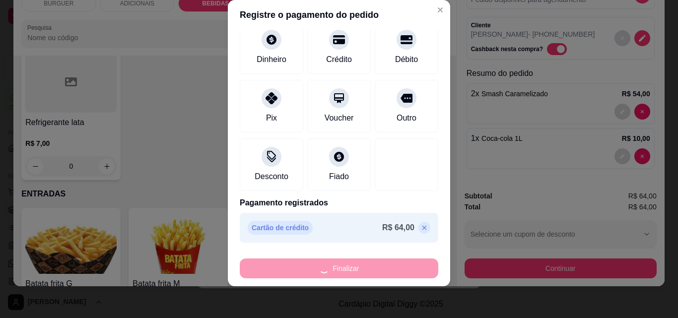
type input "0"
type input "-R$ 64,00"
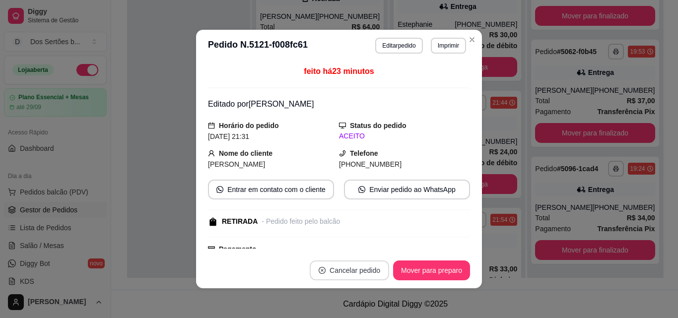
scroll to position [67, 0]
click at [424, 266] on button "Mover para preparo" at bounding box center [431, 271] width 77 height 20
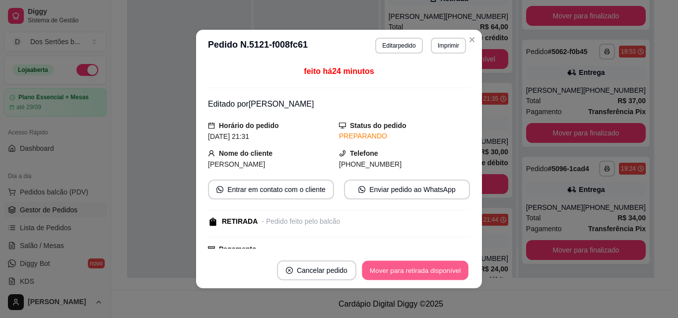
click at [423, 266] on button "Mover para retirada disponível" at bounding box center [415, 270] width 106 height 19
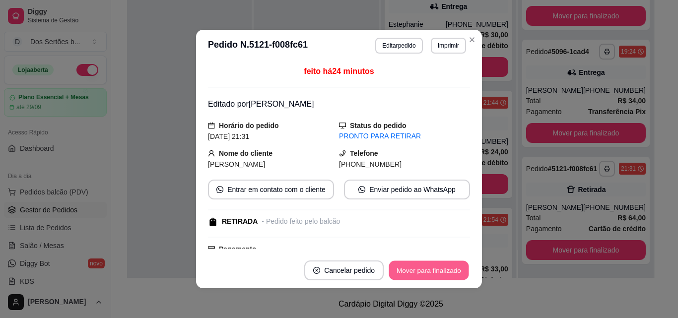
click at [423, 266] on button "Mover para finalizado" at bounding box center [429, 270] width 80 height 19
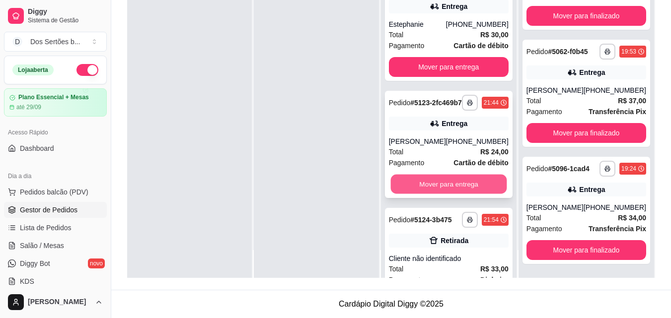
click at [451, 185] on button "Mover para entrega" at bounding box center [448, 184] width 116 height 19
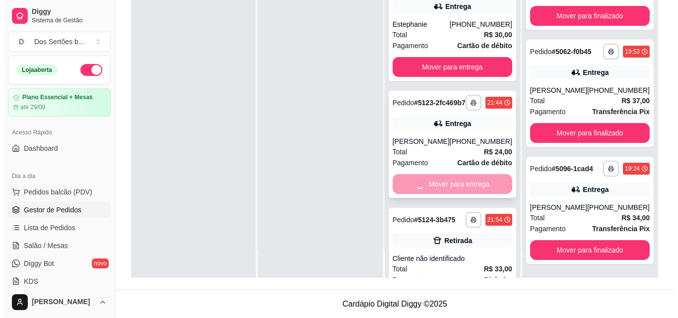
scroll to position [192, 0]
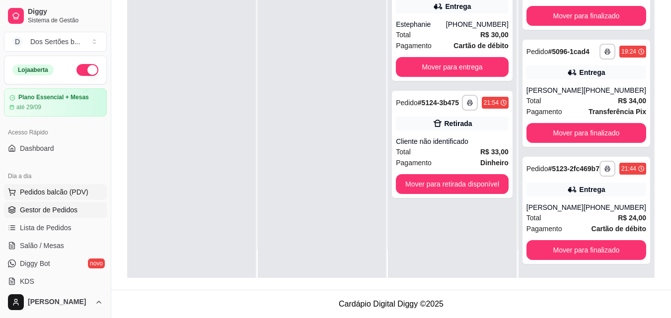
click at [62, 185] on button "Pedidos balcão (PDV)" at bounding box center [55, 192] width 103 height 16
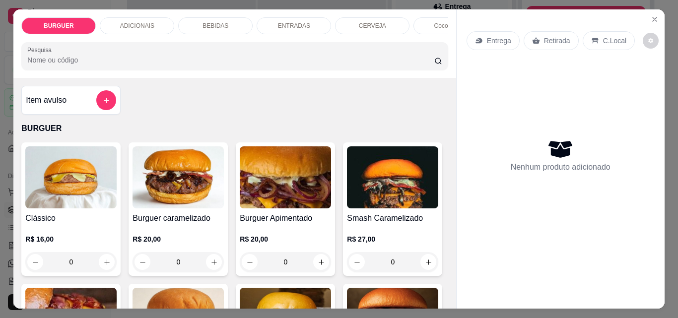
scroll to position [142, 0]
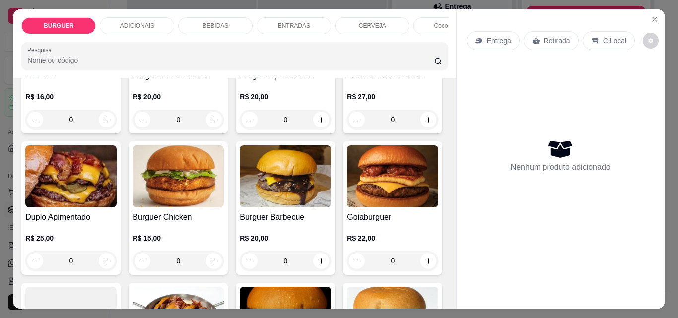
click at [220, 17] on div "BEBIDAS" at bounding box center [215, 25] width 74 height 17
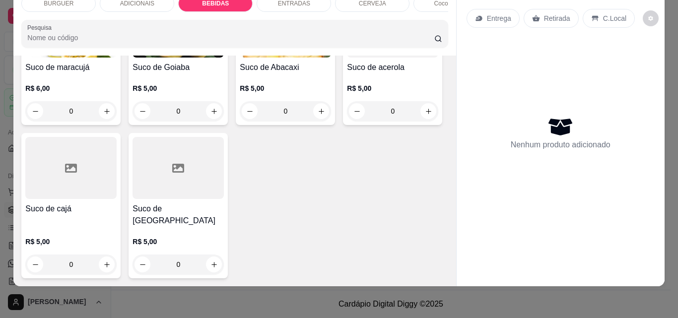
scroll to position [2544, 0]
type input "1"
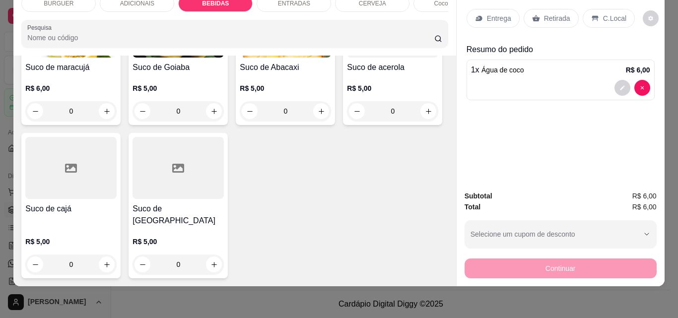
scroll to position [2544, 0]
click at [547, 13] on p "Retirada" at bounding box center [557, 18] width 26 height 10
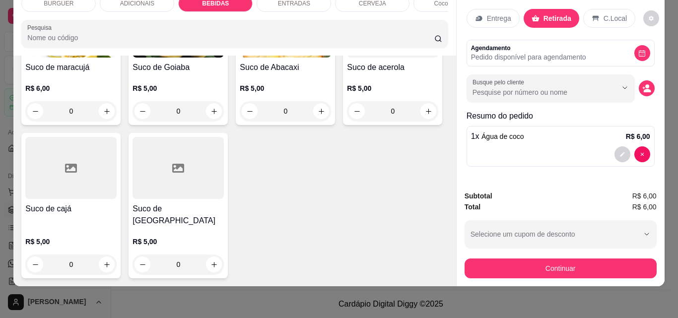
click at [592, 16] on icon at bounding box center [595, 18] width 6 height 5
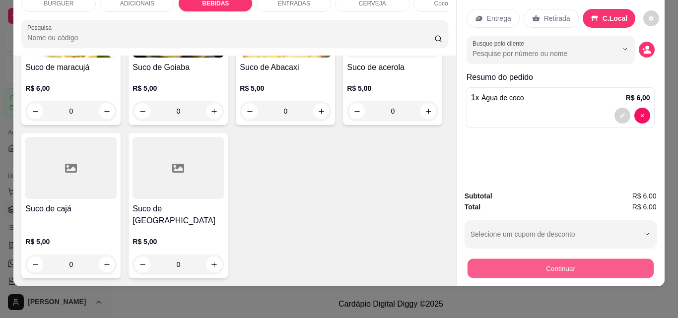
click at [546, 259] on button "Continuar" at bounding box center [560, 268] width 186 height 19
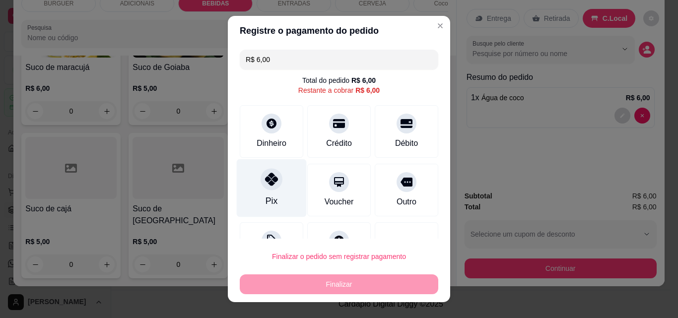
click at [277, 174] on div "Pix" at bounding box center [272, 188] width 70 height 58
type input "R$ 0,00"
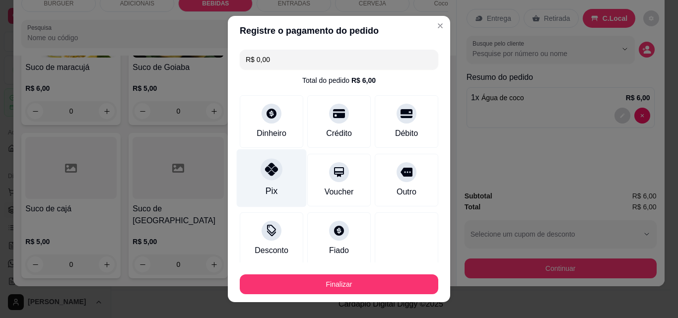
scroll to position [58, 0]
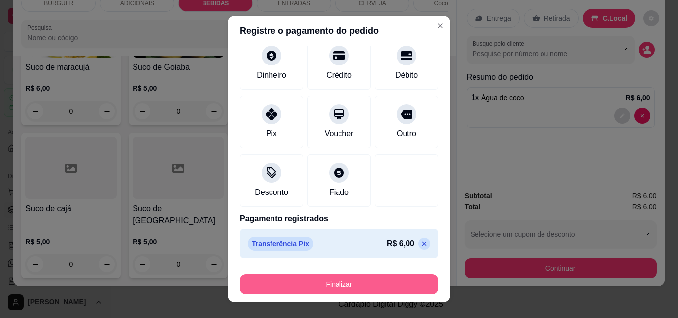
click at [344, 279] on button "Finalizar" at bounding box center [339, 284] width 199 height 20
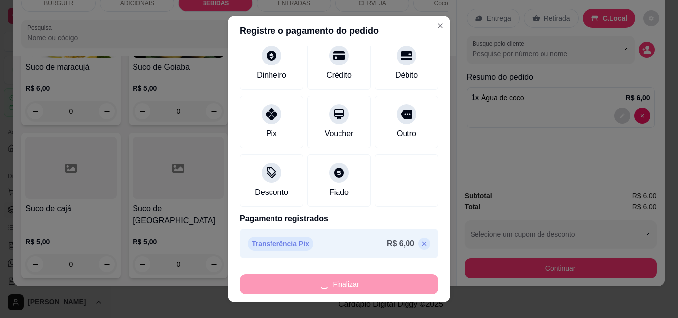
type input "0"
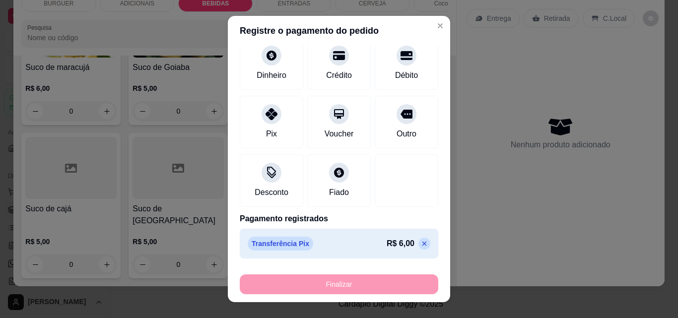
type input "-R$ 6,00"
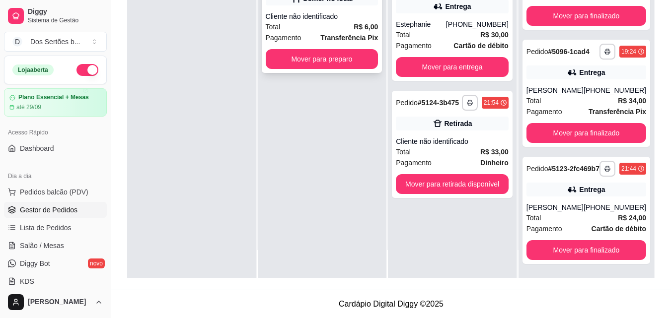
click at [339, 7] on div "**********" at bounding box center [322, 19] width 121 height 107
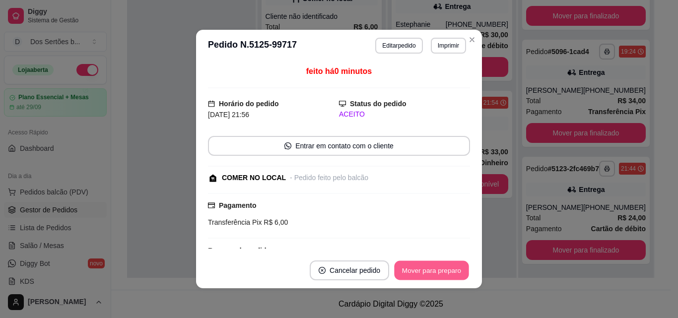
click at [421, 273] on button "Mover para preparo" at bounding box center [431, 270] width 74 height 19
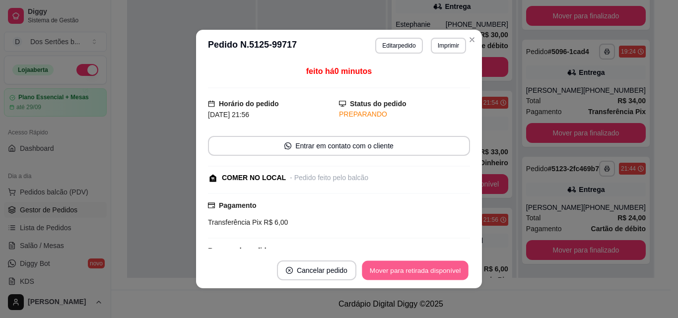
click at [434, 268] on button "Mover para retirada disponível" at bounding box center [415, 270] width 106 height 19
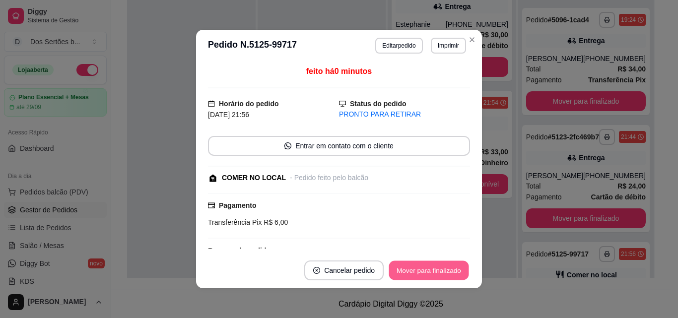
click at [434, 268] on button "Mover para finalizado" at bounding box center [429, 270] width 80 height 19
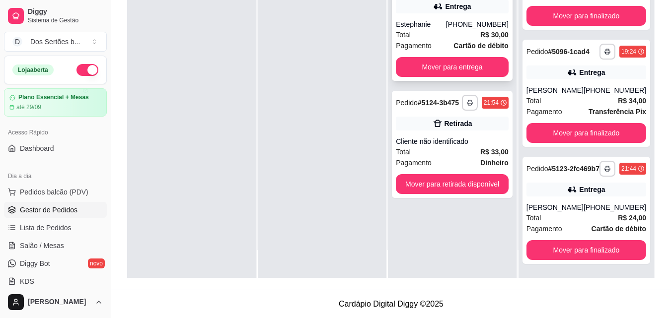
click at [485, 36] on strong "R$ 30,00" at bounding box center [494, 35] width 28 height 8
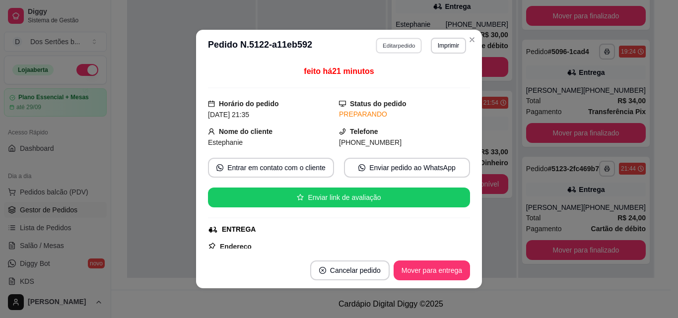
click at [397, 47] on button "Editar pedido" at bounding box center [399, 45] width 46 height 15
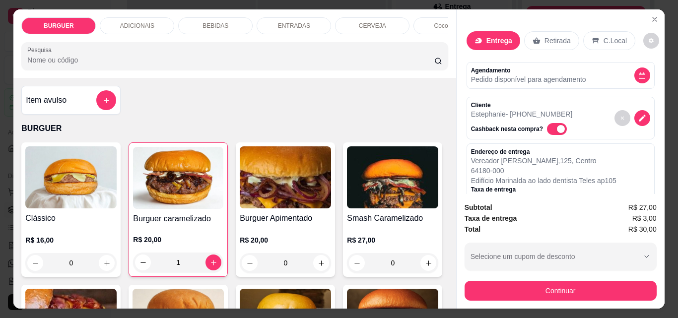
click at [546, 36] on p "Retirada" at bounding box center [558, 41] width 26 height 10
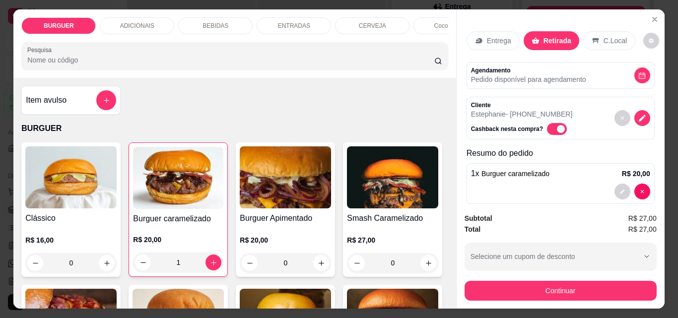
scroll to position [102, 0]
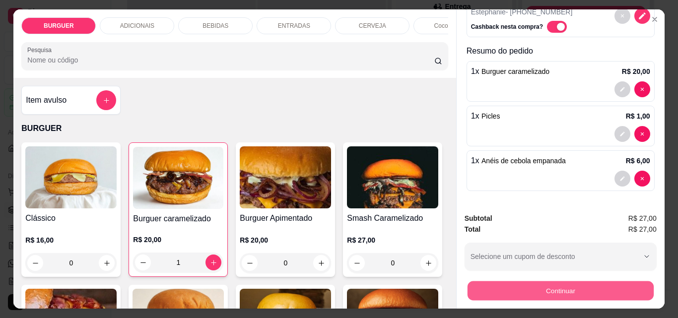
click at [518, 293] on button "Continuar" at bounding box center [560, 290] width 186 height 19
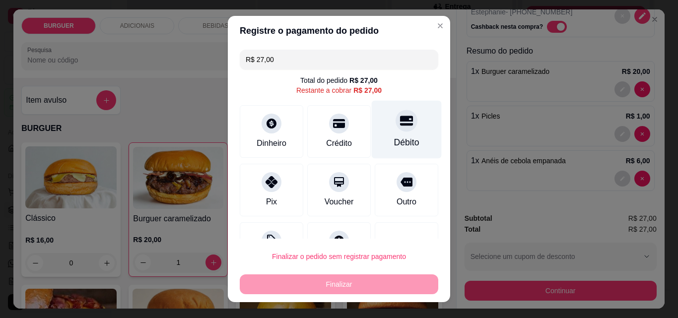
click at [372, 107] on div "Débito" at bounding box center [407, 130] width 70 height 58
type input "R$ 0,00"
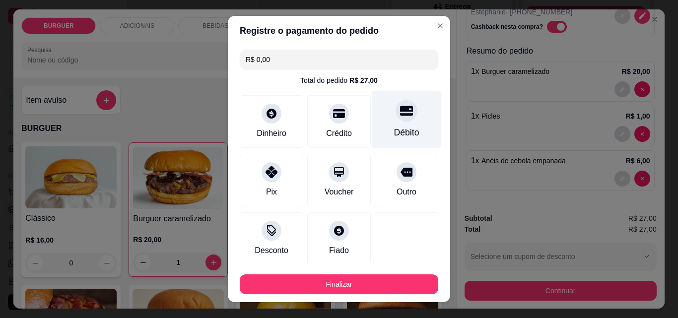
scroll to position [58, 0]
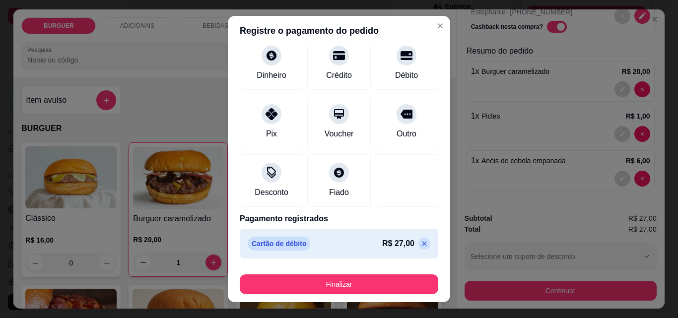
click at [356, 270] on footer "Finalizar" at bounding box center [339, 283] width 222 height 40
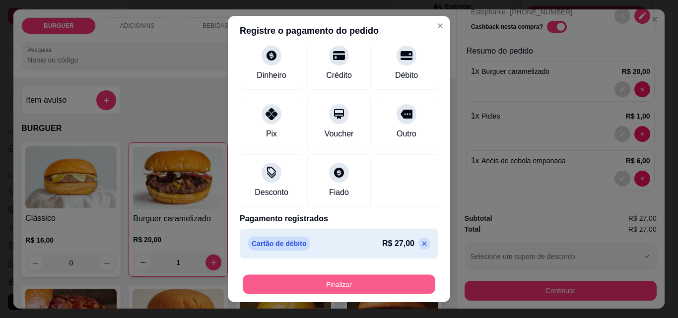
click at [360, 283] on button "Finalizar" at bounding box center [339, 284] width 193 height 19
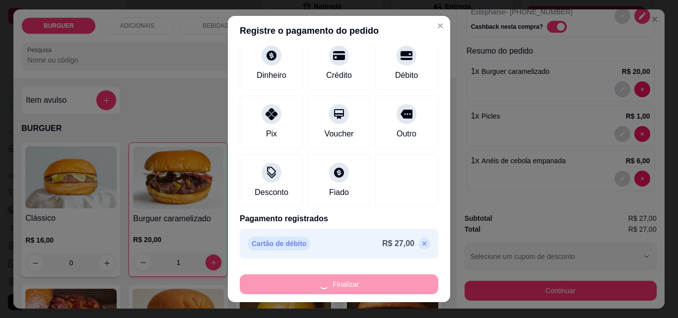
type input "0"
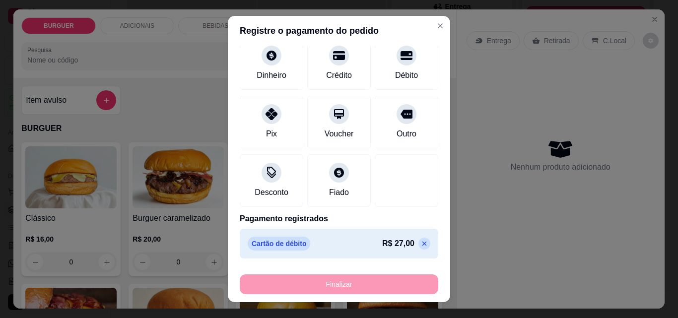
type input "-R$ 27,00"
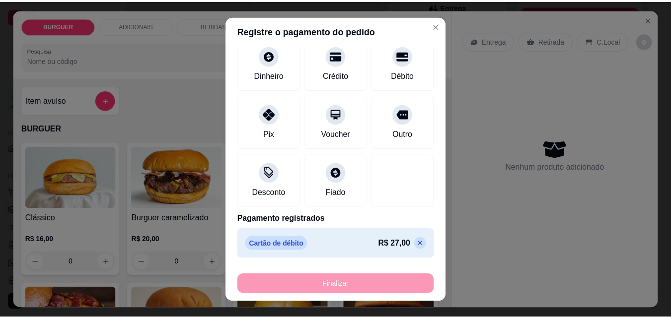
scroll to position [0, 0]
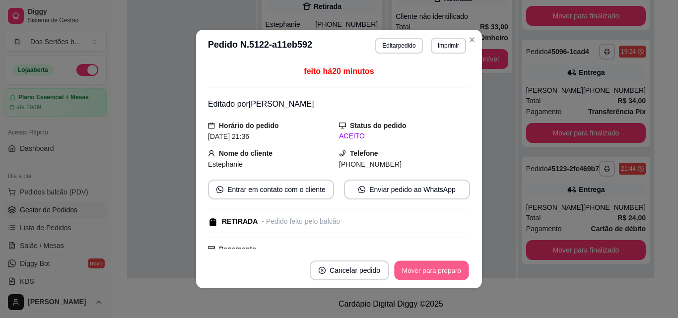
click at [419, 269] on button "Mover para preparo" at bounding box center [431, 270] width 74 height 19
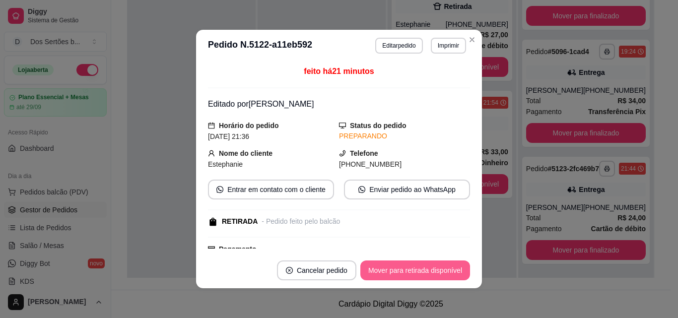
click at [434, 269] on button "Mover para retirada disponível" at bounding box center [415, 271] width 110 height 20
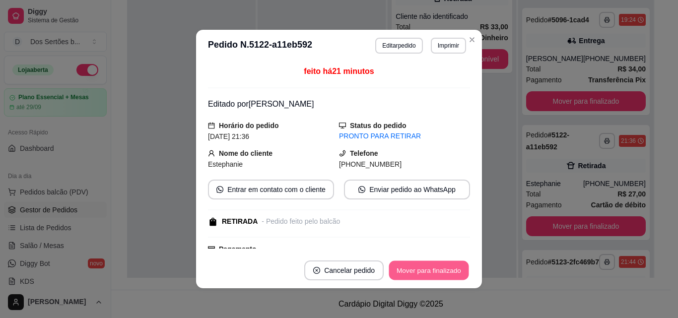
click at [445, 268] on button "Mover para finalizado" at bounding box center [429, 270] width 80 height 19
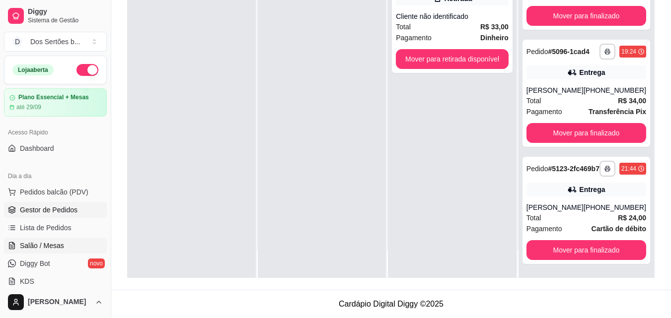
click at [75, 244] on link "Salão / Mesas" at bounding box center [55, 246] width 103 height 16
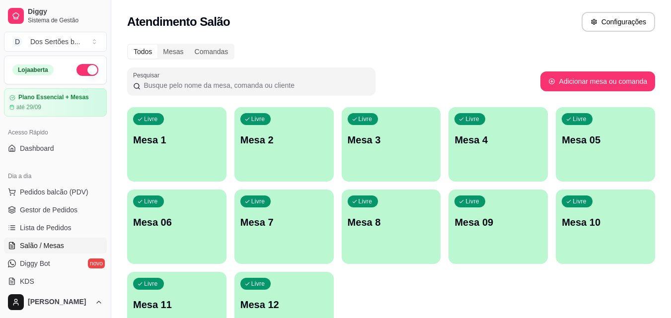
click at [569, 241] on div "Livre Mesa 10" at bounding box center [604, 221] width 99 height 63
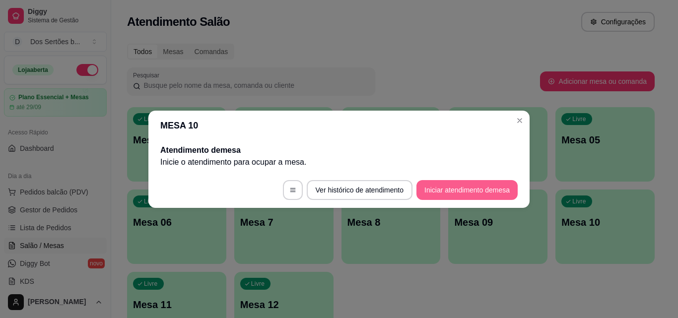
click at [440, 191] on button "Iniciar atendimento de mesa" at bounding box center [466, 190] width 101 height 20
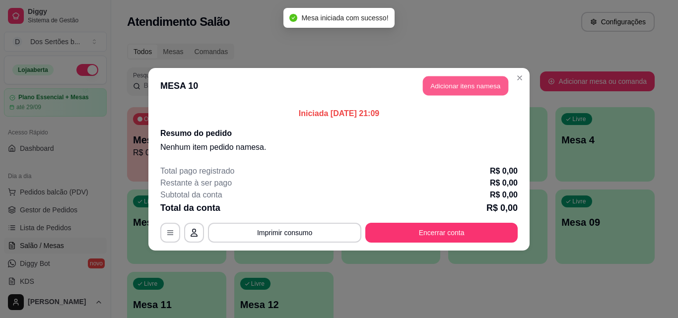
click at [469, 80] on button "Adicionar itens na mesa" at bounding box center [465, 85] width 85 height 19
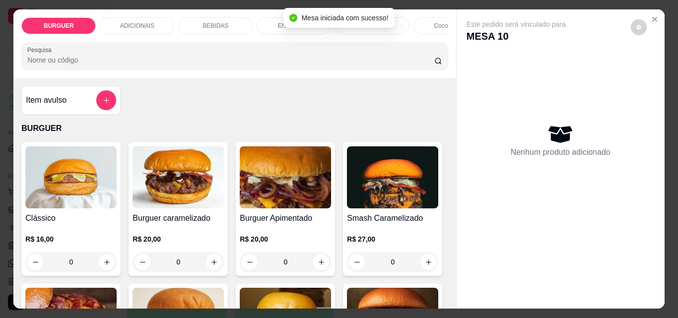
scroll to position [104, 0]
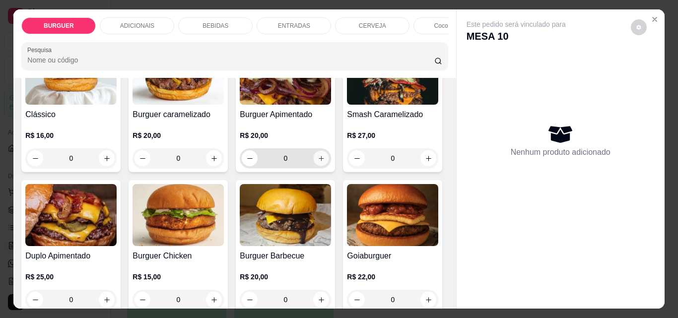
click at [322, 164] on button "increase-product-quantity" at bounding box center [321, 158] width 15 height 15
type input "1"
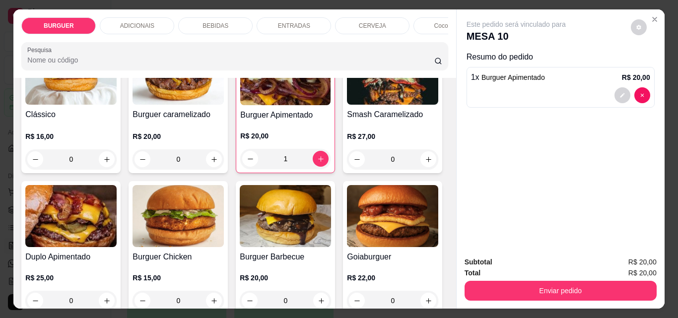
click at [201, 17] on div "BEBIDAS" at bounding box center [215, 25] width 74 height 17
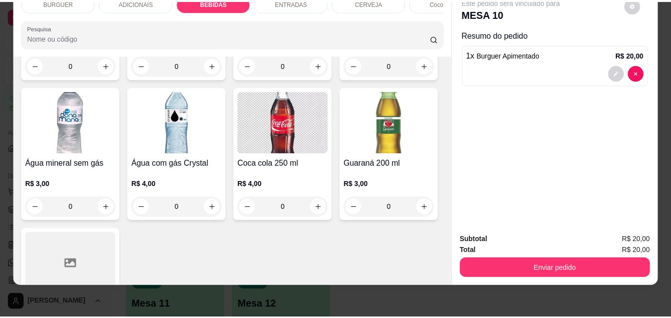
scroll to position [1273, 0]
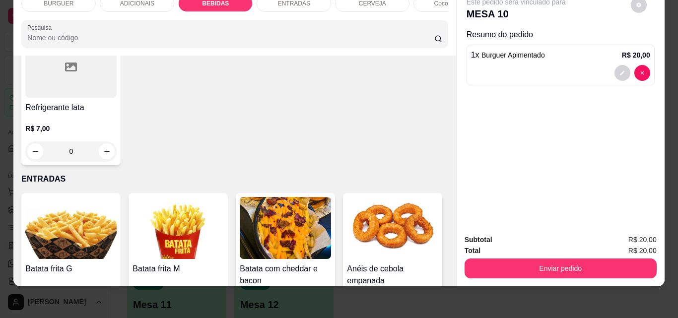
type input "1"
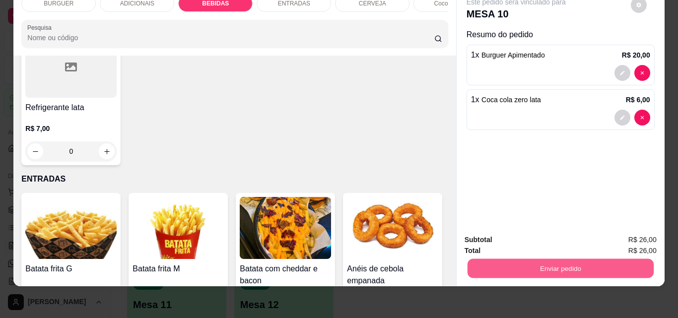
click at [525, 259] on button "Enviar pedido" at bounding box center [560, 268] width 186 height 19
click at [525, 236] on button "Não registrar e enviar pedido" at bounding box center [528, 236] width 100 height 18
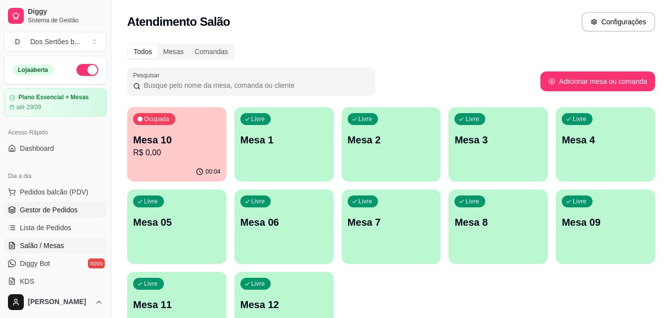
click at [51, 211] on span "Gestor de Pedidos" at bounding box center [49, 210] width 58 height 10
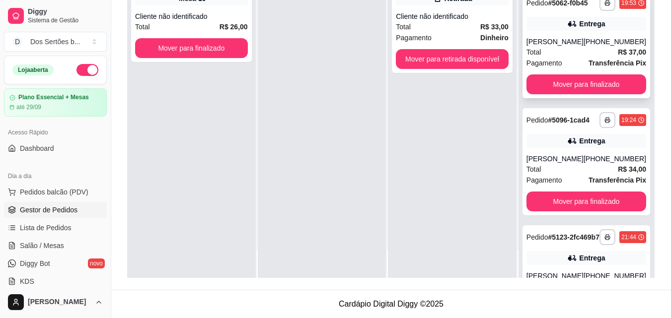
scroll to position [192, 0]
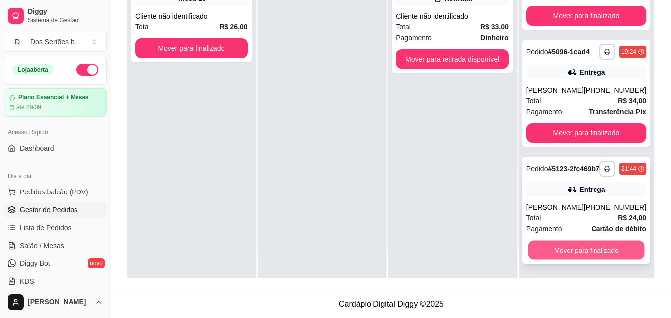
click at [570, 248] on button "Mover para finalizado" at bounding box center [586, 250] width 116 height 19
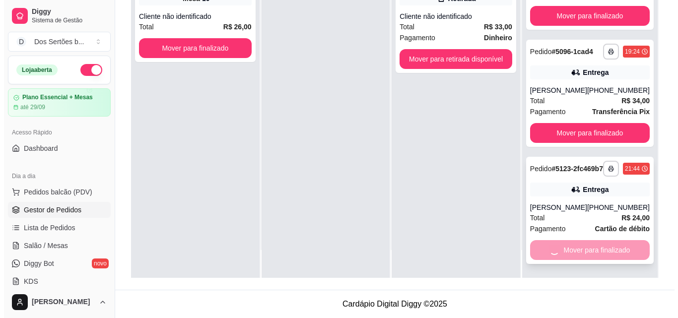
scroll to position [67, 0]
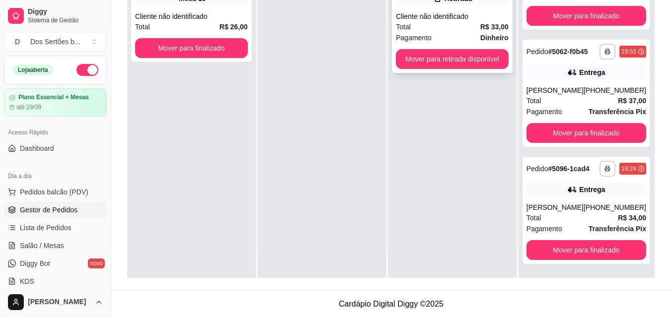
click at [440, 6] on div "**********" at bounding box center [452, 19] width 121 height 107
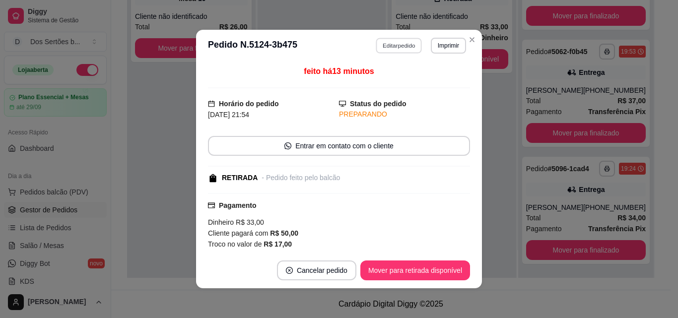
click at [396, 45] on button "Editar pedido" at bounding box center [399, 45] width 46 height 15
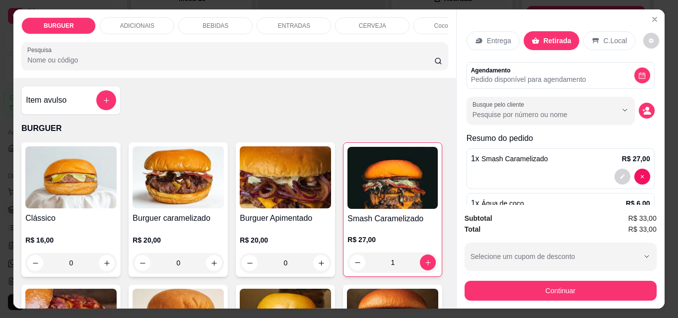
scroll to position [57, 0]
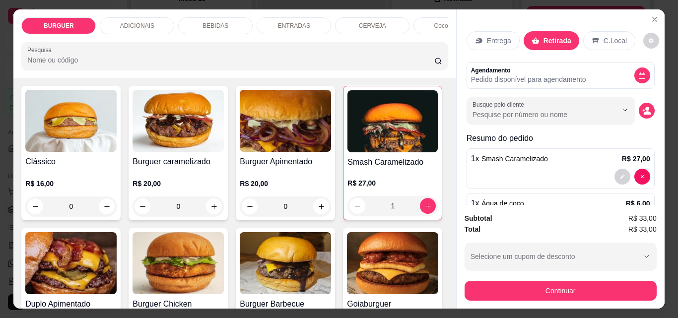
click at [195, 18] on div "BEBIDAS" at bounding box center [215, 25] width 74 height 17
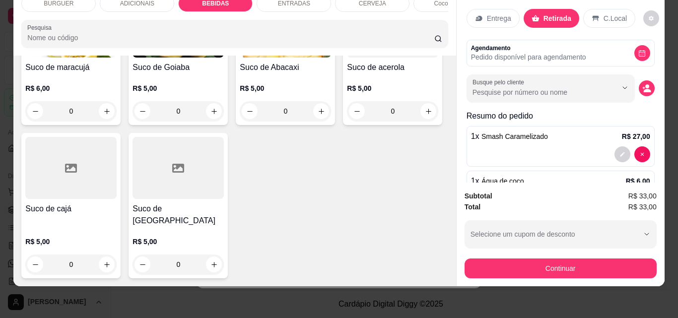
scroll to position [2536, 0]
type input "2"
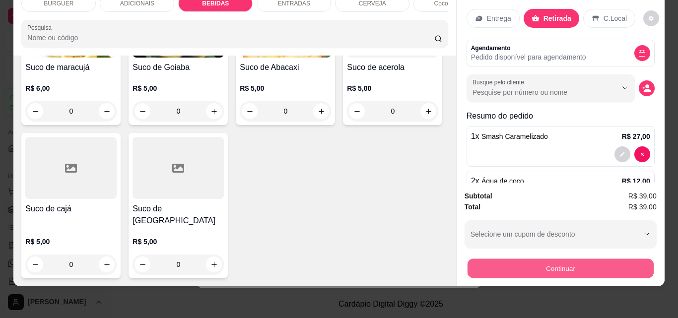
click at [493, 261] on button "Continuar" at bounding box center [560, 268] width 186 height 19
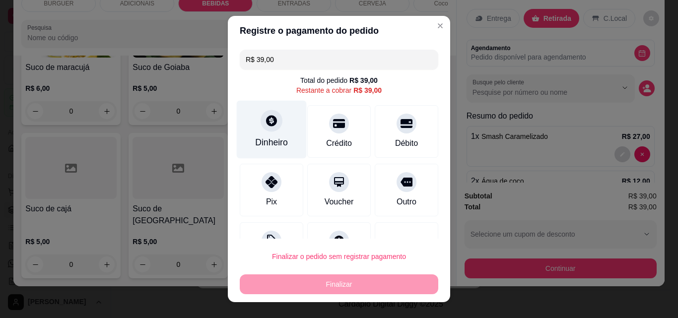
click at [259, 144] on div "Dinheiro" at bounding box center [271, 142] width 33 height 13
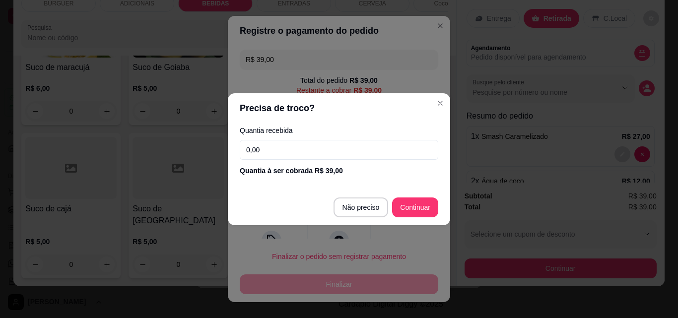
click at [269, 146] on input "0,00" at bounding box center [339, 150] width 199 height 20
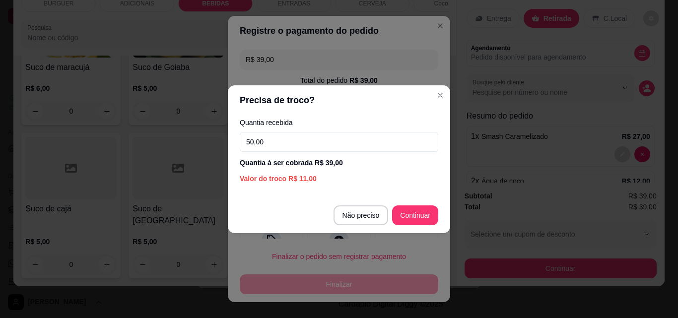
type input "50,00"
drag, startPoint x: 409, startPoint y: 204, endPoint x: 409, endPoint y: 214, distance: 10.9
click at [409, 214] on footer "Não preciso Continuar" at bounding box center [339, 216] width 222 height 36
type input "R$ 0,00"
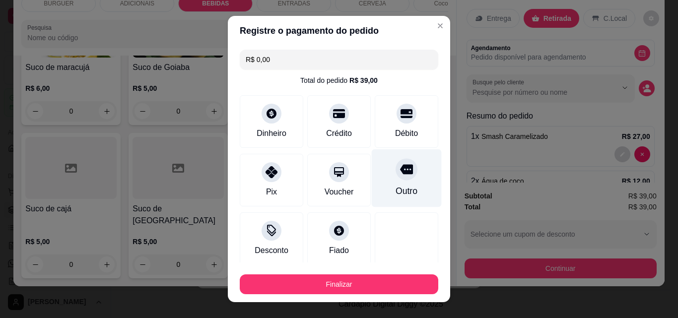
scroll to position [58, 0]
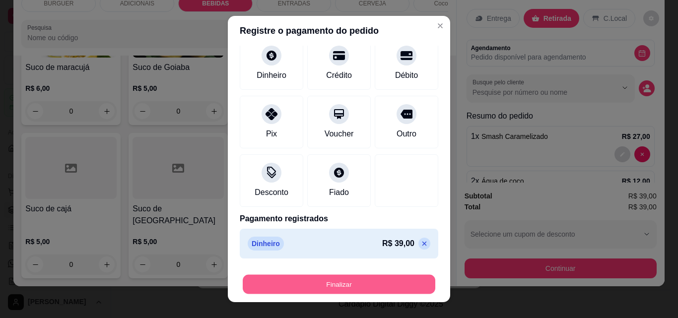
click at [397, 276] on button "Finalizar" at bounding box center [339, 284] width 193 height 19
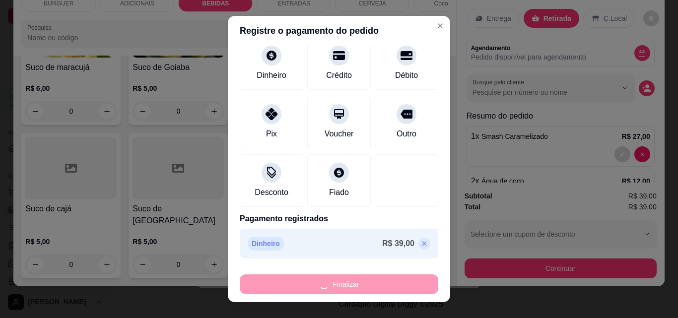
type input "0"
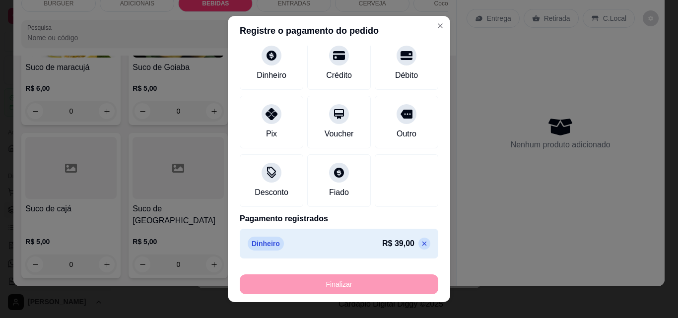
type input "-R$ 39,00"
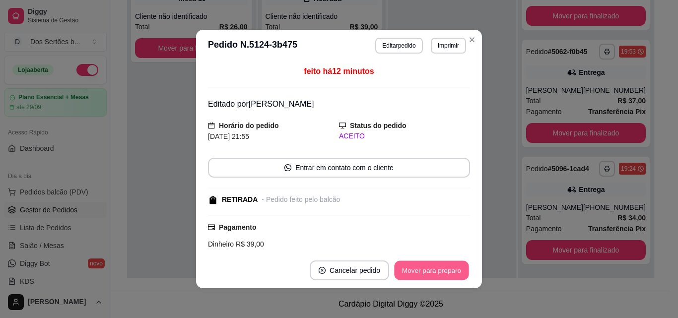
click at [420, 268] on button "Mover para preparo" at bounding box center [431, 270] width 74 height 19
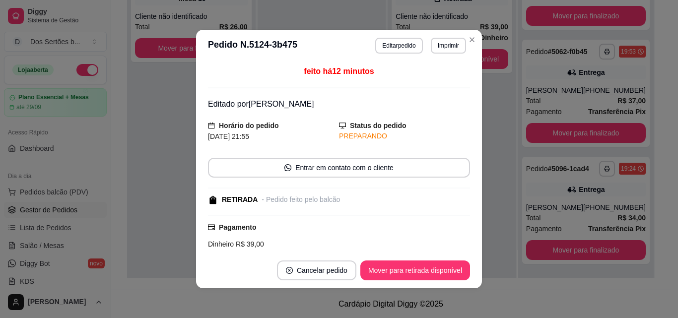
click at [438, 259] on footer "Cancelar pedido Mover para retirada disponível" at bounding box center [339, 271] width 286 height 36
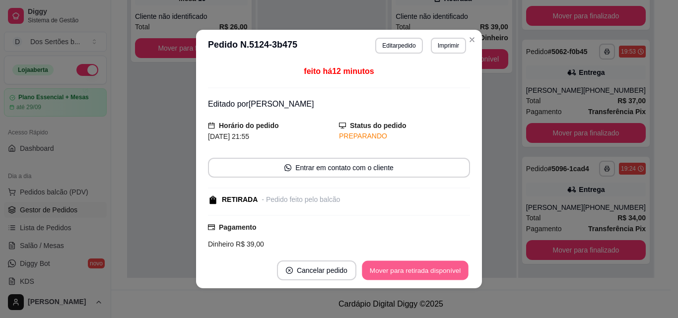
click at [442, 270] on button "Mover para retirada disponível" at bounding box center [415, 270] width 106 height 19
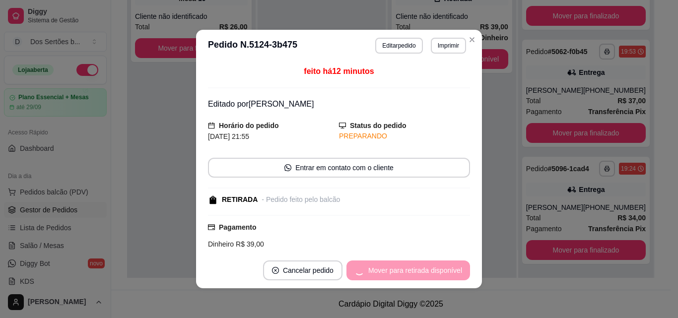
scroll to position [192, 0]
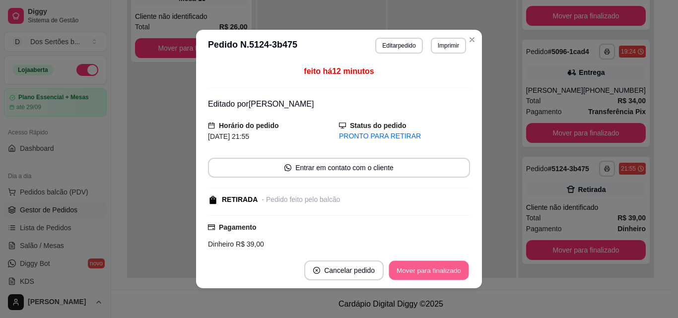
click at [447, 268] on button "Mover para finalizado" at bounding box center [429, 270] width 80 height 19
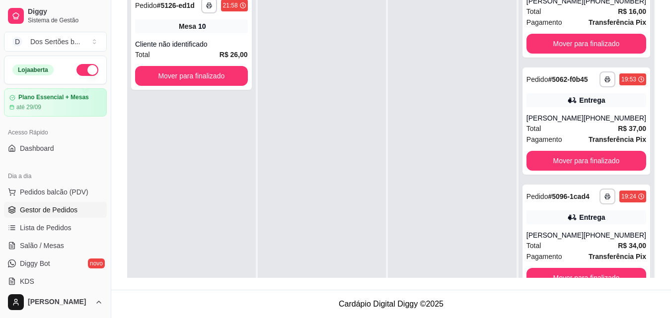
scroll to position [0, 0]
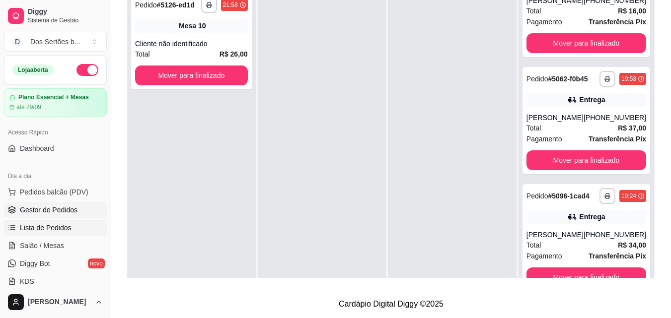
click at [59, 230] on span "Lista de Pedidos" at bounding box center [46, 228] width 52 height 10
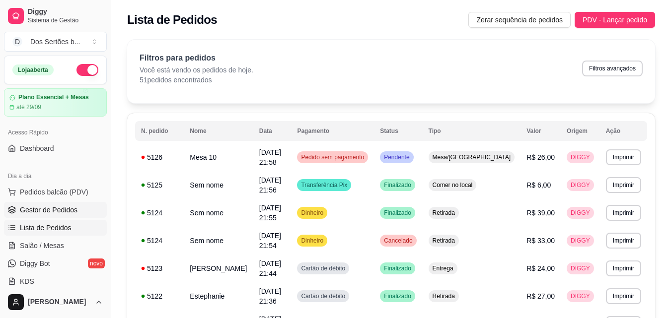
click at [31, 206] on span "Gestor de Pedidos" at bounding box center [49, 210] width 58 height 10
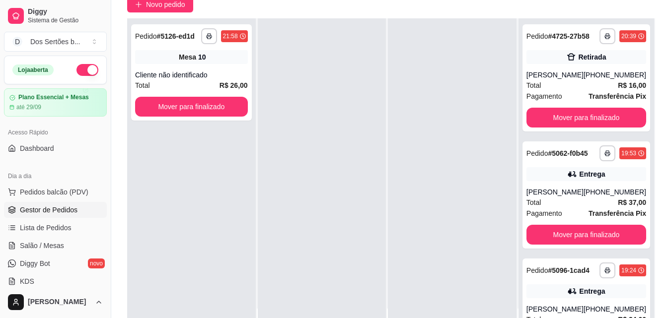
scroll to position [151, 0]
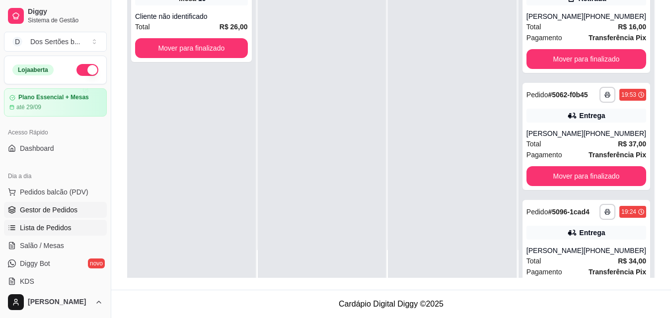
click at [43, 227] on span "Lista de Pedidos" at bounding box center [46, 228] width 52 height 10
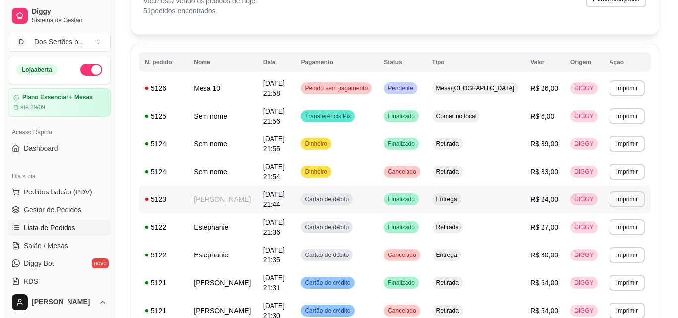
scroll to position [99, 0]
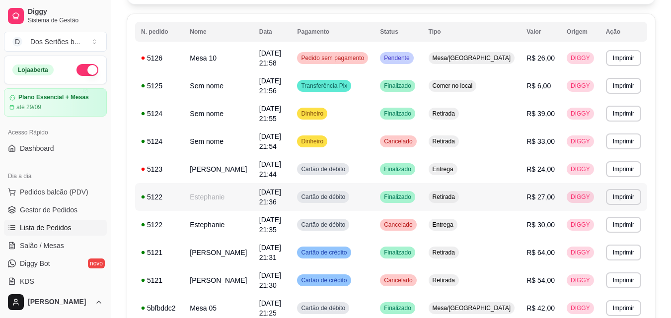
click at [209, 183] on td "Estephanie" at bounding box center [218, 197] width 69 height 28
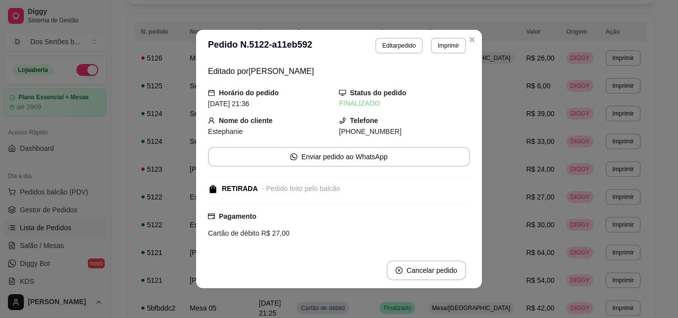
scroll to position [146, 0]
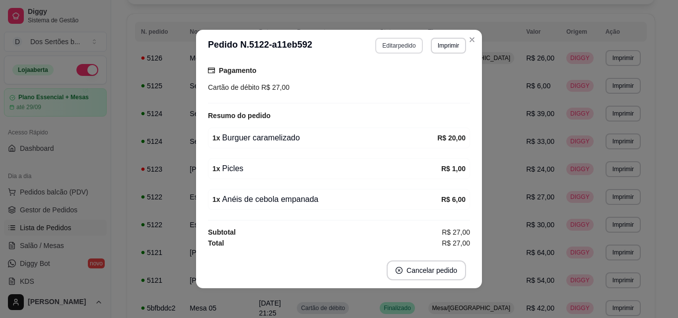
click at [392, 42] on button "Editar pedido" at bounding box center [398, 46] width 47 height 16
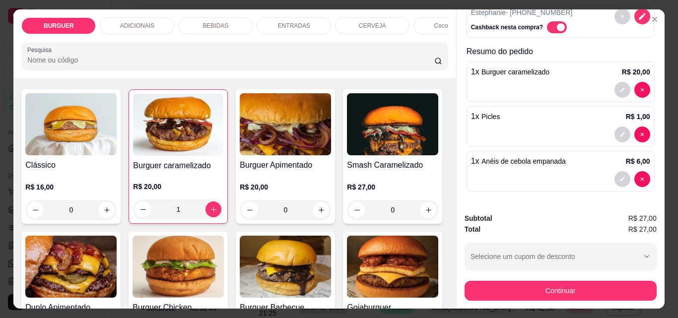
scroll to position [102, 0]
click at [150, 18] on div "ADICIONAIS" at bounding box center [137, 25] width 74 height 17
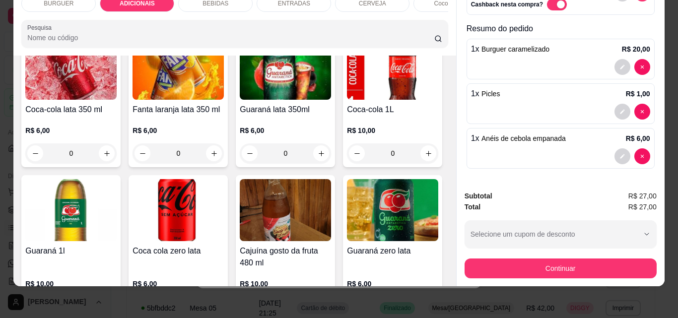
scroll to position [681, 0]
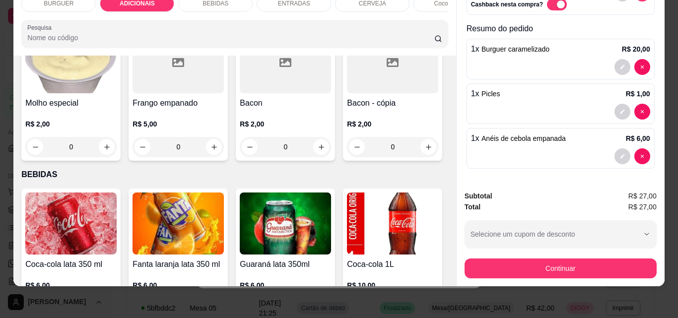
click at [316, 13] on button "increase-product-quantity" at bounding box center [321, 5] width 15 height 15
type input "1"
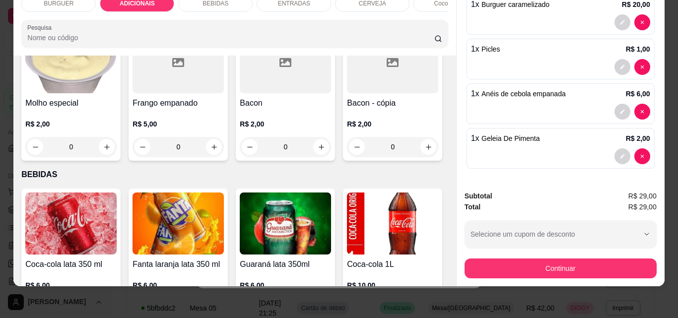
scroll to position [806, 0]
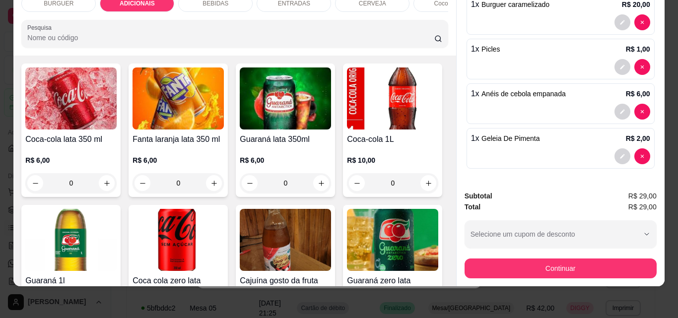
click at [111, 26] on icon "increase-product-quantity" at bounding box center [106, 21] width 7 height 7
type input "1"
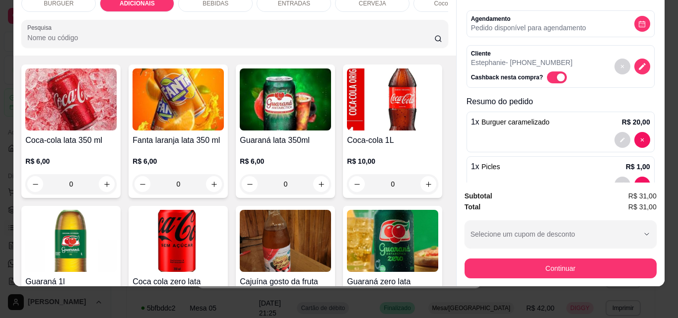
scroll to position [192, 0]
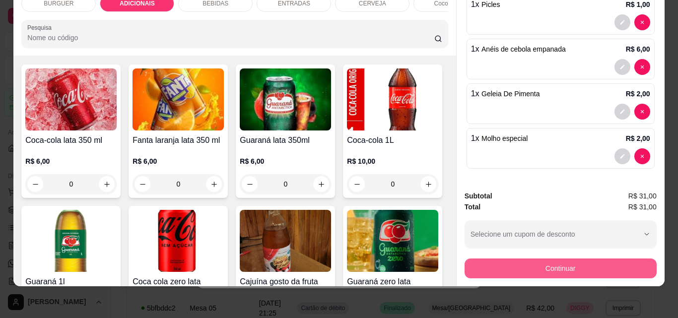
click at [552, 259] on button "Continuar" at bounding box center [561, 269] width 192 height 20
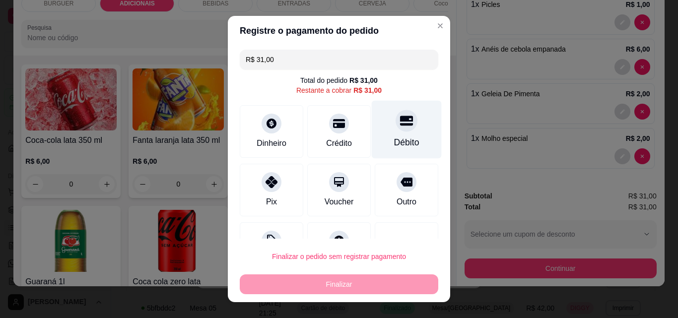
click at [400, 116] on icon at bounding box center [406, 120] width 13 height 13
type input "R$ 0,00"
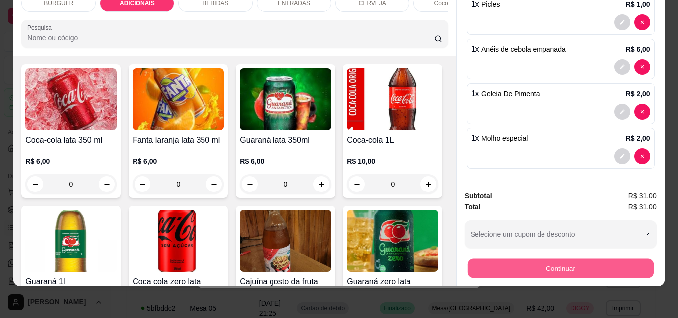
click at [543, 259] on button "Continuar" at bounding box center [560, 268] width 186 height 19
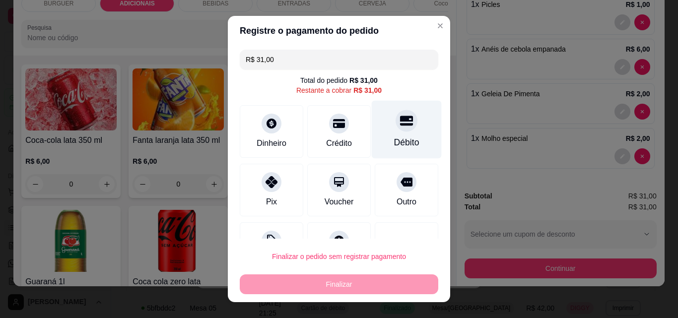
click at [394, 138] on div "Débito" at bounding box center [406, 142] width 25 height 13
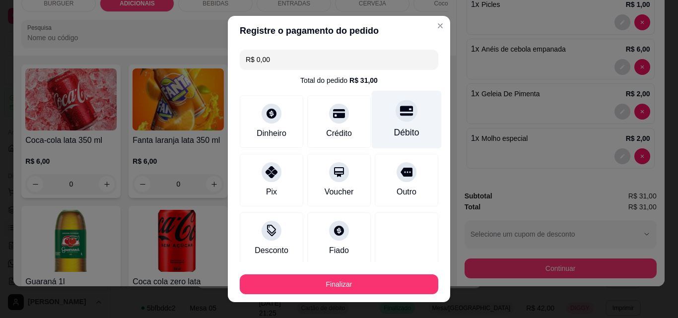
type input "R$ 0,00"
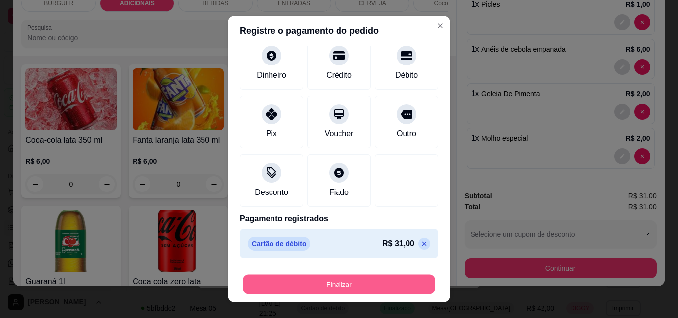
click at [382, 279] on button "Finalizar" at bounding box center [339, 284] width 193 height 19
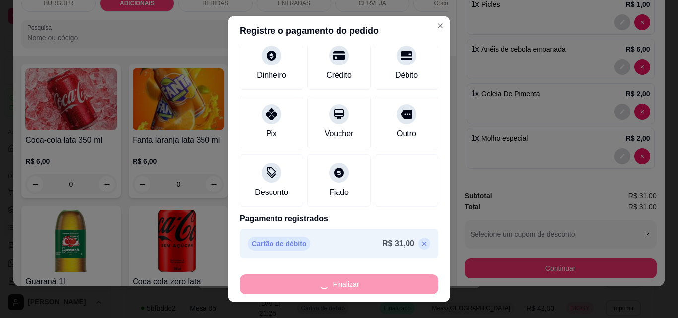
type input "0"
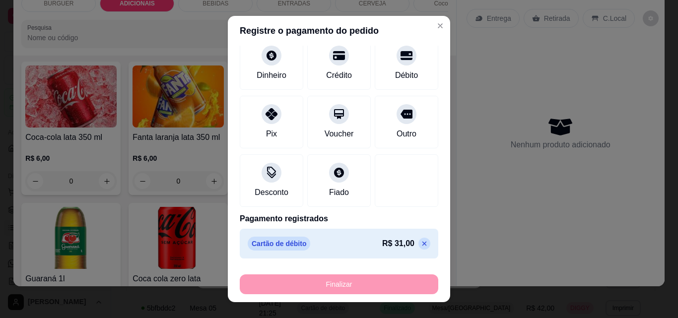
type input "-R$ 31,00"
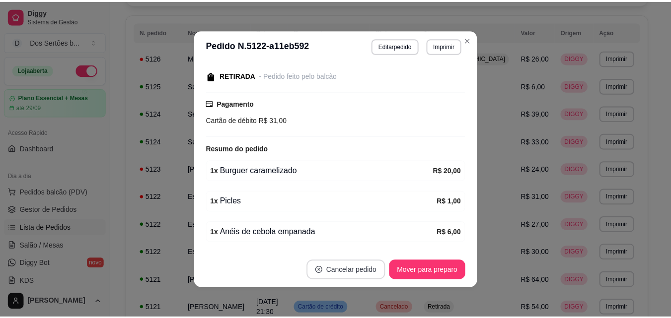
scroll to position [179, 0]
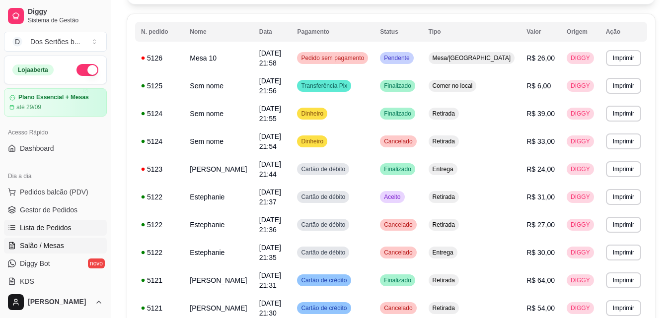
click at [52, 242] on span "Salão / Mesas" at bounding box center [42, 246] width 44 height 10
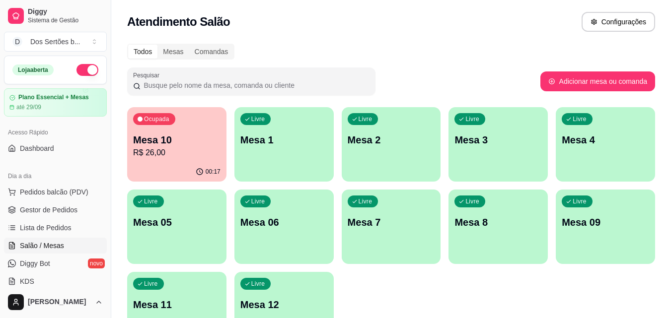
click at [154, 127] on div "Ocupada Mesa 10 R$ 26,00" at bounding box center [176, 134] width 99 height 55
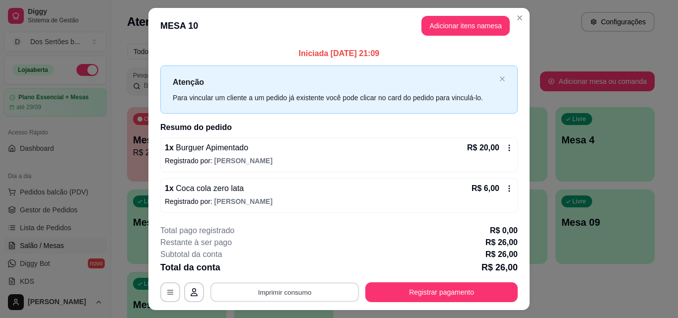
click at [295, 287] on button "Imprimir consumo" at bounding box center [284, 292] width 149 height 19
click at [302, 265] on button "Impressora" at bounding box center [283, 269] width 69 height 15
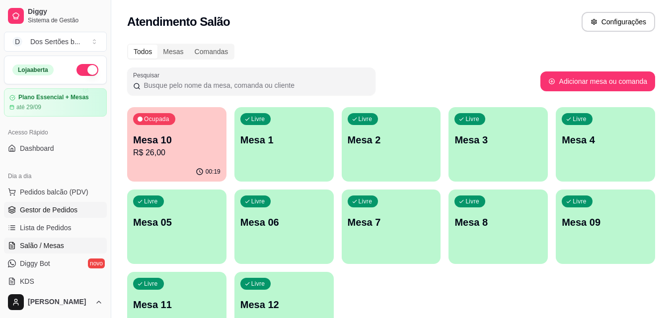
click at [49, 206] on span "Gestor de Pedidos" at bounding box center [49, 210] width 58 height 10
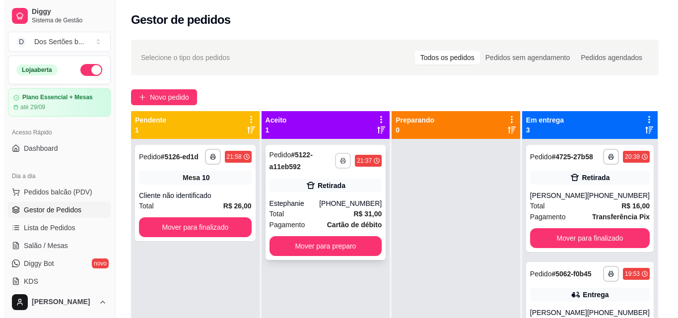
scroll to position [28, 0]
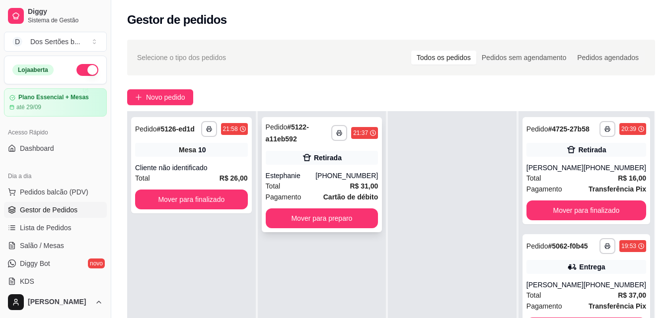
click at [347, 170] on div "**********" at bounding box center [322, 174] width 121 height 115
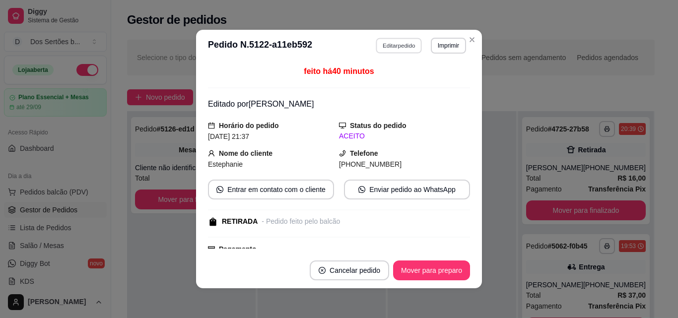
click at [403, 46] on button "Editar pedido" at bounding box center [399, 45] width 46 height 15
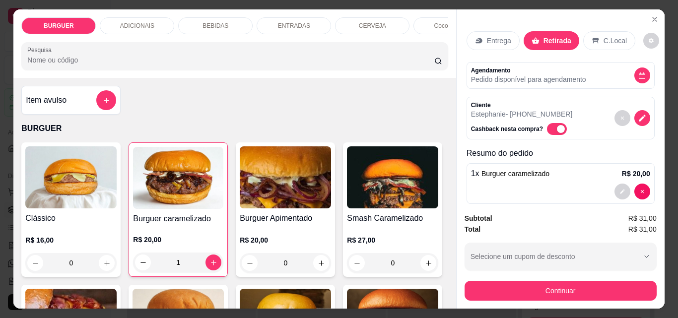
scroll to position [173, 0]
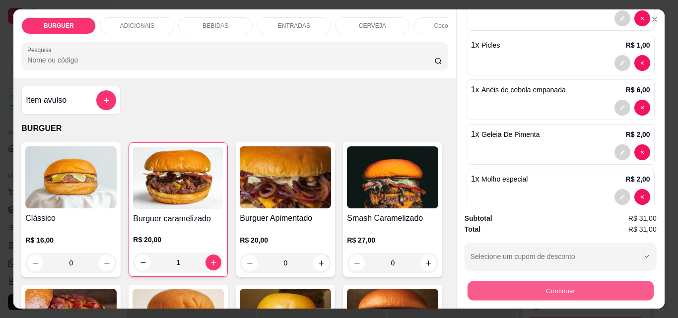
click at [548, 284] on button "Continuar" at bounding box center [560, 290] width 186 height 19
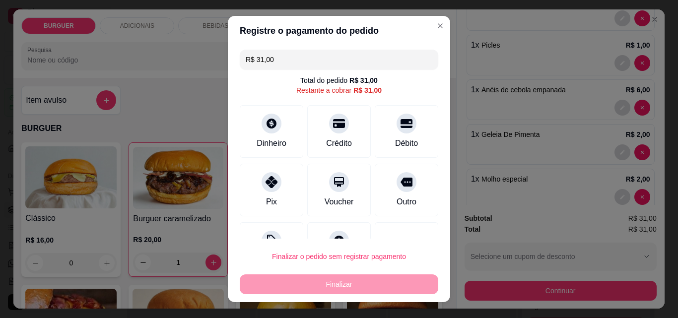
click at [276, 58] on input "R$ 31,00" at bounding box center [339, 60] width 187 height 20
click at [262, 172] on div at bounding box center [272, 179] width 22 height 22
type input "R$ 21,00"
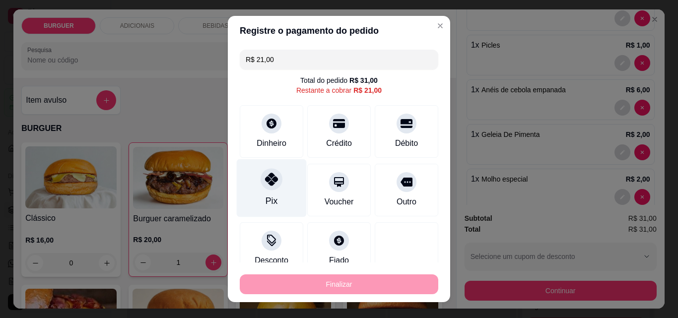
scroll to position [68, 0]
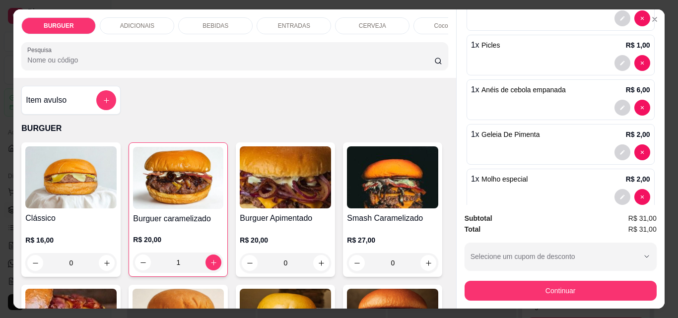
click at [225, 19] on div "BEBIDAS" at bounding box center [215, 25] width 74 height 17
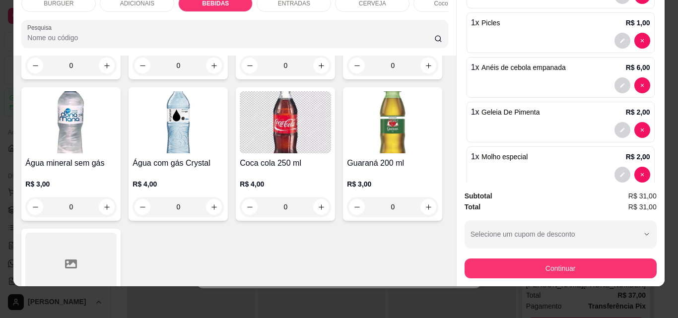
scroll to position [1230, 0]
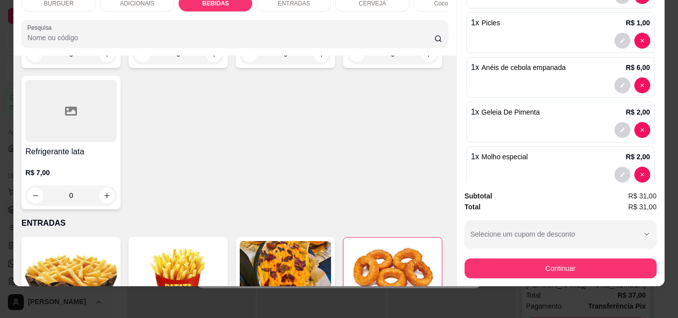
type input "1"
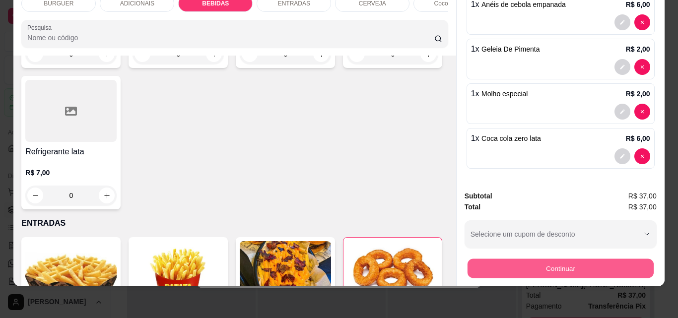
click at [540, 266] on button "Continuar" at bounding box center [560, 268] width 186 height 19
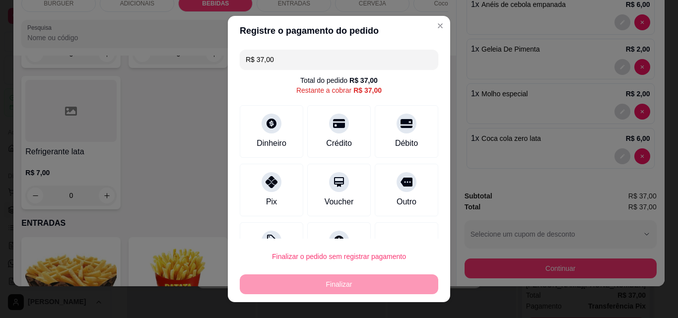
click at [270, 61] on input "R$ 37,00" at bounding box center [339, 60] width 187 height 20
click at [271, 195] on div "Pix" at bounding box center [272, 201] width 12 height 13
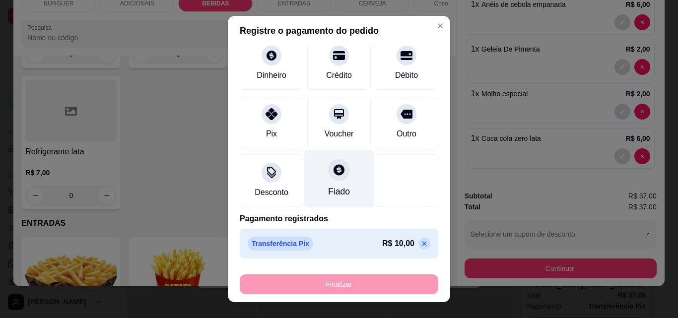
scroll to position [0, 0]
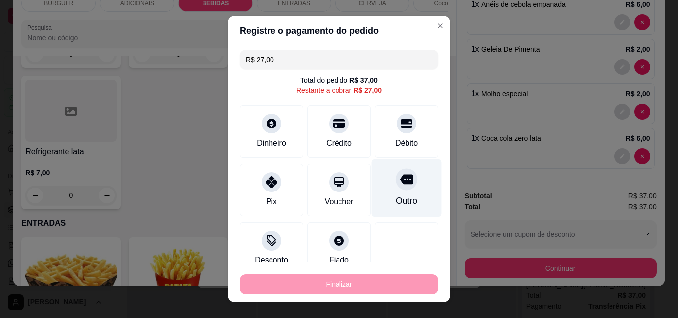
click at [406, 175] on div "Outro" at bounding box center [407, 188] width 70 height 58
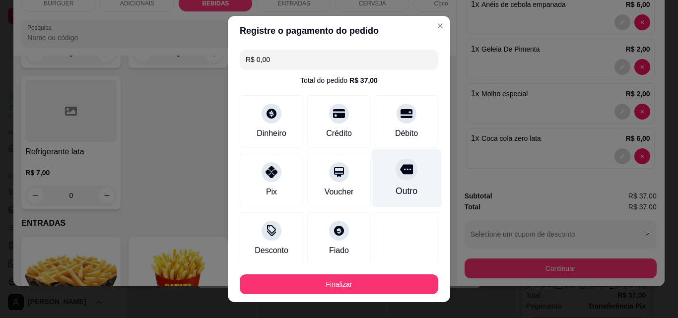
click at [400, 174] on icon at bounding box center [406, 170] width 13 height 10
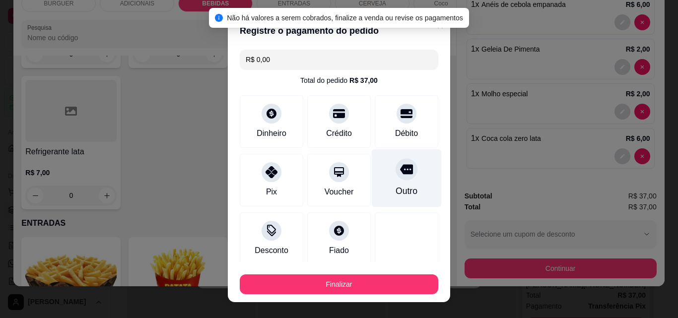
click at [400, 175] on icon at bounding box center [406, 169] width 13 height 13
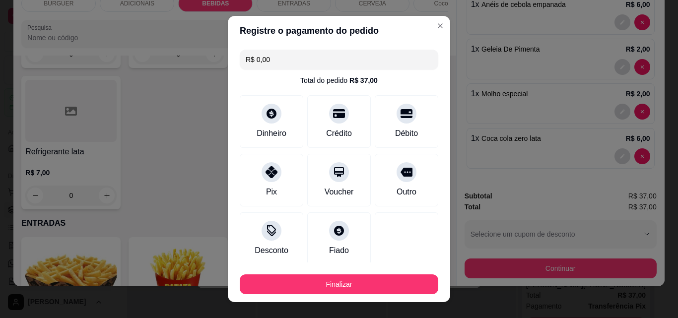
scroll to position [96, 0]
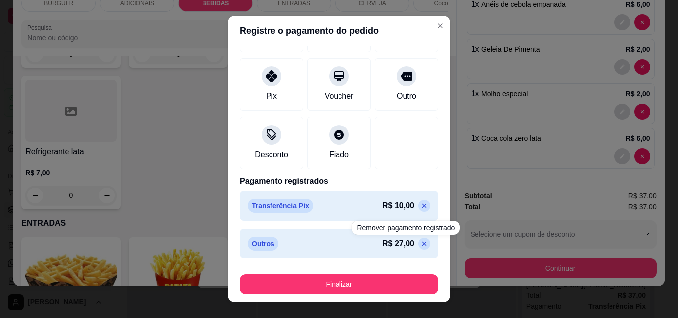
click at [420, 242] on icon at bounding box center [424, 244] width 8 height 8
type input "R$ 27,00"
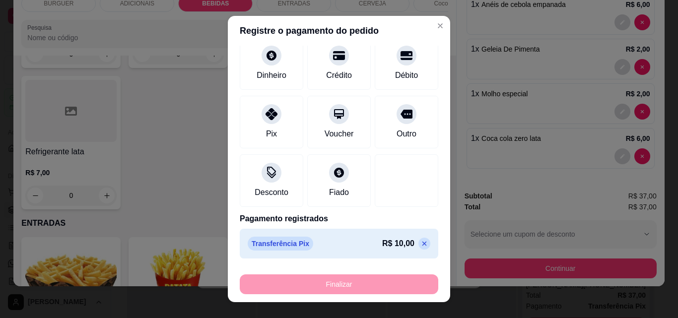
scroll to position [68, 0]
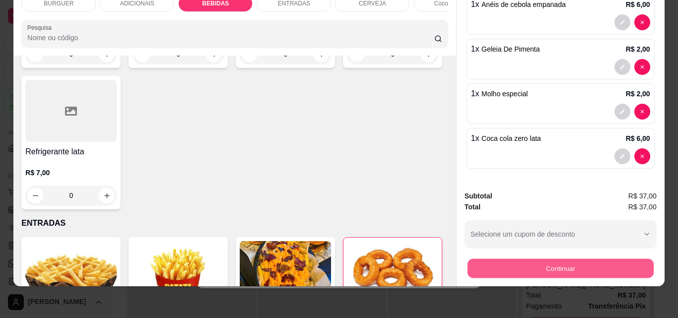
click at [555, 266] on button "Continuar" at bounding box center [560, 268] width 186 height 19
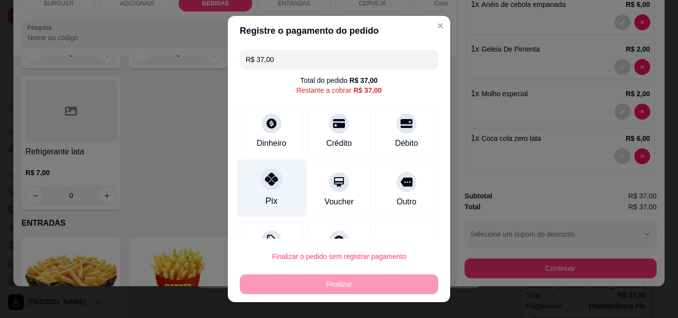
click at [268, 202] on div "Pix" at bounding box center [272, 201] width 12 height 13
type input "R$ 0,00"
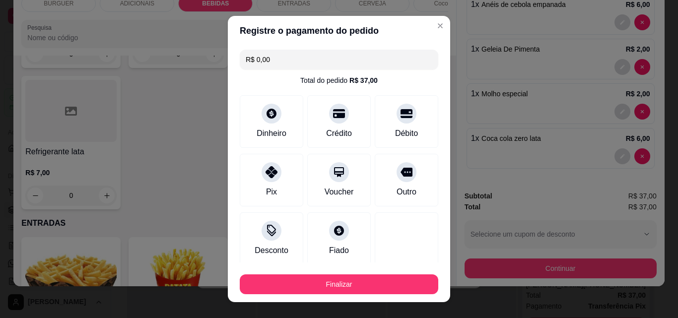
scroll to position [58, 0]
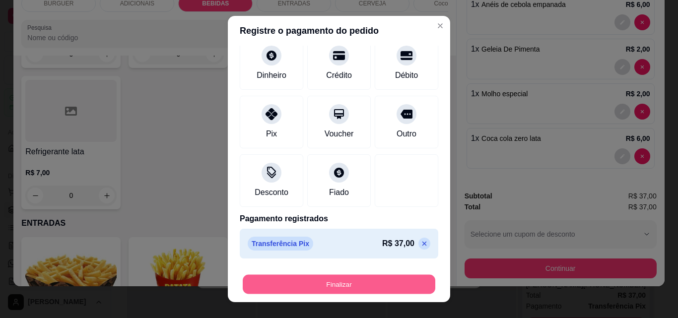
click at [376, 285] on button "Finalizar" at bounding box center [339, 284] width 193 height 19
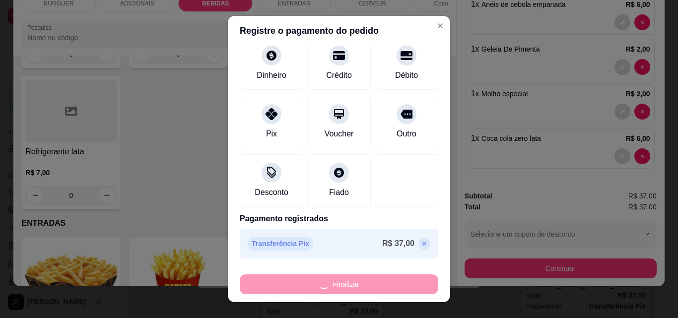
type input "0"
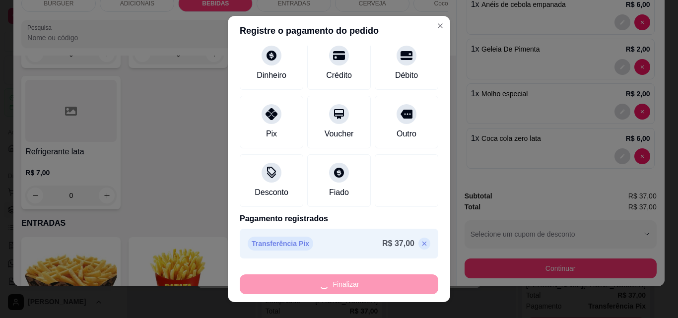
type input "0"
type input "-R$ 37,00"
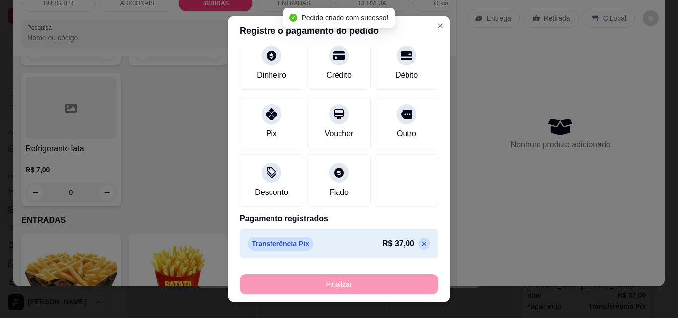
scroll to position [1228, 0]
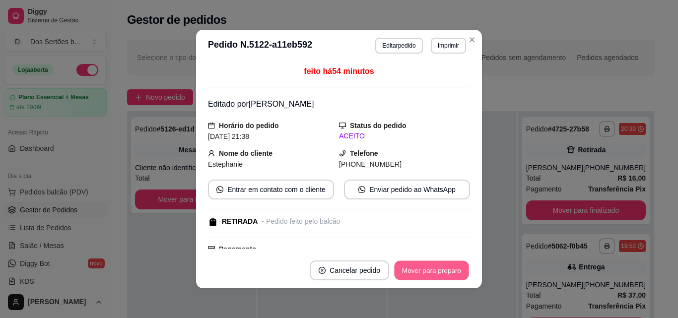
click at [417, 264] on button "Mover para preparo" at bounding box center [431, 270] width 74 height 19
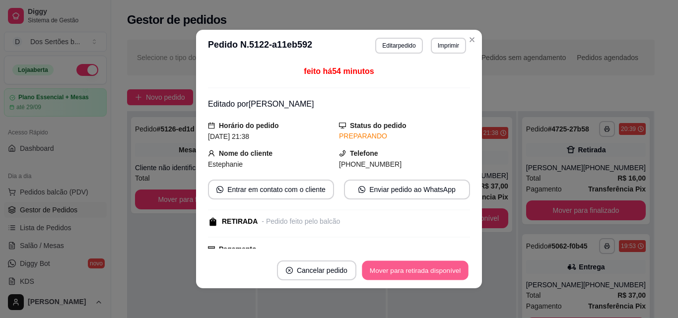
click at [438, 262] on button "Mover para retirada disponível" at bounding box center [415, 270] width 106 height 19
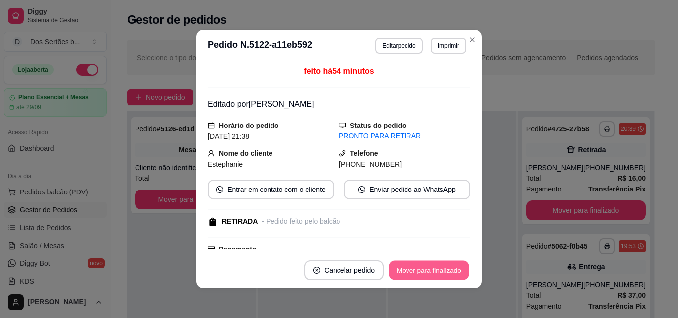
click at [463, 266] on button "Mover para finalizado" at bounding box center [429, 270] width 80 height 19
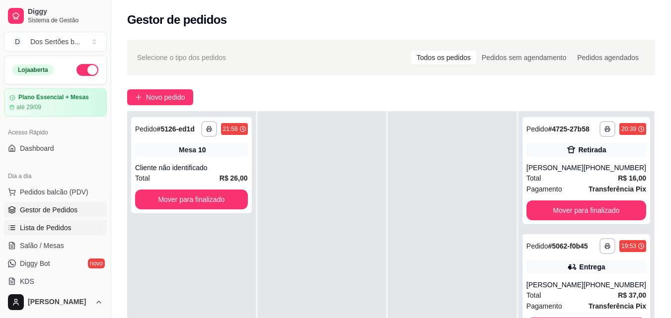
click at [58, 226] on span "Lista de Pedidos" at bounding box center [46, 228] width 52 height 10
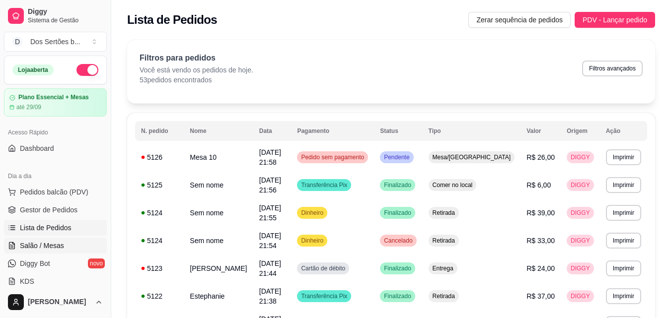
click at [62, 244] on span "Salão / Mesas" at bounding box center [42, 246] width 44 height 10
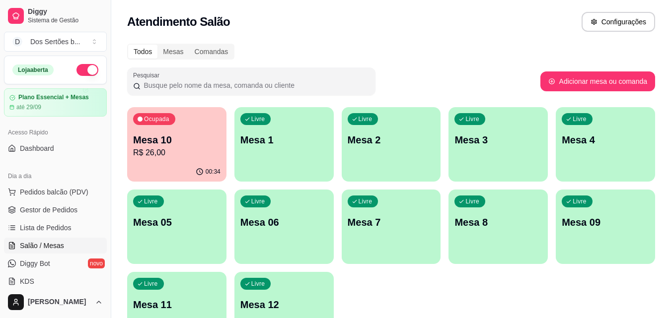
click at [186, 157] on p "R$ 26,00" at bounding box center [176, 153] width 87 height 12
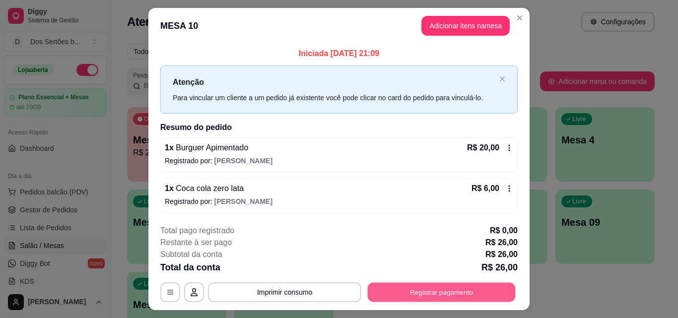
click at [459, 294] on button "Registrar pagamento" at bounding box center [442, 292] width 148 height 19
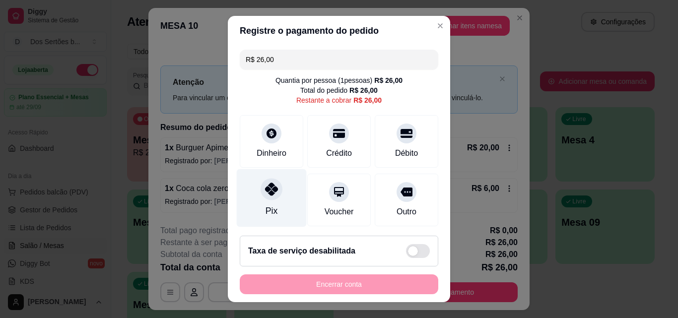
click at [253, 178] on div "Pix" at bounding box center [272, 198] width 70 height 58
type input "R$ 0,00"
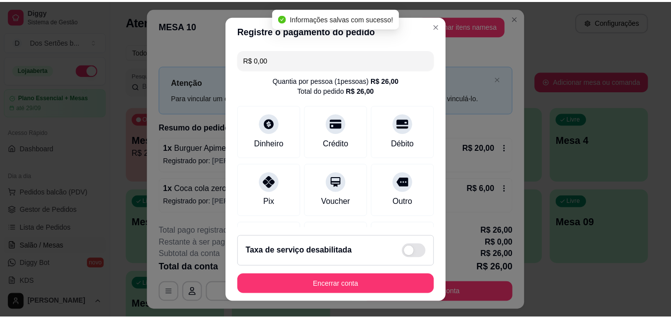
scroll to position [115, 0]
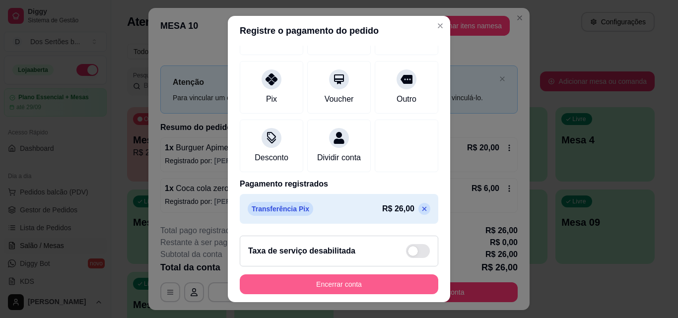
click at [385, 279] on button "Encerrar conta" at bounding box center [339, 284] width 199 height 20
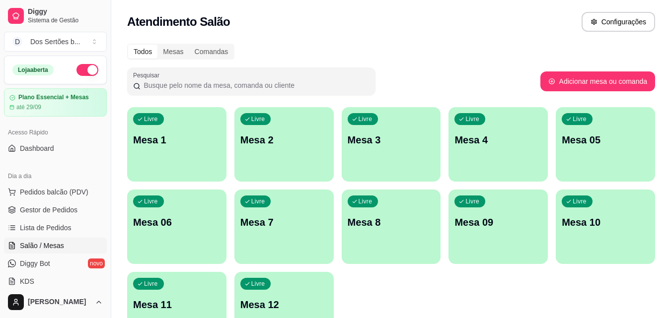
click at [76, 71] on button "button" at bounding box center [87, 70] width 22 height 12
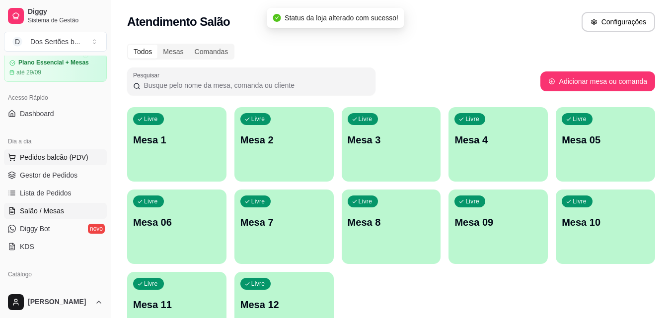
click at [80, 160] on span "Pedidos balcão (PDV)" at bounding box center [54, 157] width 68 height 10
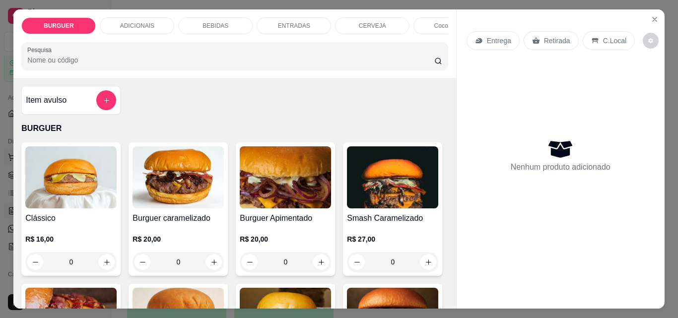
click at [651, 16] on icon "Close" at bounding box center [655, 19] width 8 height 8
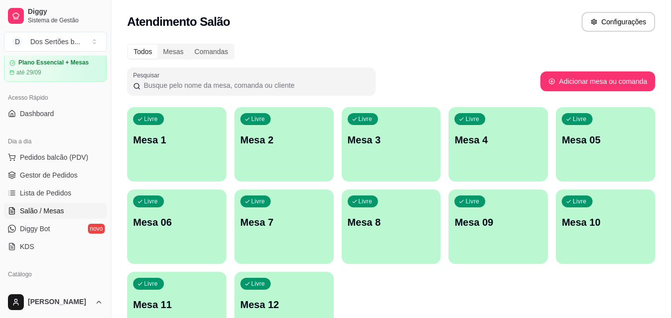
scroll to position [236, 0]
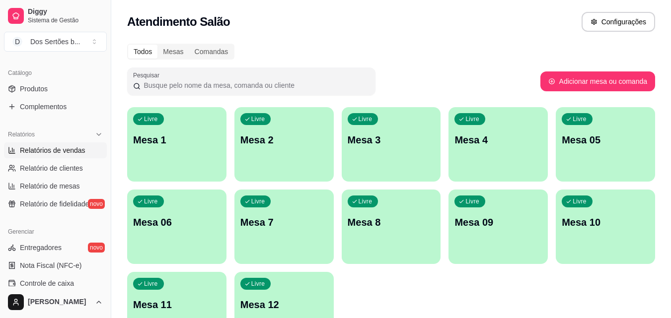
click at [59, 148] on span "Relatórios de vendas" at bounding box center [53, 150] width 66 height 10
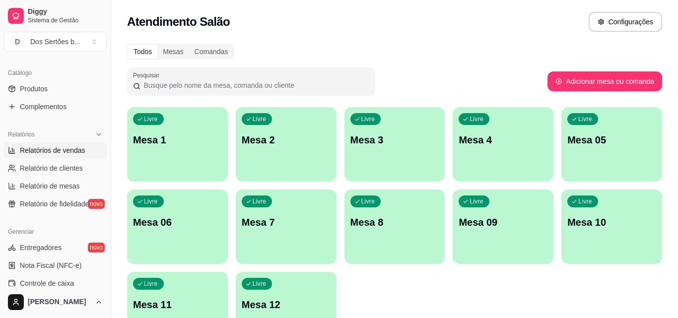
select select "ALL"
select select "0"
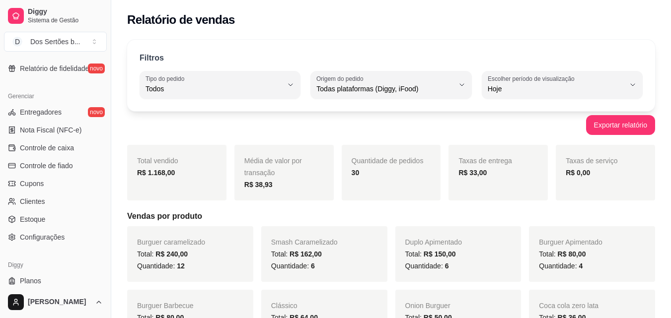
scroll to position [396, 0]
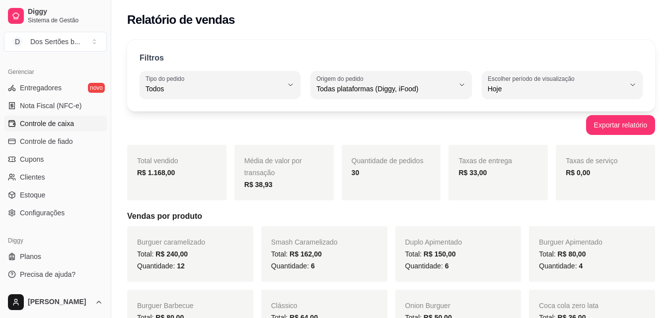
click at [49, 118] on link "Controle de caixa" at bounding box center [55, 124] width 103 height 16
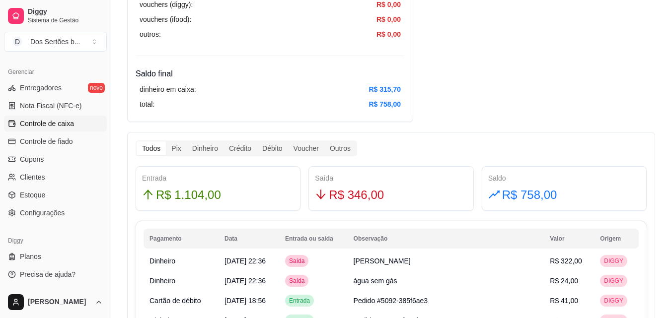
scroll to position [376, 0]
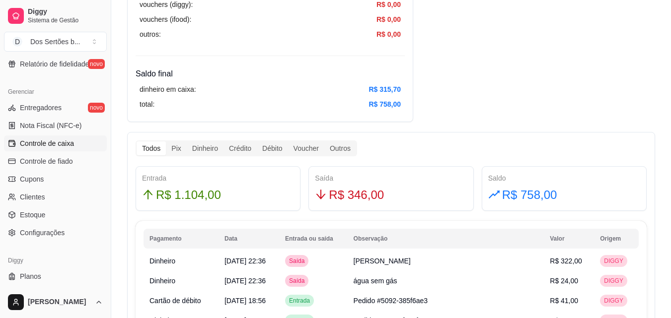
click at [106, 60] on div "Diggy Sistema de Gestão D Dos Sertões b ... Loja fechada Plano Essencial + Mesa…" at bounding box center [55, 159] width 111 height 318
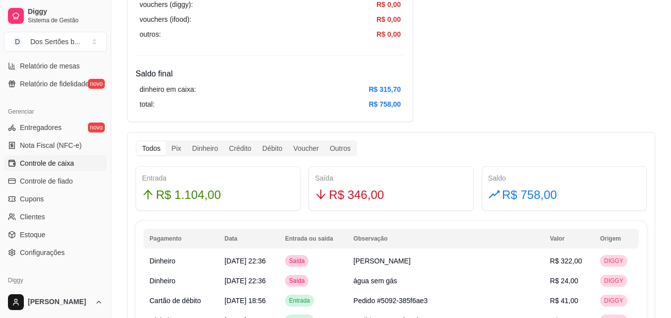
click at [105, 63] on div "Diggy Sistema de Gestão D Dos Sertões b ... Loja fechada Plano Essencial + Mesa…" at bounding box center [55, 159] width 111 height 318
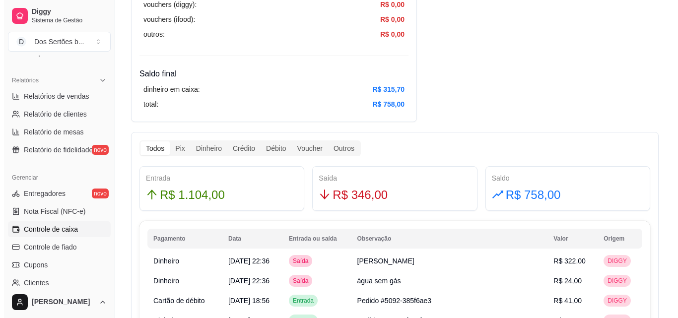
scroll to position [89, 0]
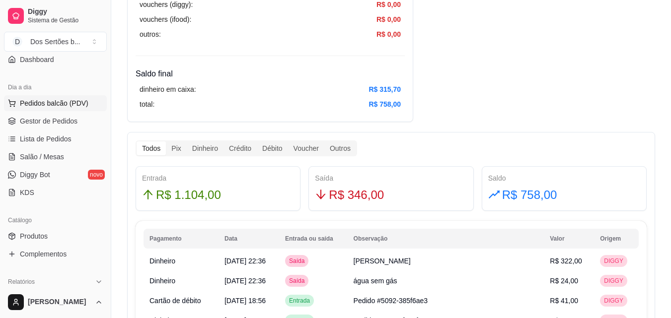
click at [79, 100] on span "Pedidos balcão (PDV)" at bounding box center [54, 103] width 68 height 10
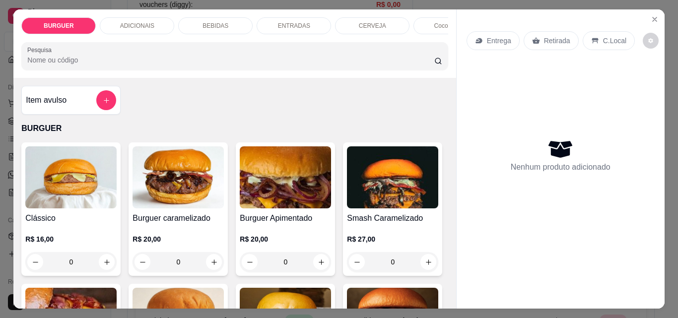
scroll to position [195, 0]
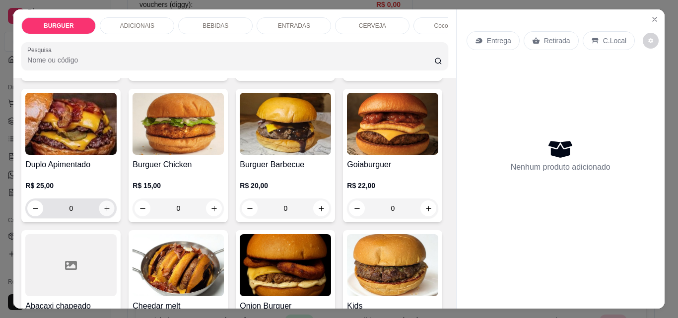
click at [111, 212] on icon "increase-product-quantity" at bounding box center [106, 208] width 7 height 7
type input "1"
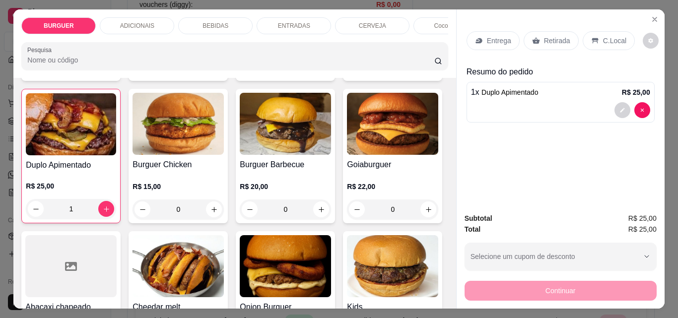
click at [548, 36] on p "Retirada" at bounding box center [557, 41] width 26 height 10
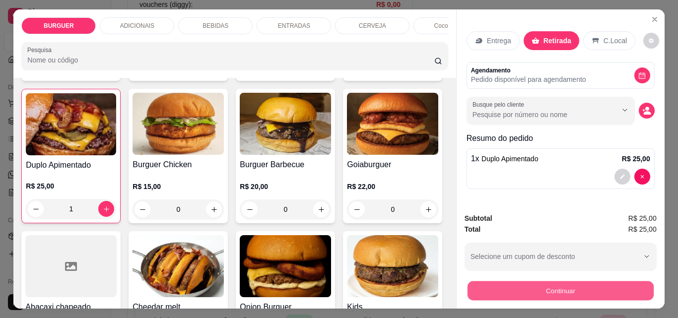
click at [551, 288] on button "Continuar" at bounding box center [560, 290] width 186 height 19
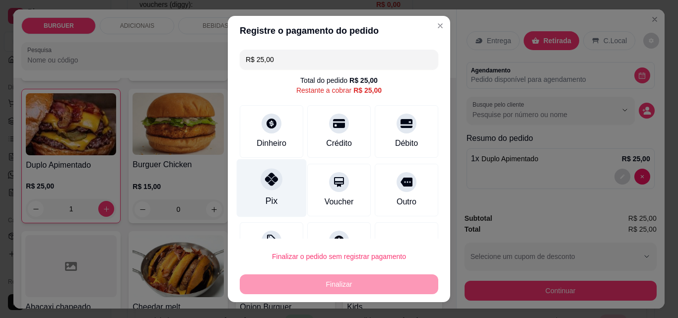
click at [267, 187] on div at bounding box center [272, 179] width 22 height 22
type input "R$ 0,00"
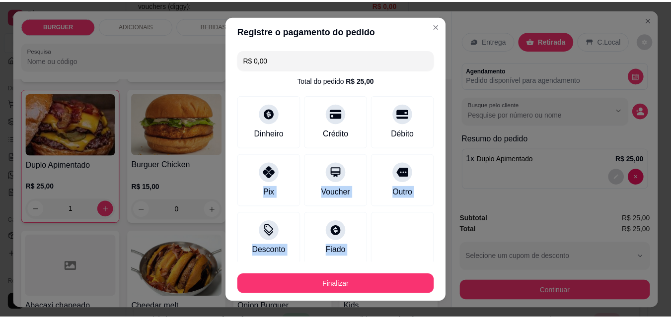
scroll to position [58, 0]
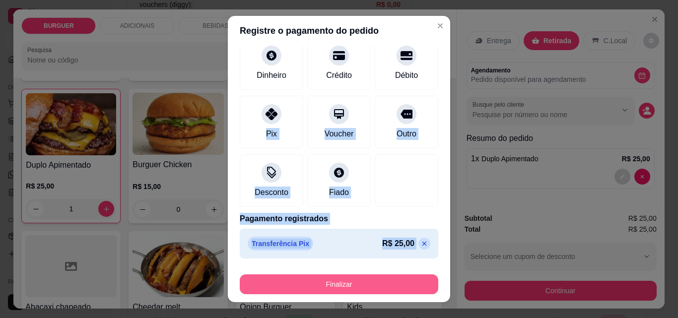
drag, startPoint x: 266, startPoint y: 186, endPoint x: 353, endPoint y: 278, distance: 127.1
click at [353, 278] on section "Registre o pagamento do pedido R$ 0,00 Total do pedido R$ 25,00 Dinheiro Crédit…" at bounding box center [339, 159] width 222 height 286
click at [353, 278] on button "Finalizar" at bounding box center [339, 284] width 193 height 19
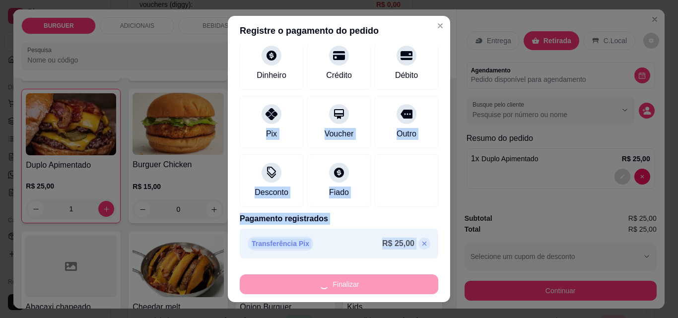
type input "0"
type input "-R$ 25,00"
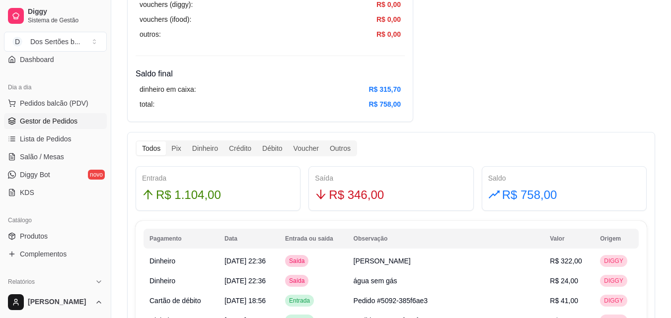
click at [55, 115] on link "Gestor de Pedidos" at bounding box center [55, 121] width 103 height 16
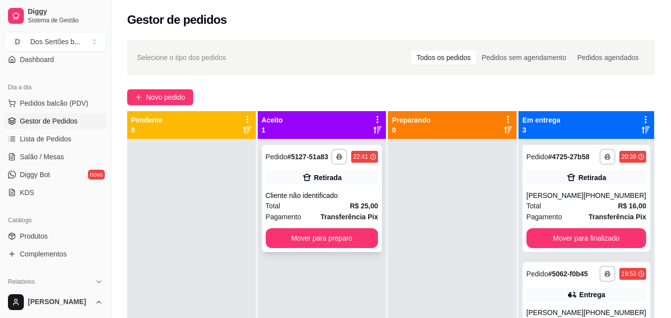
click at [307, 189] on div "**********" at bounding box center [322, 198] width 121 height 107
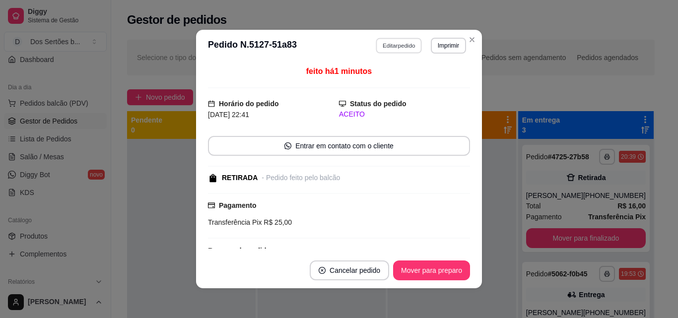
click at [386, 45] on button "Editar pedido" at bounding box center [399, 45] width 46 height 15
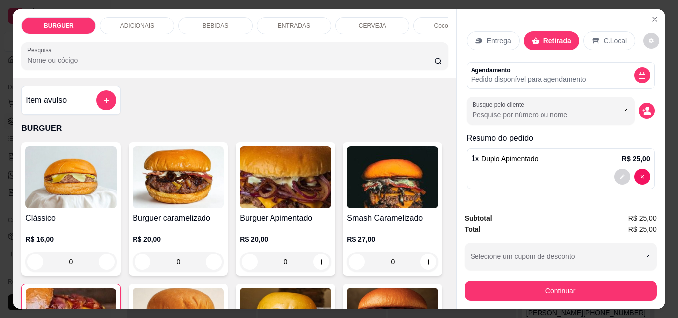
scroll to position [45, 0]
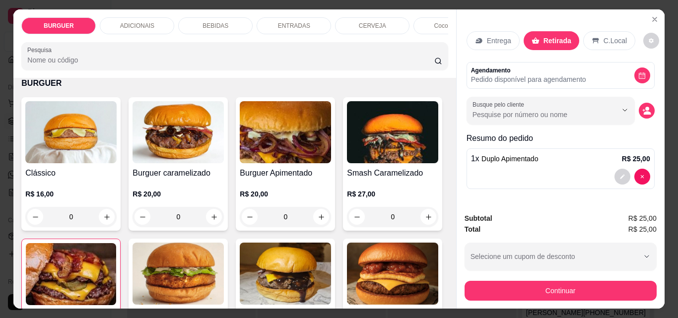
click at [219, 24] on p "BEBIDAS" at bounding box center [216, 26] width 26 height 8
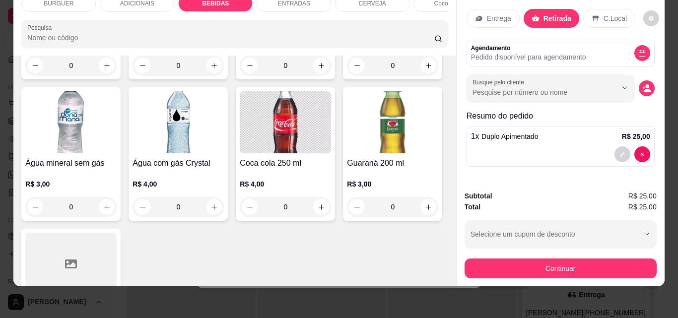
scroll to position [1195, 0]
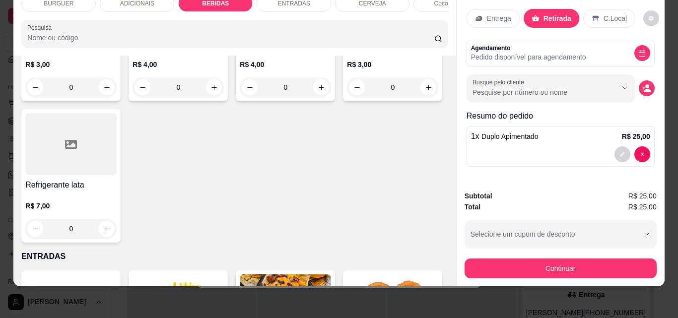
type input "1"
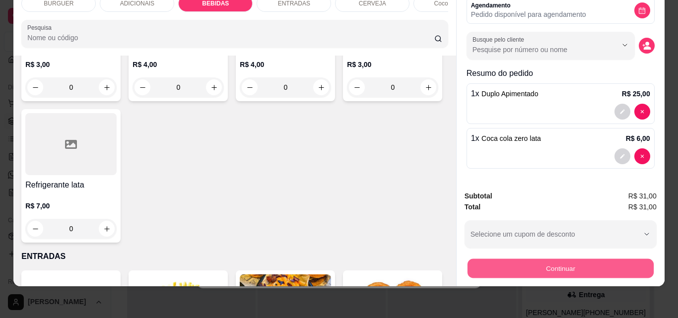
click at [553, 264] on button "Continuar" at bounding box center [560, 268] width 186 height 19
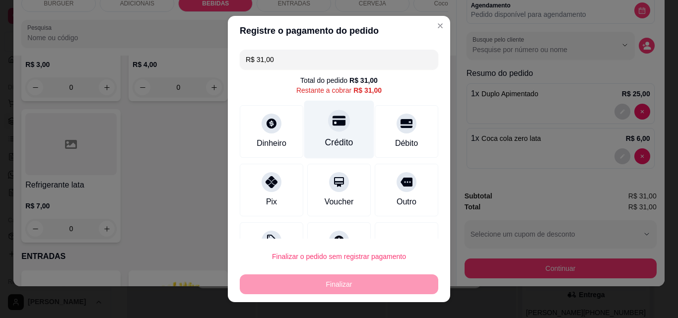
click at [335, 138] on div "Crédito" at bounding box center [339, 142] width 28 height 13
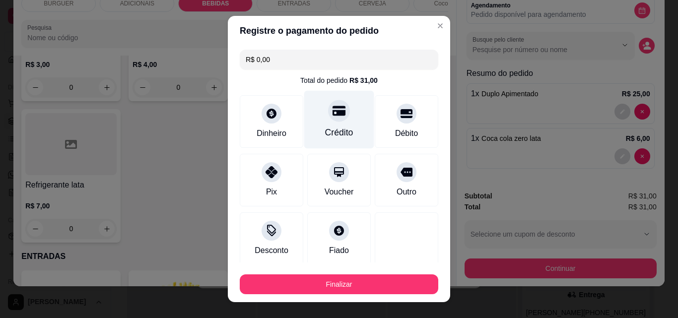
type input "R$ 0,00"
click at [333, 117] on icon at bounding box center [339, 110] width 13 height 13
drag, startPoint x: 333, startPoint y: 118, endPoint x: 339, endPoint y: 118, distance: 6.5
click at [339, 118] on div "Crédito" at bounding box center [339, 120] width 70 height 58
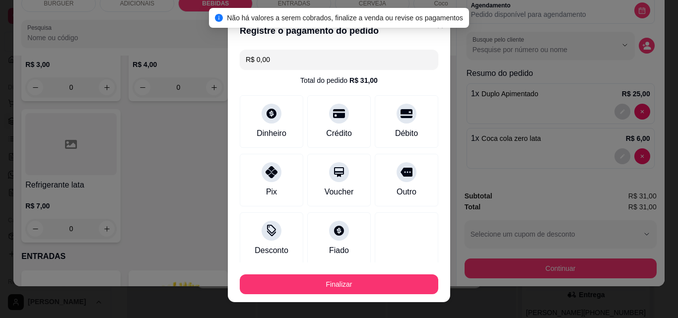
scroll to position [58, 0]
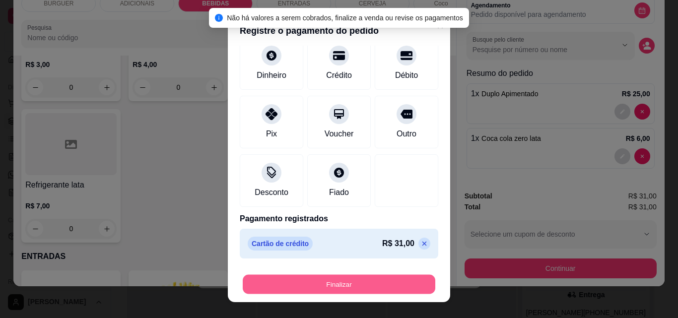
click at [366, 288] on button "Finalizar" at bounding box center [339, 284] width 193 height 19
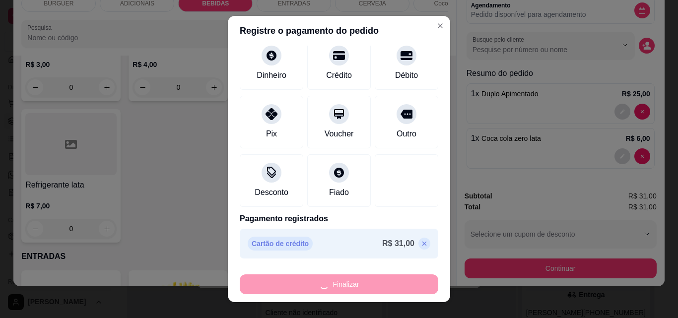
type input "0"
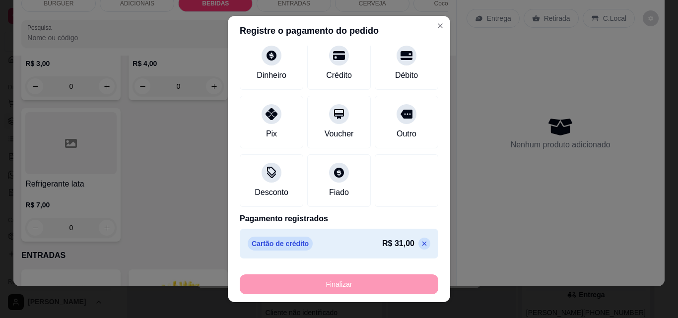
type input "-R$ 31,00"
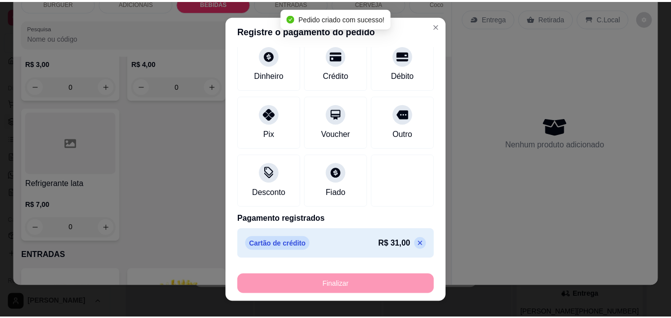
scroll to position [1194, 0]
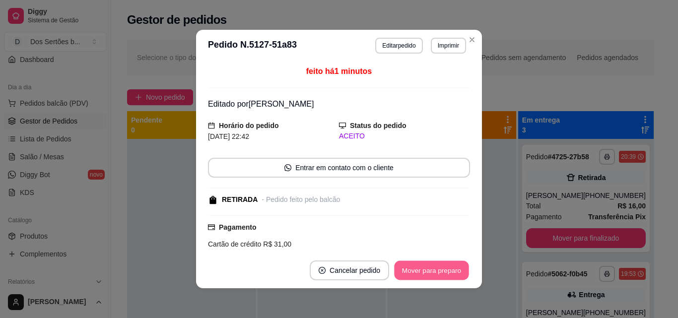
click at [421, 268] on button "Mover para preparo" at bounding box center [431, 270] width 74 height 19
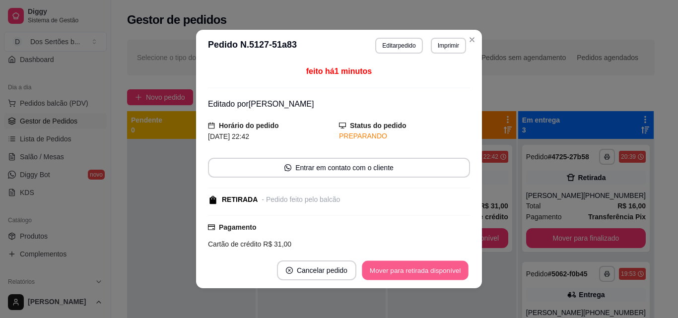
click at [425, 268] on button "Mover para retirada disponível" at bounding box center [415, 270] width 106 height 19
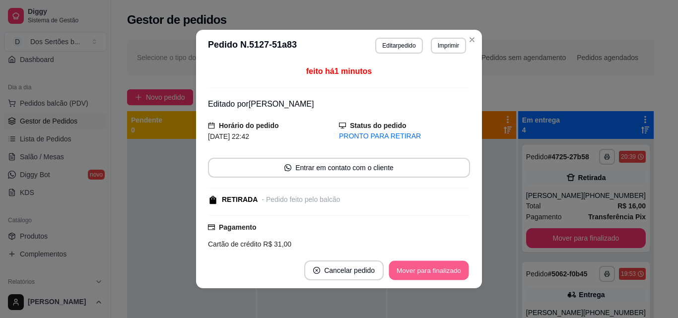
click at [432, 268] on button "Mover para finalizado" at bounding box center [429, 270] width 80 height 19
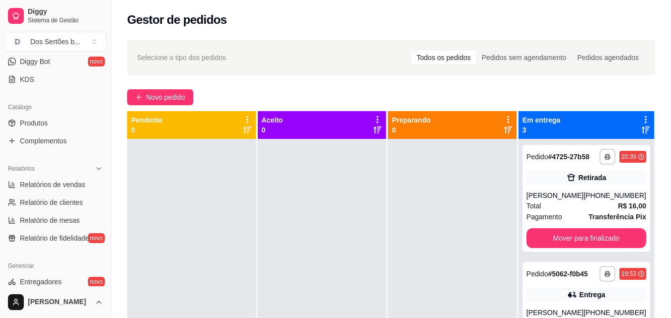
scroll to position [273, 0]
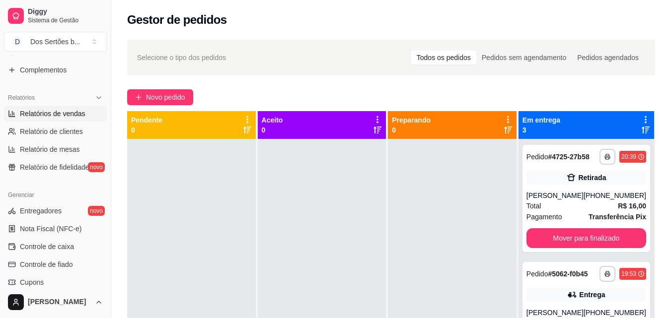
click at [25, 113] on span "Relatórios de vendas" at bounding box center [53, 114] width 66 height 10
select select "ALL"
select select "0"
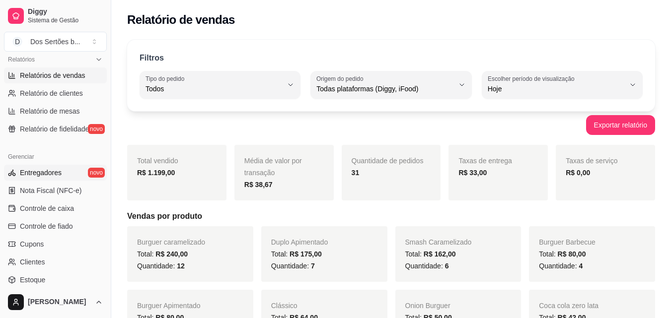
scroll to position [314, 0]
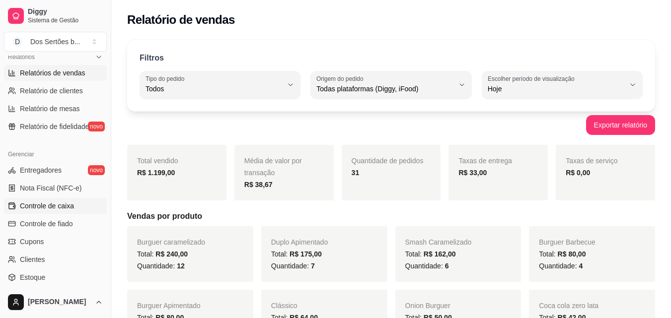
click at [51, 203] on span "Controle de caixa" at bounding box center [47, 206] width 54 height 10
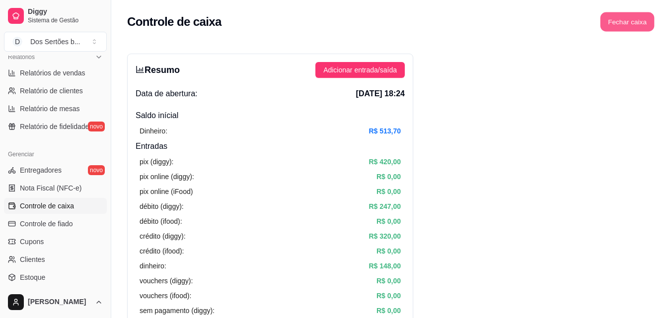
click at [615, 22] on button "Fechar caixa" at bounding box center [627, 21] width 54 height 19
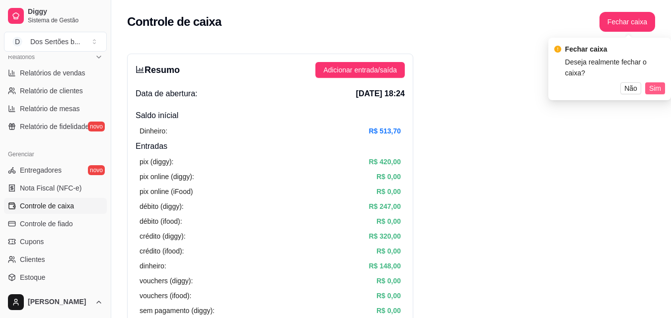
click at [655, 83] on span "Sim" at bounding box center [655, 88] width 12 height 11
